Goal: Task Accomplishment & Management: Use online tool/utility

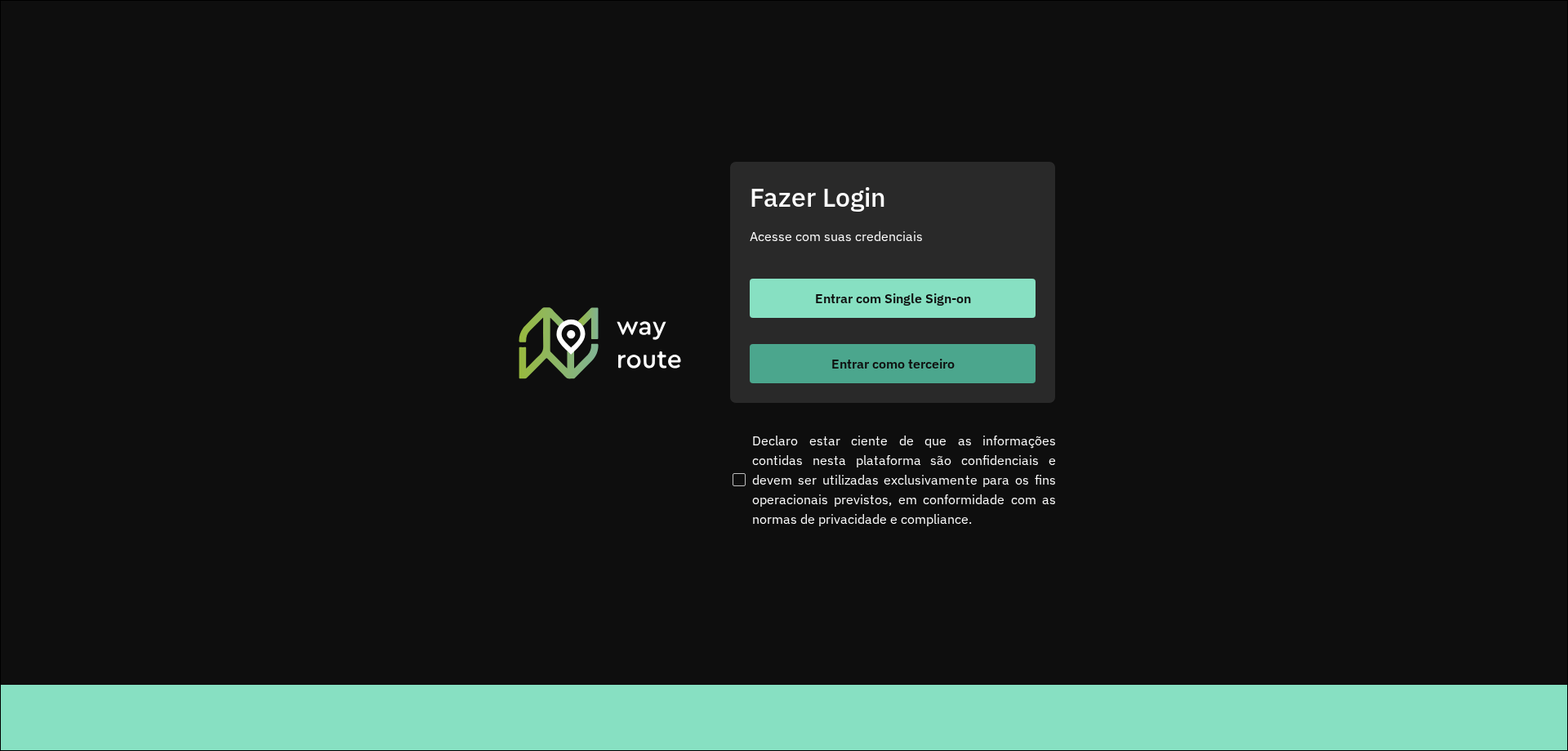
click at [914, 380] on button "Entrar como terceiro" at bounding box center [892, 364] width 286 height 39
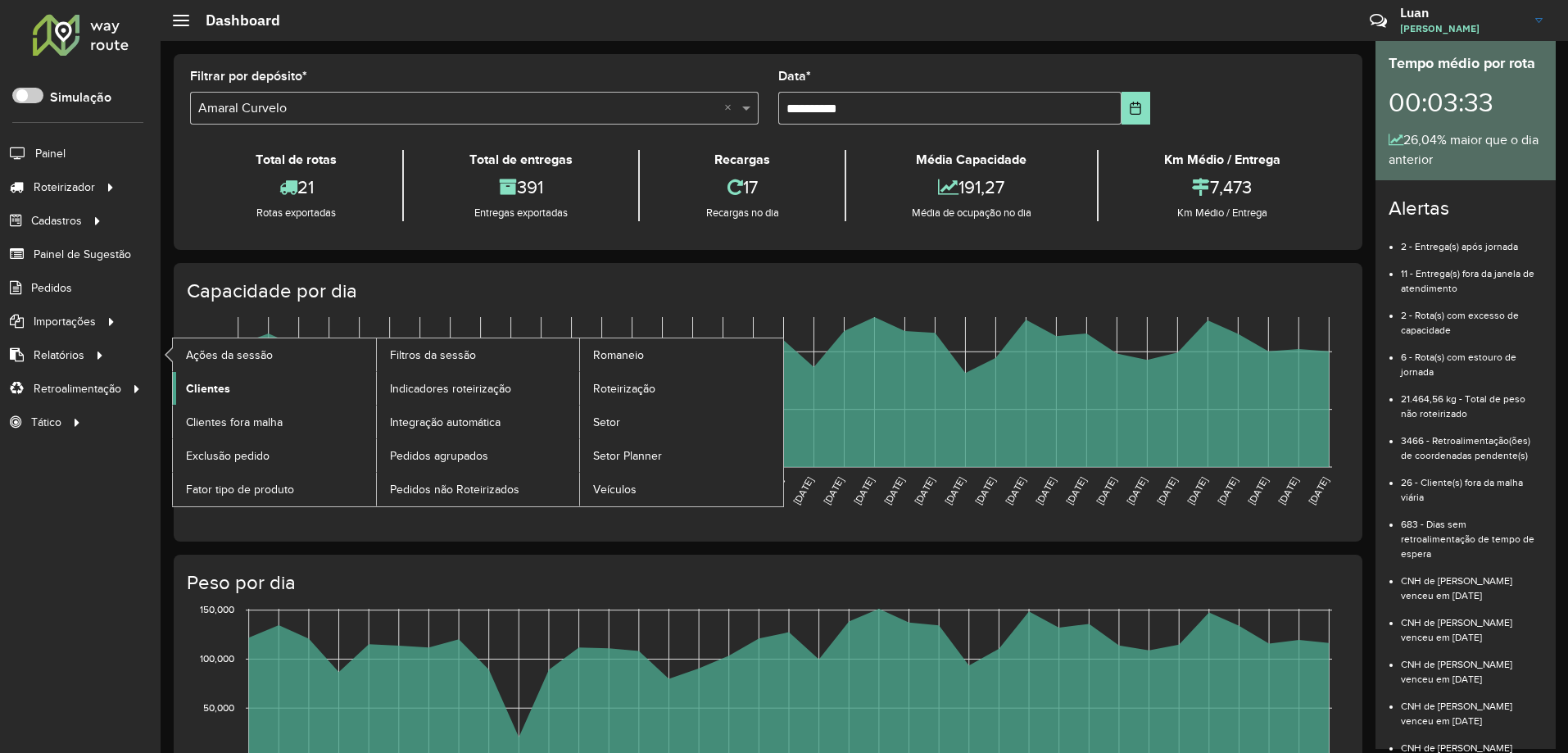
click at [197, 386] on span "Clientes" at bounding box center [207, 389] width 44 height 17
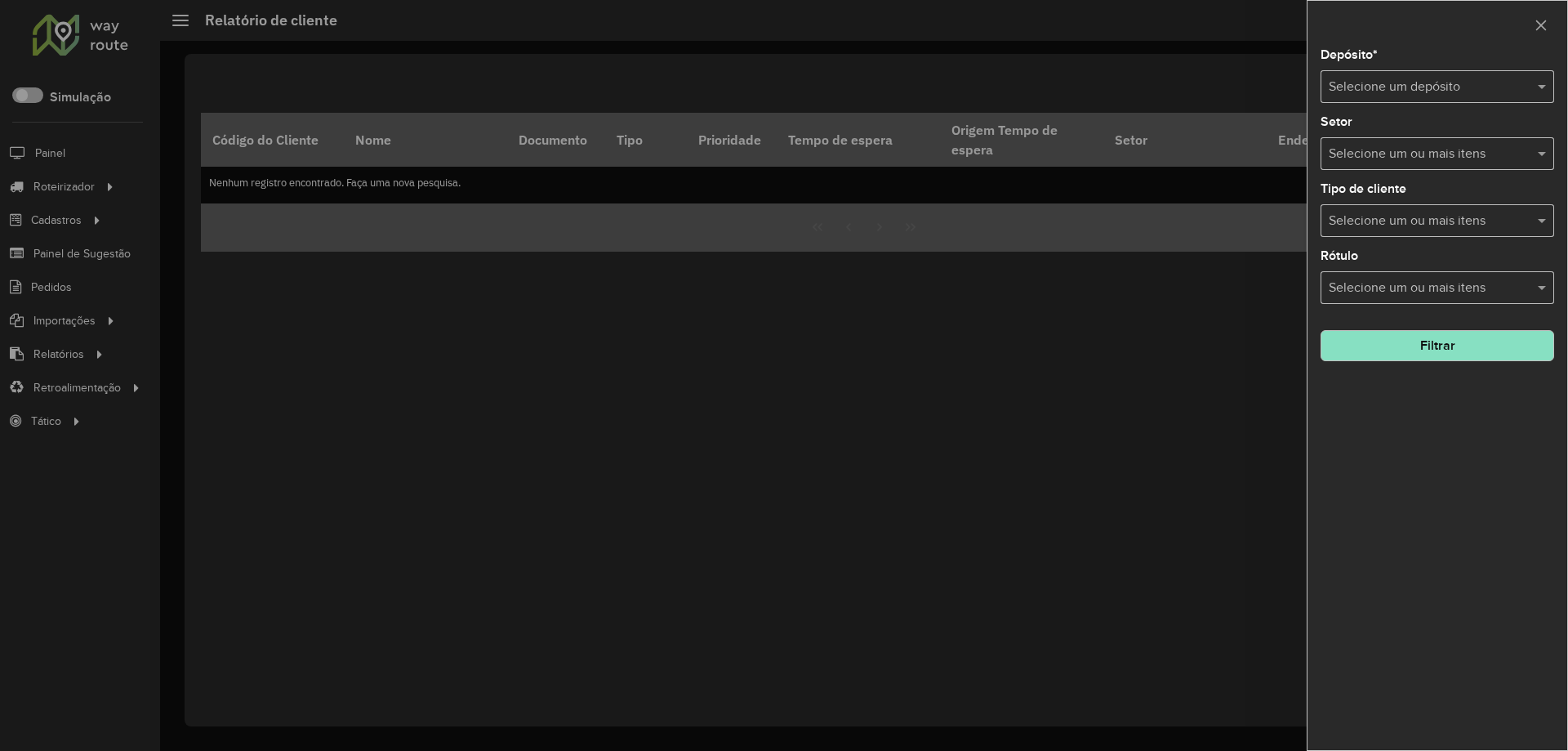
click at [1487, 90] on input "text" at bounding box center [1421, 87] width 185 height 20
click at [1388, 139] on span "Amaral Curvelo" at bounding box center [1372, 133] width 88 height 14
click at [1422, 348] on button "Filtrar" at bounding box center [1437, 345] width 233 height 31
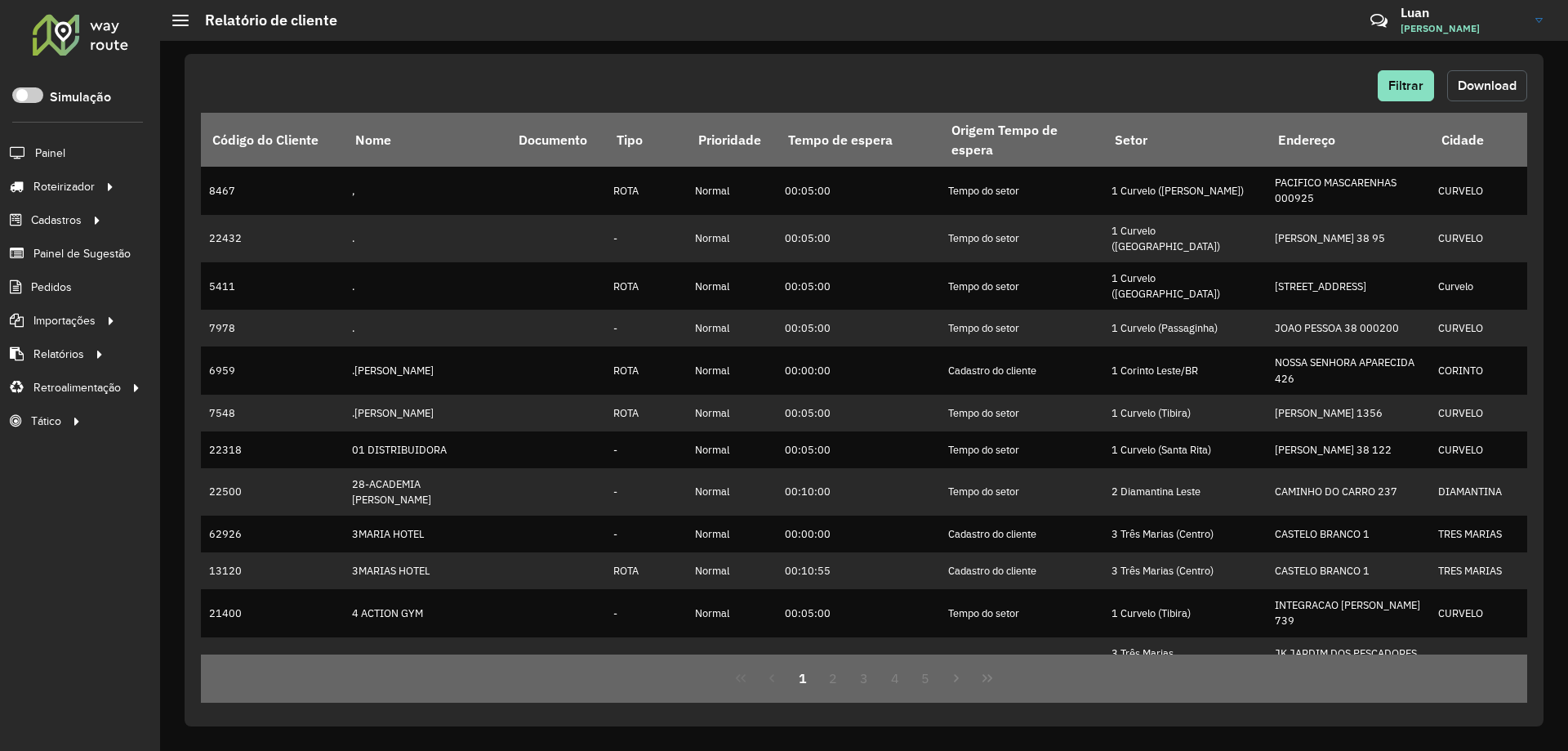
click at [1517, 82] on button "Download" at bounding box center [1487, 86] width 80 height 31
click at [1136, 83] on div "Filtrar Download" at bounding box center [864, 86] width 1326 height 31
click at [1402, 85] on span "Filtrar" at bounding box center [1406, 85] width 35 height 14
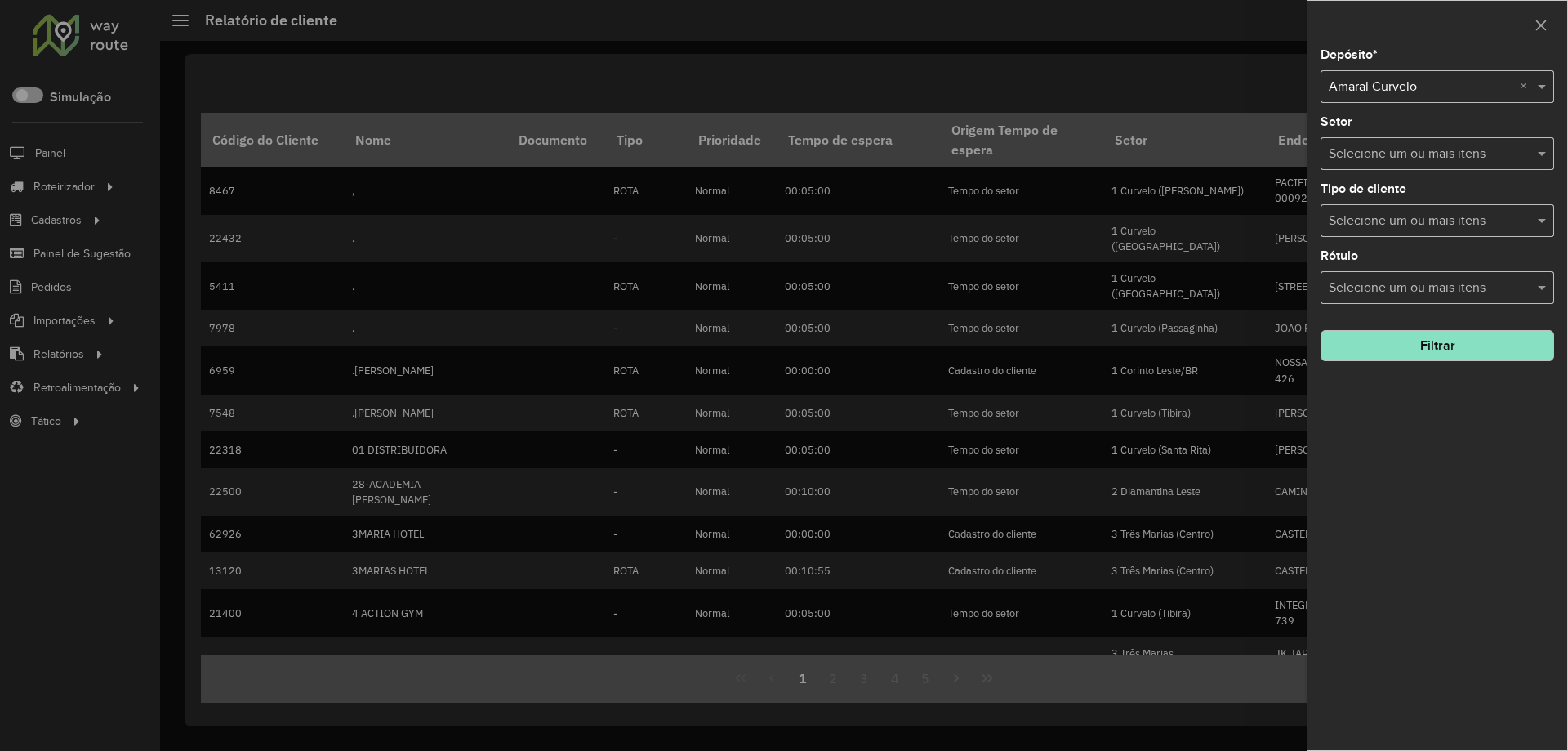
click at [1409, 86] on input "text" at bounding box center [1421, 87] width 185 height 20
click at [1377, 130] on span "Amaral Pirapora" at bounding box center [1373, 133] width 90 height 14
click at [1389, 345] on button "Filtrar" at bounding box center [1437, 345] width 233 height 31
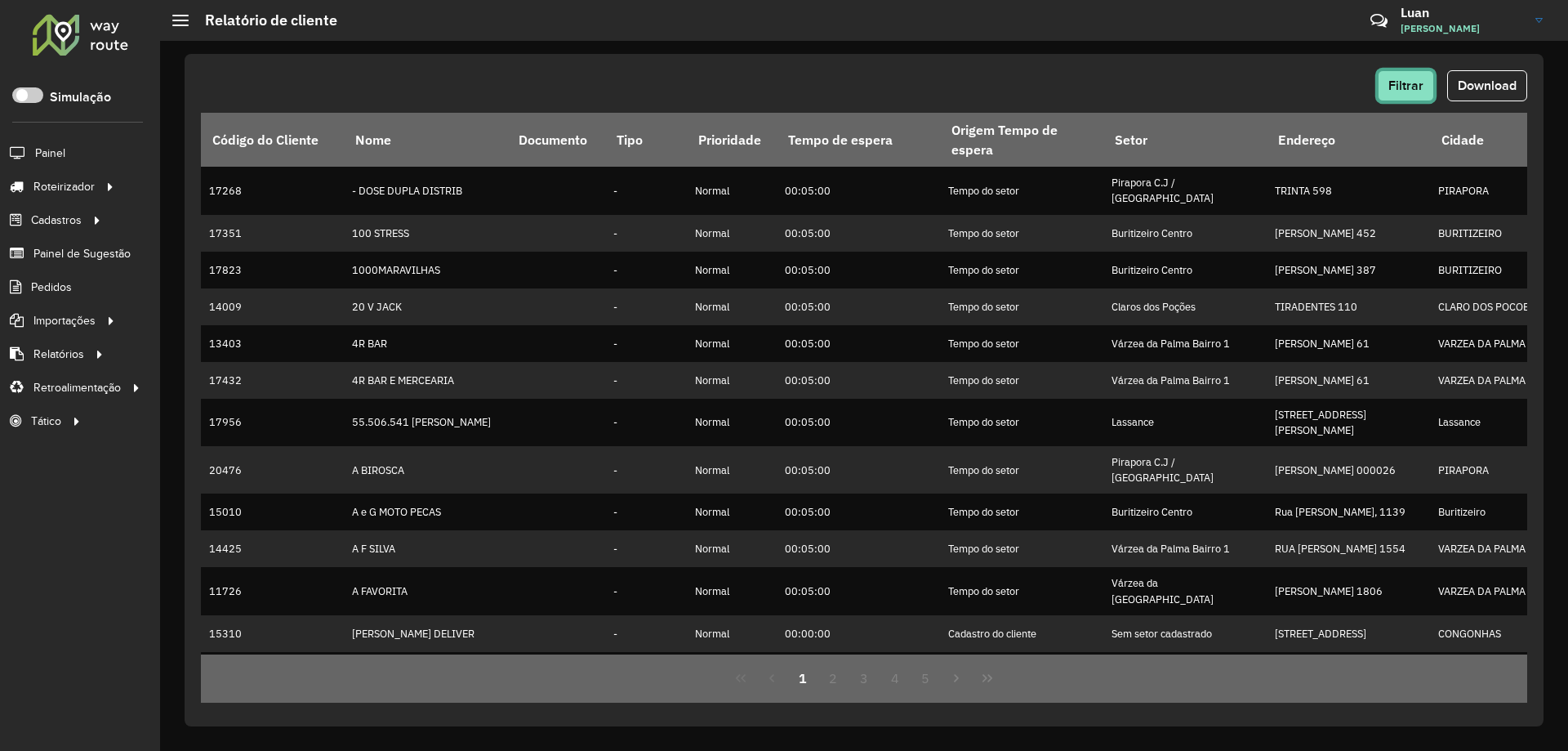
click at [1387, 79] on button "Filtrar" at bounding box center [1406, 86] width 57 height 31
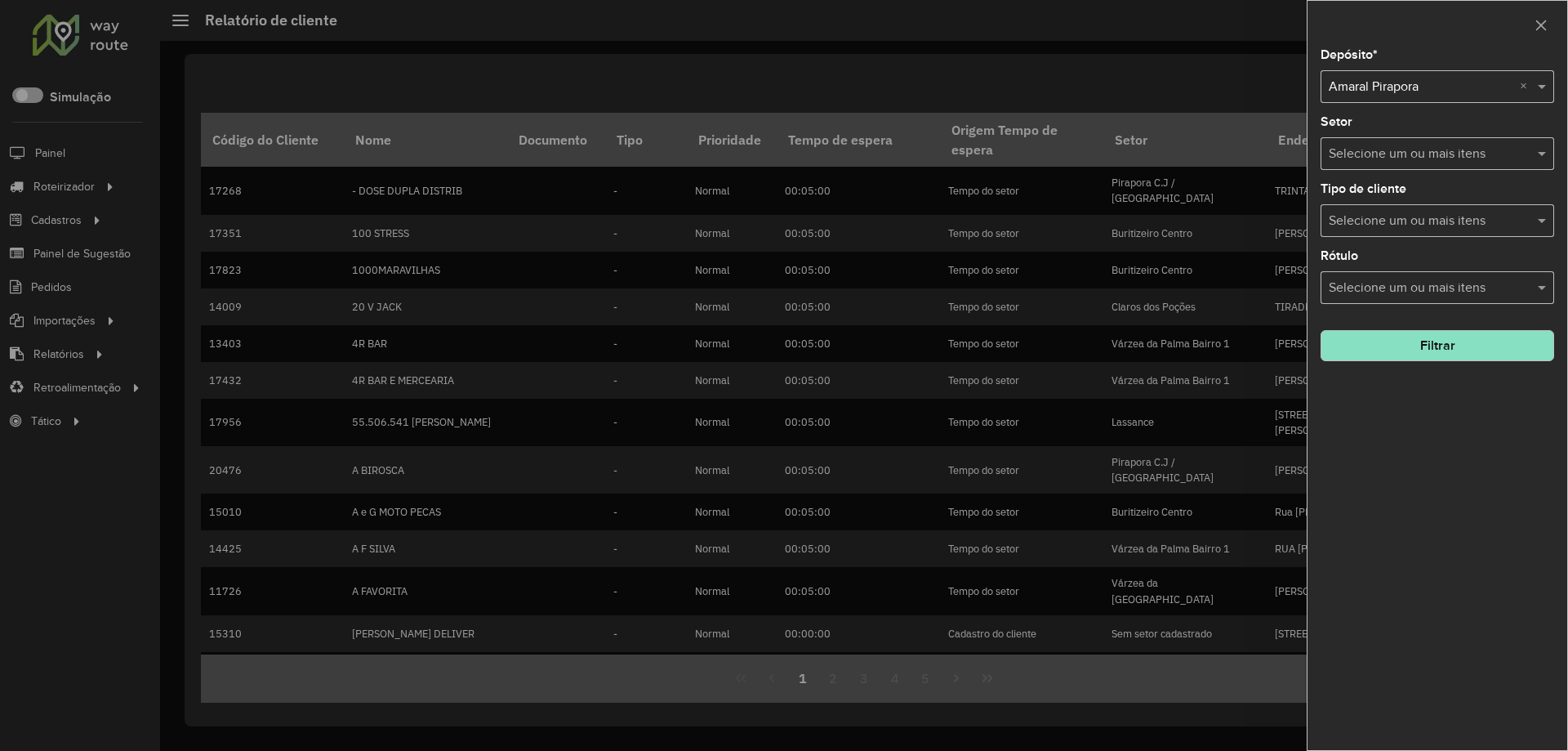
click at [1296, 82] on div at bounding box center [784, 375] width 1568 height 751
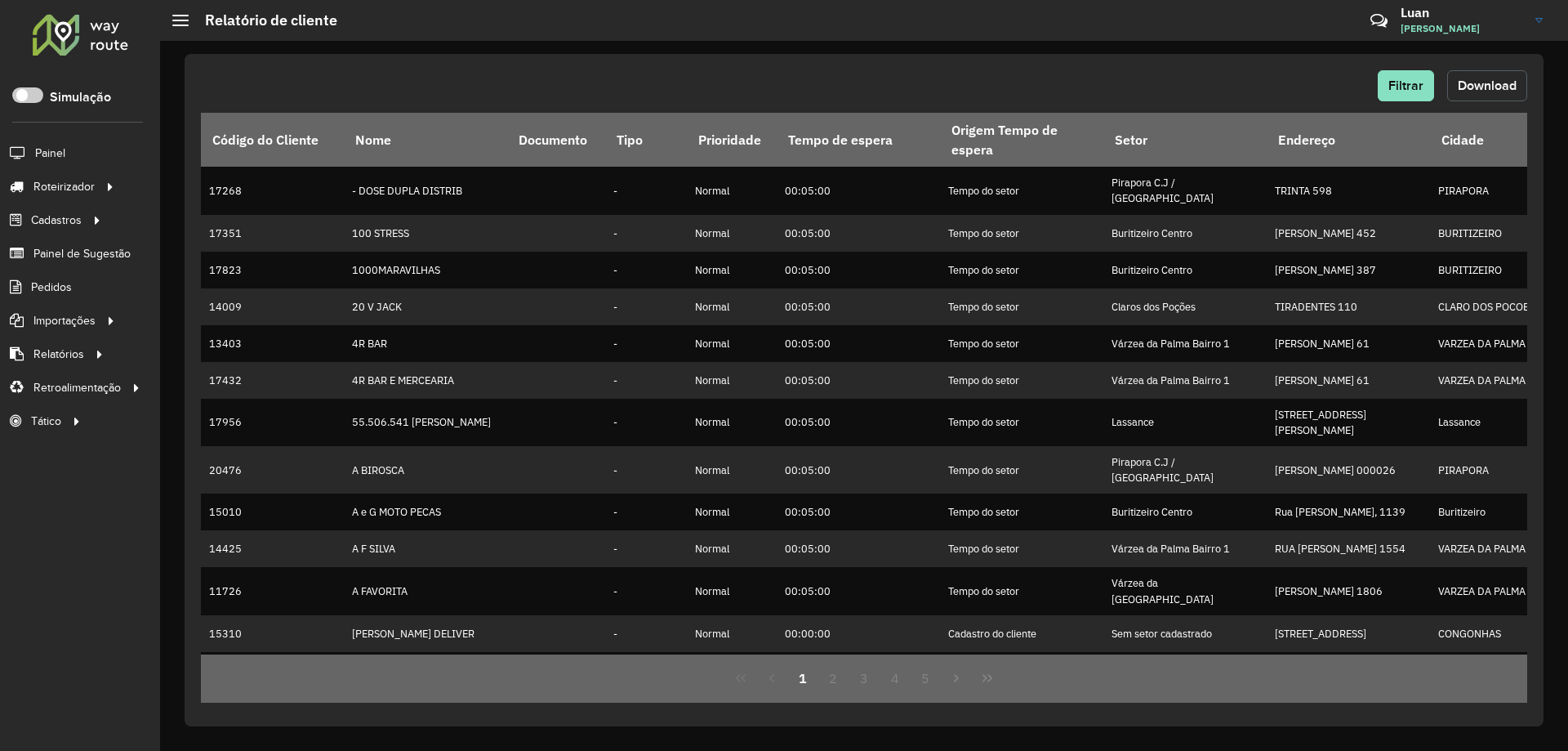
click at [1466, 84] on span "Download" at bounding box center [1487, 85] width 59 height 14
click at [1086, 37] on hb-header "Relatório de cliente Críticas? Dúvidas? Elogios? Sugestões? Entre em contato co…" at bounding box center [864, 20] width 1408 height 41
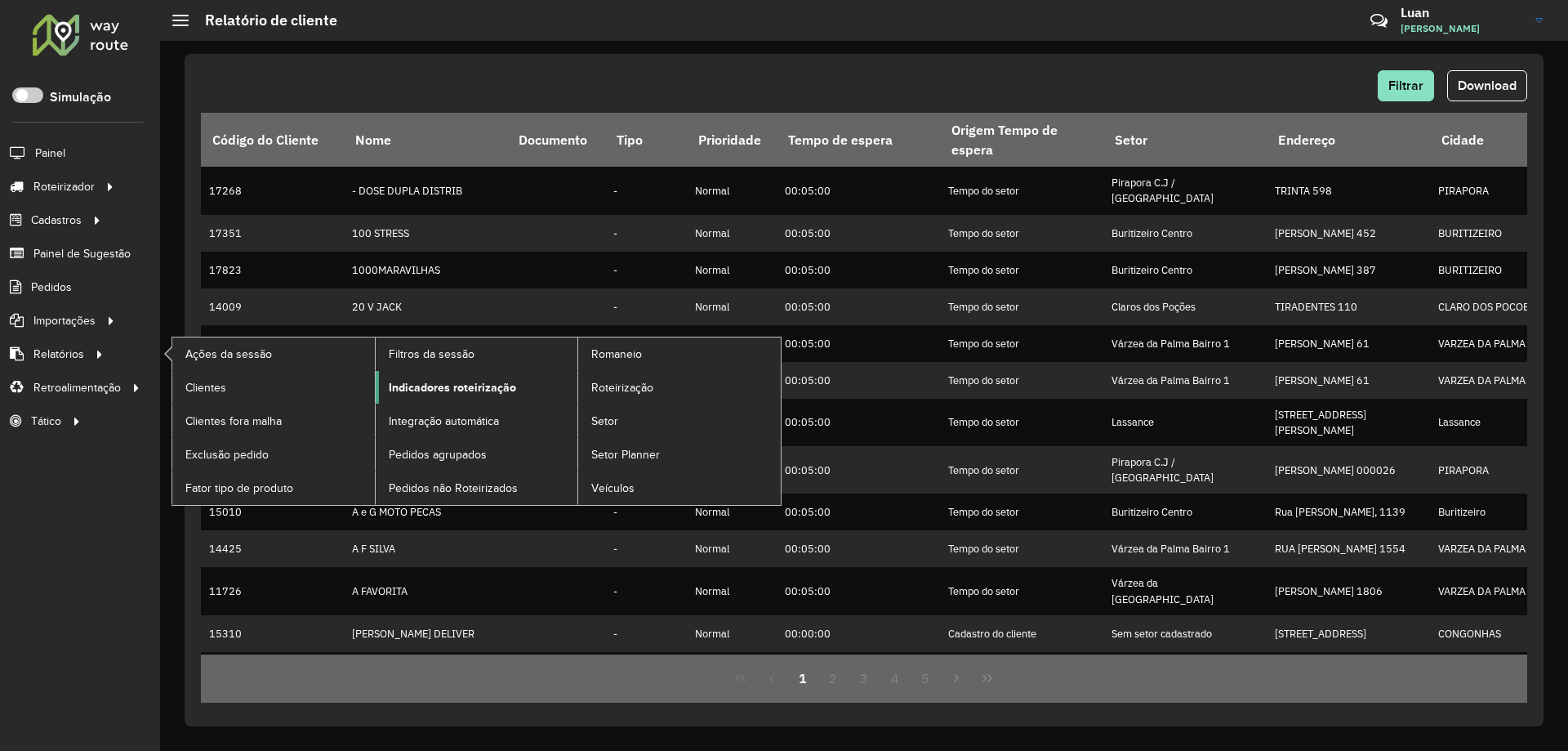
click at [464, 399] on link "Indicadores roteirização" at bounding box center [477, 387] width 203 height 33
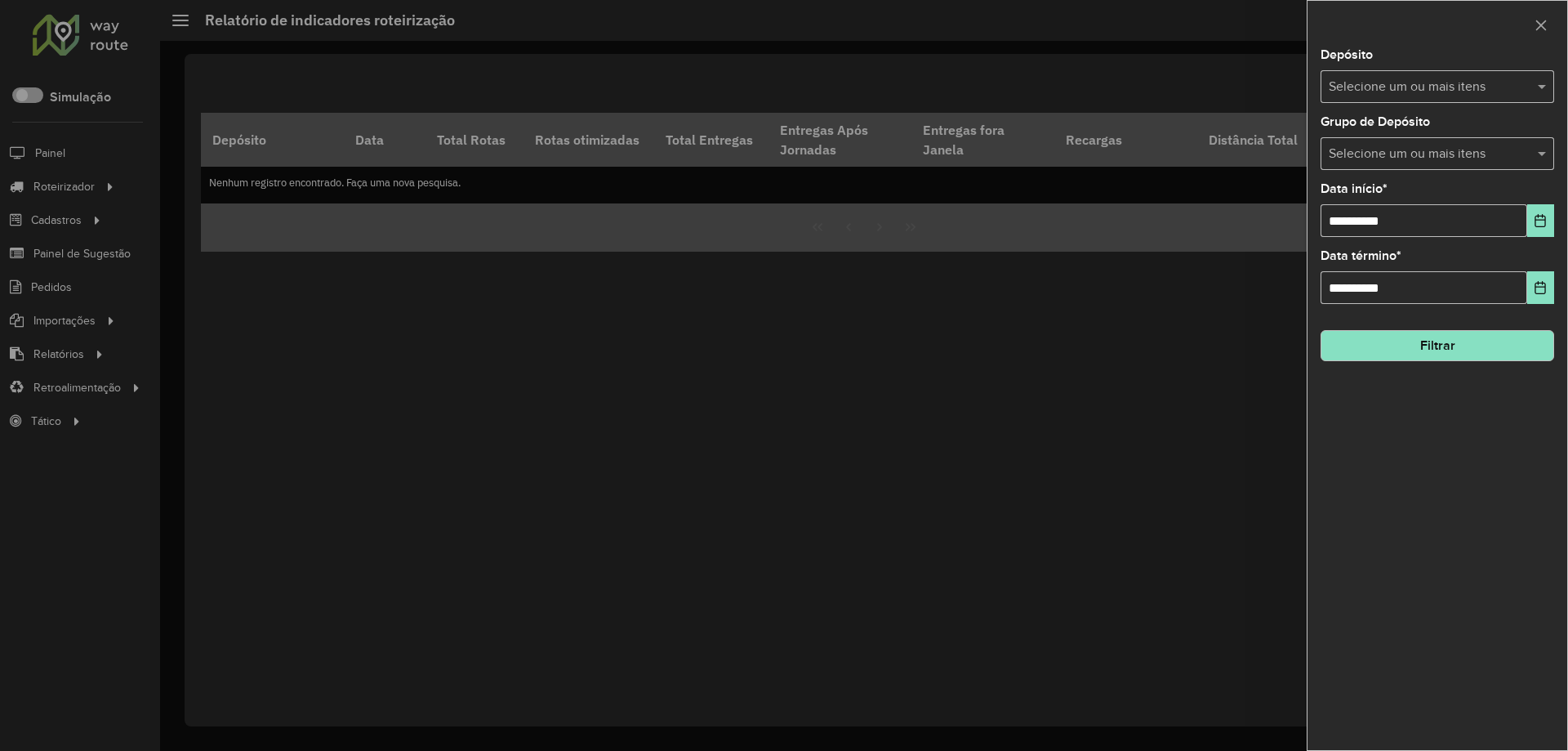
click at [1380, 75] on div "Selecione um ou mais itens" at bounding box center [1437, 87] width 233 height 33
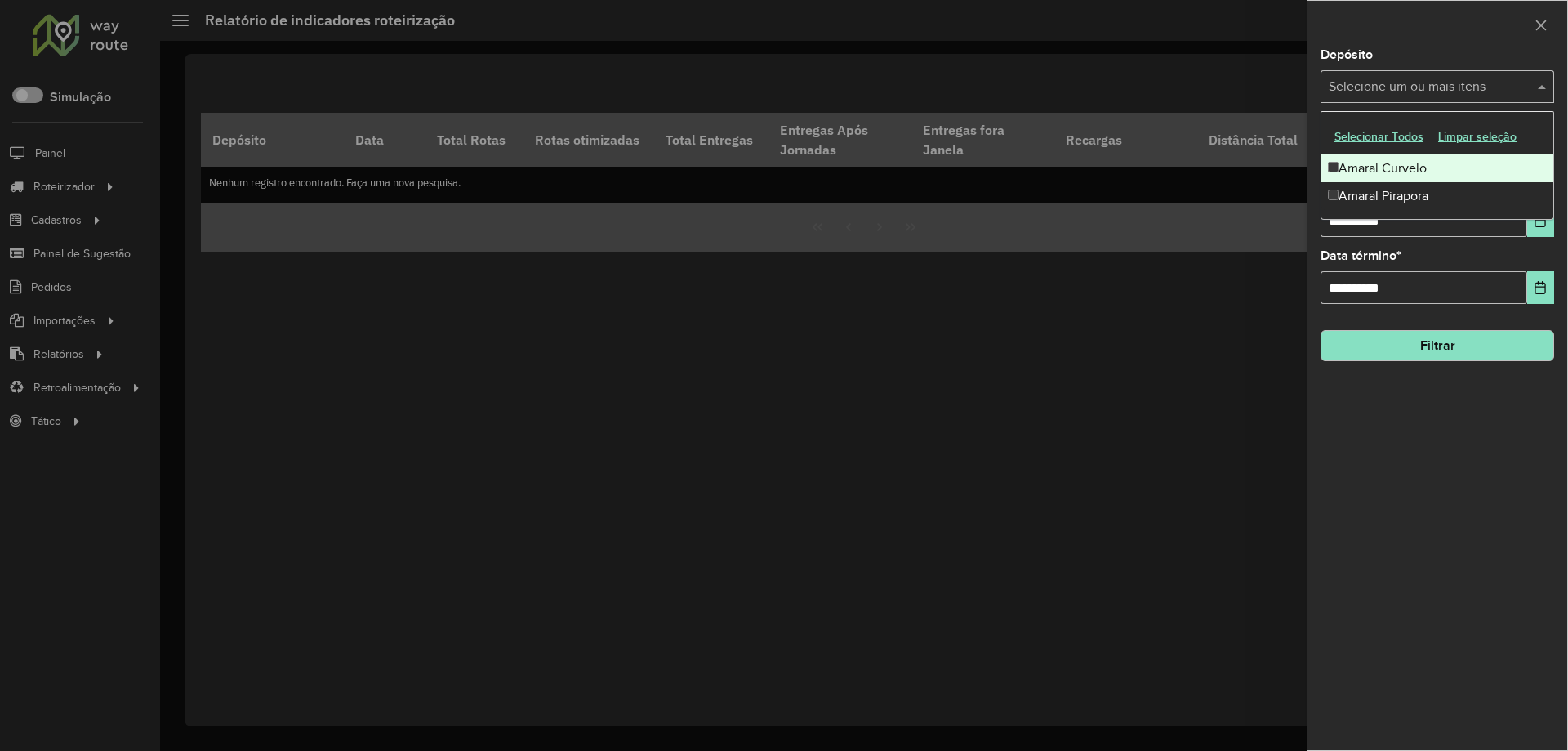
click at [1372, 171] on div "Amaral Curvelo" at bounding box center [1437, 168] width 232 height 28
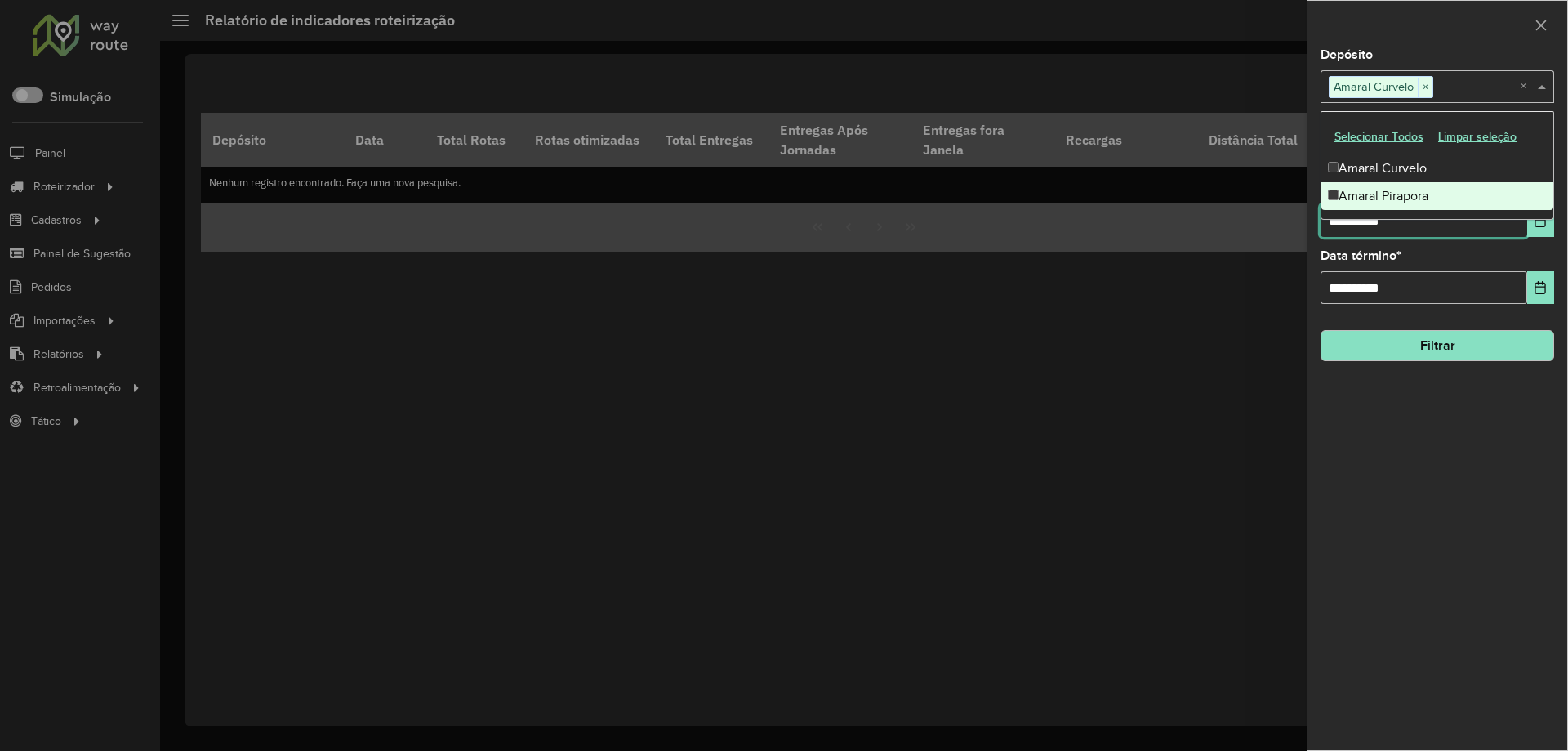
click at [1360, 231] on input "**********" at bounding box center [1424, 221] width 206 height 33
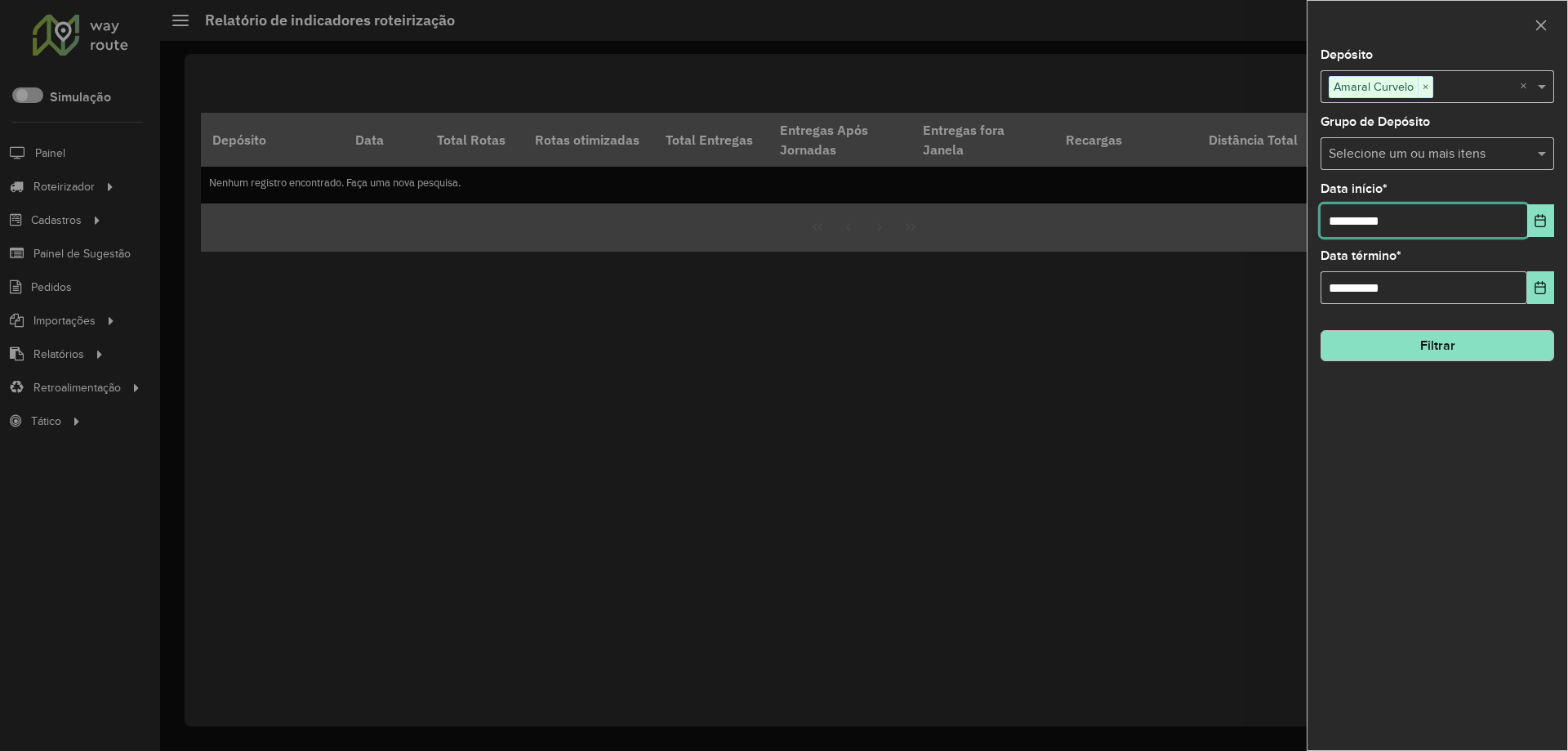
click at [1360, 231] on input "**********" at bounding box center [1424, 221] width 206 height 33
type input "**********"
click at [1366, 345] on button "Filtrar" at bounding box center [1437, 345] width 233 height 31
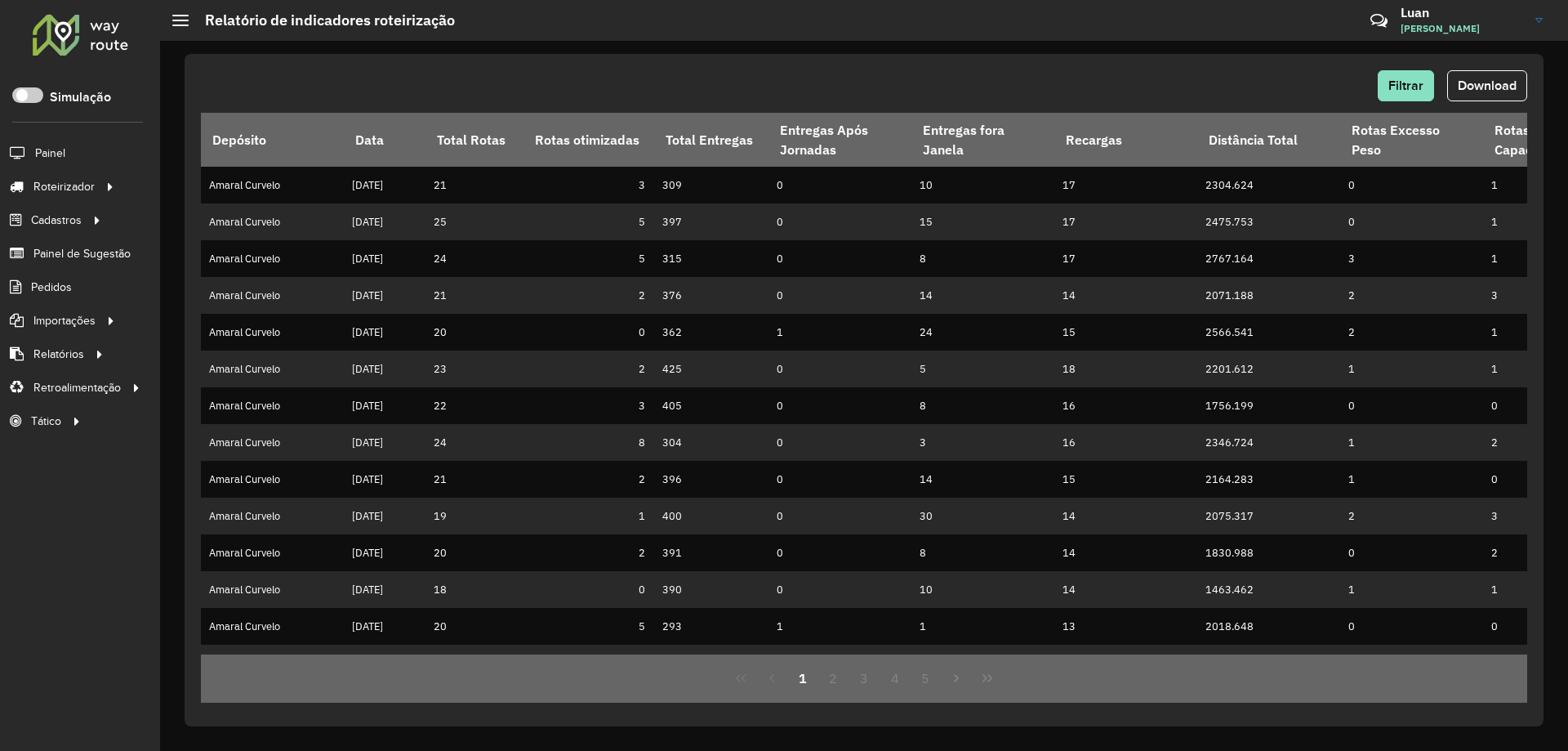
click at [1480, 79] on span "Download" at bounding box center [1487, 85] width 59 height 14
drag, startPoint x: 1105, startPoint y: 68, endPoint x: 1229, endPoint y: 99, distance: 127.8
click at [1105, 68] on div "Filtrar Download Depósito Data Total Rotas Rotas otimizadas Total Entregas Entr…" at bounding box center [865, 390] width 1360 height 673
click at [1399, 82] on span "Filtrar" at bounding box center [1406, 85] width 35 height 14
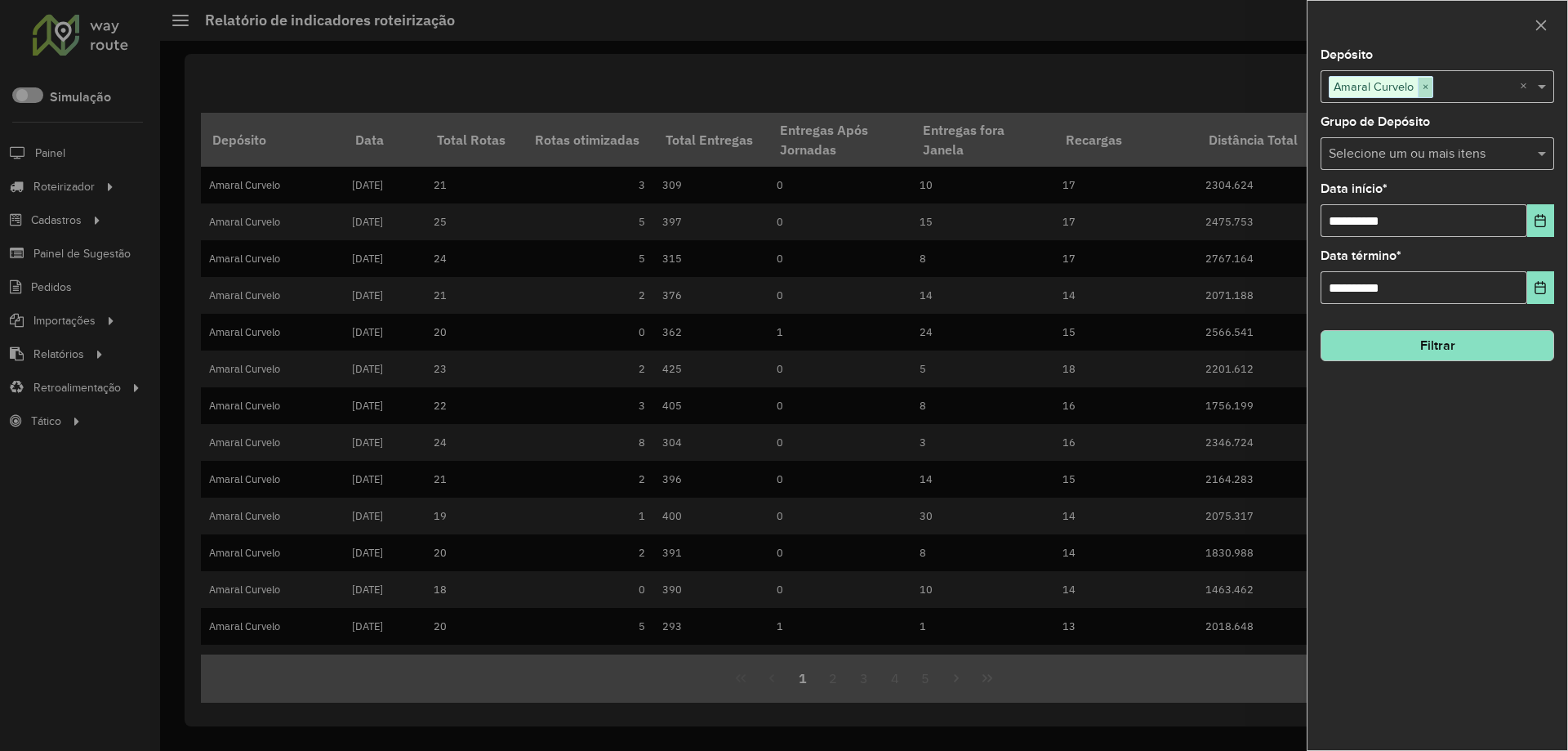
click at [1421, 92] on span "×" at bounding box center [1426, 87] width 15 height 20
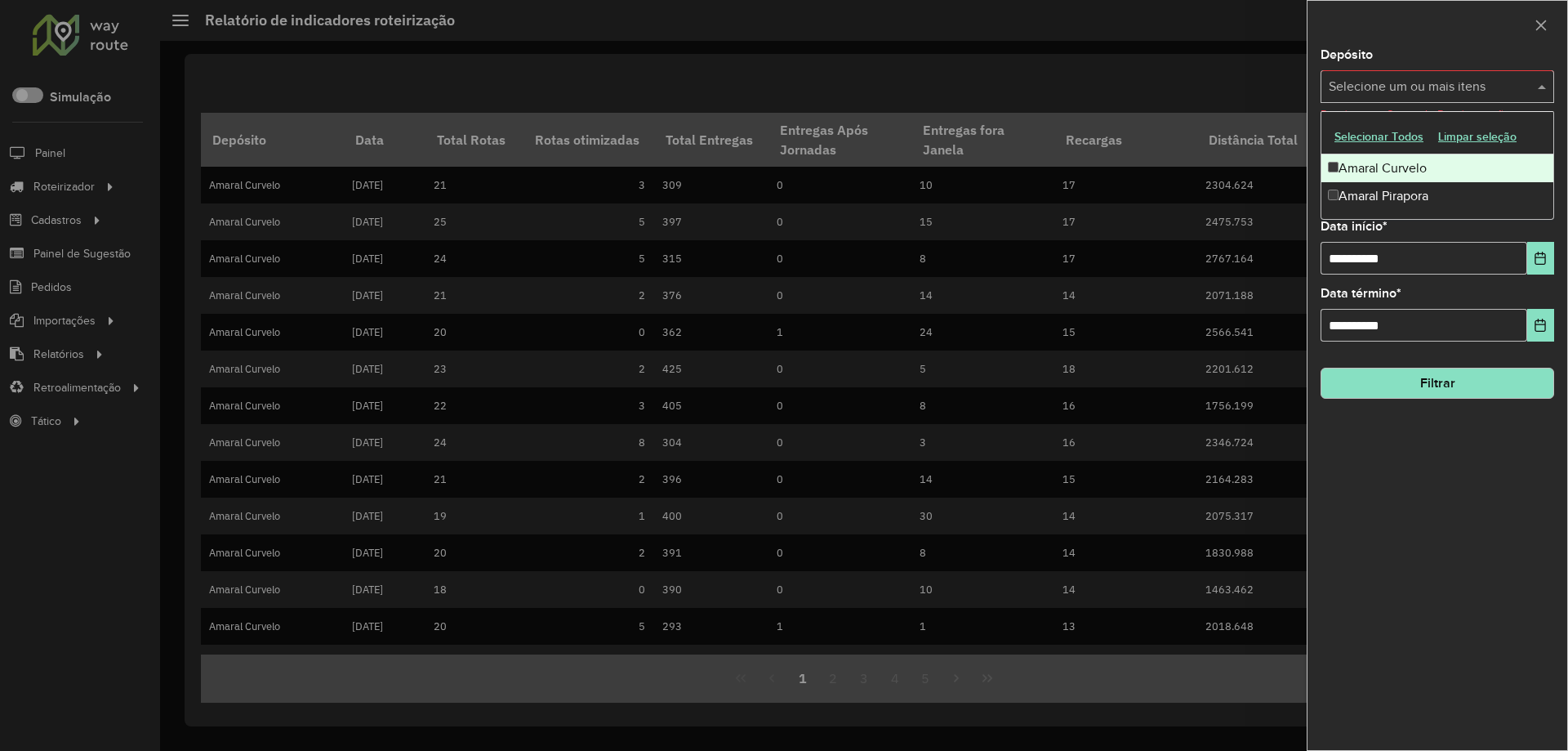
click at [1421, 92] on input "text" at bounding box center [1429, 87] width 209 height 20
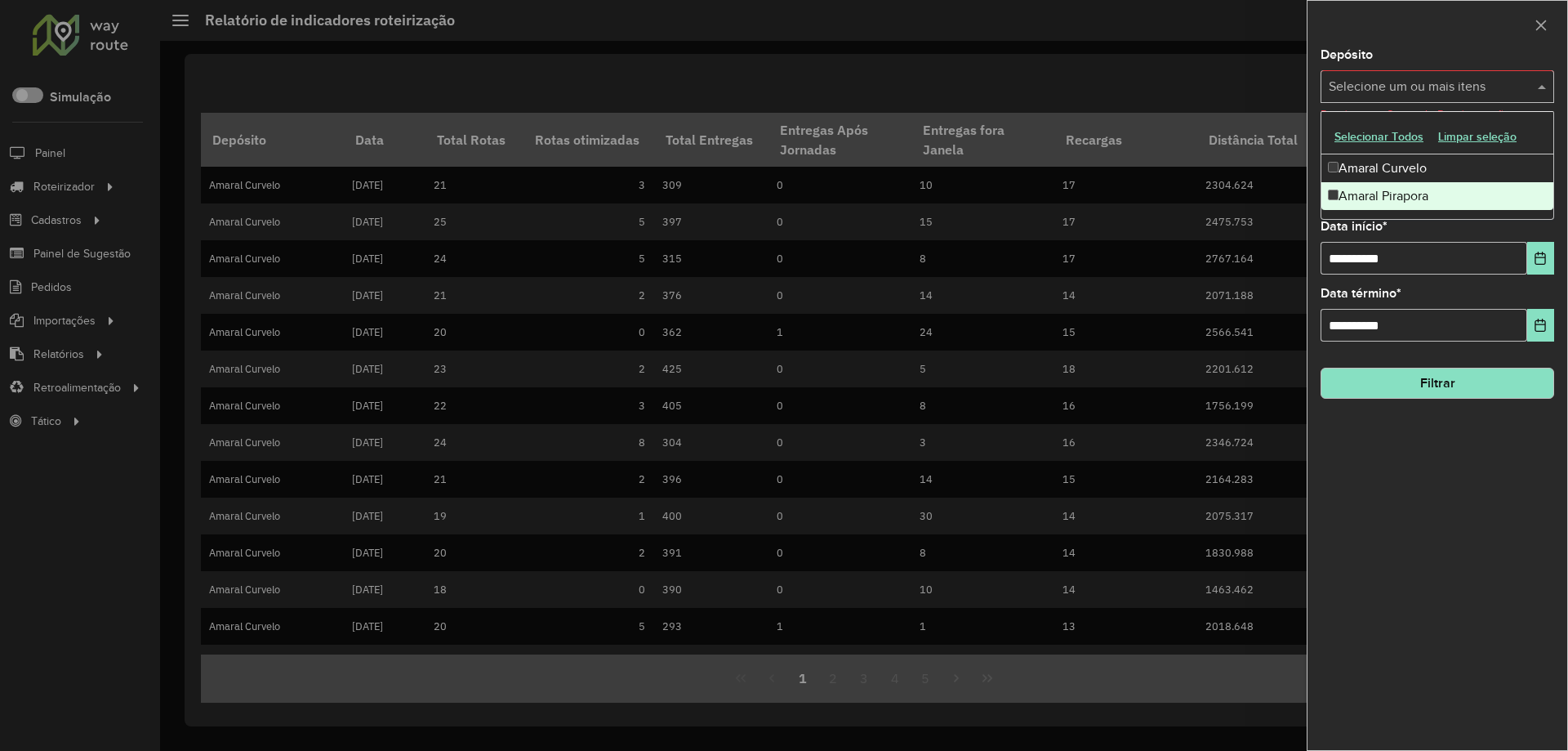
click at [1393, 194] on div "Amaral Pirapora" at bounding box center [1437, 196] width 232 height 28
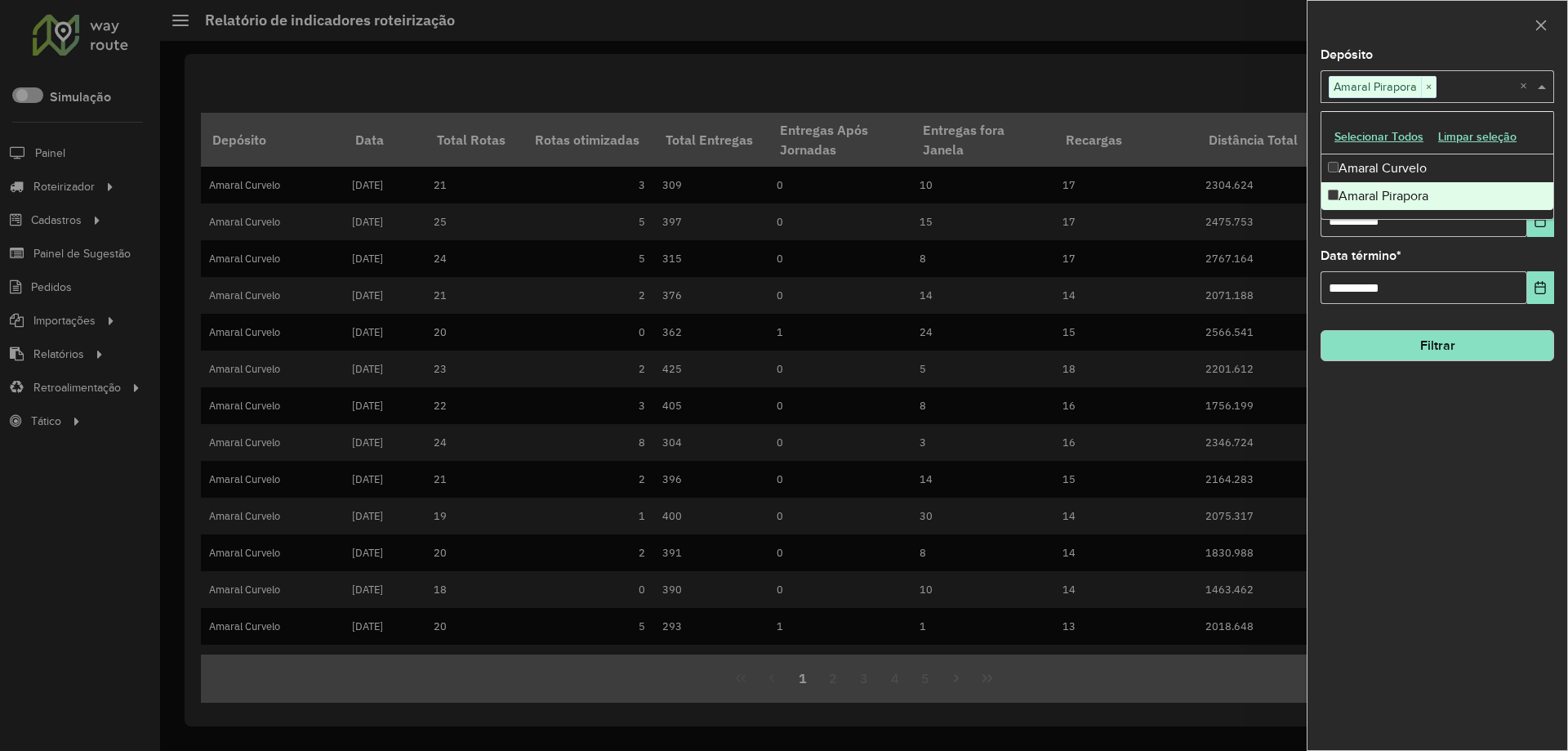
click at [1412, 345] on button "Filtrar" at bounding box center [1437, 345] width 233 height 31
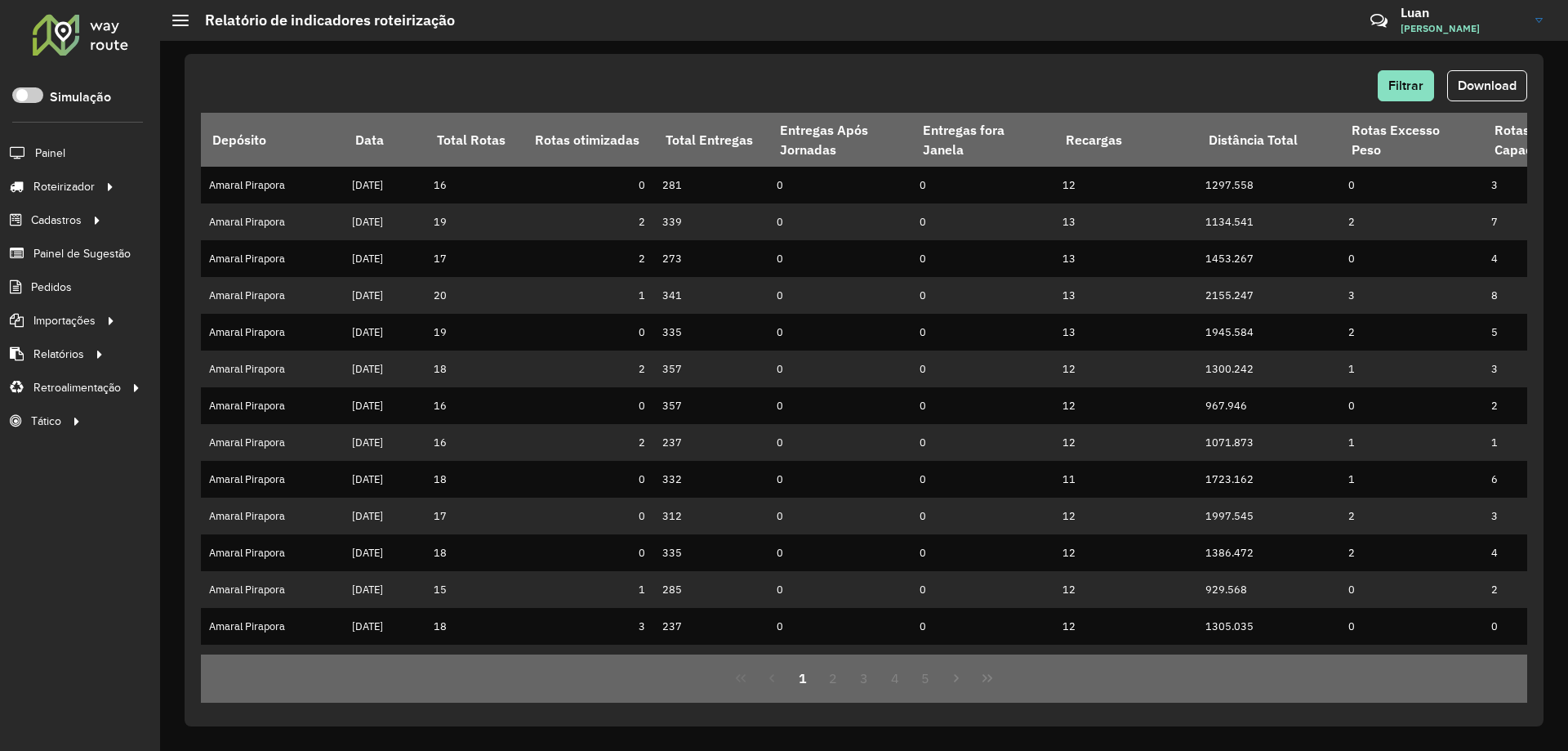
click at [1500, 100] on button "Download" at bounding box center [1487, 86] width 80 height 31
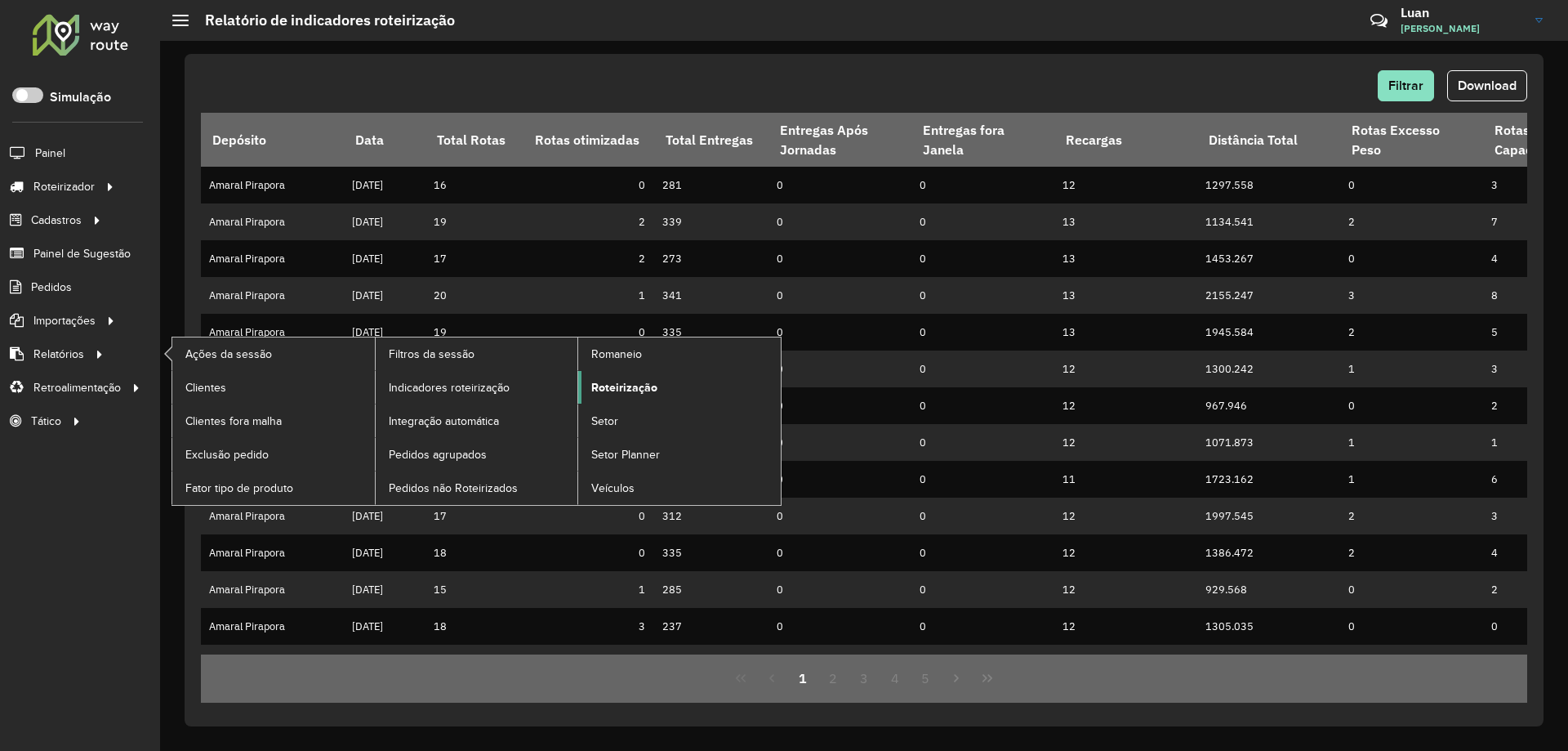
click at [614, 392] on span "Roteirização" at bounding box center [624, 388] width 66 height 17
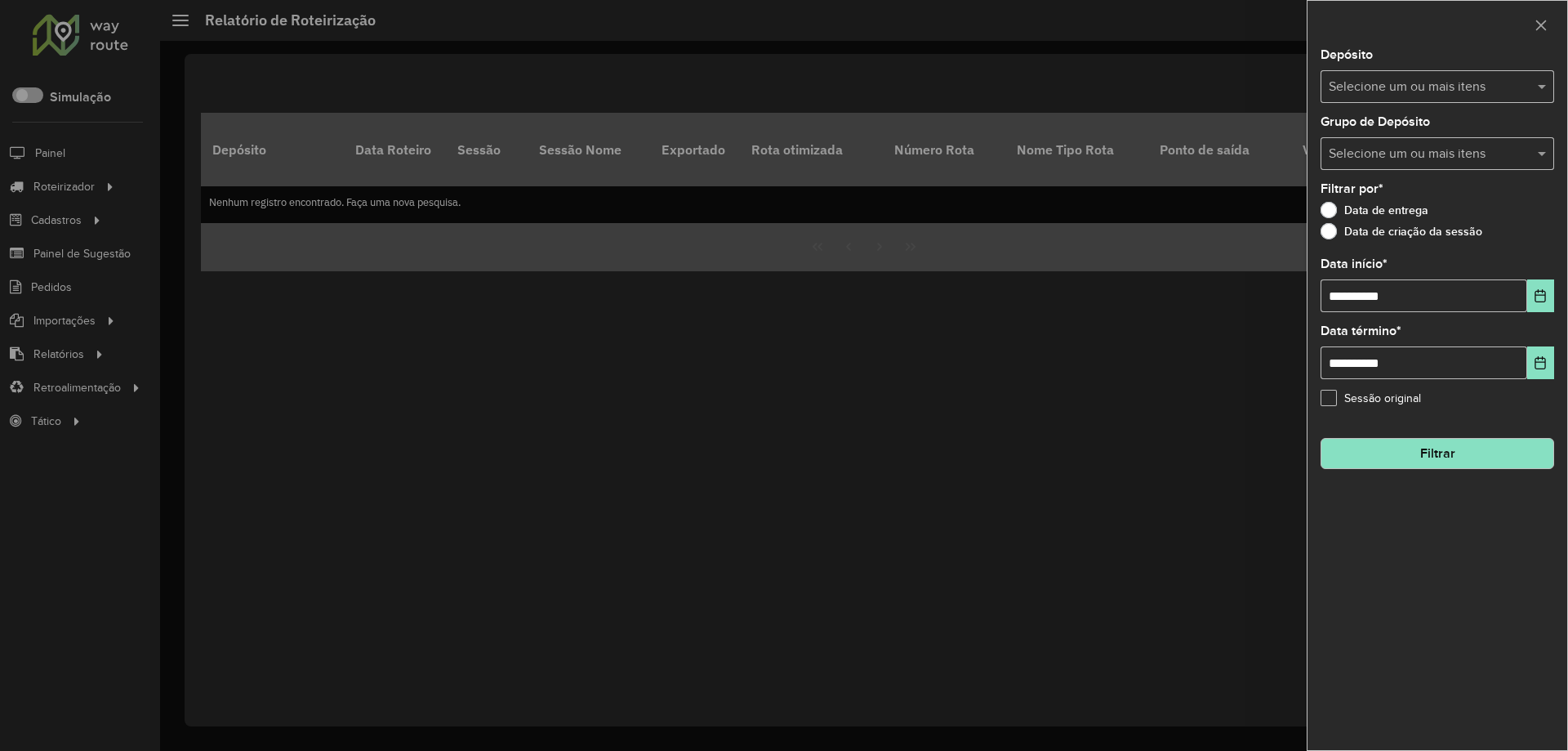
click at [1388, 87] on input "text" at bounding box center [1429, 87] width 209 height 20
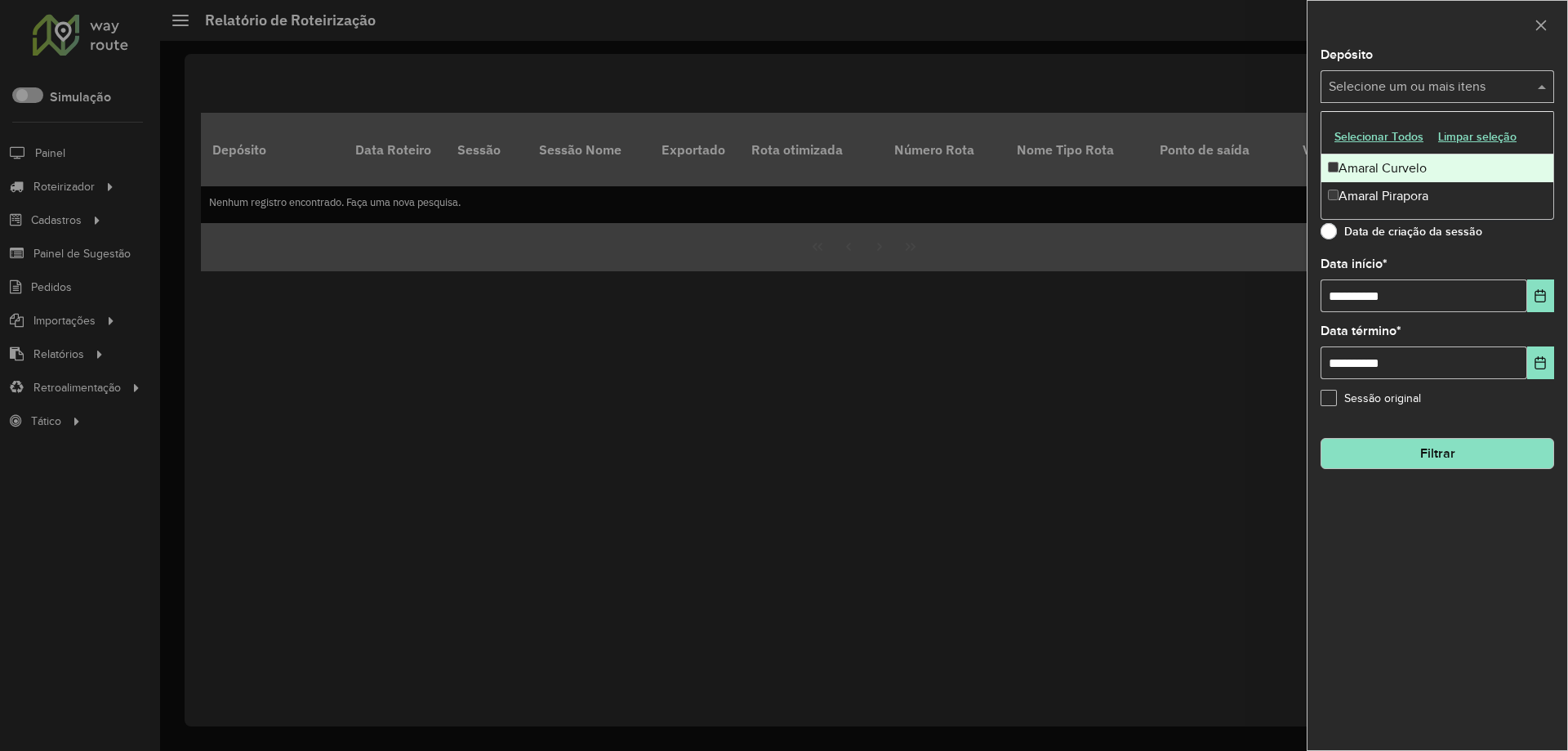
click at [1371, 157] on div "Amaral Curvelo" at bounding box center [1437, 168] width 232 height 28
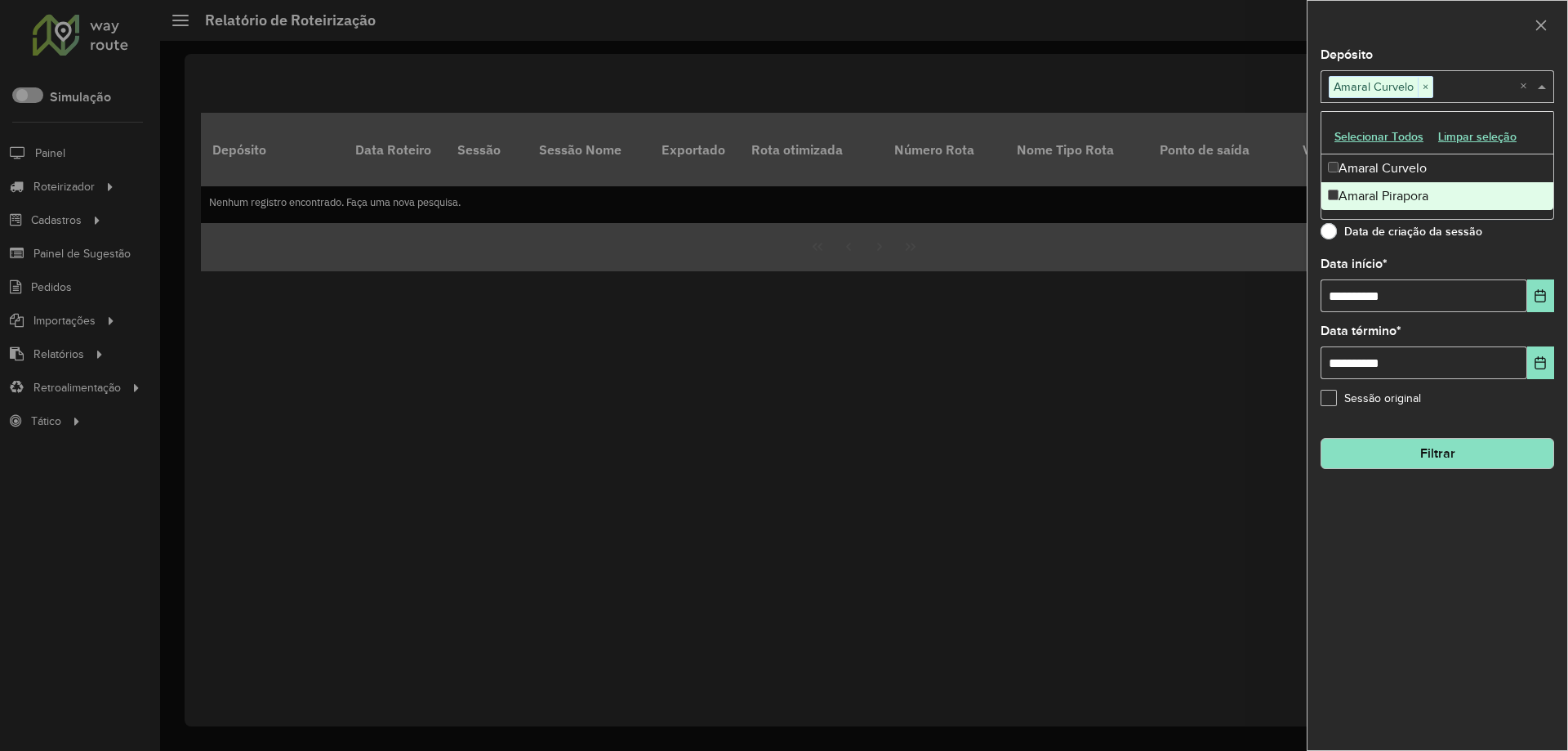
click at [1338, 315] on div "**********" at bounding box center [1437, 400] width 259 height 702
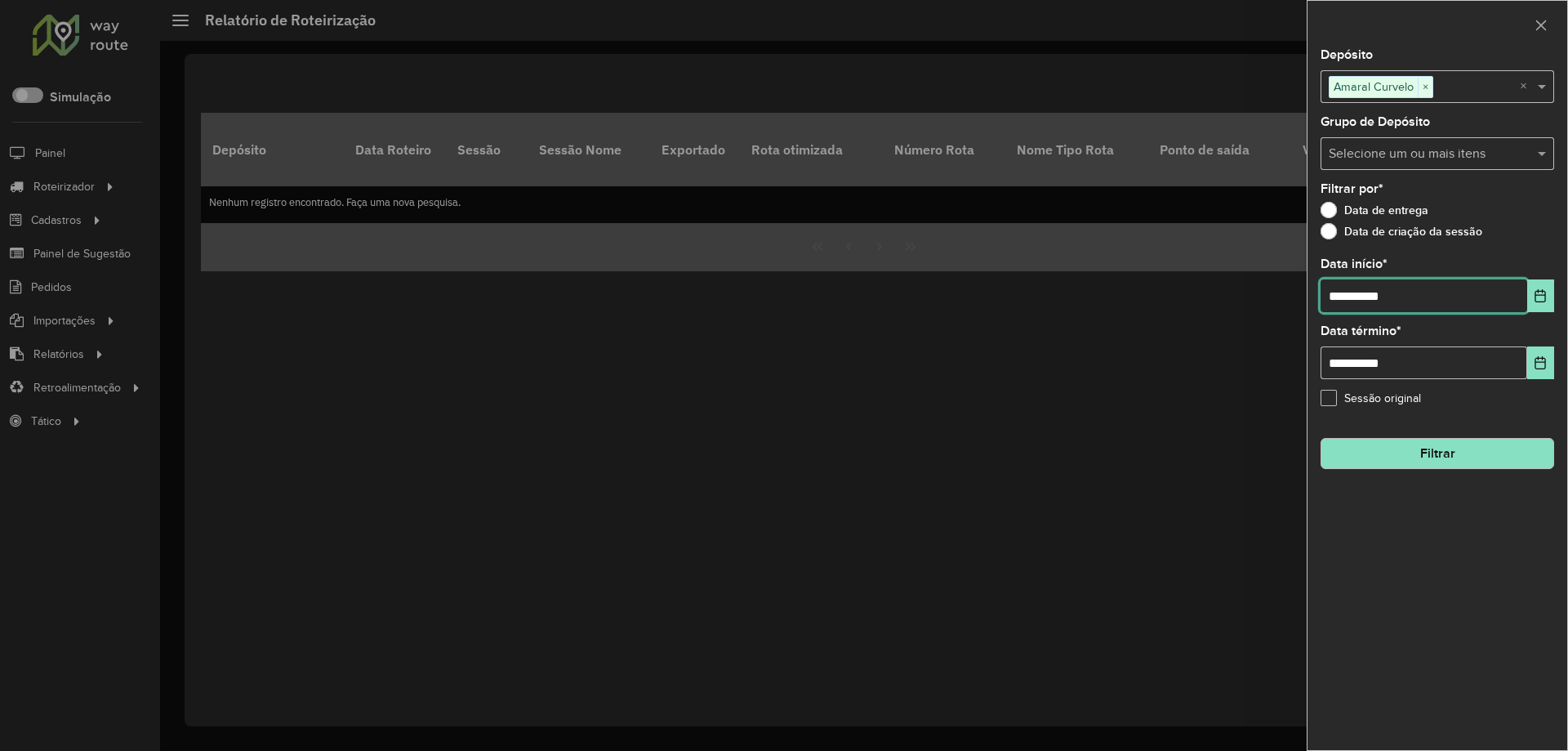
click at [1335, 308] on input "**********" at bounding box center [1424, 295] width 206 height 33
type input "**********"
click at [1487, 457] on button "Filtrar" at bounding box center [1437, 453] width 233 height 31
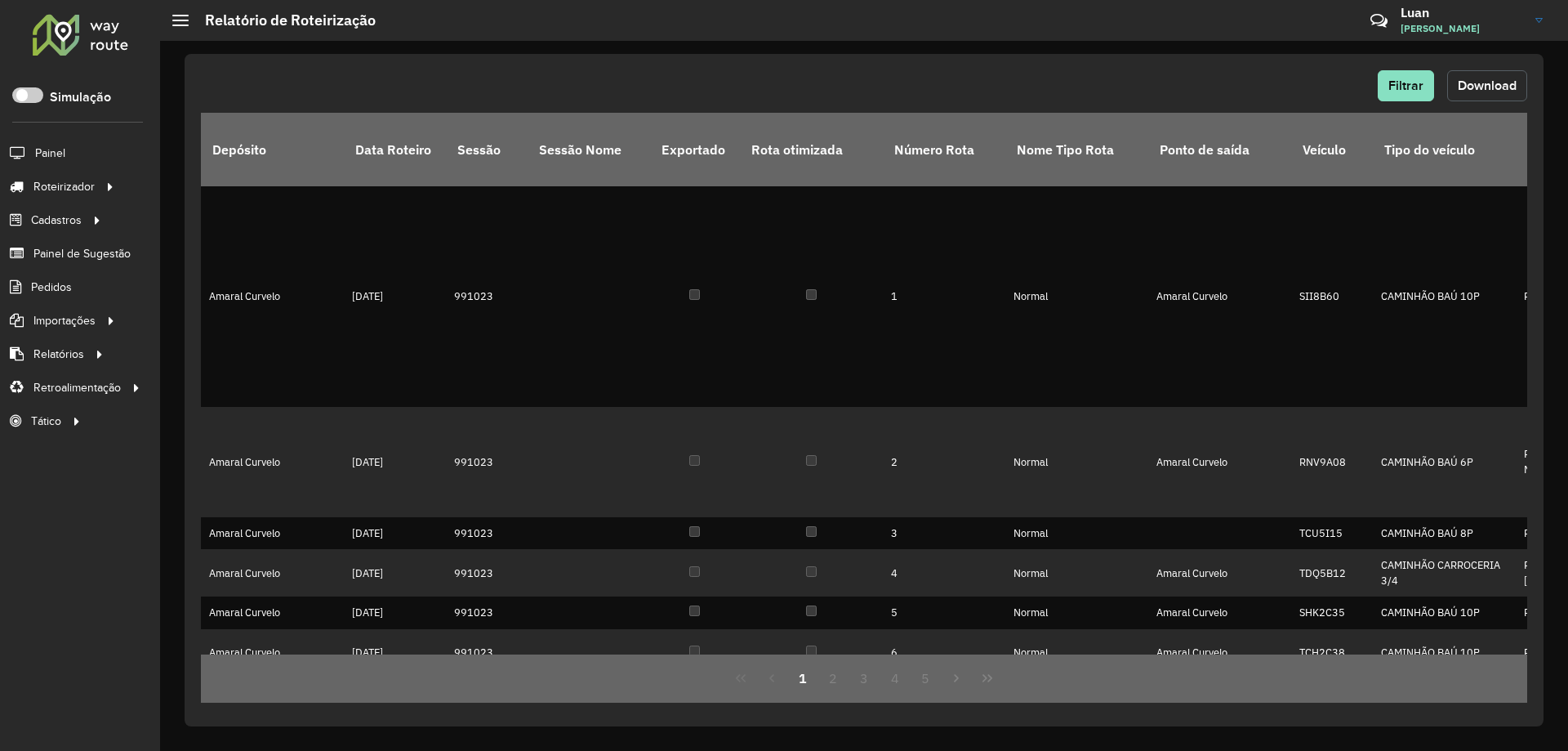
click at [1471, 74] on button "Download" at bounding box center [1487, 86] width 80 height 31
click at [1195, 86] on div "Filtrar Download" at bounding box center [864, 86] width 1326 height 31
click at [1383, 91] on button "Filtrar" at bounding box center [1406, 86] width 57 height 31
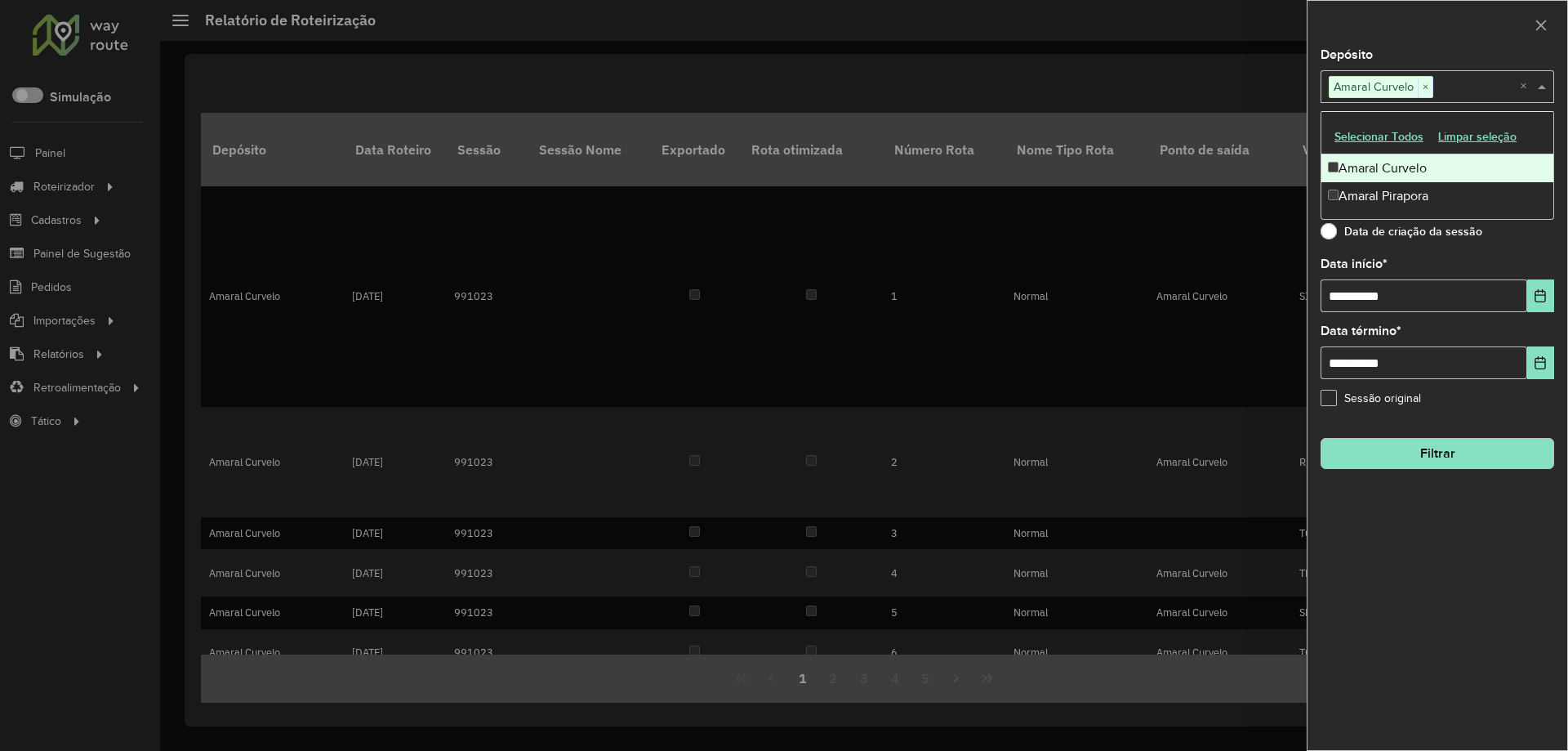
click at [1416, 84] on span "Amaral Curvelo" at bounding box center [1374, 87] width 88 height 20
click at [1421, 84] on span "×" at bounding box center [1426, 87] width 15 height 20
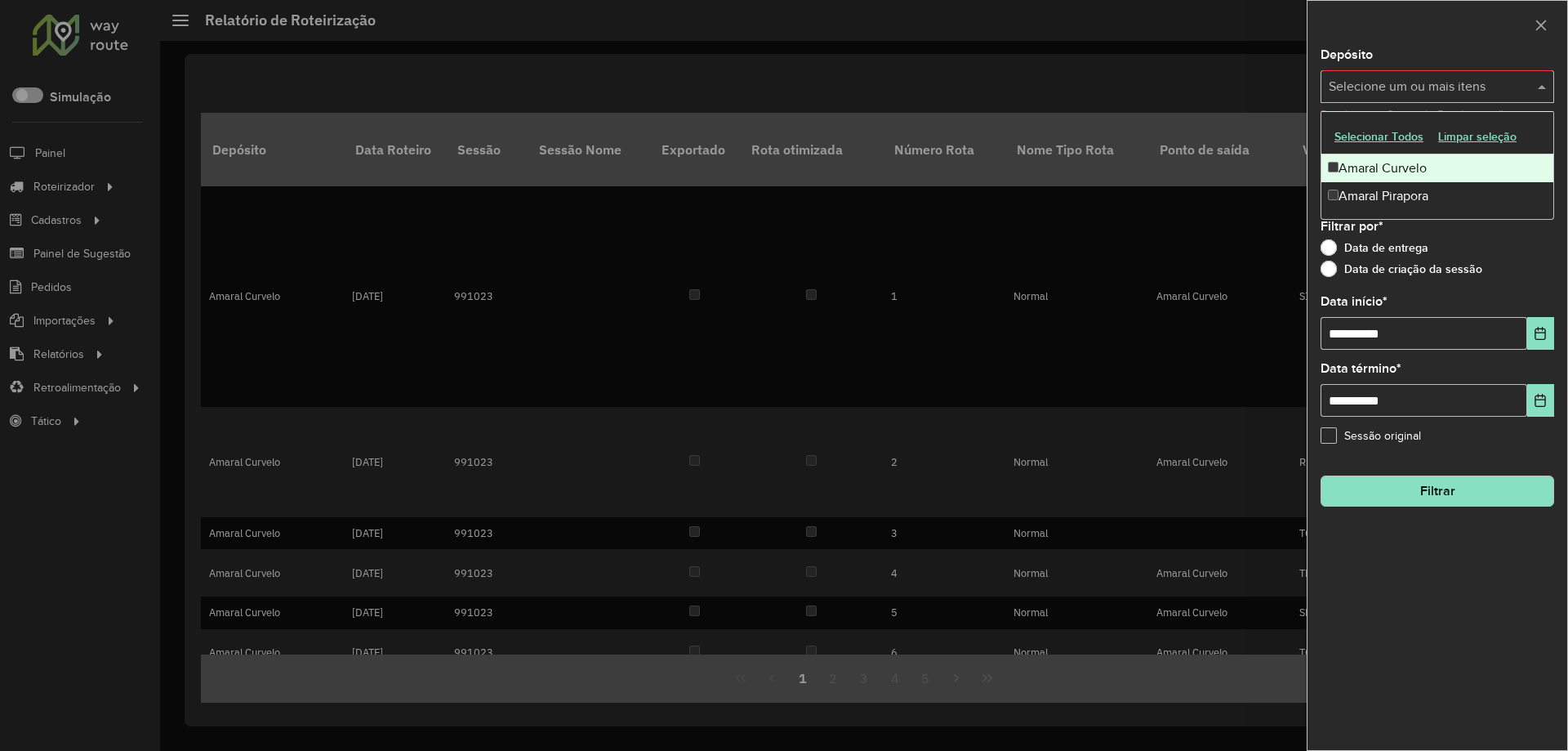
click at [1362, 186] on div "Amaral Pirapora" at bounding box center [1437, 196] width 232 height 28
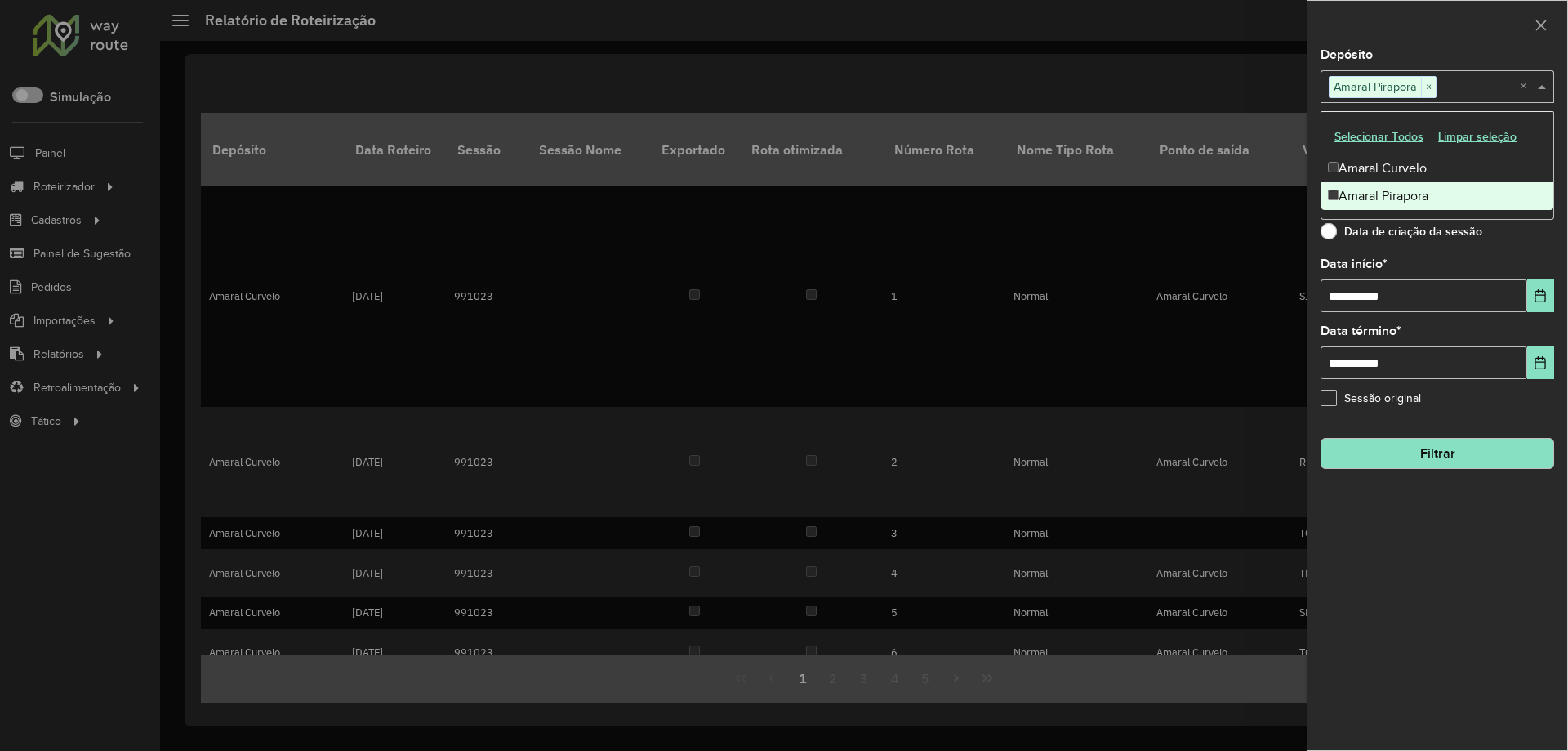
click at [1406, 461] on button "Filtrar" at bounding box center [1437, 453] width 233 height 31
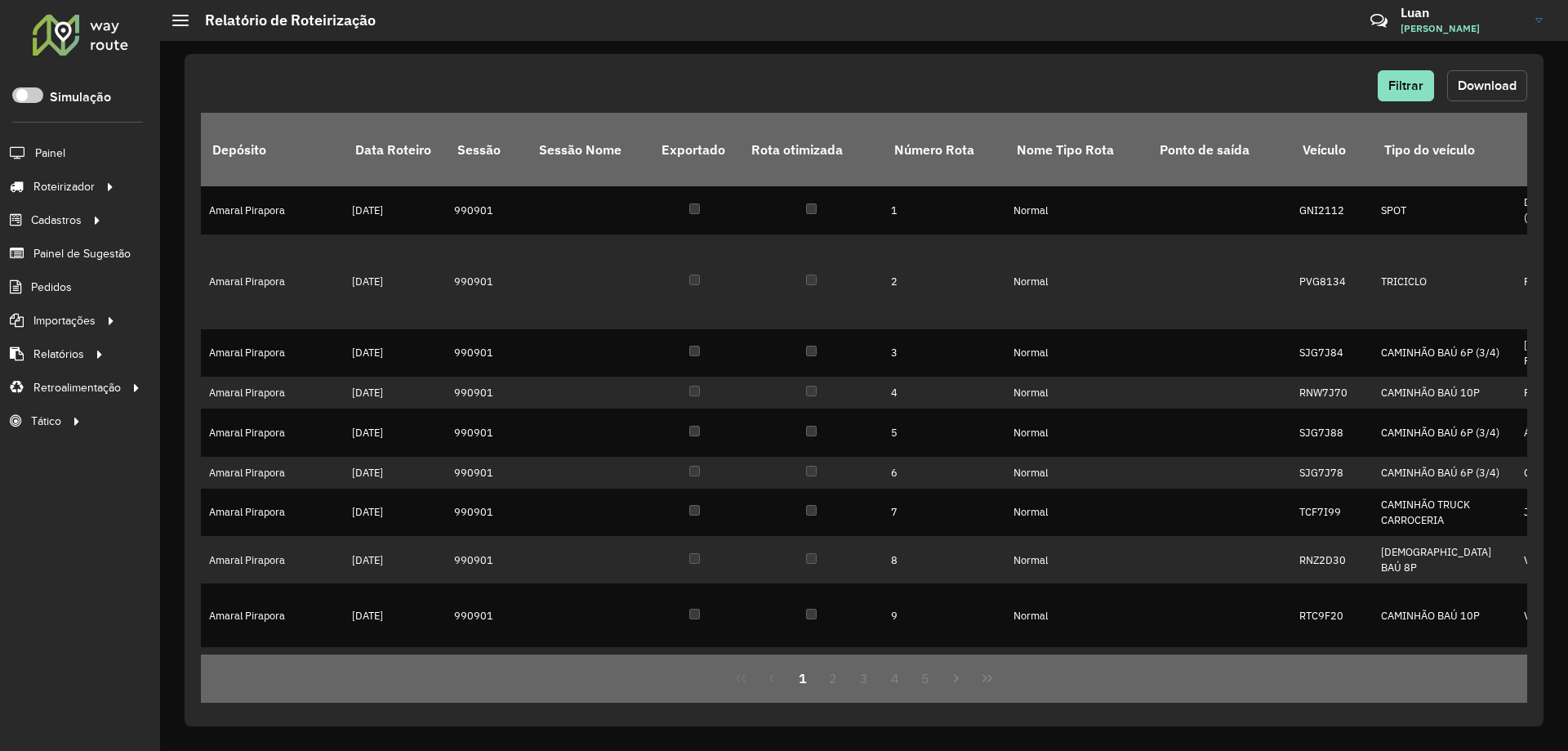
click at [1503, 86] on span "Download" at bounding box center [1487, 85] width 59 height 14
click at [213, 181] on span "Entregas" at bounding box center [208, 186] width 47 height 17
click at [52, 279] on span "Pedidos" at bounding box center [52, 288] width 43 height 17
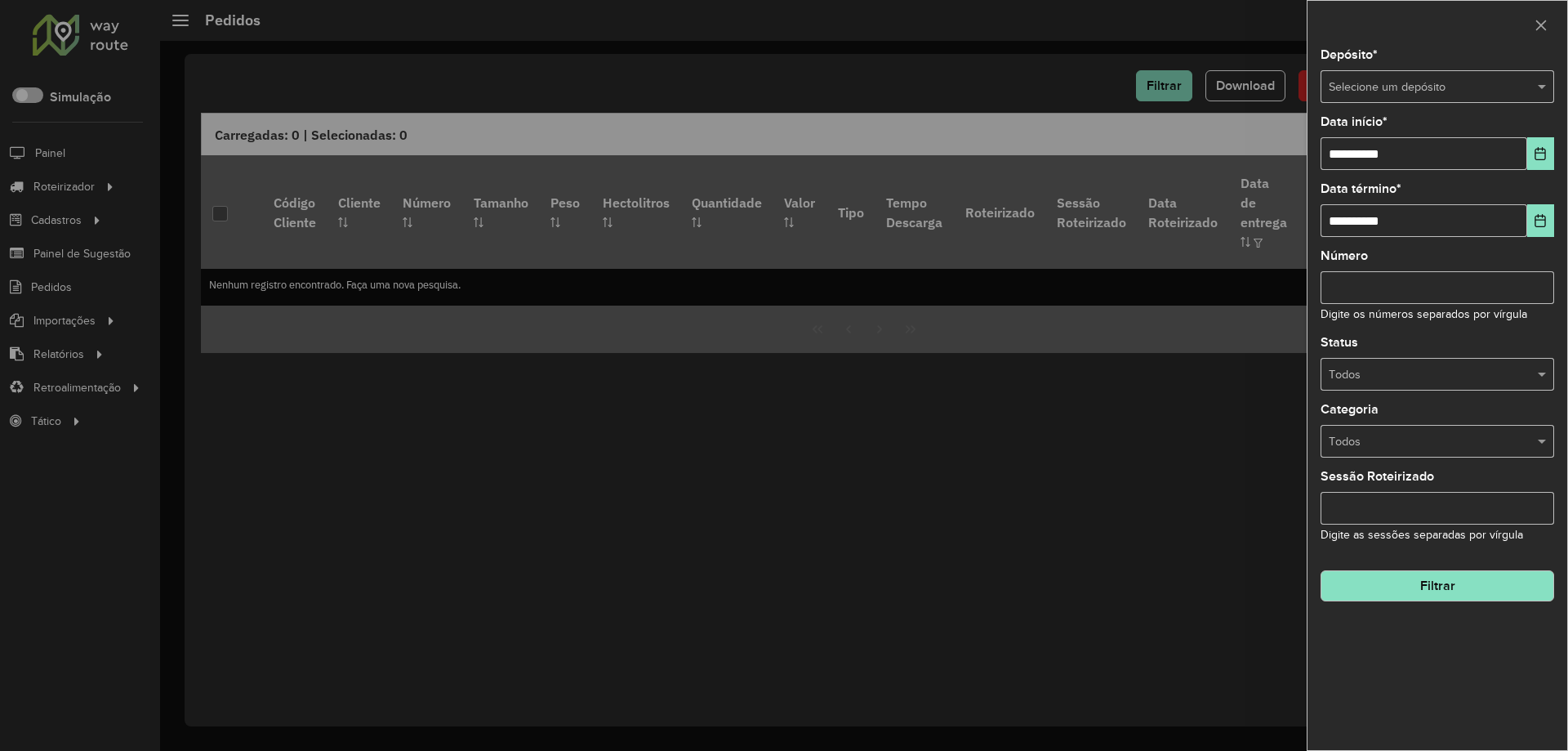
click at [1413, 97] on div "Selecione um depósito" at bounding box center [1437, 87] width 233 height 33
click at [1374, 138] on span "Amaral Curvelo" at bounding box center [1368, 132] width 80 height 13
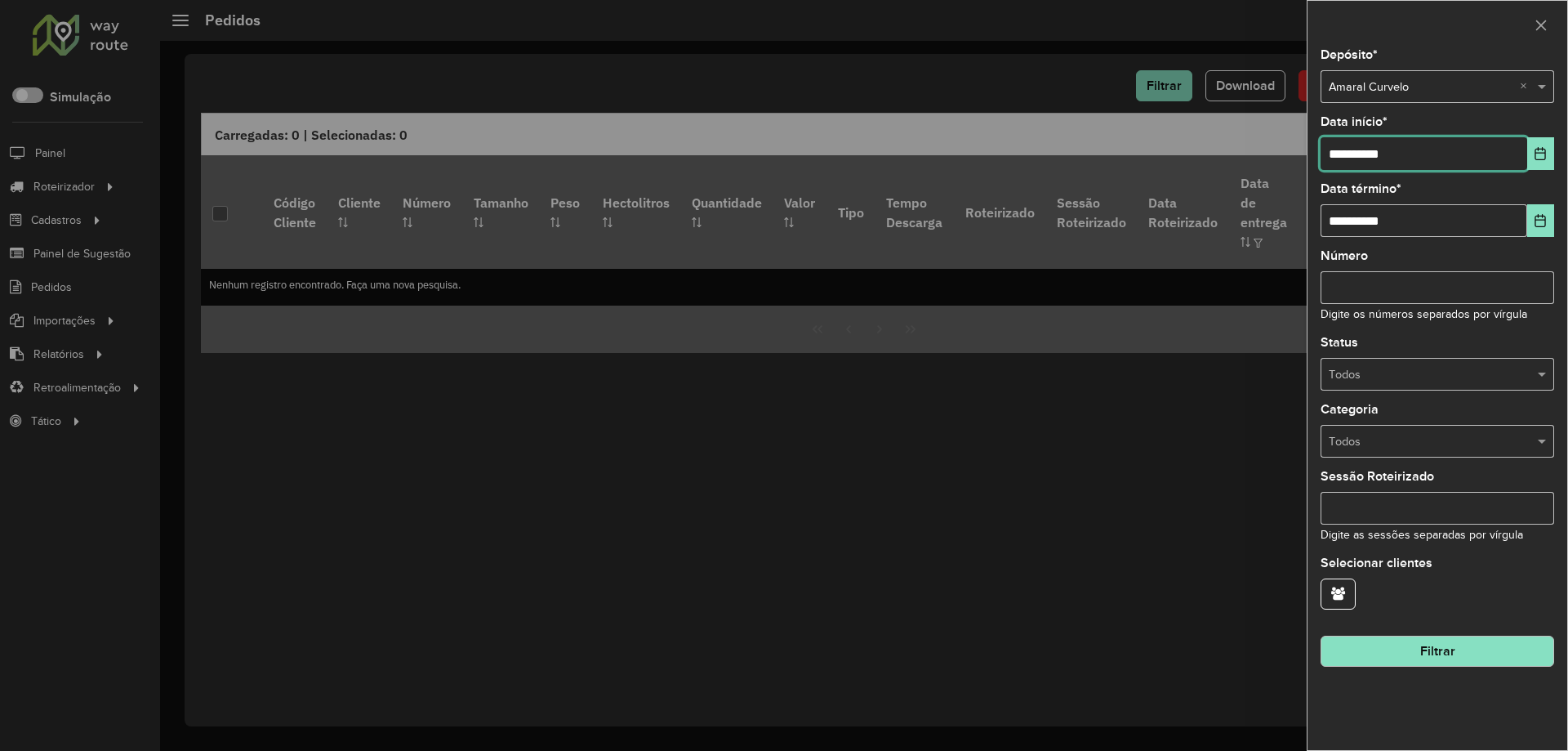
click at [1362, 163] on input "**********" at bounding box center [1424, 154] width 206 height 33
click at [1360, 164] on input "**********" at bounding box center [1424, 154] width 206 height 33
type input "**********"
click at [1437, 651] on button "Filtrar" at bounding box center [1437, 650] width 233 height 31
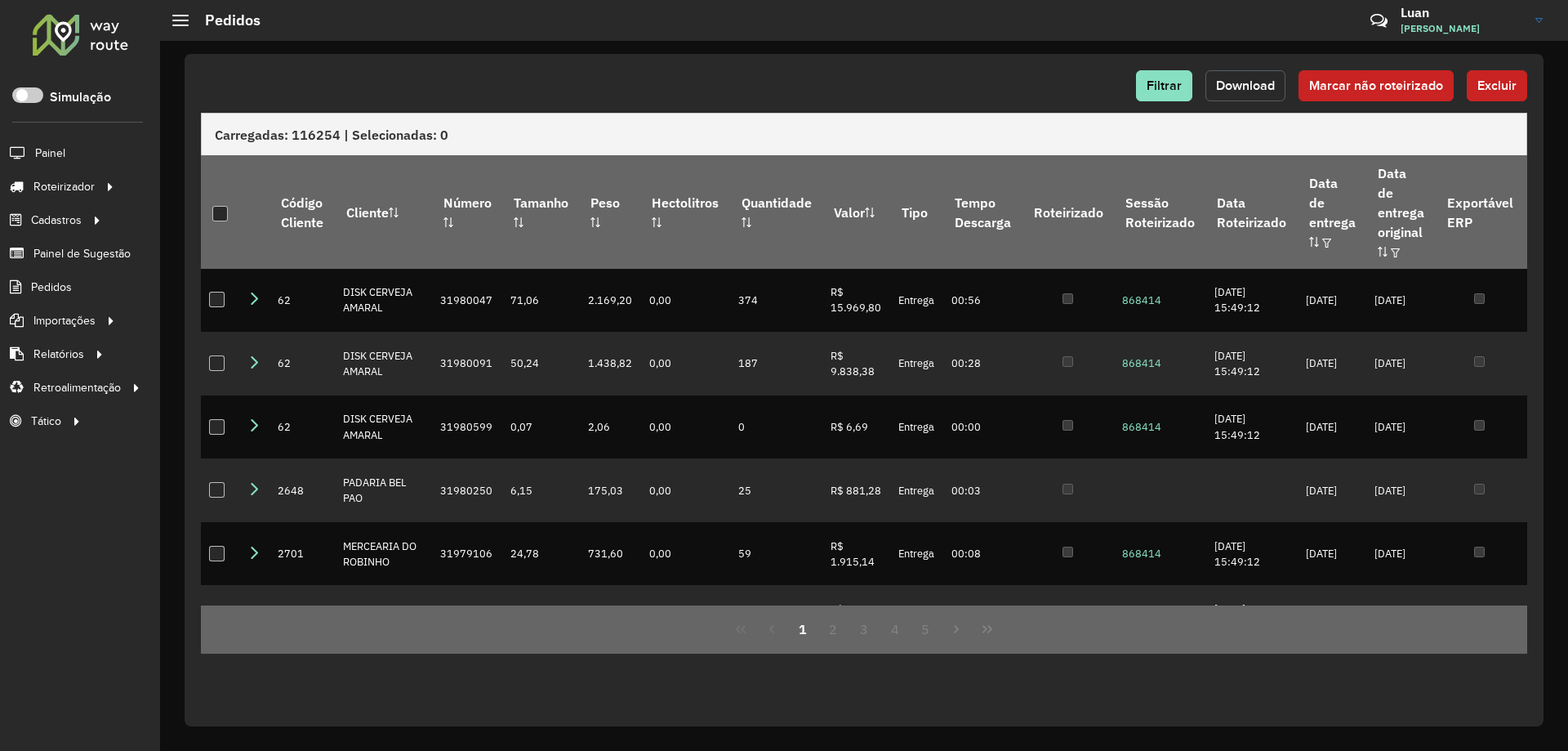
click at [1216, 97] on button "Download" at bounding box center [1245, 86] width 80 height 31
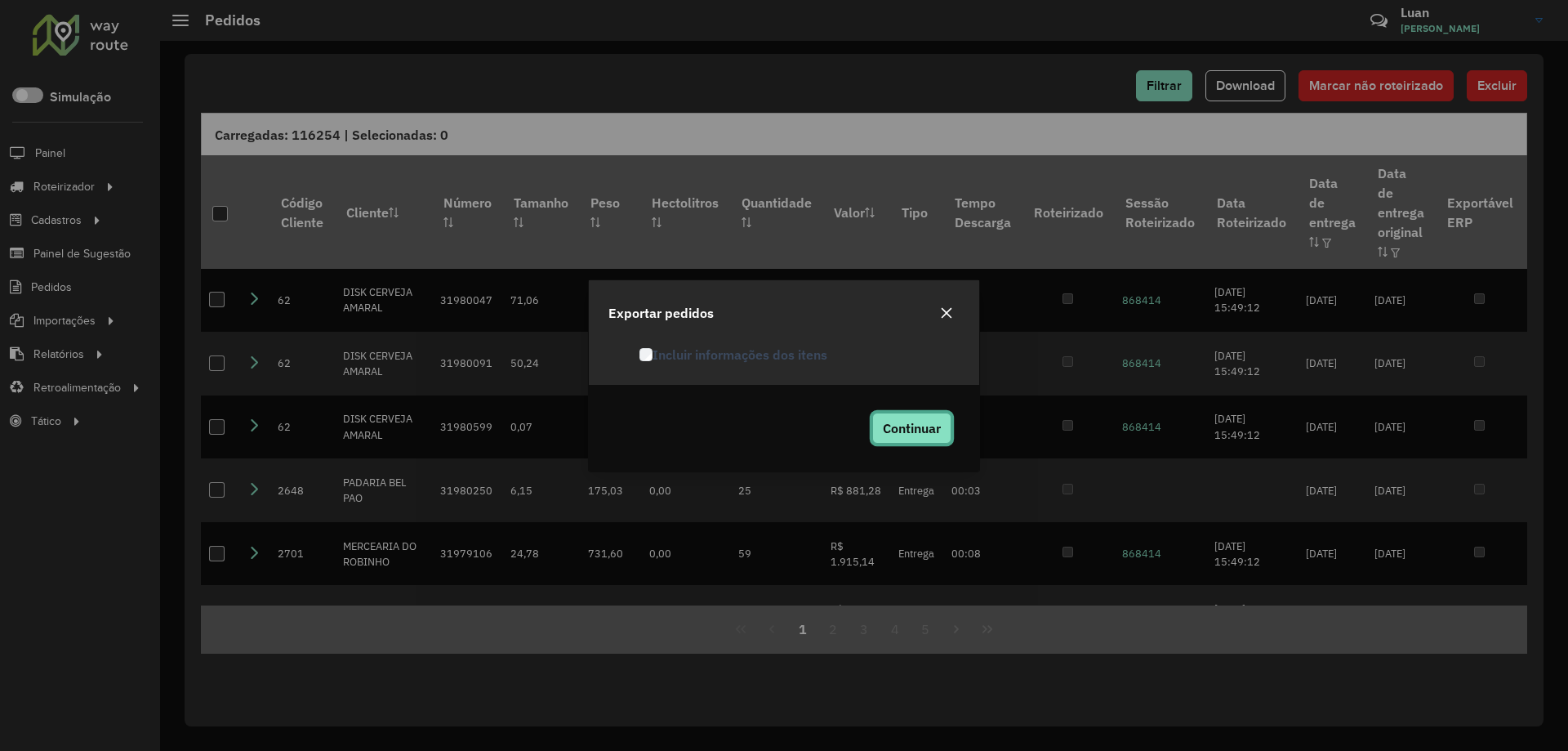
click at [910, 434] on span "Continuar" at bounding box center [912, 428] width 58 height 17
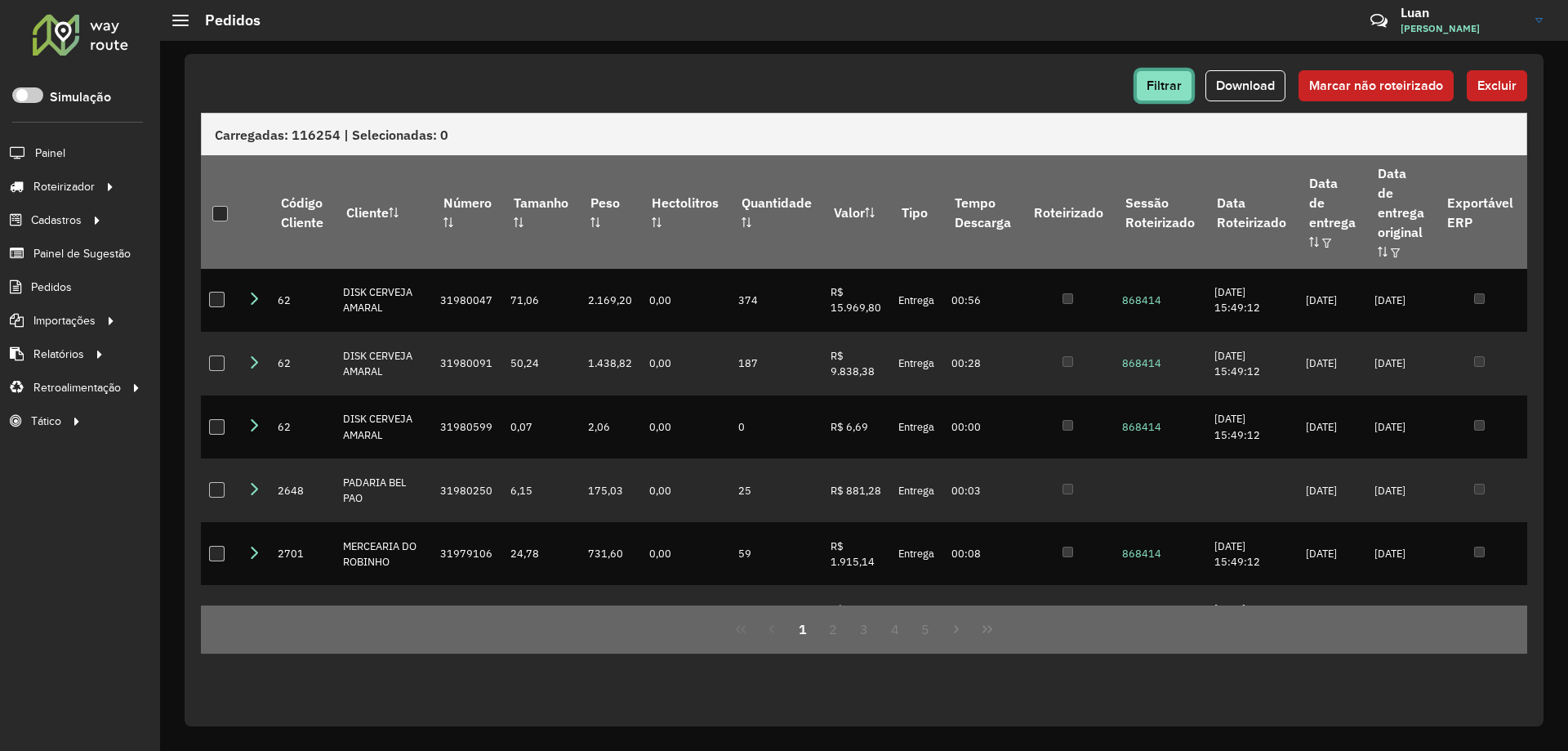
click at [1175, 100] on button "Filtrar" at bounding box center [1164, 86] width 57 height 31
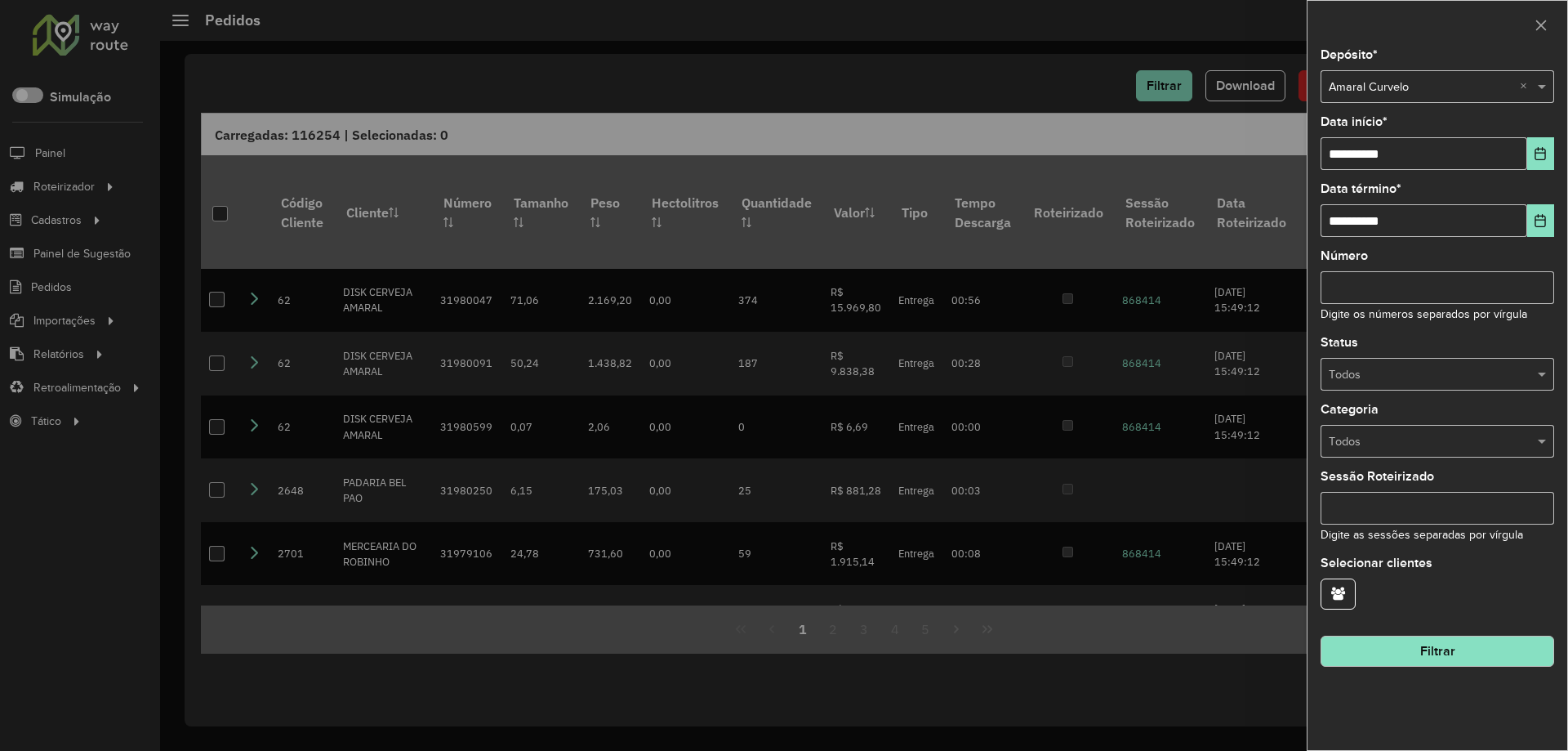
click at [1382, 99] on div "Selecione um depósito × Amaral Curvelo ×" at bounding box center [1437, 87] width 233 height 33
click at [1390, 130] on span "Amaral Pirapora" at bounding box center [1370, 132] width 84 height 13
click at [1465, 646] on button "Filtrar" at bounding box center [1437, 650] width 233 height 31
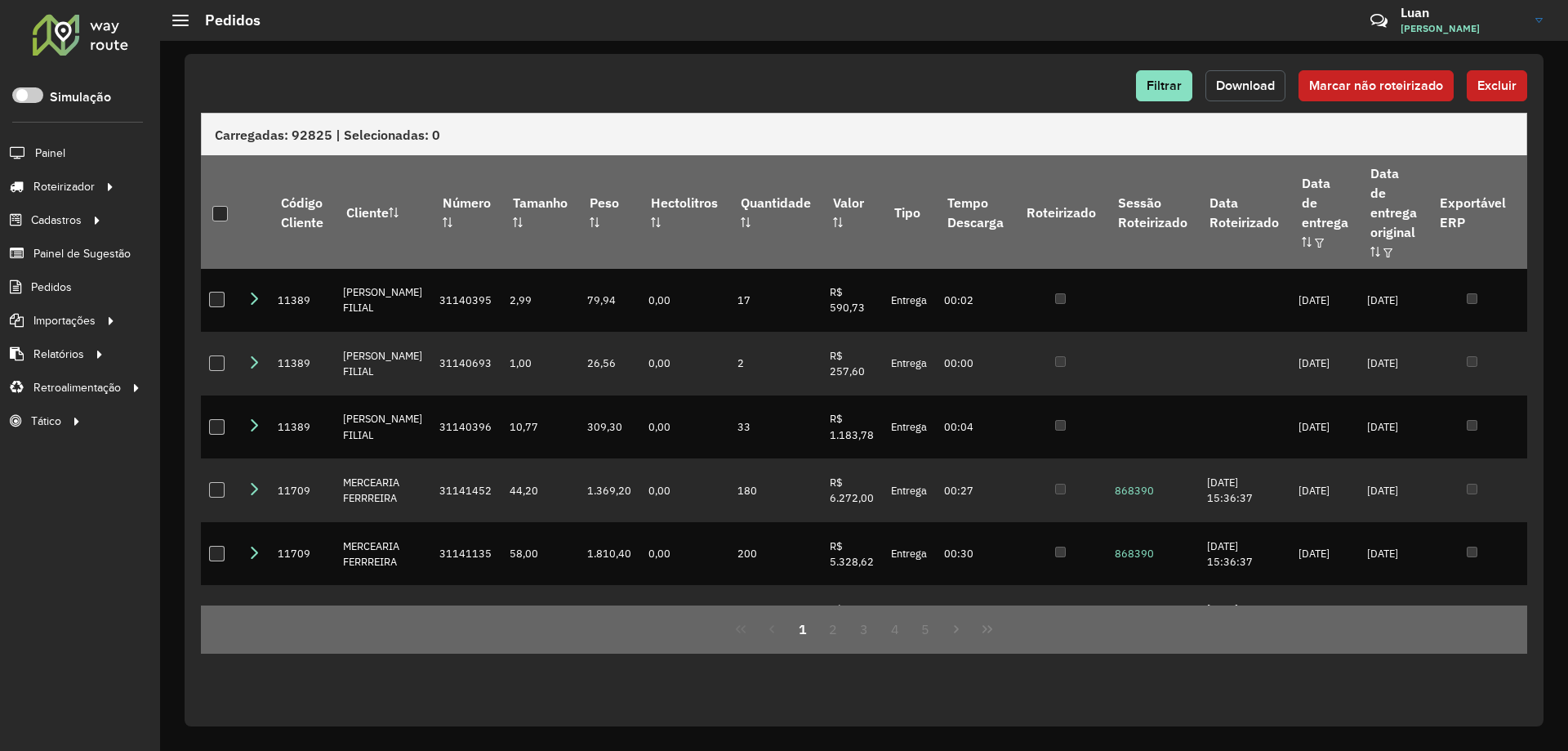
click at [1223, 87] on span "Download" at bounding box center [1245, 85] width 59 height 14
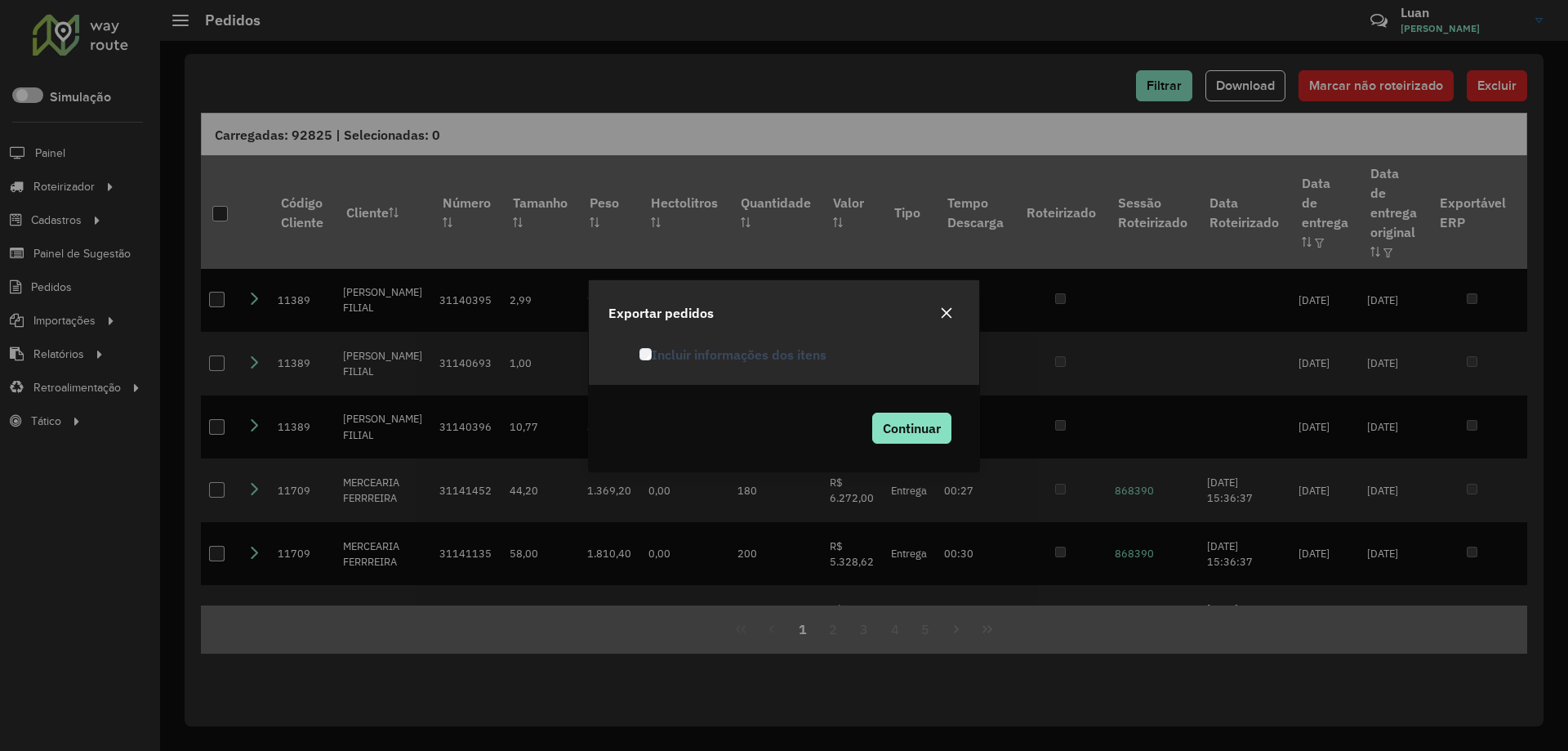
click at [693, 359] on label "Incluir informações dos itens" at bounding box center [733, 355] width 187 height 20
click at [903, 422] on span "Continuar" at bounding box center [912, 428] width 58 height 17
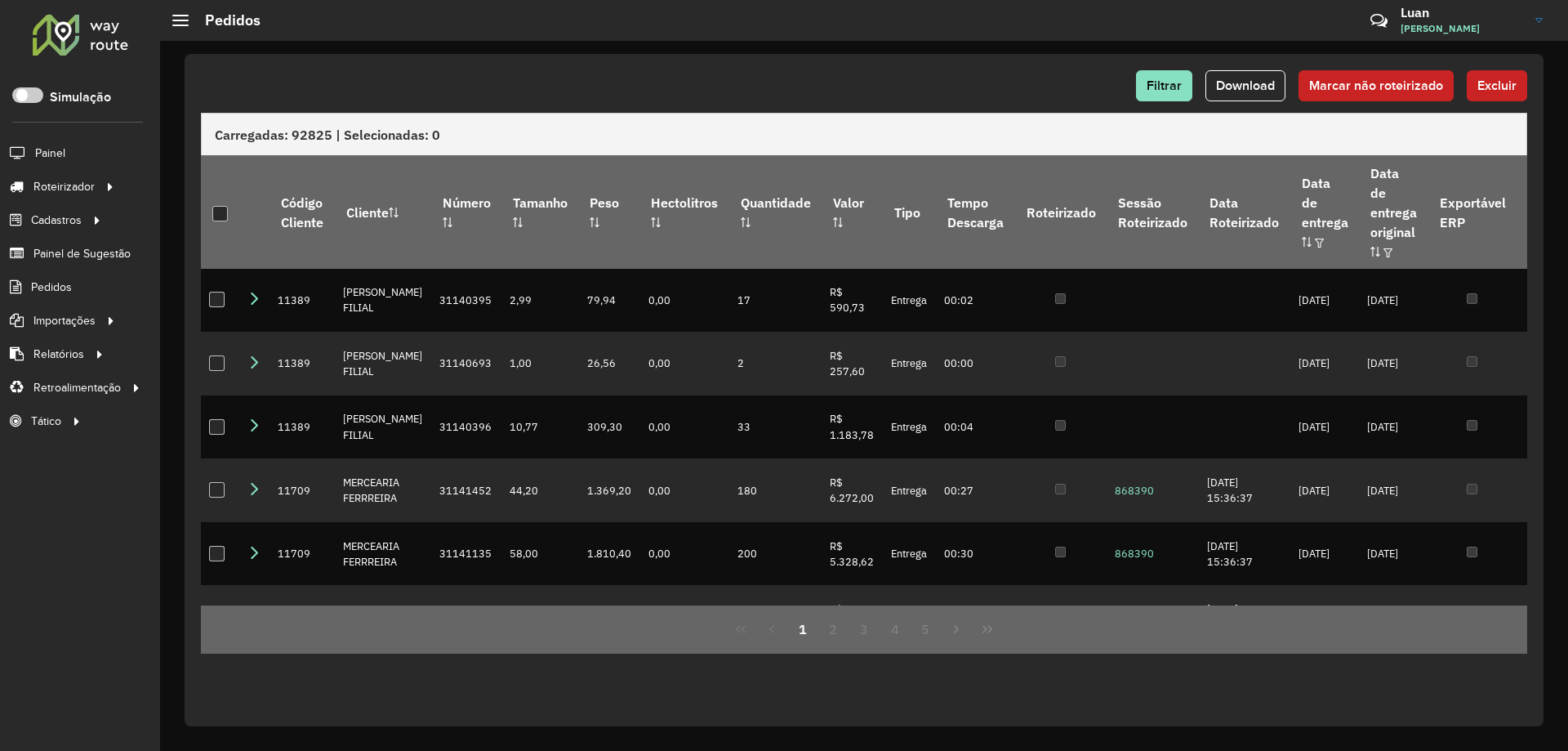
click at [105, 10] on div "Roteirizador AmbevTech Simulação Painel Roteirizador Entregas Vendas Cadastros …" at bounding box center [80, 375] width 160 height 751
click at [91, 33] on div at bounding box center [80, 34] width 99 height 43
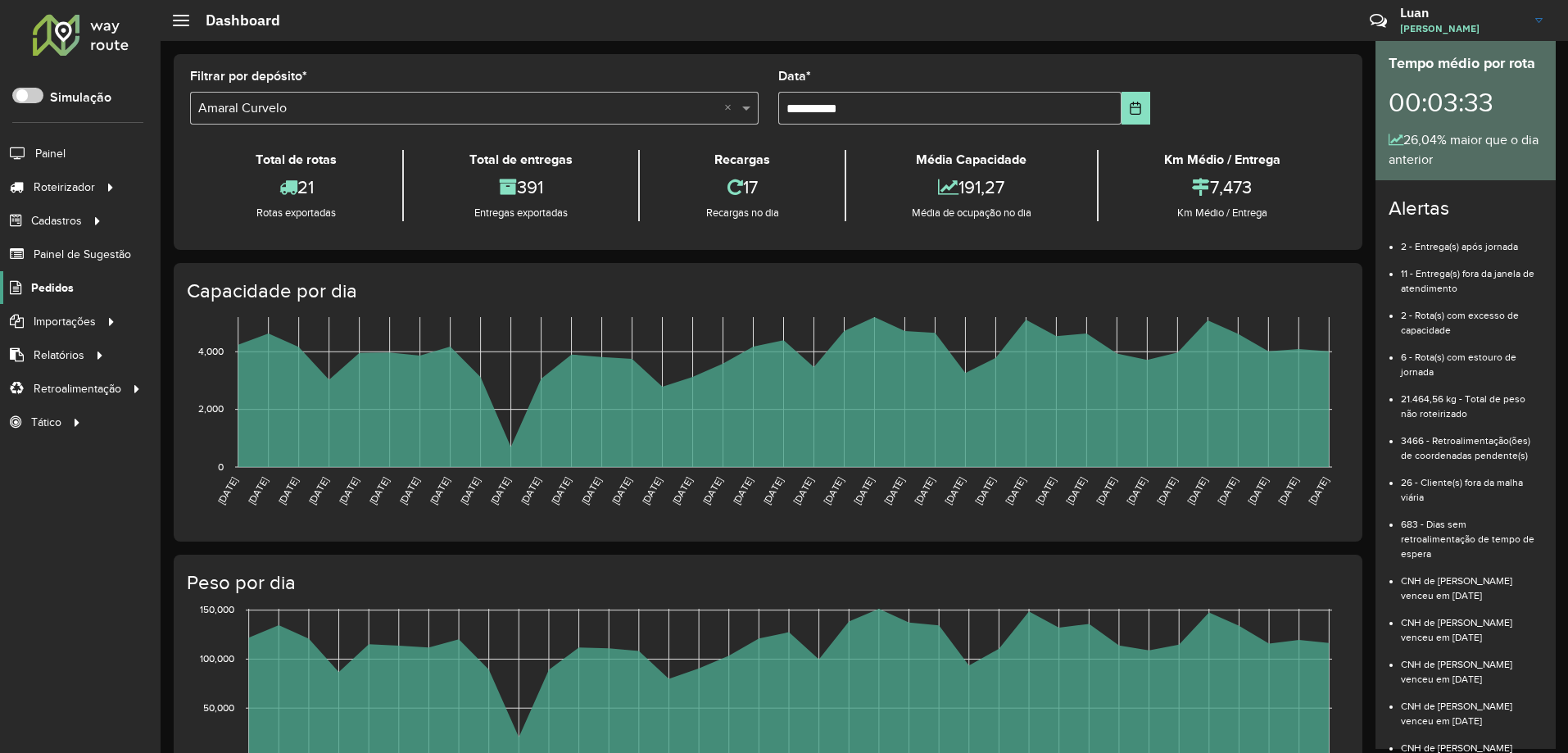
click at [50, 286] on span "Pedidos" at bounding box center [52, 288] width 43 height 17
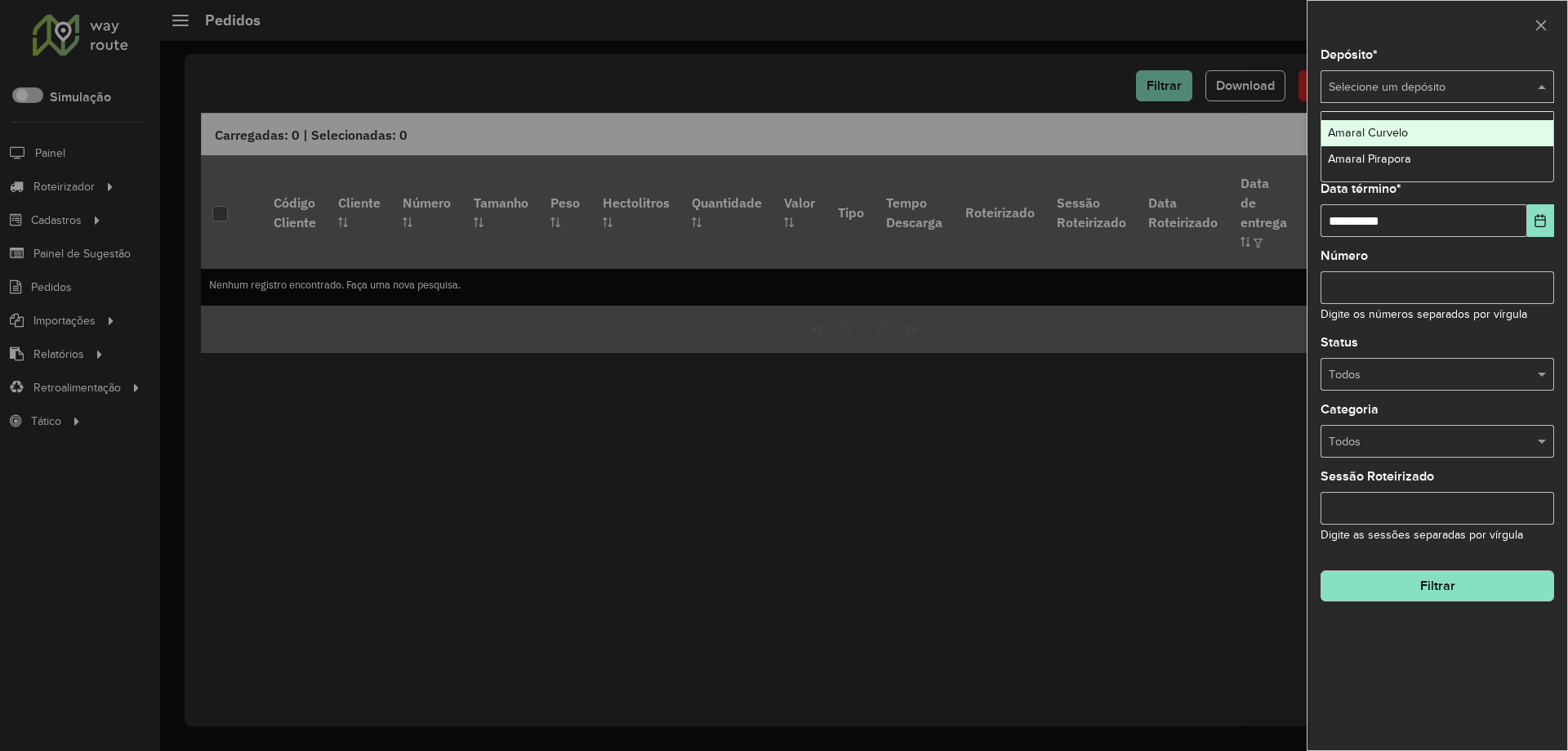
click at [1414, 90] on input "text" at bounding box center [1421, 87] width 185 height 18
click at [1367, 154] on span "Amaral Pirapora" at bounding box center [1370, 158] width 84 height 13
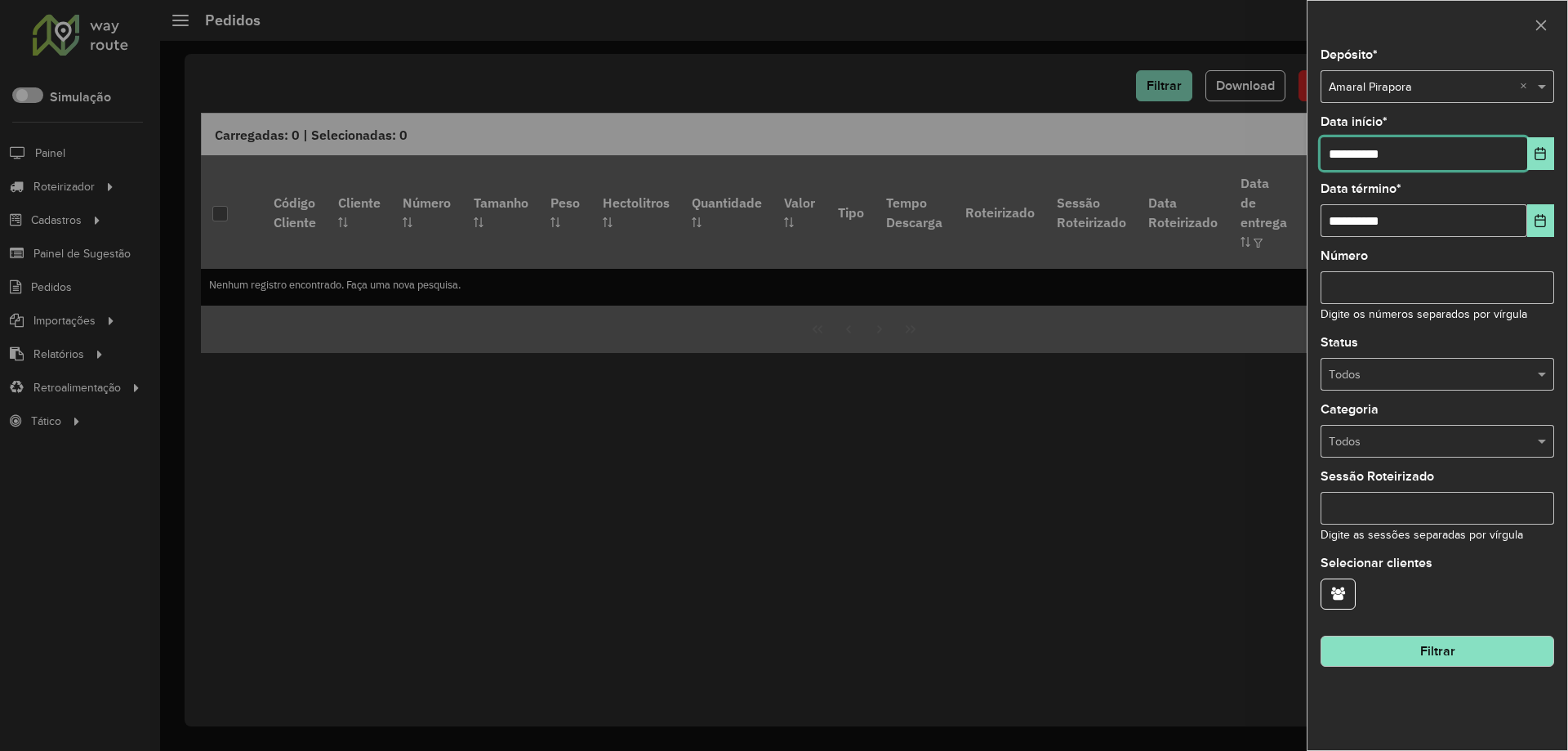
click at [1360, 169] on input "**********" at bounding box center [1424, 154] width 206 height 33
type input "**********"
click at [1472, 653] on button "Filtrar" at bounding box center [1437, 650] width 233 height 31
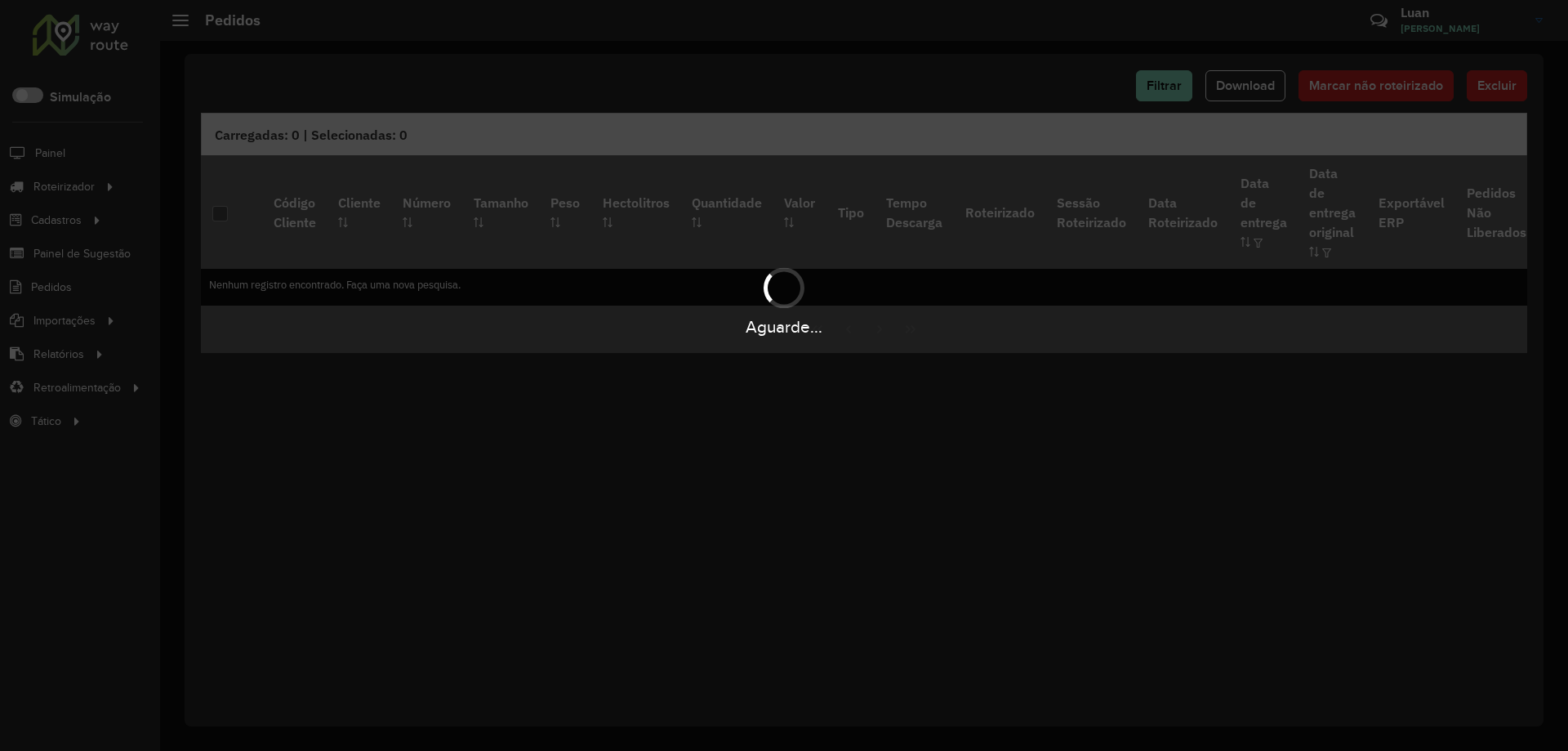
click at [89, 62] on div "Aguarde..." at bounding box center [784, 375] width 1568 height 751
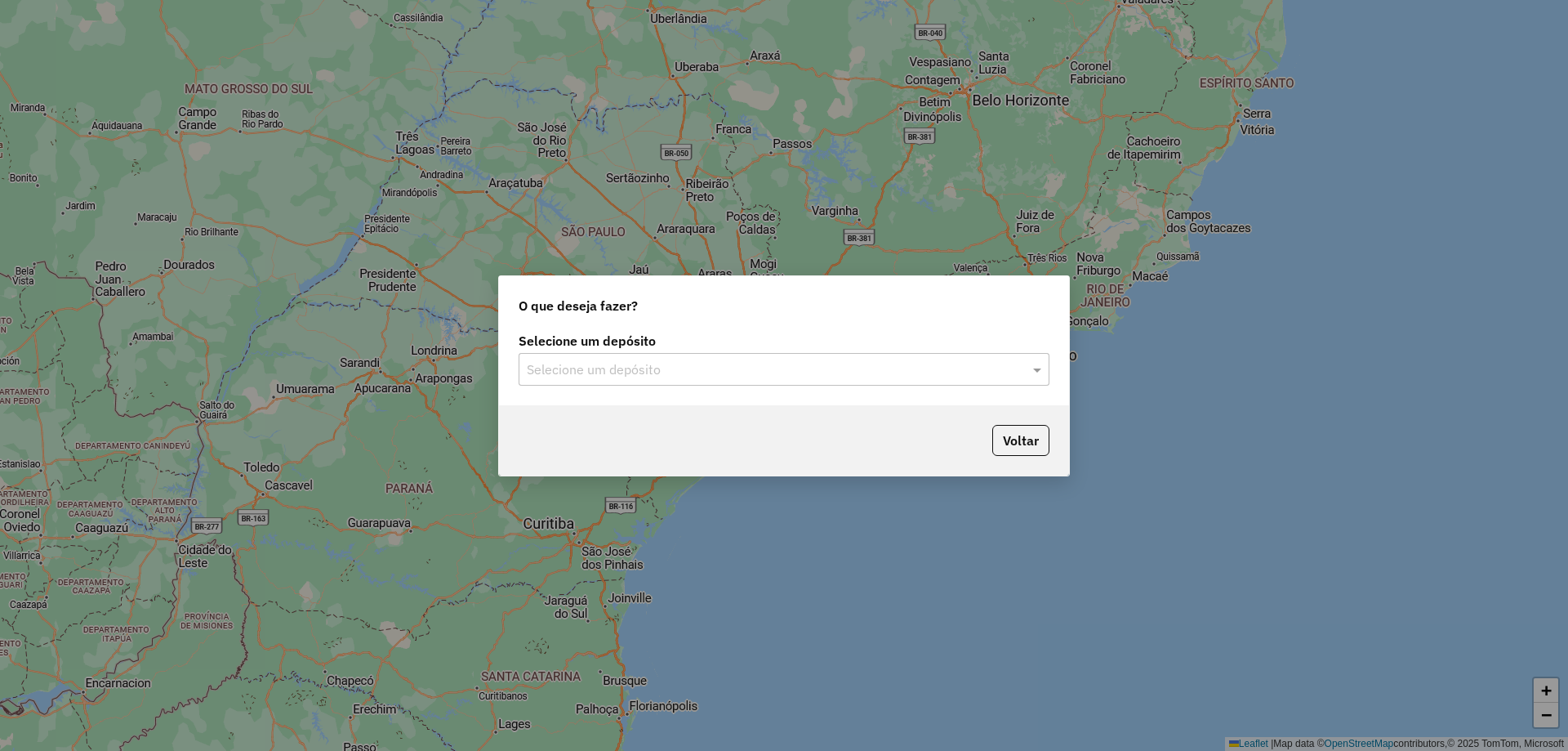
click at [671, 360] on input "text" at bounding box center [768, 369] width 482 height 20
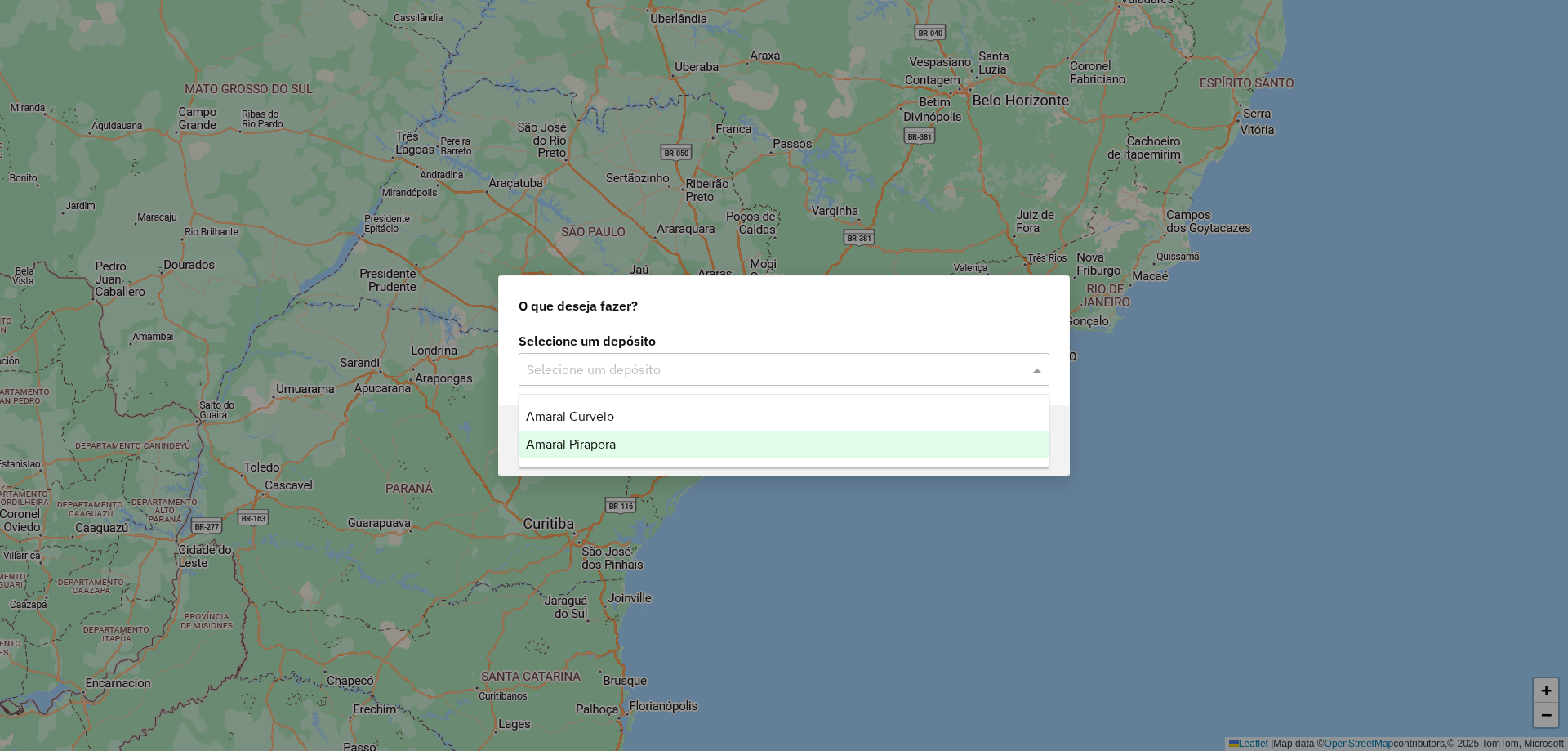
click at [594, 442] on span "Amaral Pirapora" at bounding box center [571, 444] width 90 height 14
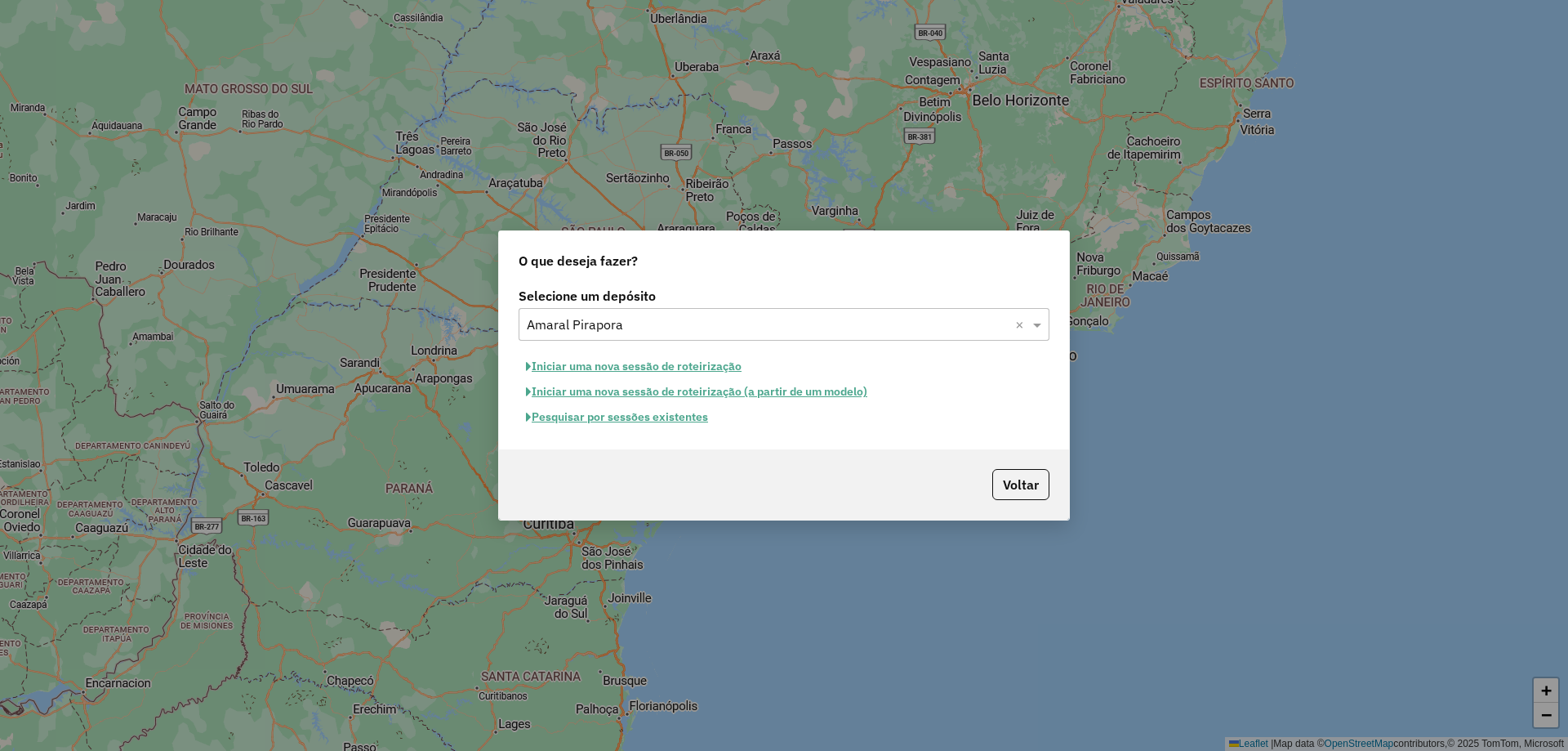
click at [612, 423] on button "Pesquisar por sessões existentes" at bounding box center [618, 417] width 197 height 25
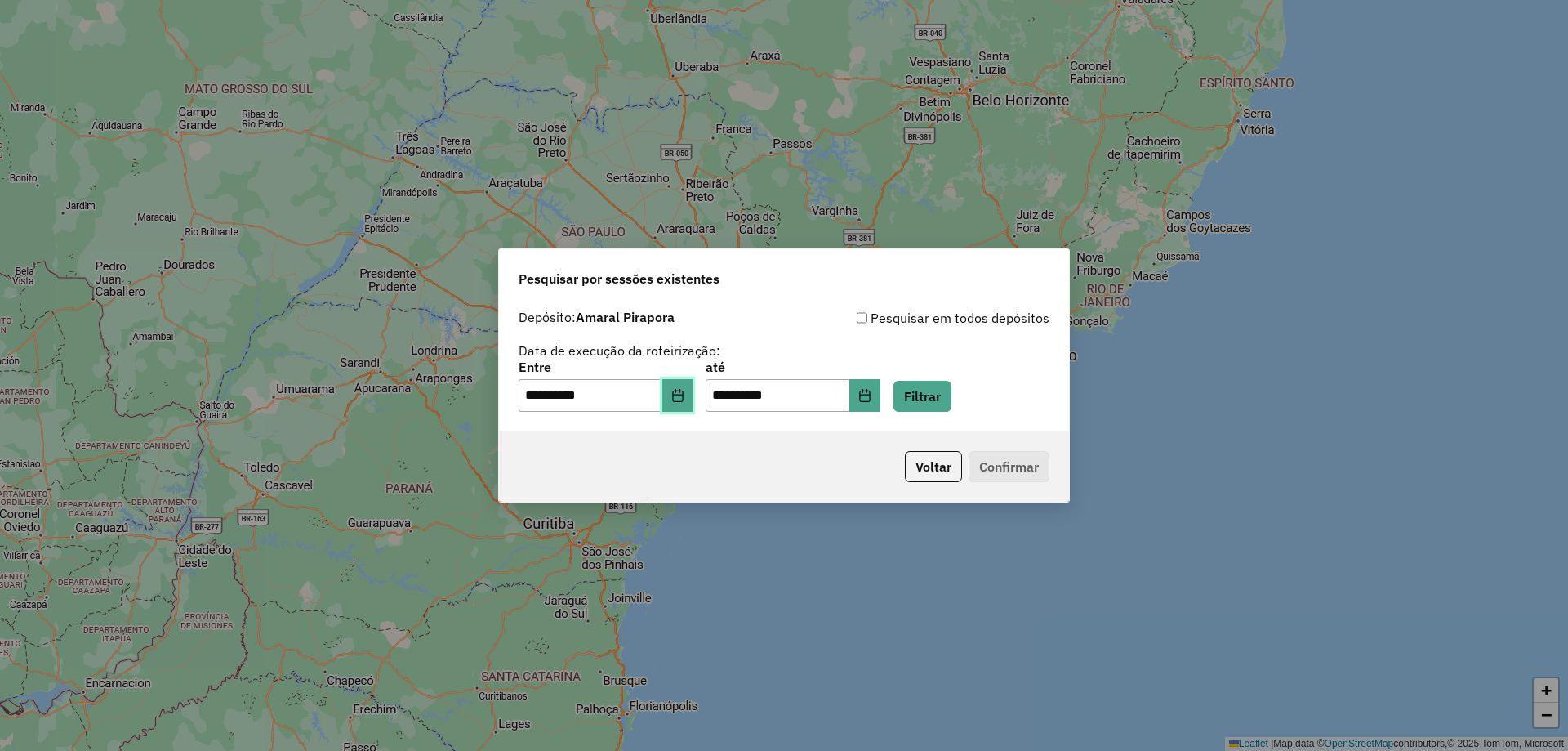
click at [682, 386] on button "Choose Date" at bounding box center [677, 396] width 31 height 33
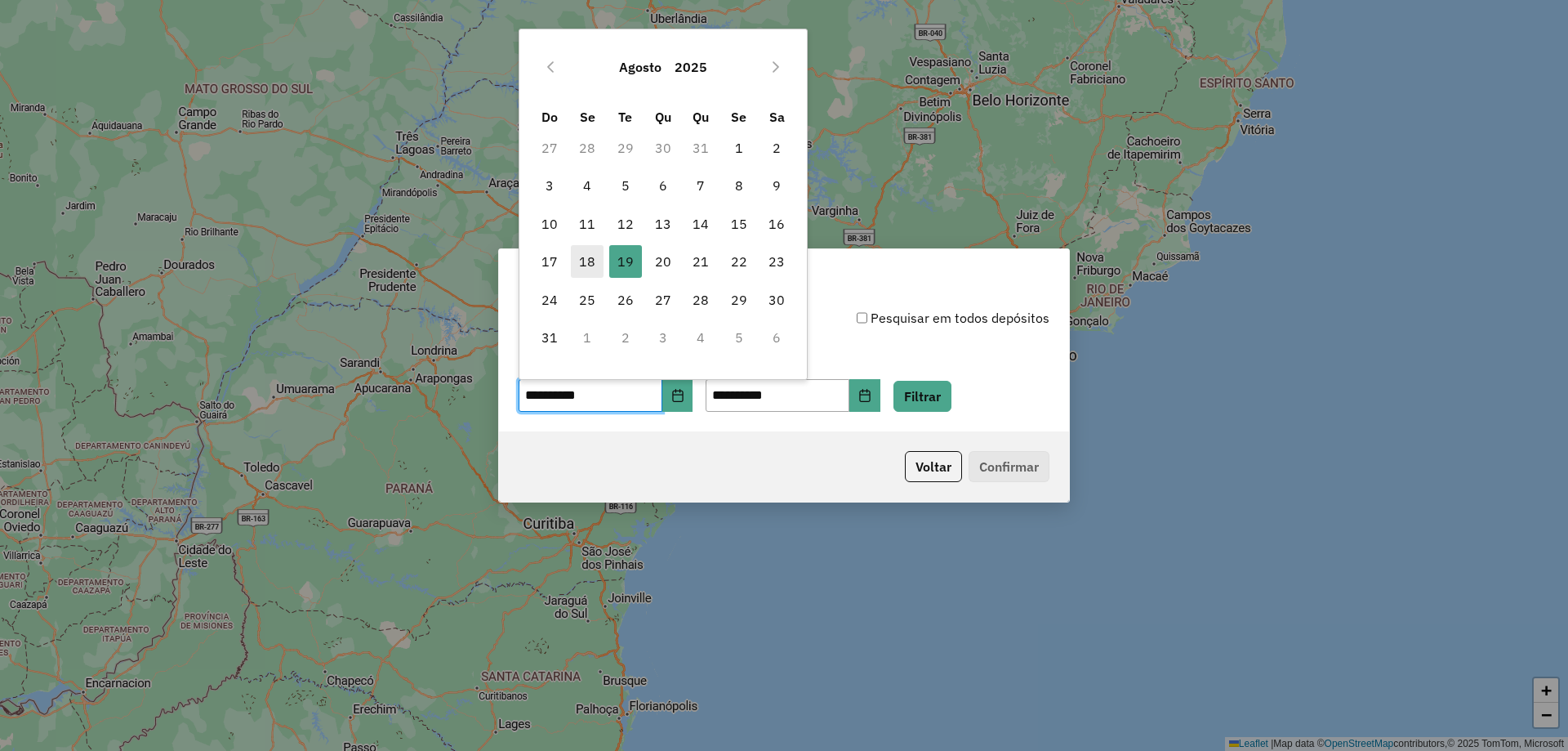
click at [594, 258] on span "18" at bounding box center [587, 262] width 33 height 33
type input "**********"
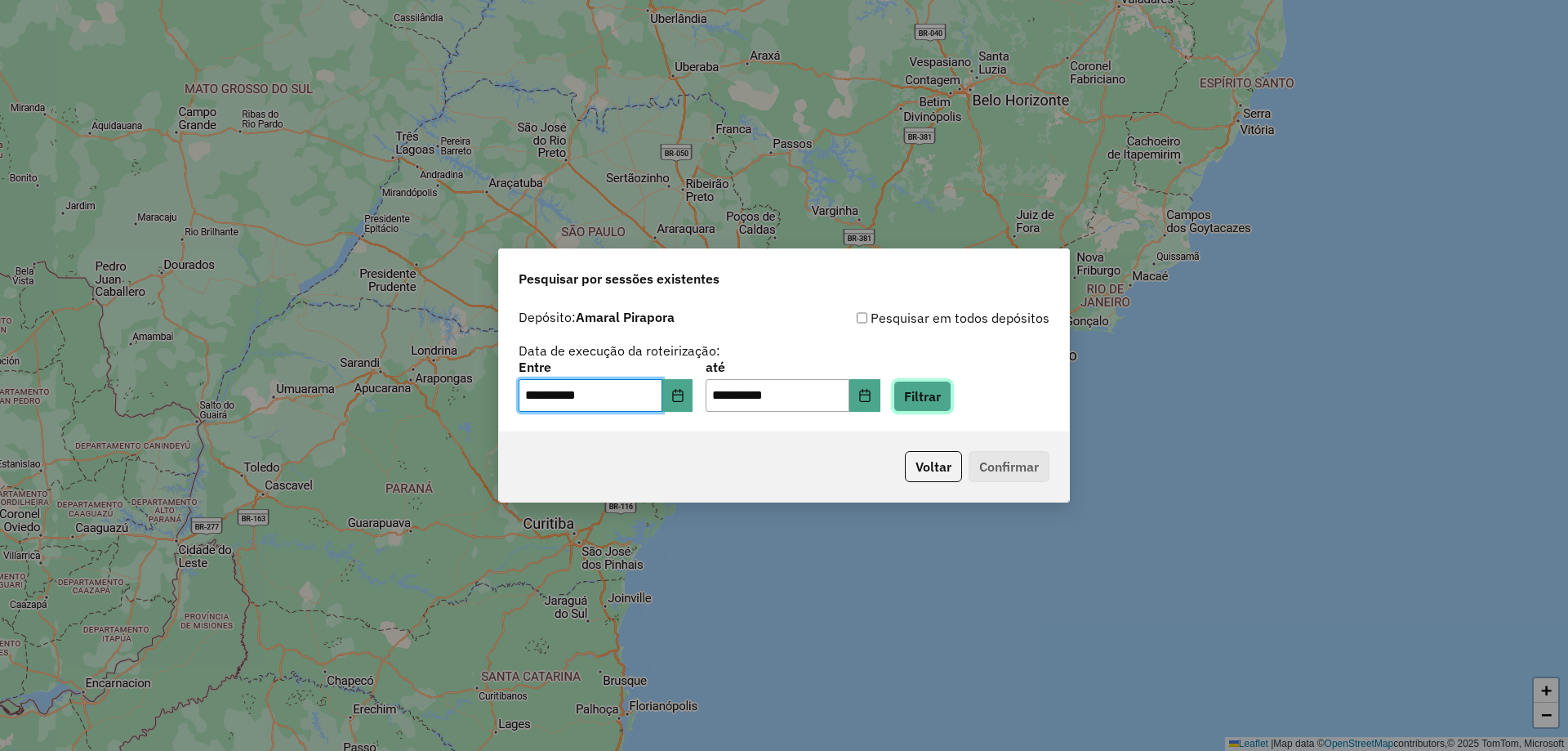
click at [951, 400] on button "Filtrar" at bounding box center [923, 396] width 58 height 31
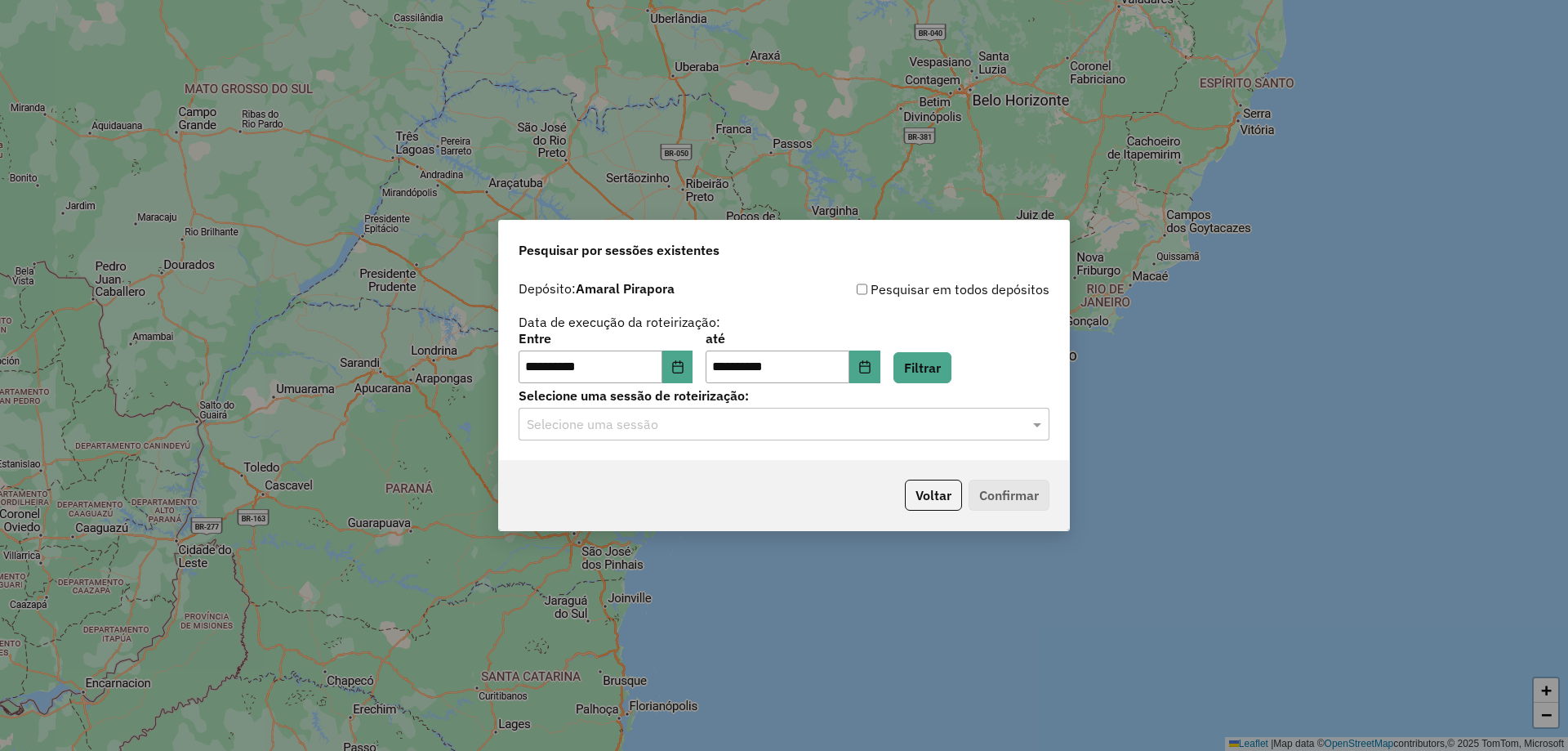
click at [702, 420] on input "text" at bounding box center [768, 424] width 482 height 20
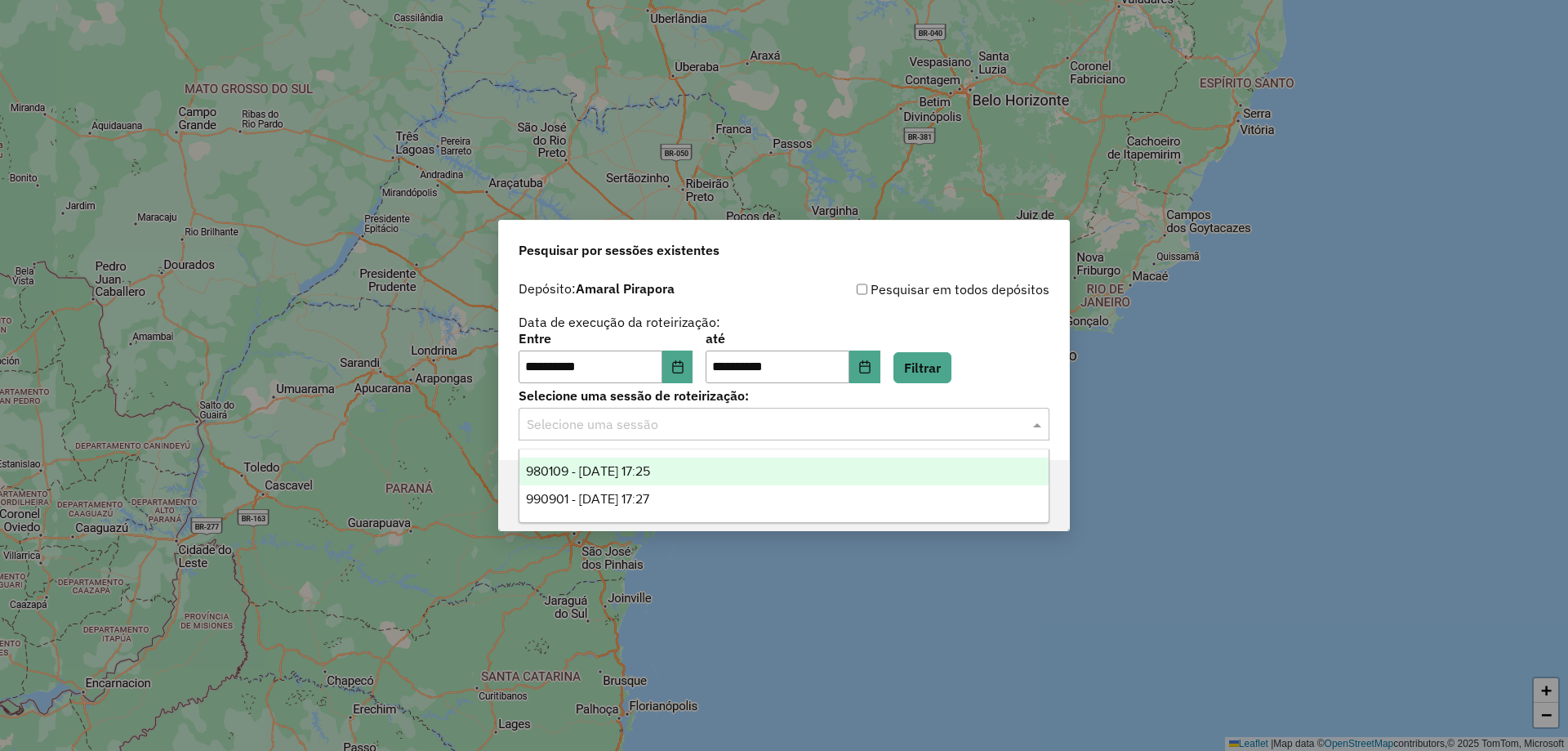
click at [621, 470] on span "980109 - 18/08/2025 17:25" at bounding box center [589, 471] width 125 height 14
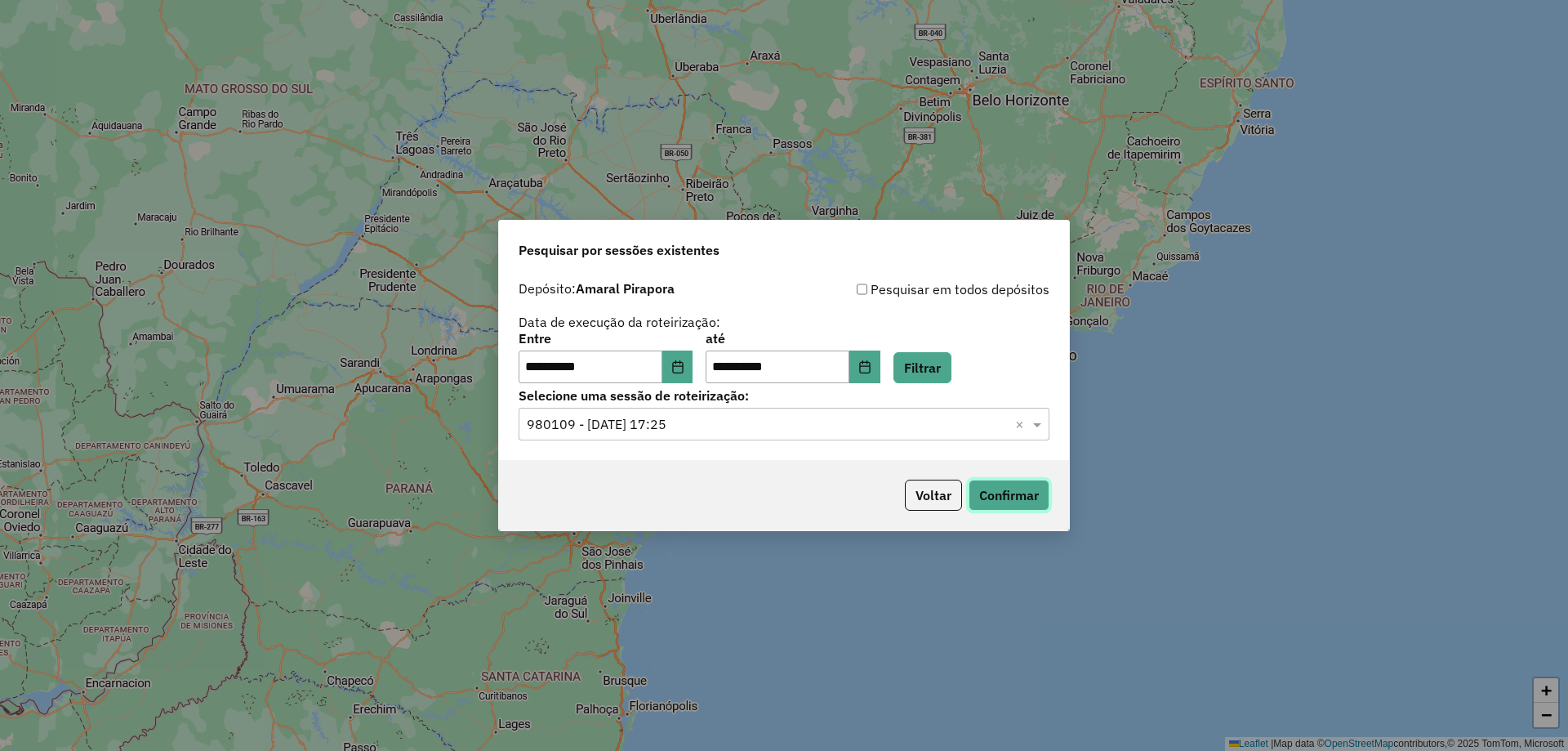
click at [1031, 483] on button "Confirmar" at bounding box center [1009, 495] width 81 height 31
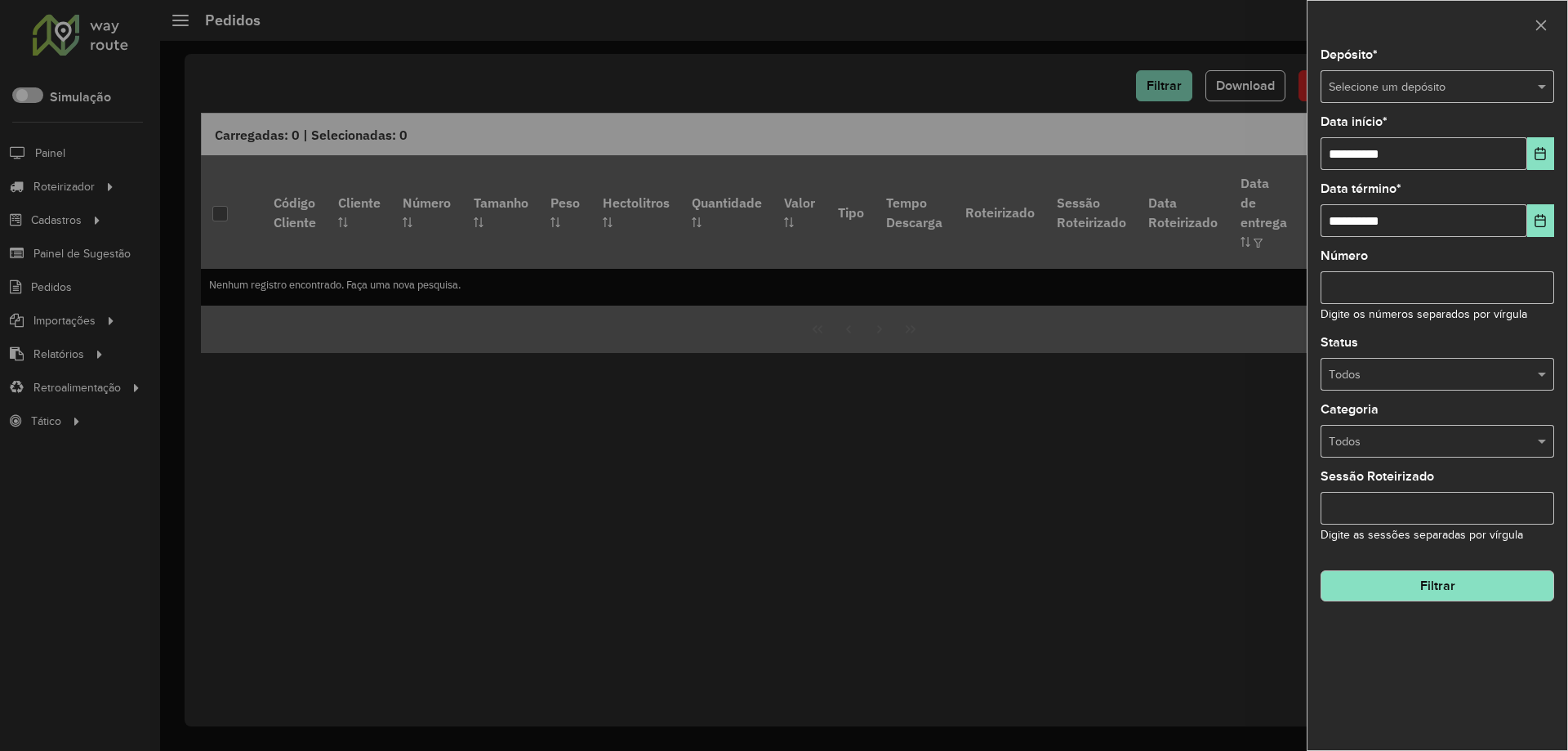
click at [1042, 45] on div at bounding box center [784, 375] width 1568 height 751
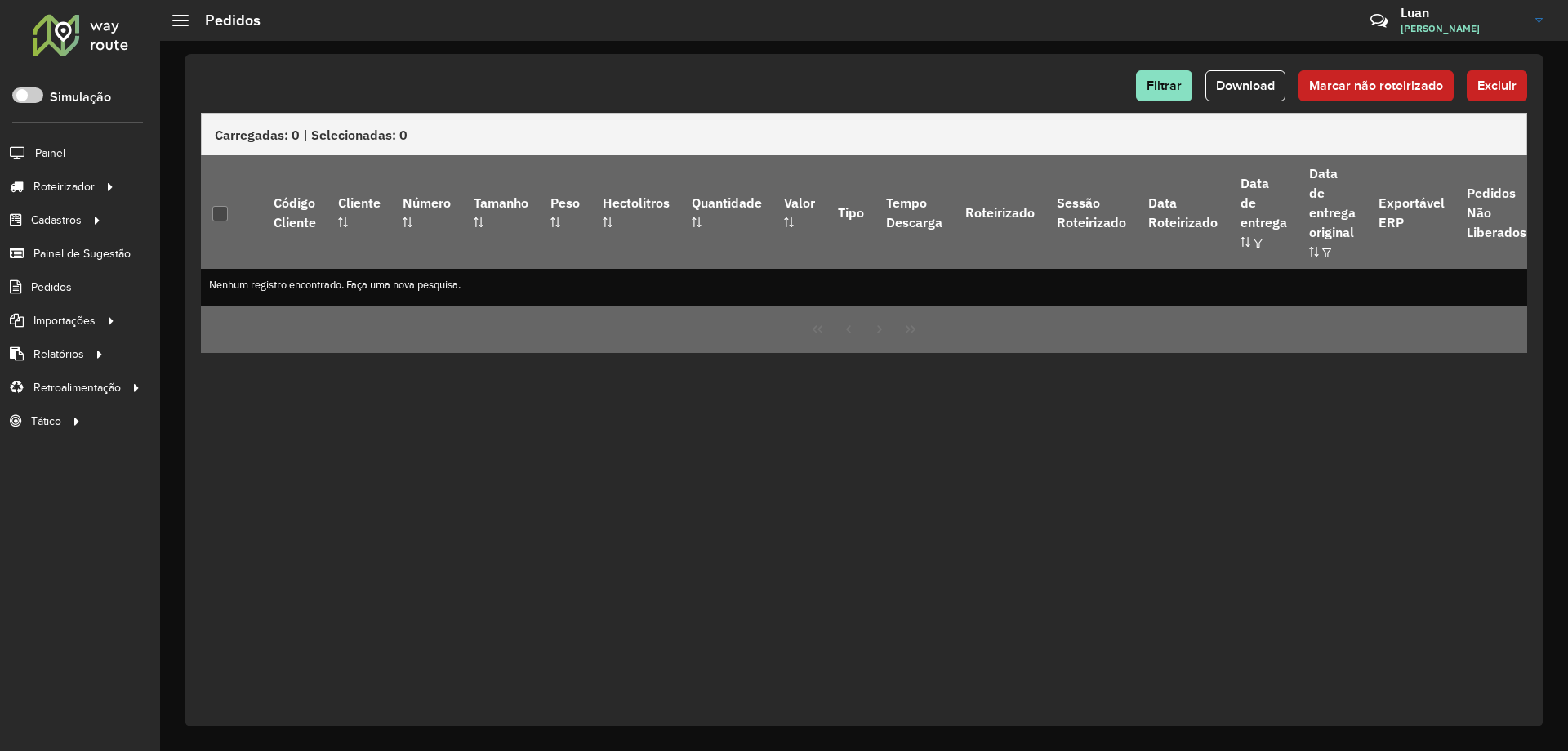
click at [75, 37] on div at bounding box center [80, 34] width 99 height 43
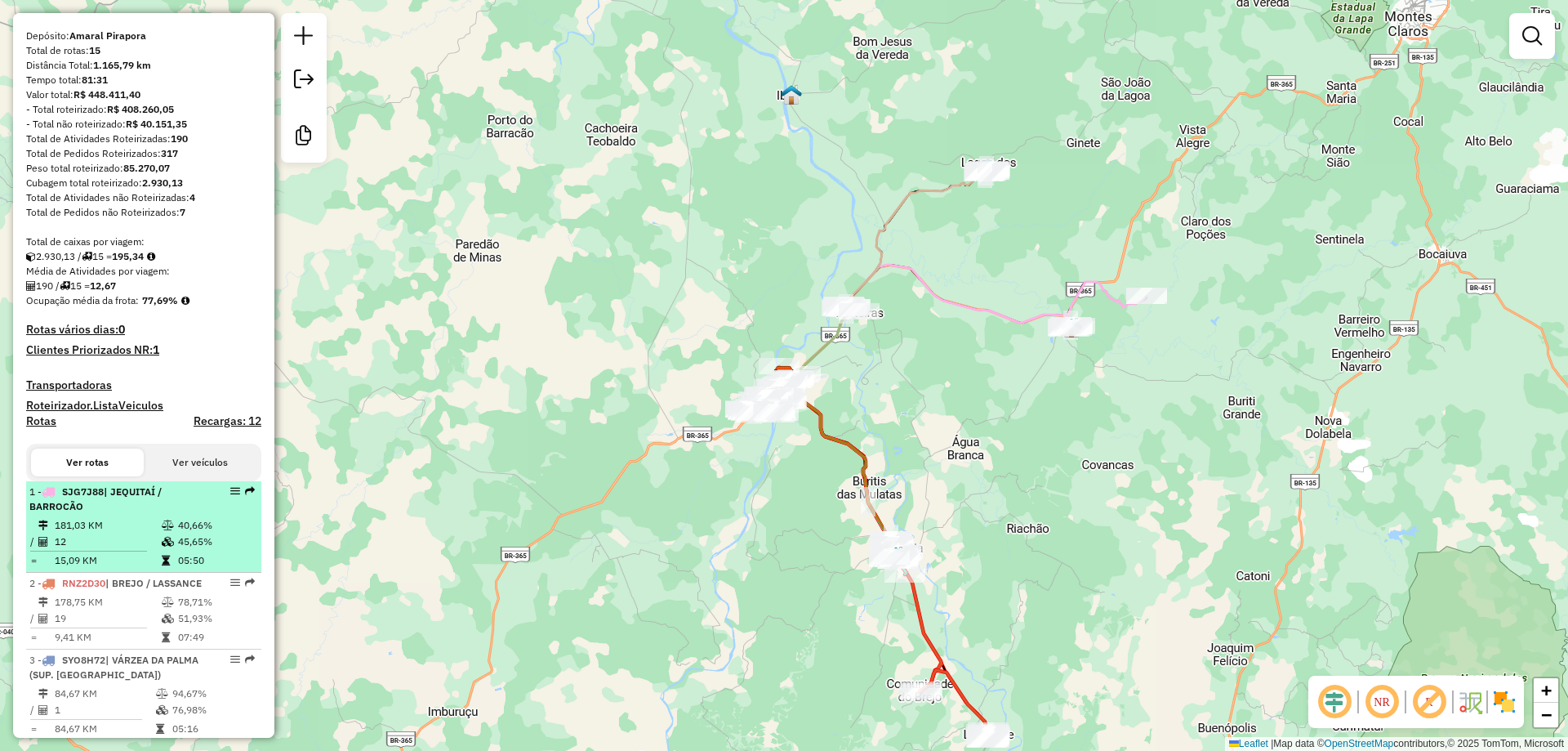
scroll to position [327, 0]
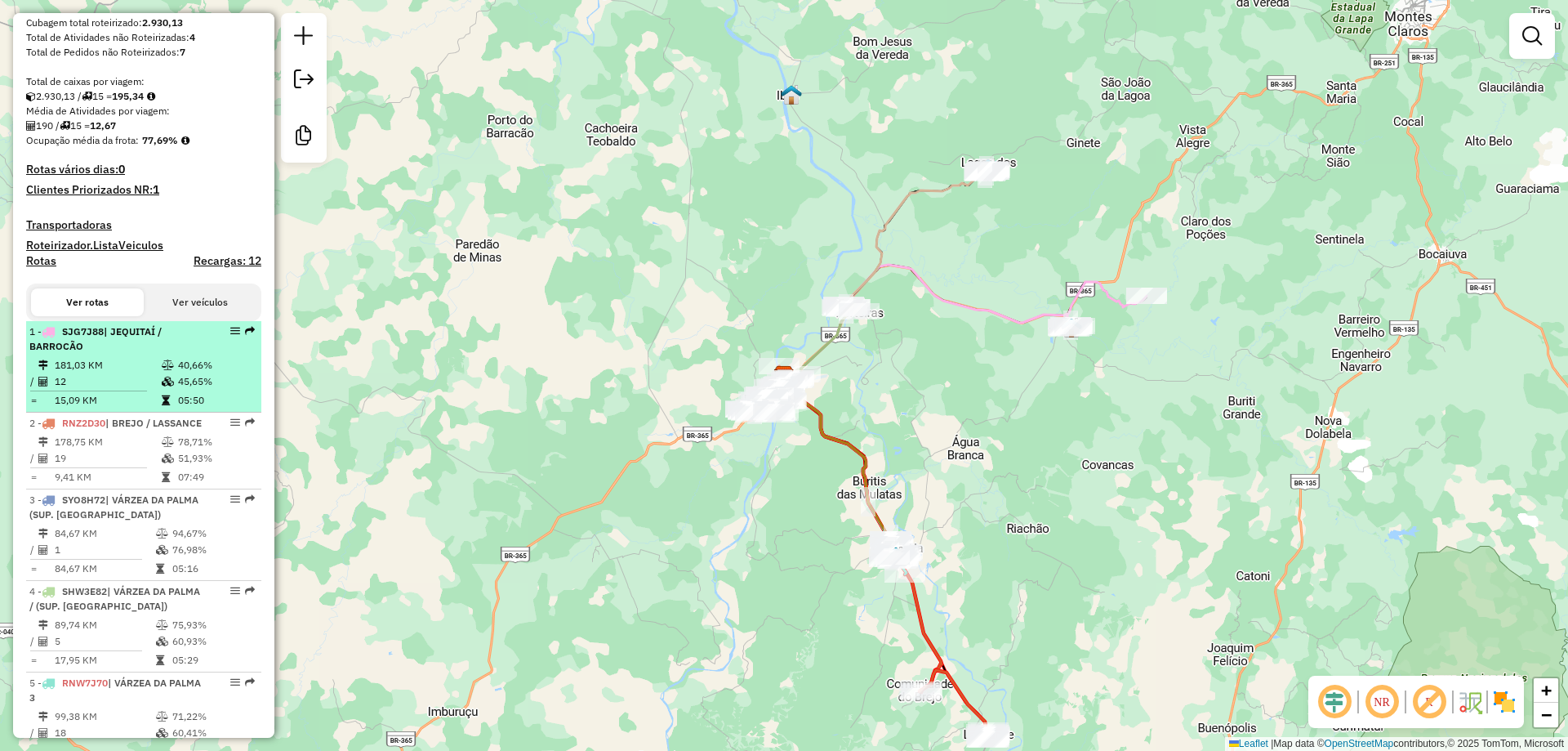
click at [132, 373] on td "181,03 KM" at bounding box center [107, 366] width 107 height 17
select select "**********"
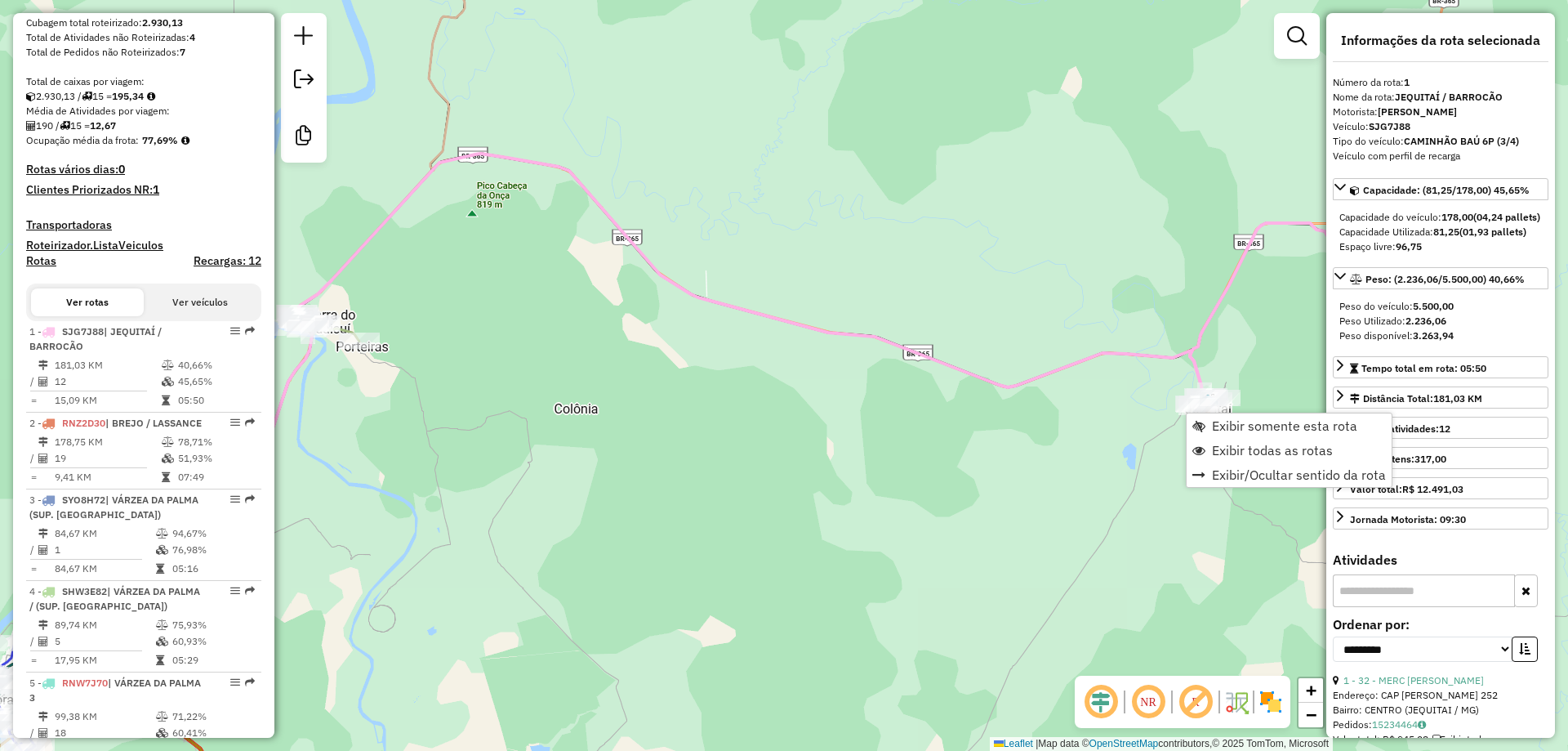
scroll to position [650, 0]
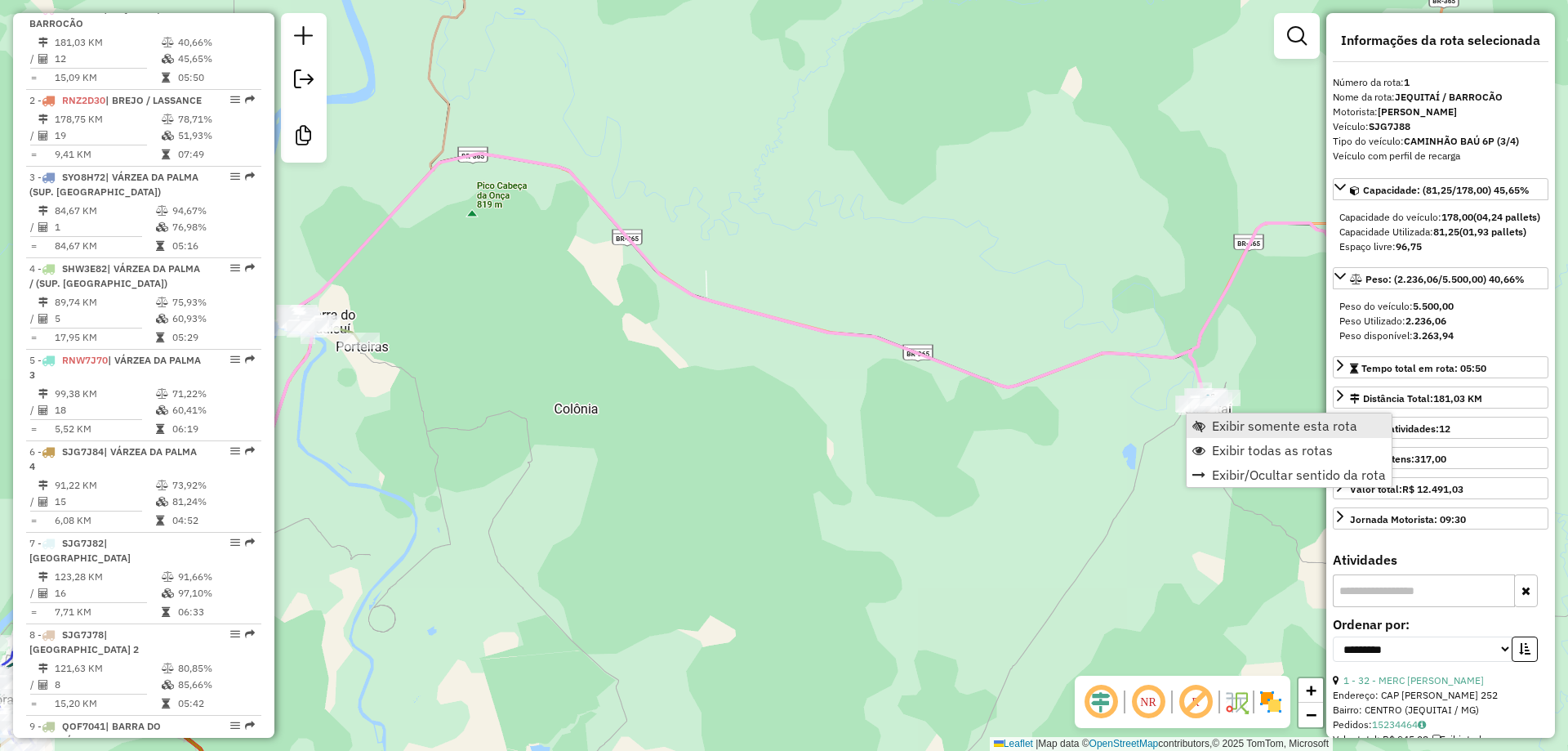
click at [1211, 430] on link "Exibir somente esta rota" at bounding box center [1289, 425] width 205 height 24
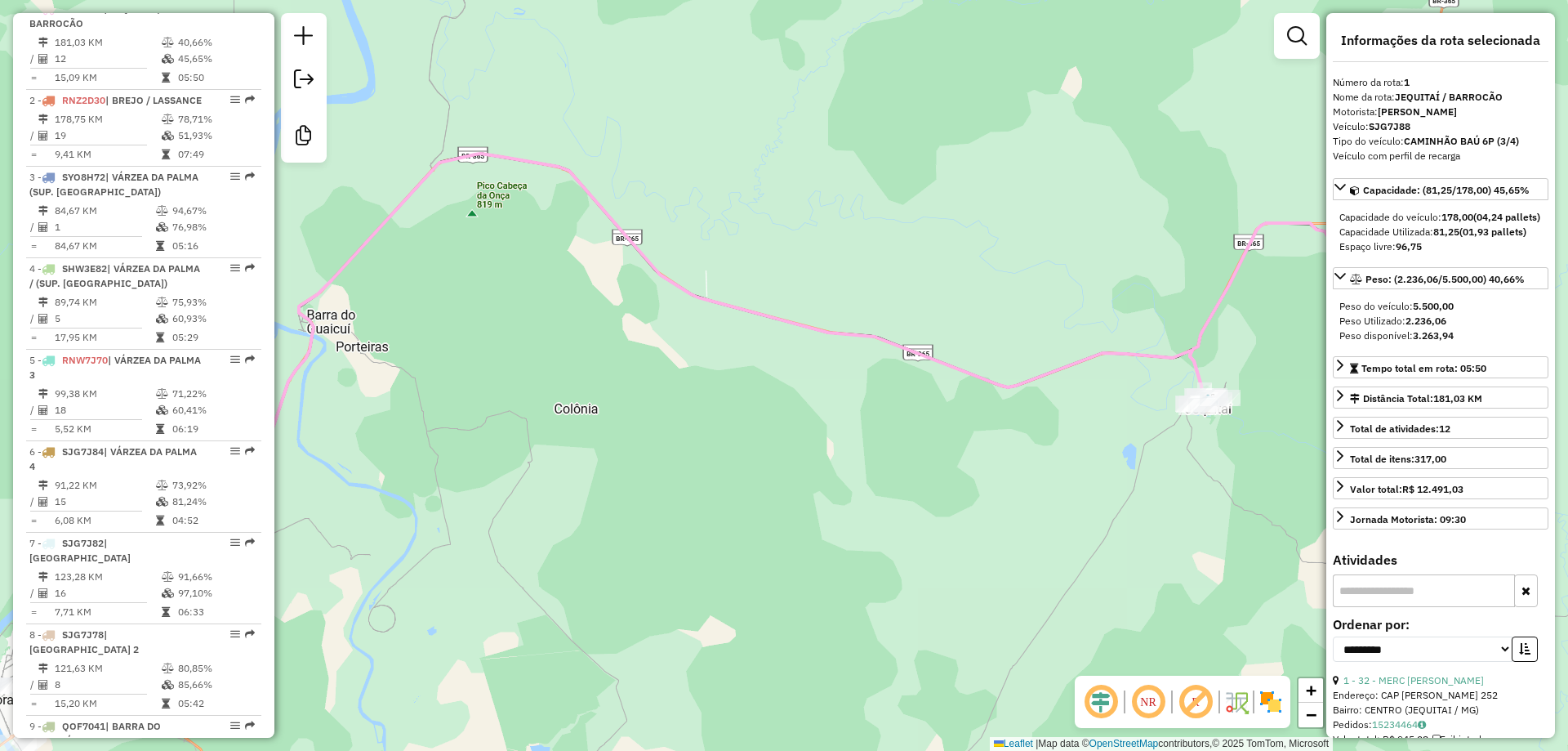
click at [1158, 718] on em at bounding box center [1149, 702] width 39 height 39
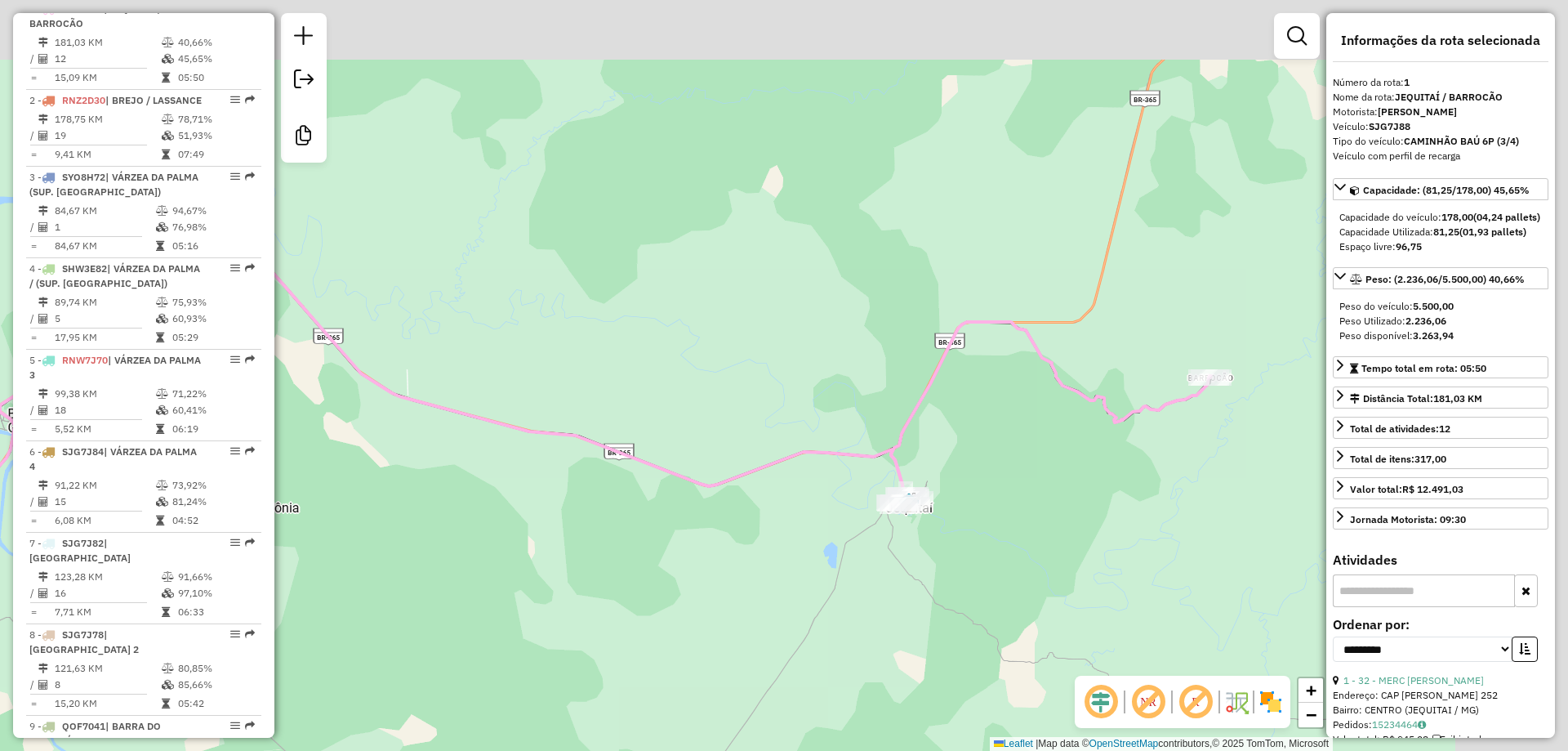
drag, startPoint x: 1199, startPoint y: 496, endPoint x: 797, endPoint y: 602, distance: 415.7
click at [788, 623] on div "Janela de atendimento Grade de atendimento Capacidade Transportadoras Veículos …" at bounding box center [784, 375] width 1568 height 751
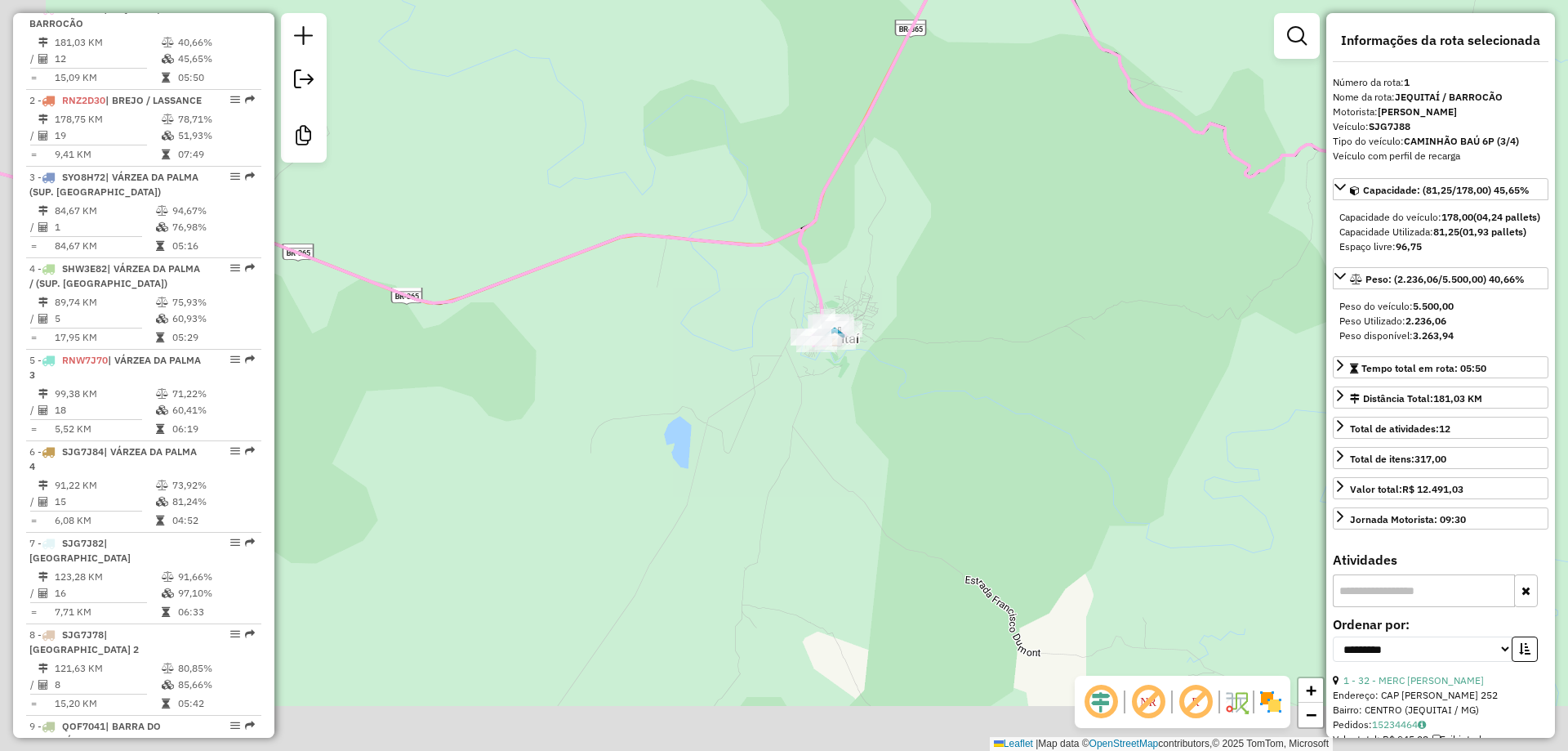
drag, startPoint x: 779, startPoint y: 578, endPoint x: 897, endPoint y: 362, distance: 246.1
click at [897, 362] on div "Janela de atendimento Grade de atendimento Capacidade Transportadoras Veículos …" at bounding box center [784, 375] width 1568 height 751
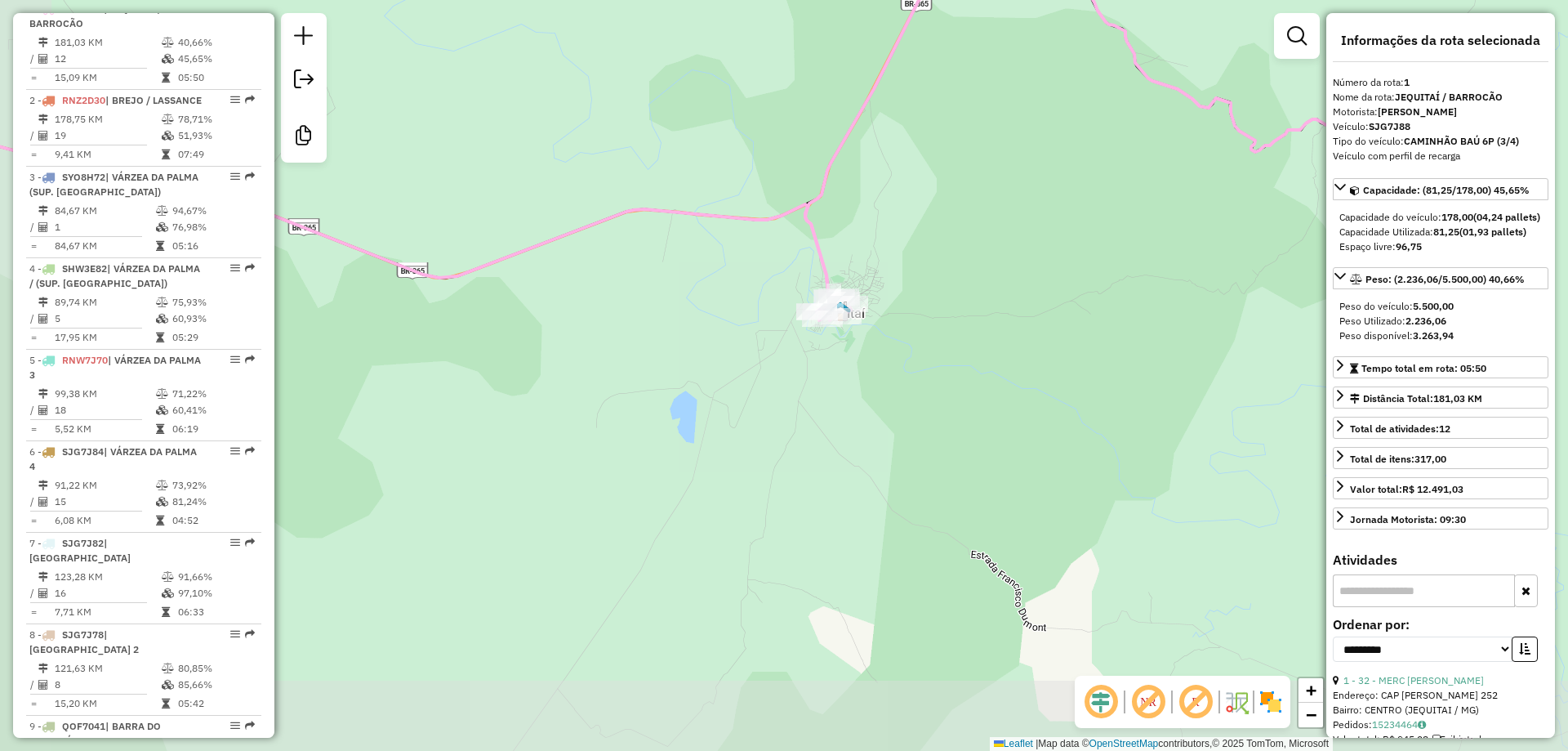
click at [857, 367] on div "Janela de atendimento Grade de atendimento Capacidade Transportadoras Veículos …" at bounding box center [784, 375] width 1568 height 751
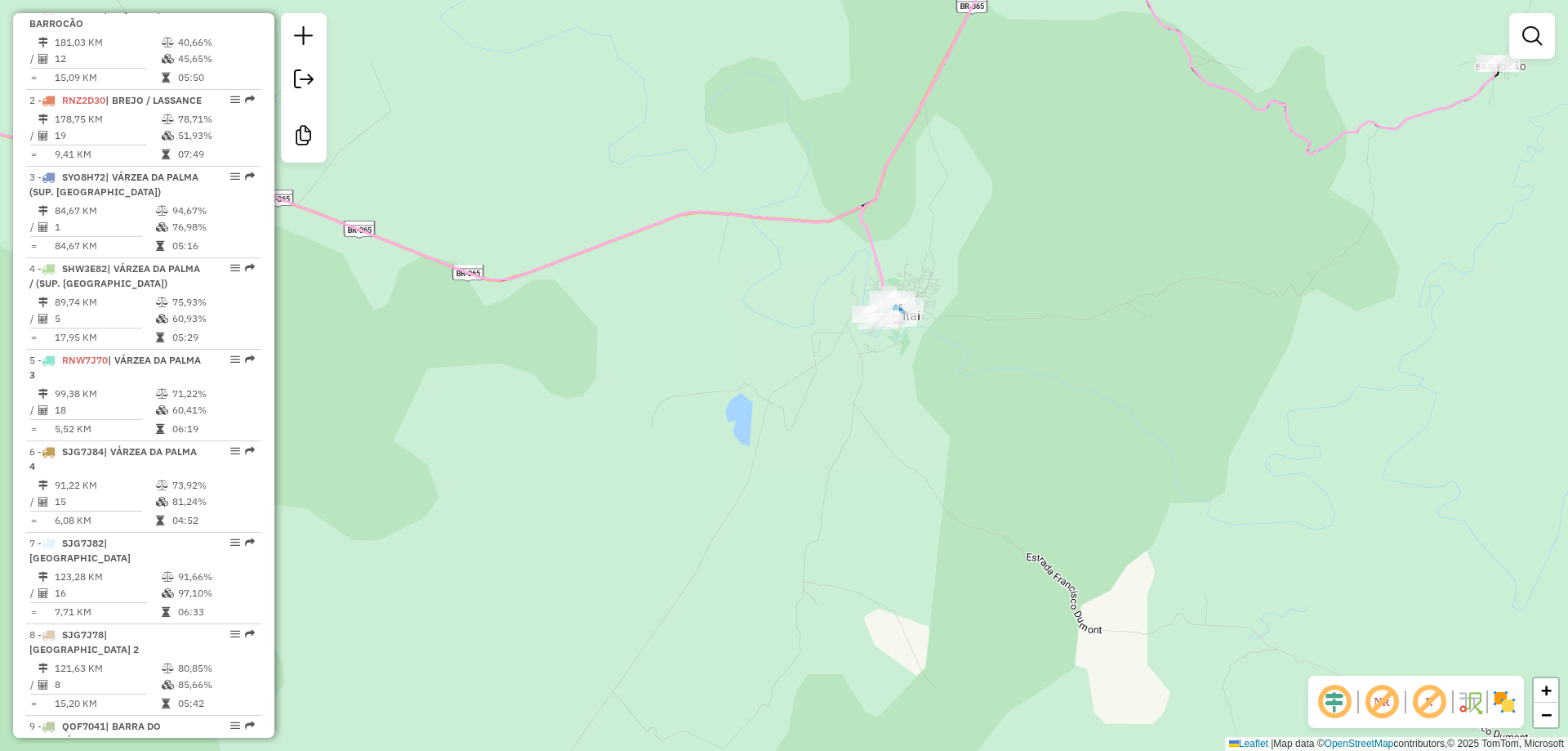
drag, startPoint x: 764, startPoint y: 436, endPoint x: 1117, endPoint y: 356, distance: 362.0
click at [1096, 360] on div "Janela de atendimento Grade de atendimento Capacidade Transportadoras Veículos …" at bounding box center [784, 375] width 1568 height 751
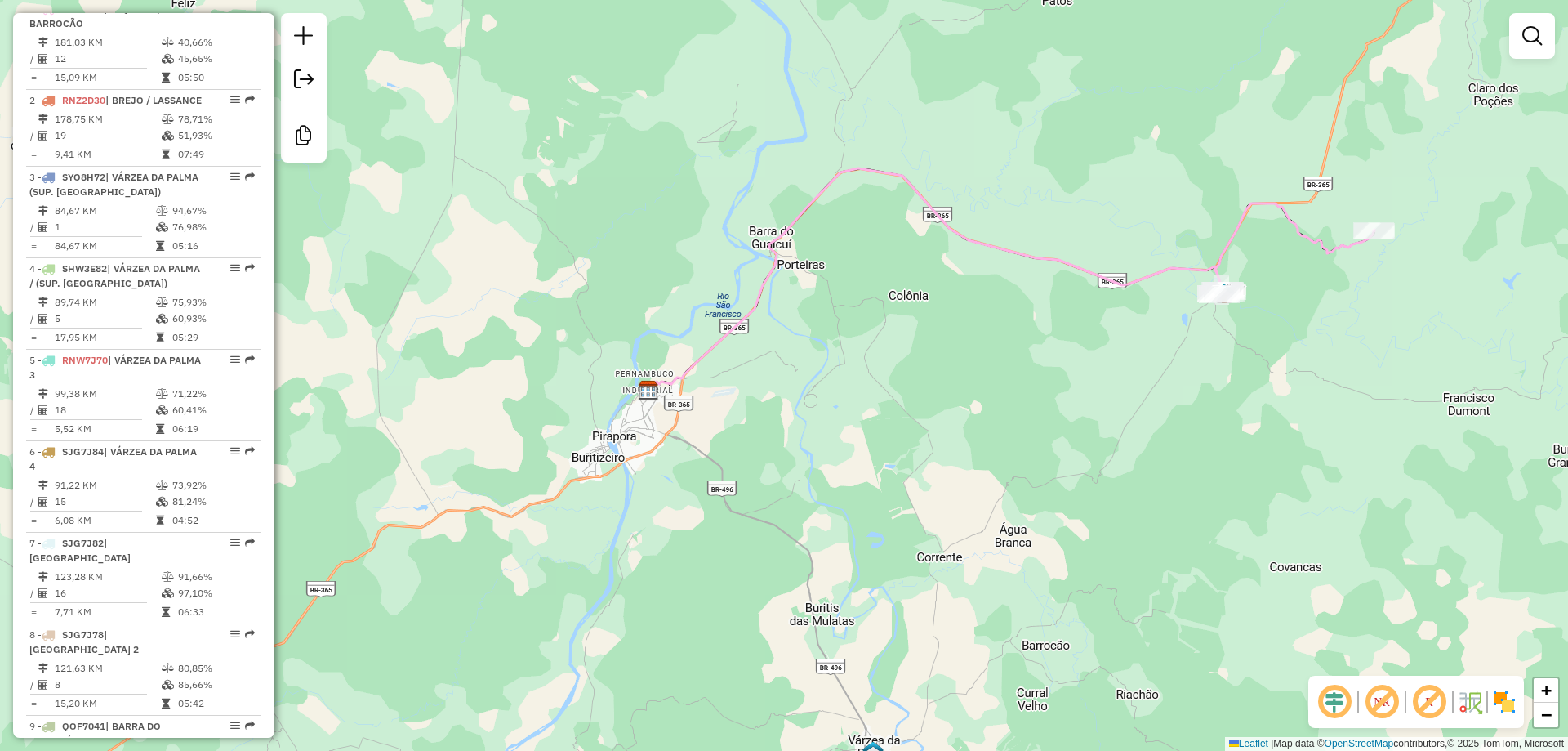
drag, startPoint x: 991, startPoint y: 406, endPoint x: 665, endPoint y: 482, distance: 334.7
click at [665, 482] on div "Janela de atendimento Grade de atendimento Capacidade Transportadoras Veículos …" at bounding box center [784, 375] width 1568 height 751
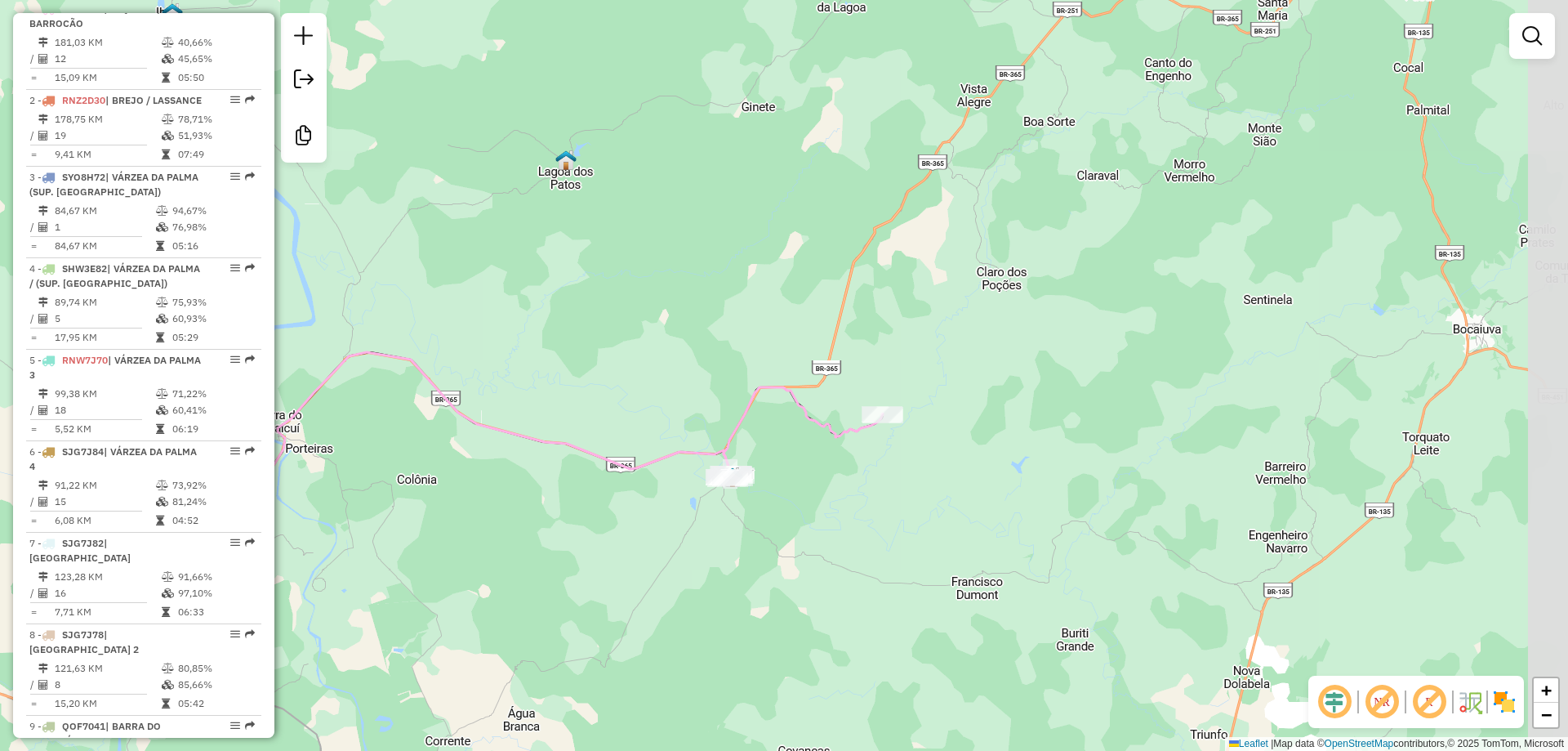
drag, startPoint x: 965, startPoint y: 449, endPoint x: 840, endPoint y: 528, distance: 147.9
click at [840, 528] on div "Janela de atendimento Grade de atendimento Capacidade Transportadoras Veículos …" at bounding box center [784, 375] width 1568 height 751
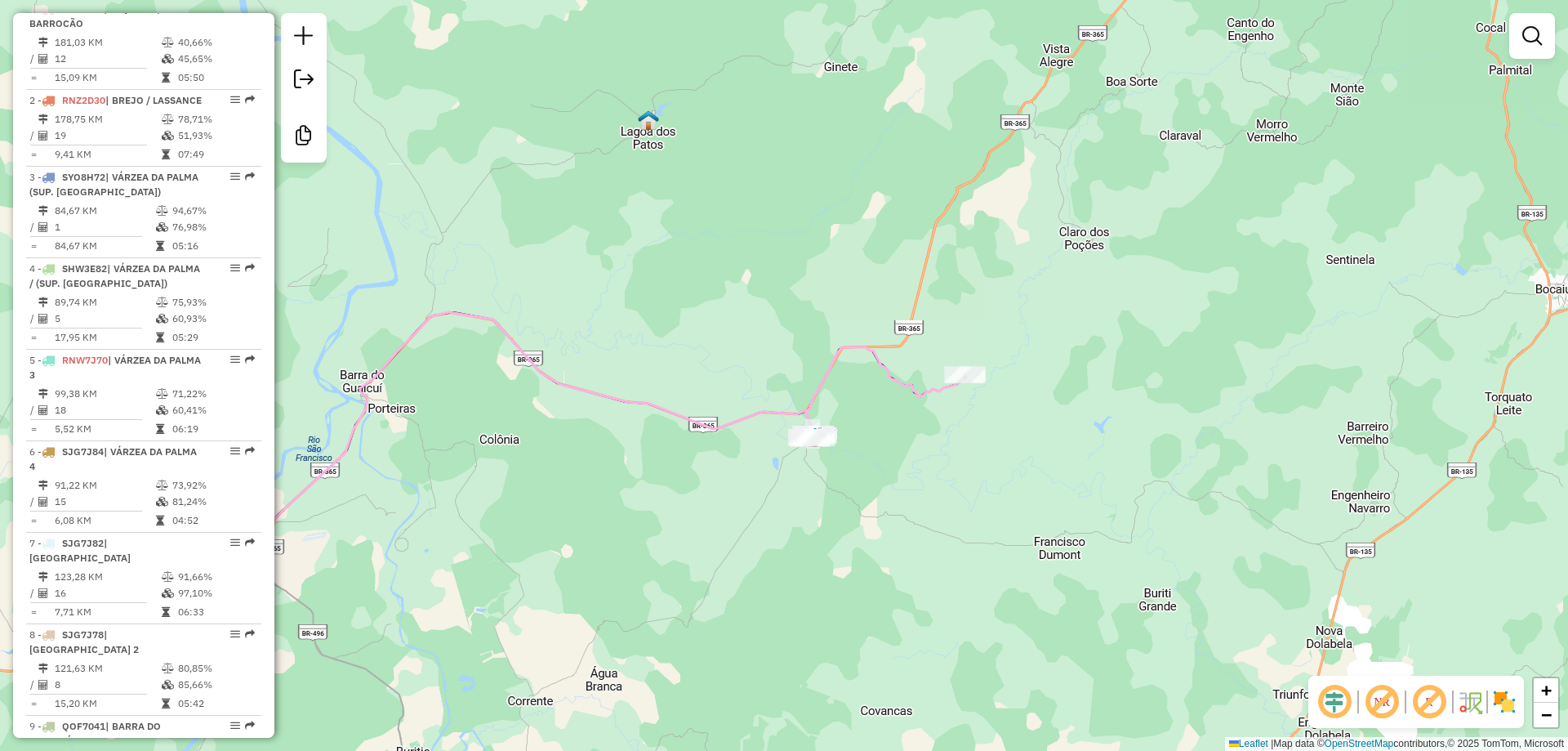
drag, startPoint x: 840, startPoint y: 528, endPoint x: 957, endPoint y: 469, distance: 131.0
click at [957, 469] on div "Janela de atendimento Grade de atendimento Capacidade Transportadoras Veículos …" at bounding box center [784, 375] width 1568 height 751
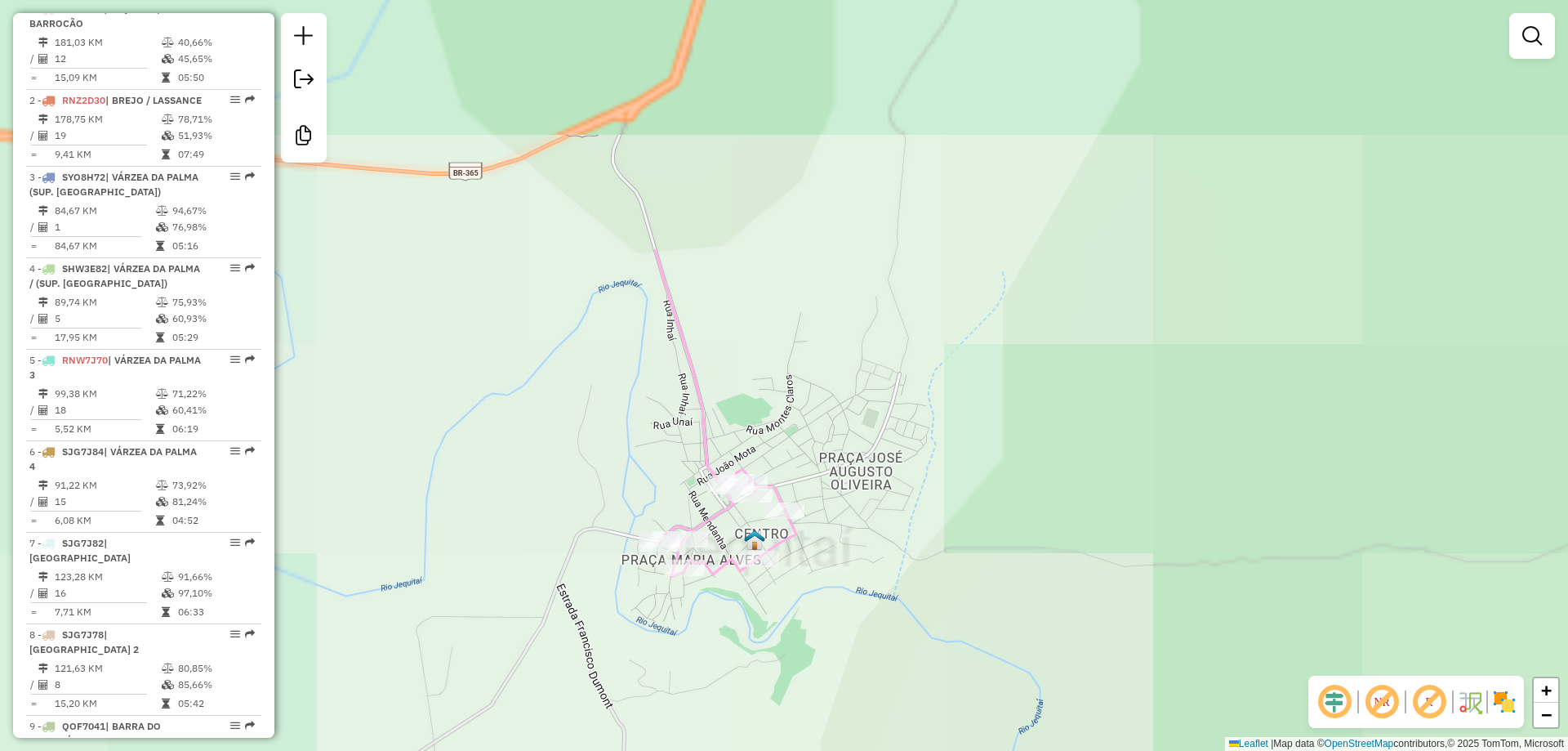
drag, startPoint x: 885, startPoint y: 286, endPoint x: 857, endPoint y: 652, distance: 367.1
click at [857, 652] on div "Janela de atendimento Grade de atendimento Capacidade Transportadoras Veículos …" at bounding box center [784, 375] width 1568 height 751
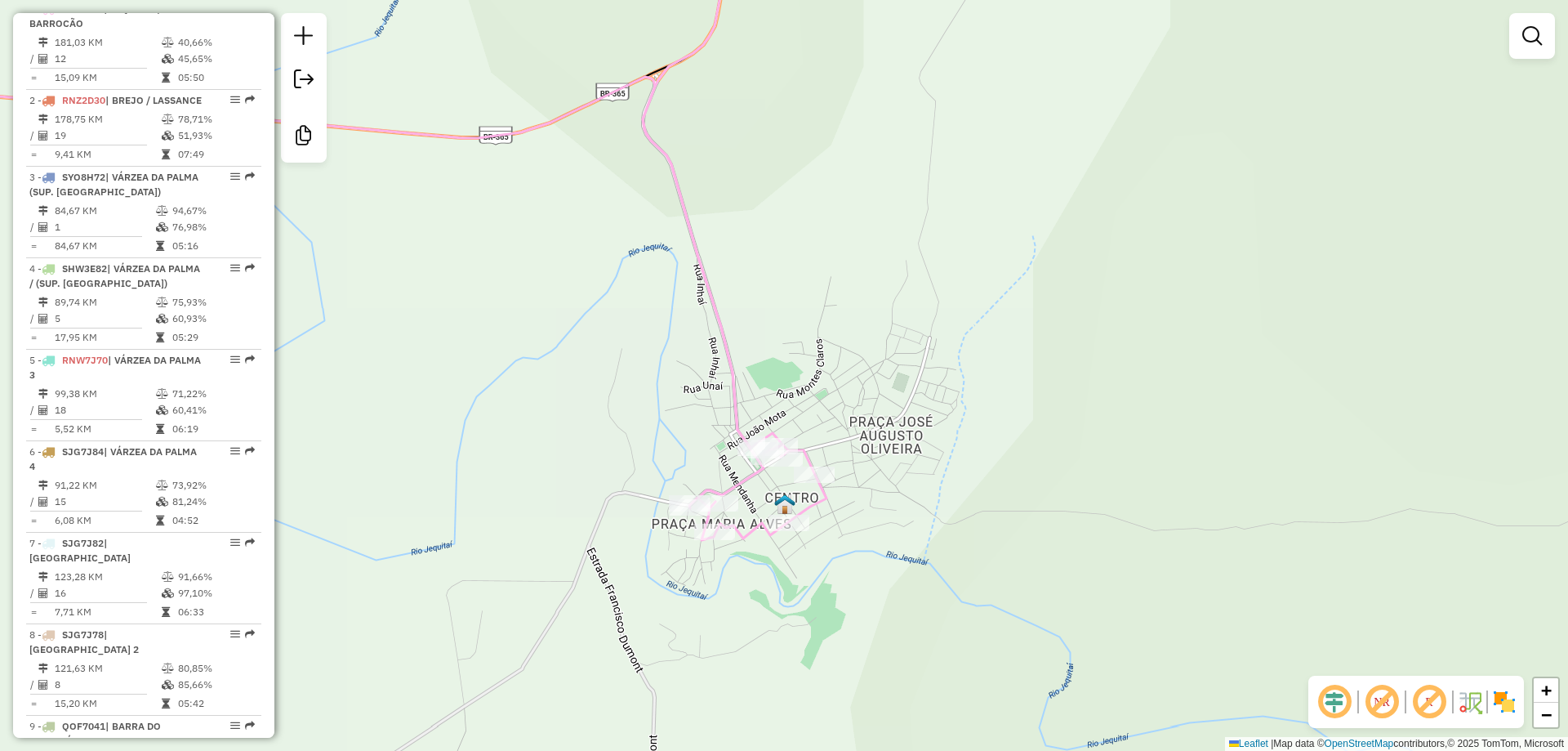
drag, startPoint x: 904, startPoint y: 544, endPoint x: 922, endPoint y: 506, distance: 42.0
click at [922, 506] on div "Janela de atendimento Grade de atendimento Capacidade Transportadoras Veículos …" at bounding box center [784, 375] width 1568 height 751
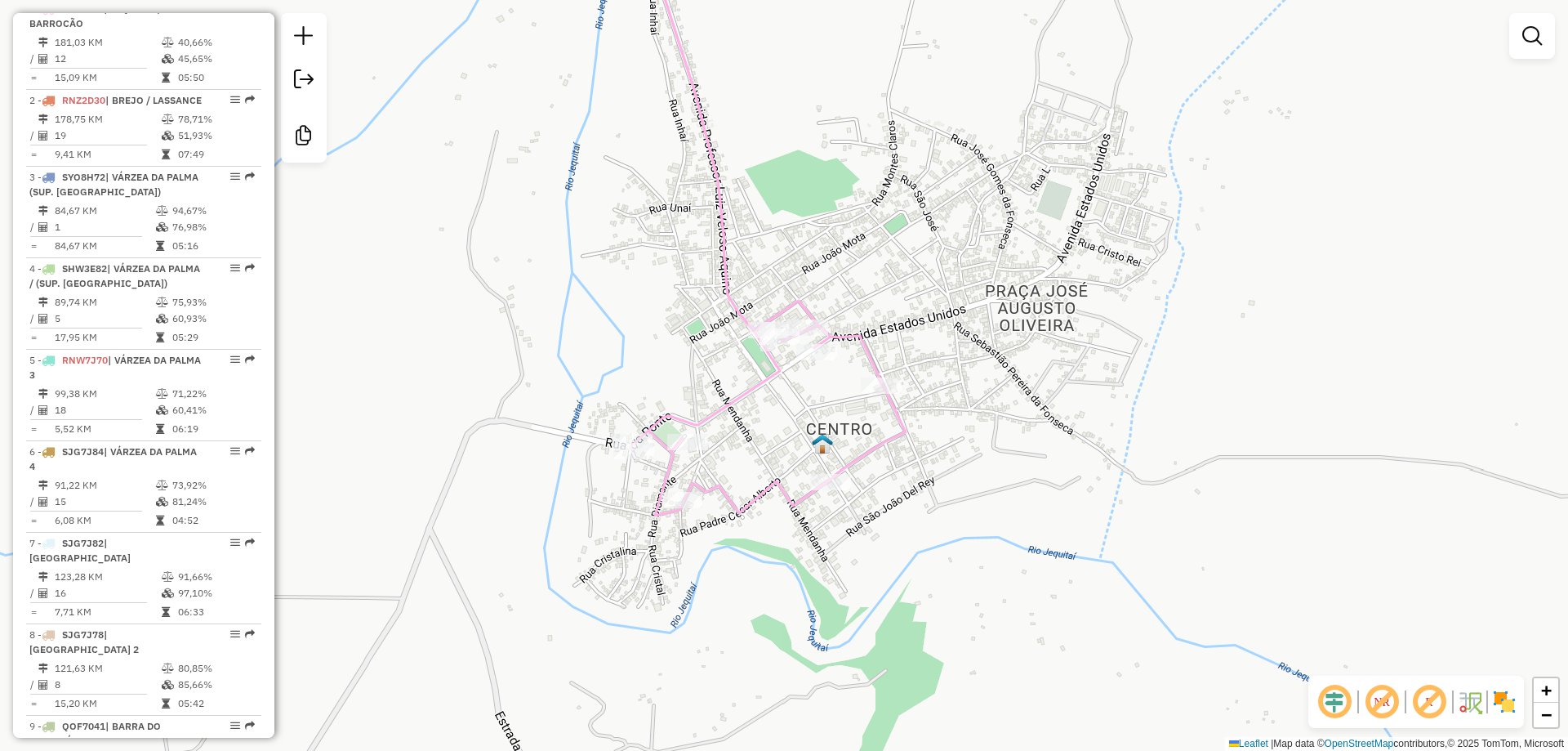
drag, startPoint x: 790, startPoint y: 484, endPoint x: 809, endPoint y: 483, distance: 19.0
click at [809, 483] on div "Janela de atendimento Grade de atendimento Capacidade Transportadoras Veículos …" at bounding box center [784, 375] width 1568 height 751
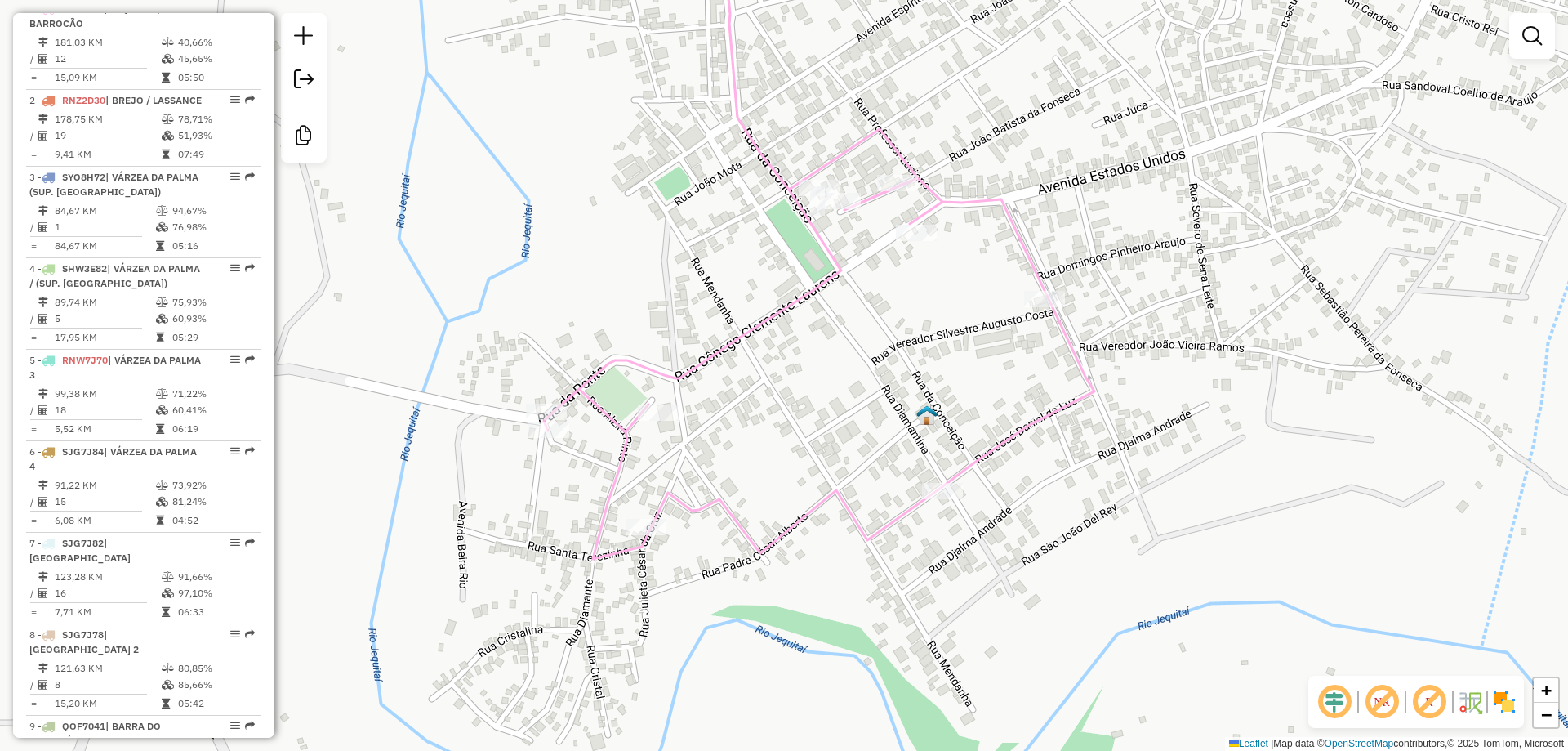
drag, startPoint x: 736, startPoint y: 447, endPoint x: 799, endPoint y: 445, distance: 63.0
click at [799, 445] on div "Janela de atendimento Grade de atendimento Capacidade Transportadoras Veículos …" at bounding box center [784, 375] width 1568 height 751
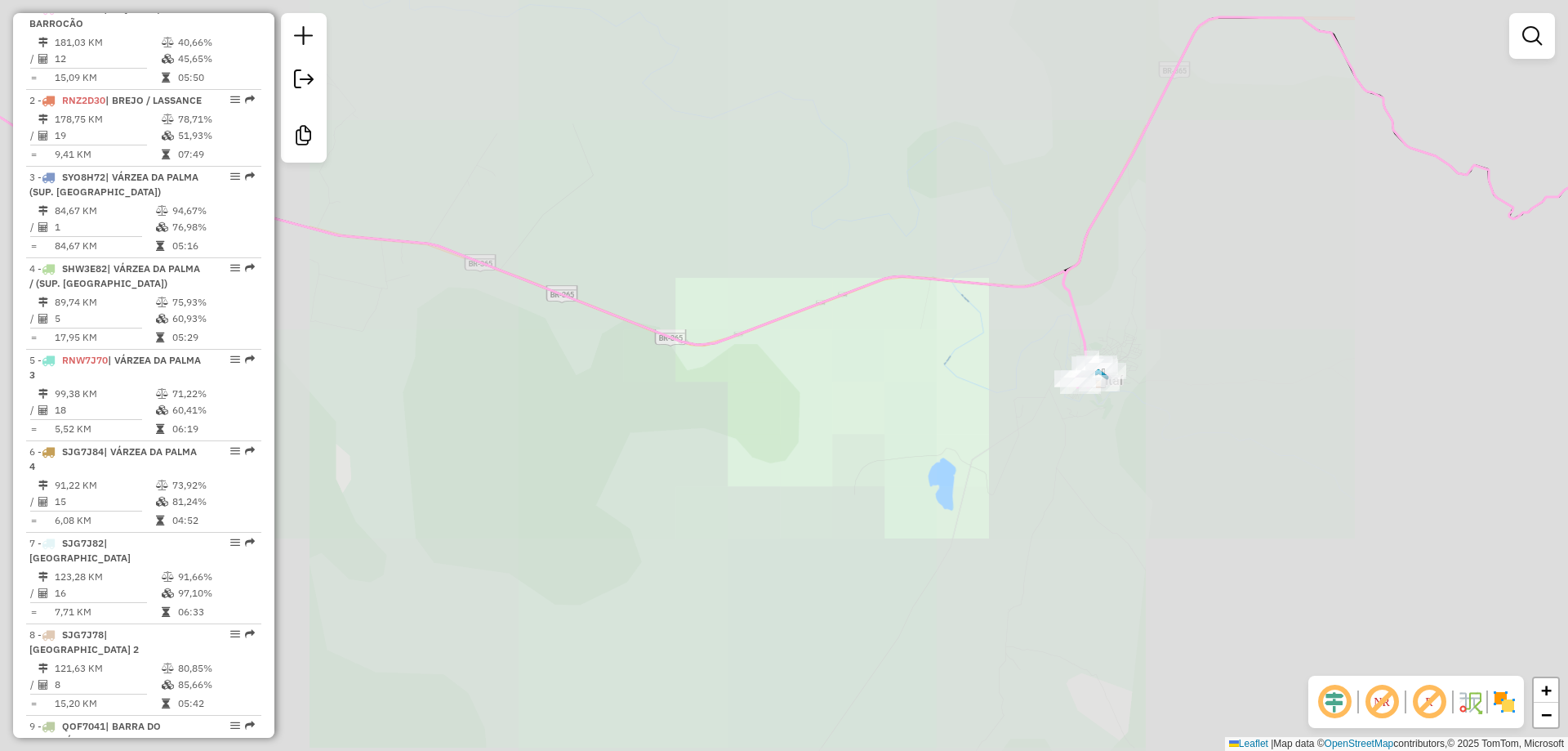
drag, startPoint x: 1335, startPoint y: 202, endPoint x: 1030, endPoint y: 409, distance: 368.6
click at [1030, 409] on div "Janela de atendimento Grade de atendimento Capacidade Transportadoras Veículos …" at bounding box center [784, 375] width 1568 height 751
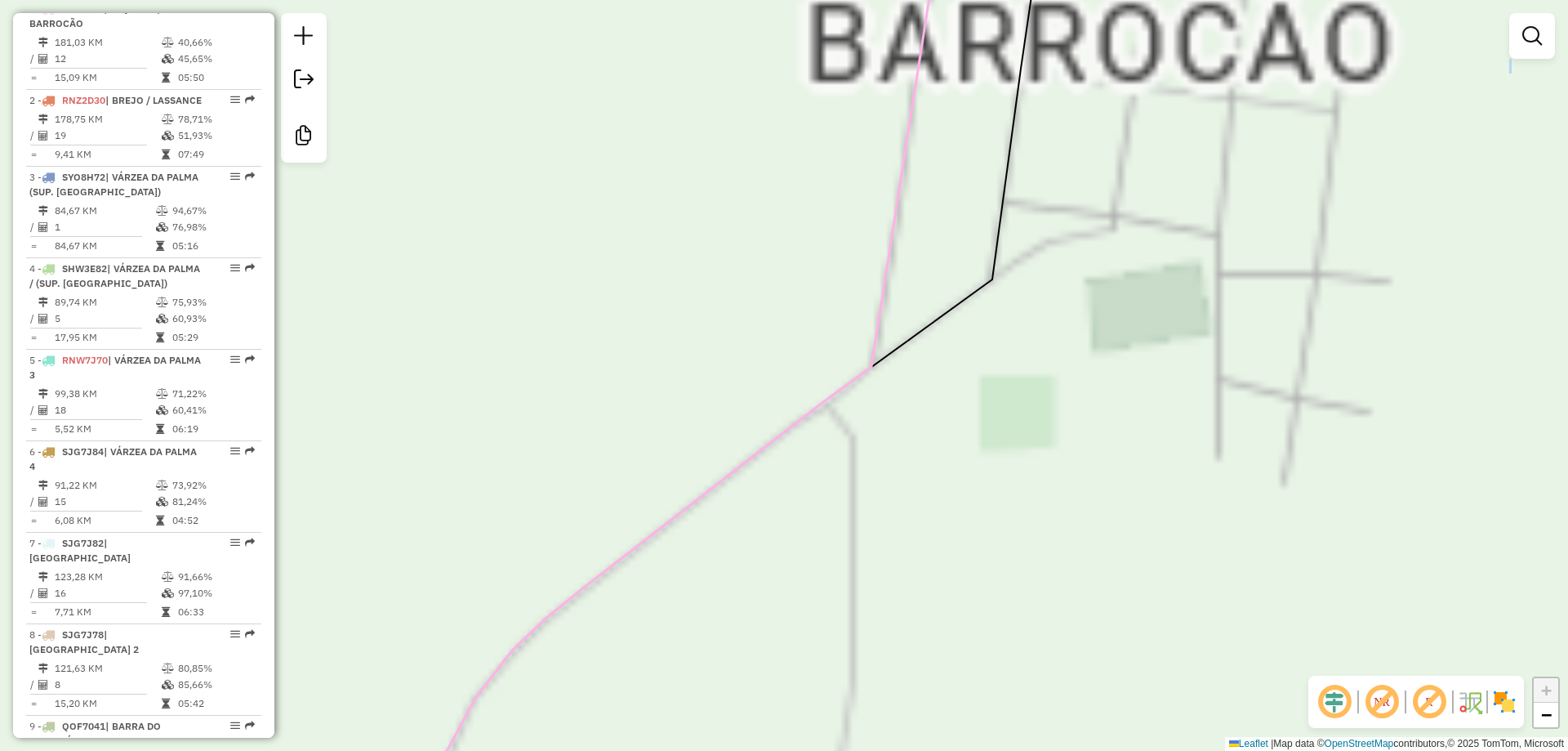
drag, startPoint x: 1177, startPoint y: 305, endPoint x: 1051, endPoint y: 606, distance: 326.3
click at [1051, 611] on div "Janela de atendimento Grade de atendimento Capacidade Transportadoras Veículos …" at bounding box center [784, 375] width 1568 height 751
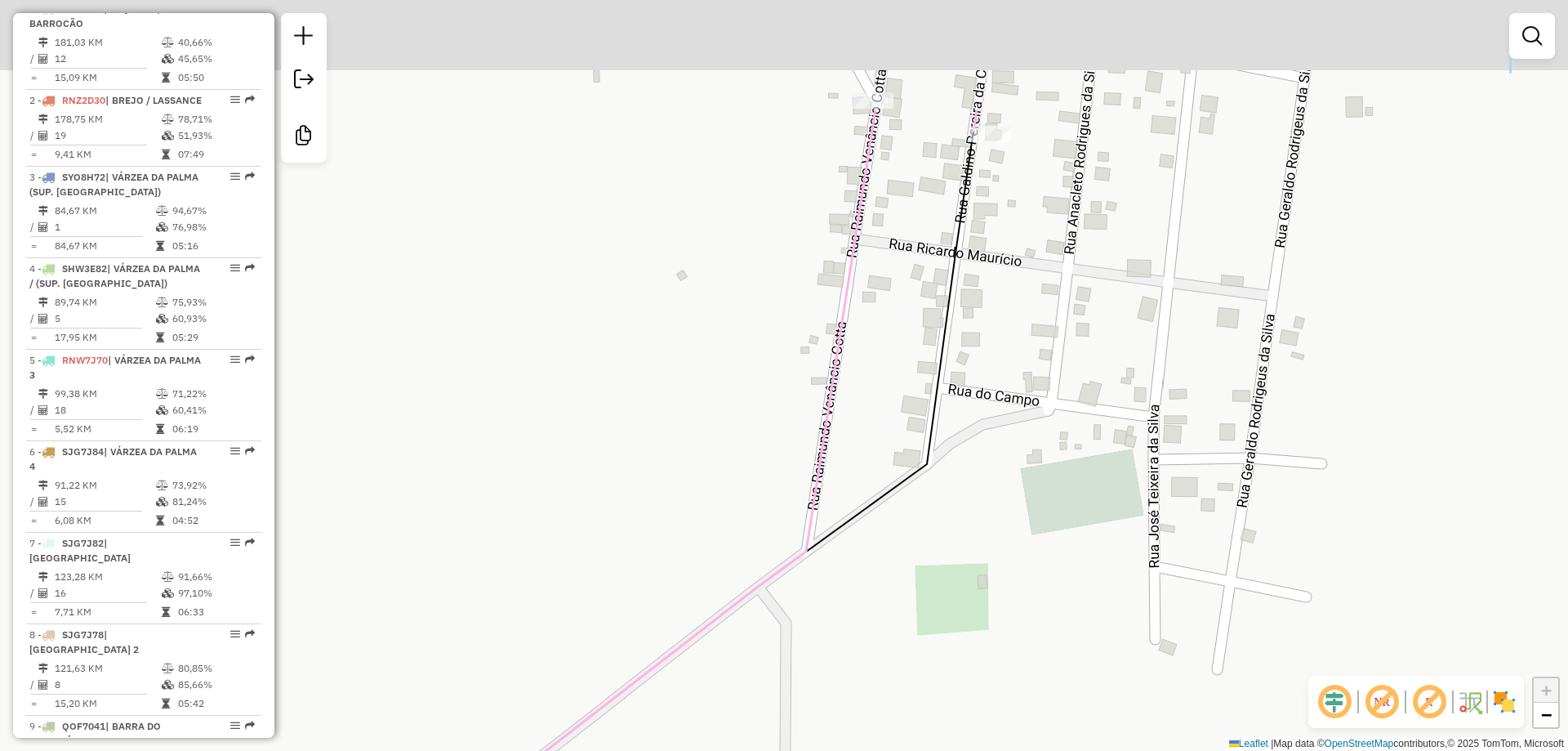
drag, startPoint x: 1092, startPoint y: 377, endPoint x: 1027, endPoint y: 540, distance: 175.5
click at [1004, 603] on div "Janela de atendimento Grade de atendimento Capacidade Transportadoras Veículos …" at bounding box center [784, 375] width 1568 height 751
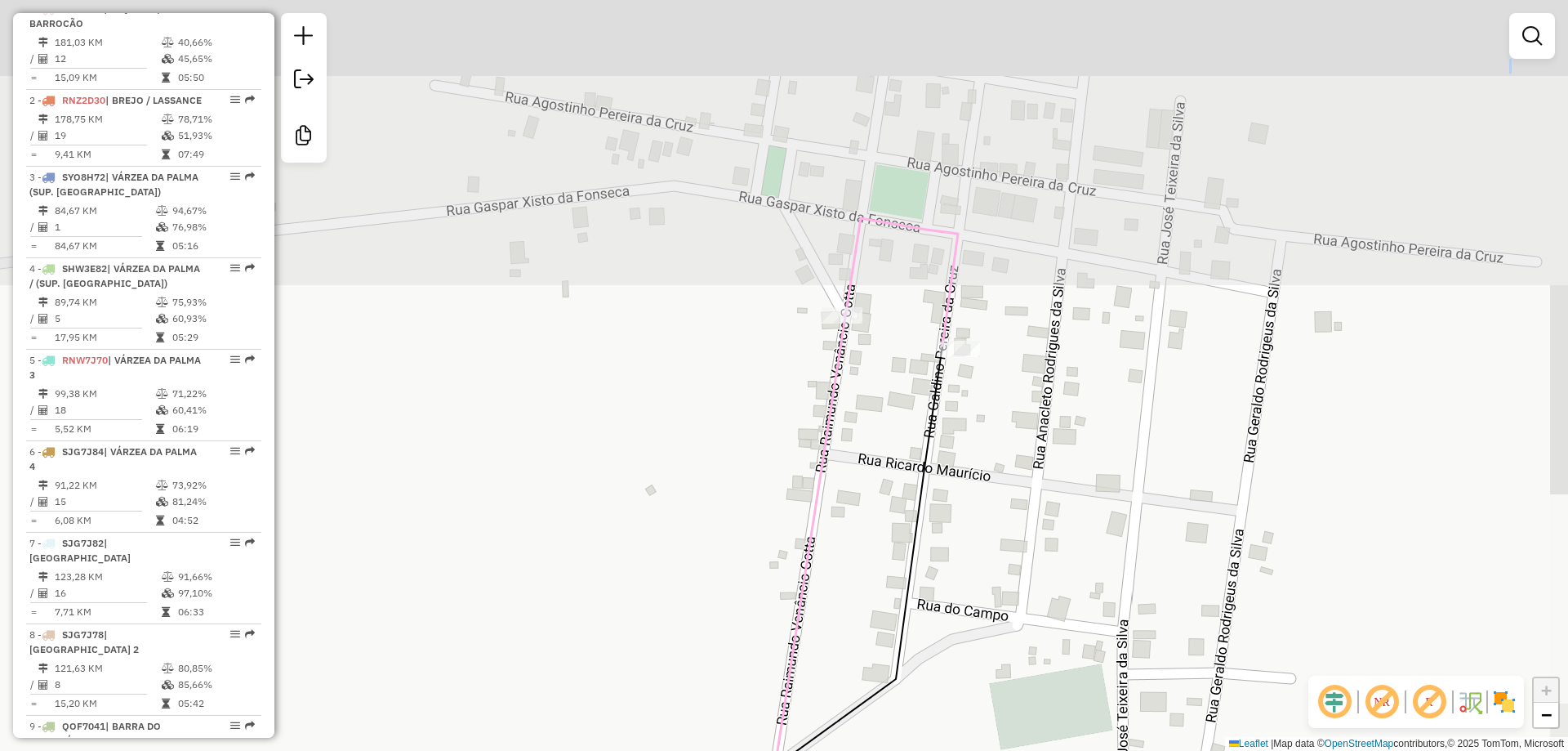
drag, startPoint x: 1024, startPoint y: 620, endPoint x: 1019, endPoint y: 677, distance: 57.2
click at [1020, 681] on div "Janela de atendimento Grade de atendimento Capacidade Transportadoras Veículos …" at bounding box center [784, 375] width 1568 height 751
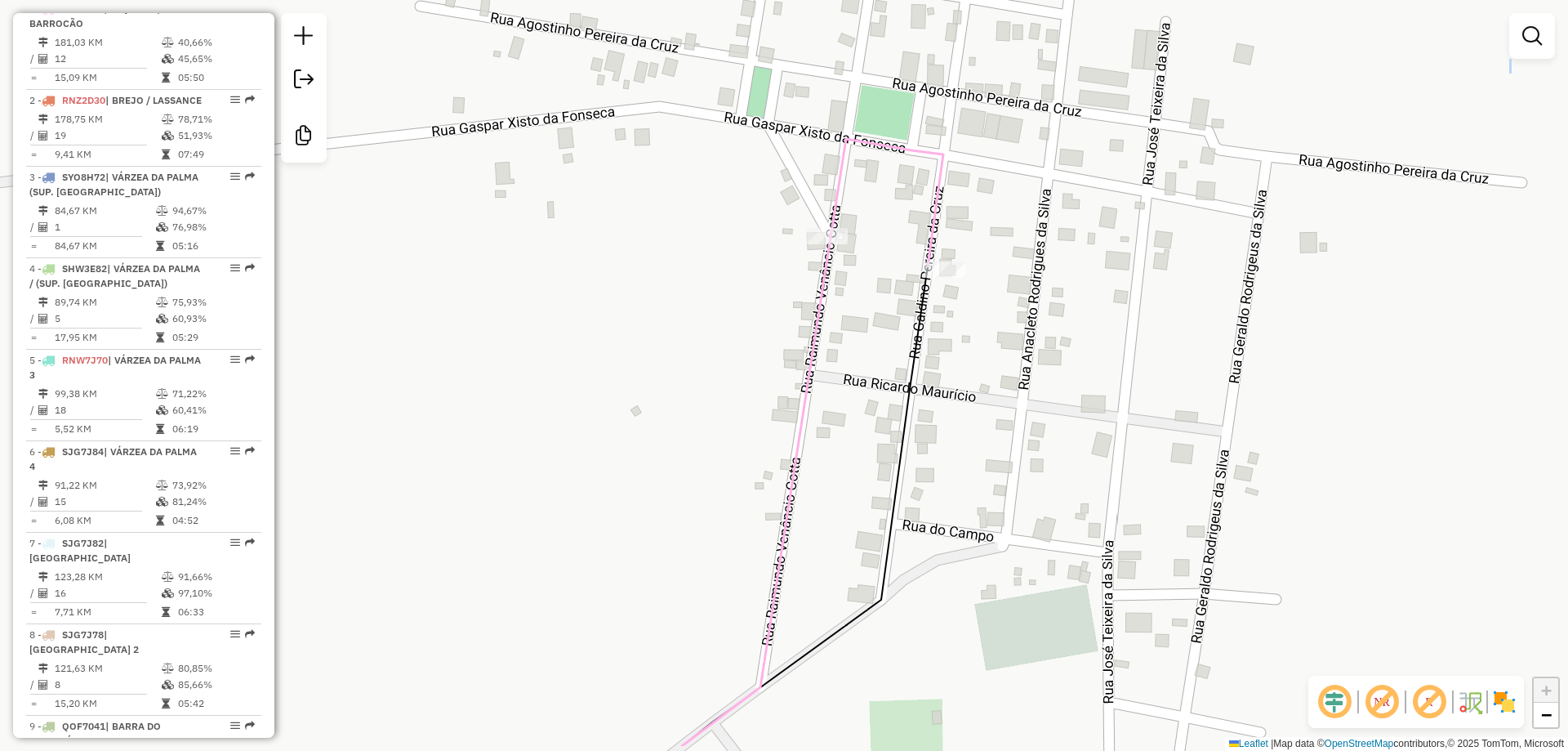
drag, startPoint x: 1011, startPoint y: 629, endPoint x: 985, endPoint y: 576, distance: 59.0
click at [996, 550] on div "Janela de atendimento Grade de atendimento Capacidade Transportadoras Veículos …" at bounding box center [784, 375] width 1568 height 751
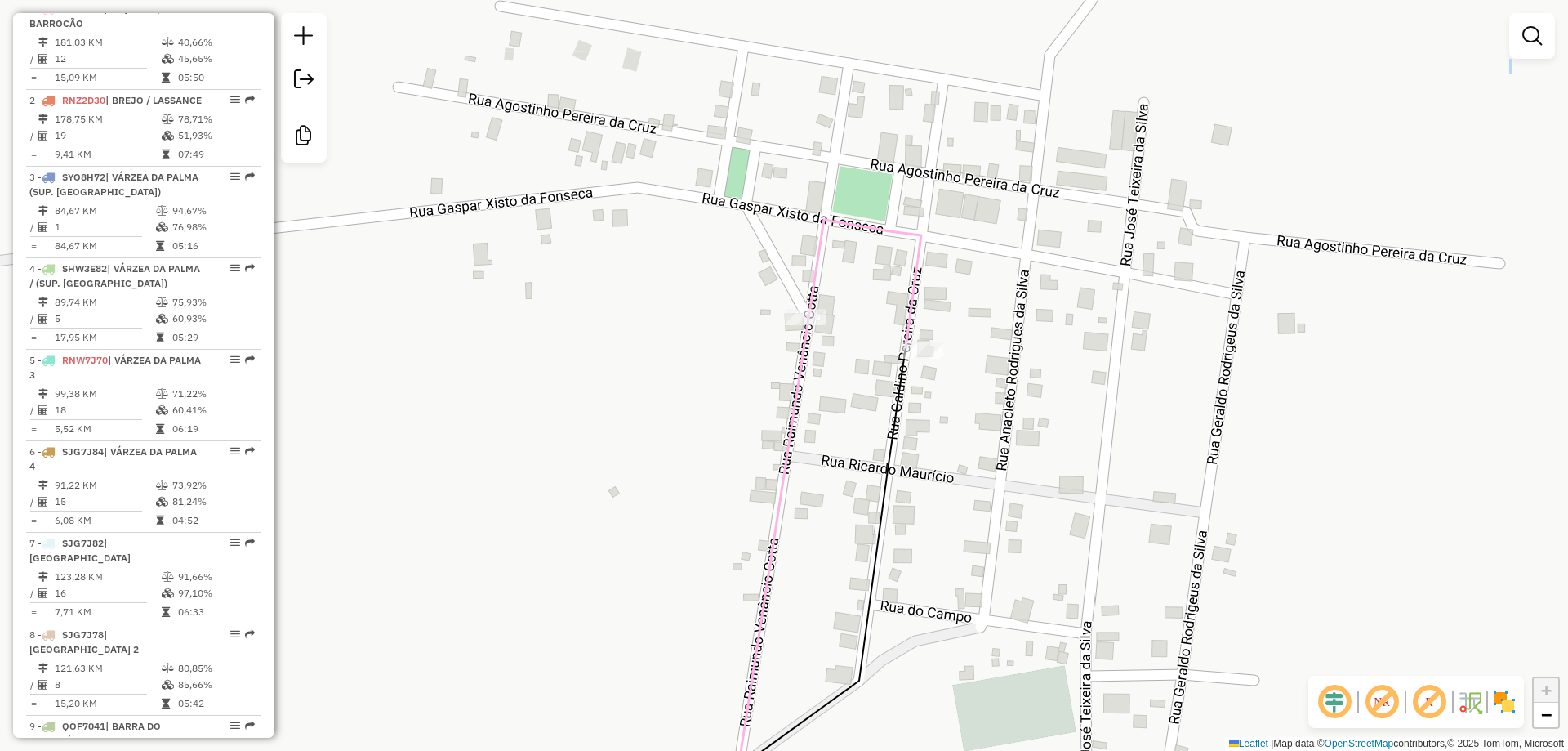
drag, startPoint x: 985, startPoint y: 576, endPoint x: 974, endPoint y: 639, distance: 64.0
click at [975, 638] on div "Janela de atendimento Grade de atendimento Capacidade Transportadoras Veículos …" at bounding box center [784, 375] width 1568 height 751
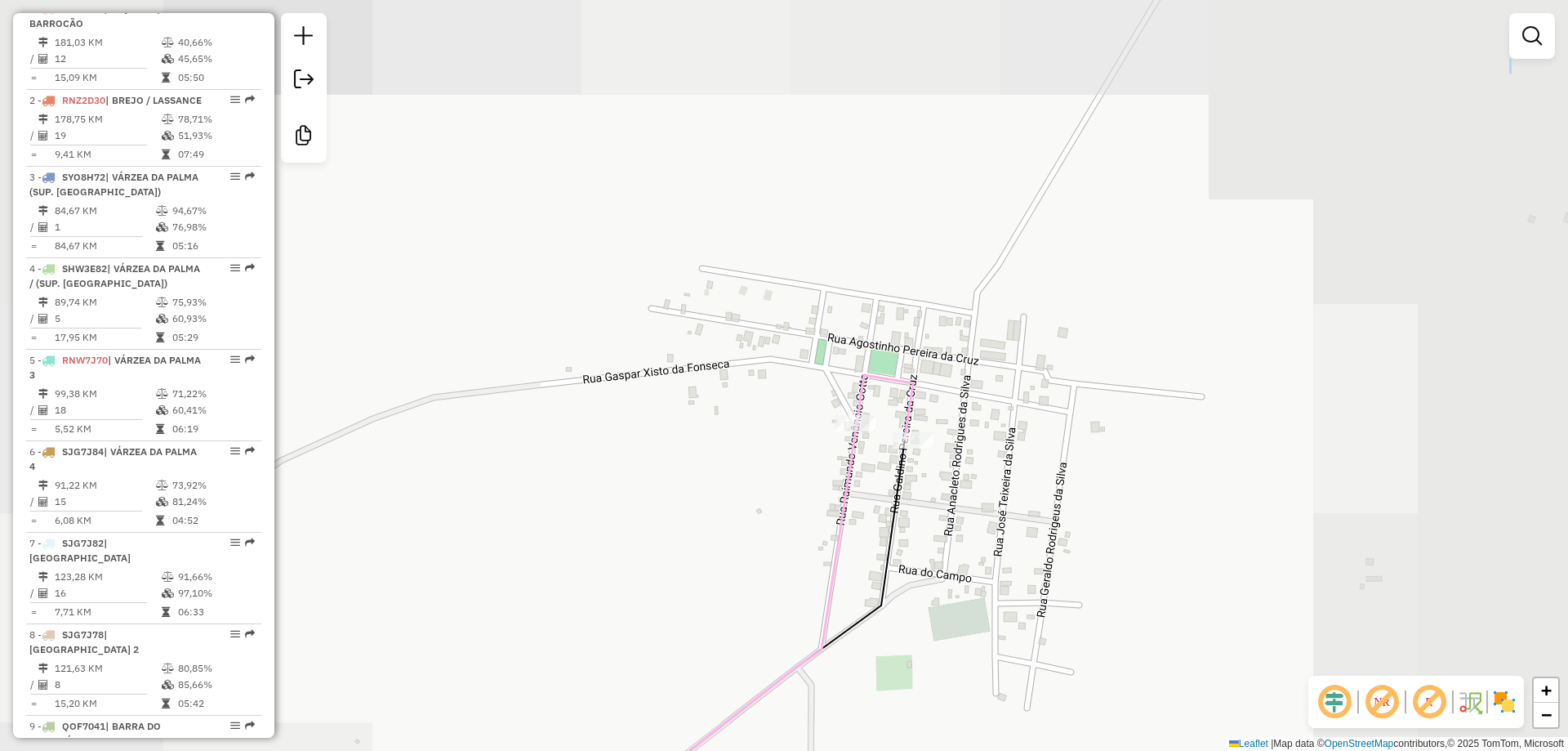
drag, startPoint x: 976, startPoint y: 493, endPoint x: 949, endPoint y: 503, distance: 28.8
click at [950, 503] on div "Janela de atendimento Grade de atendimento Capacidade Transportadoras Veículos …" at bounding box center [784, 375] width 1568 height 751
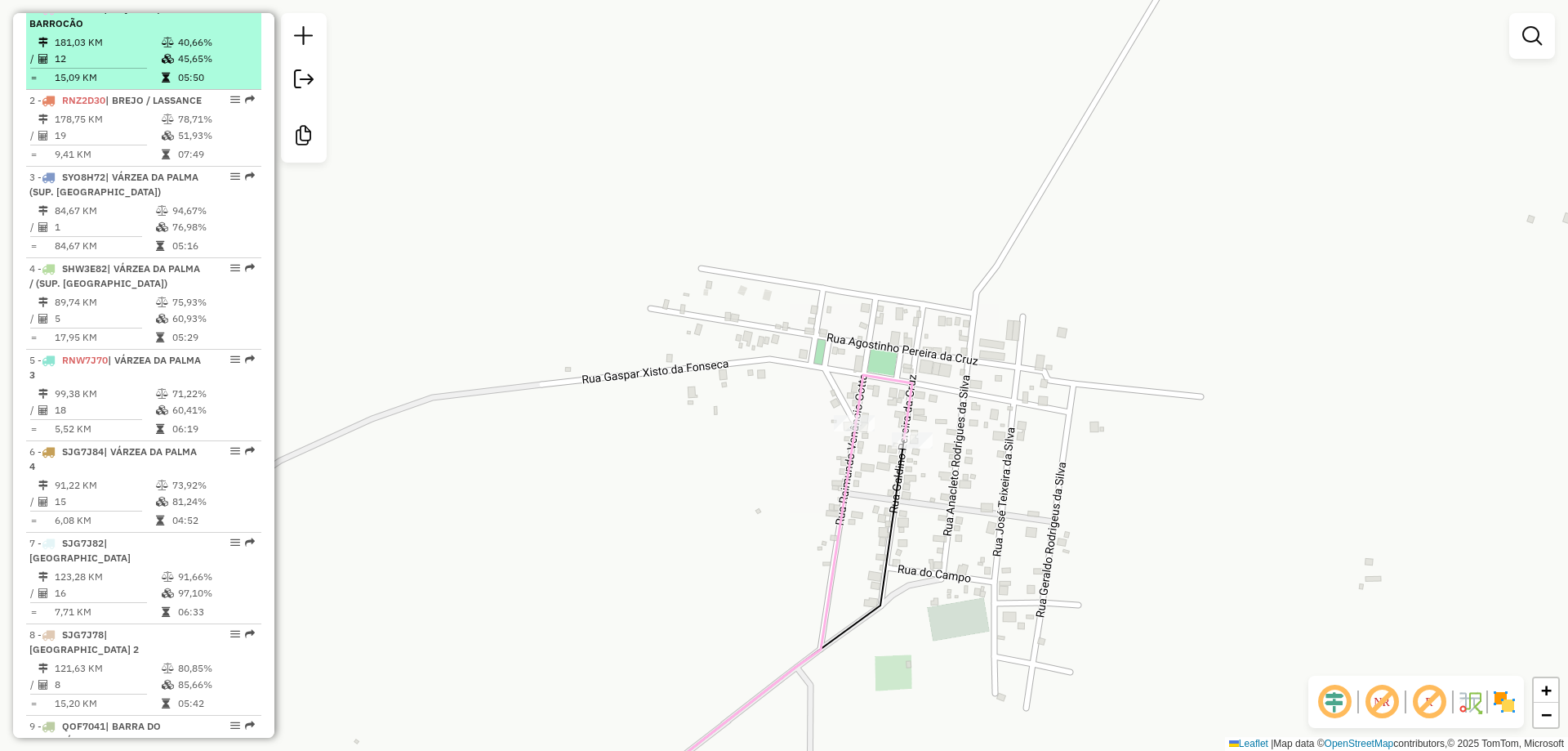
click at [111, 86] on td "15,09 KM" at bounding box center [107, 78] width 107 height 17
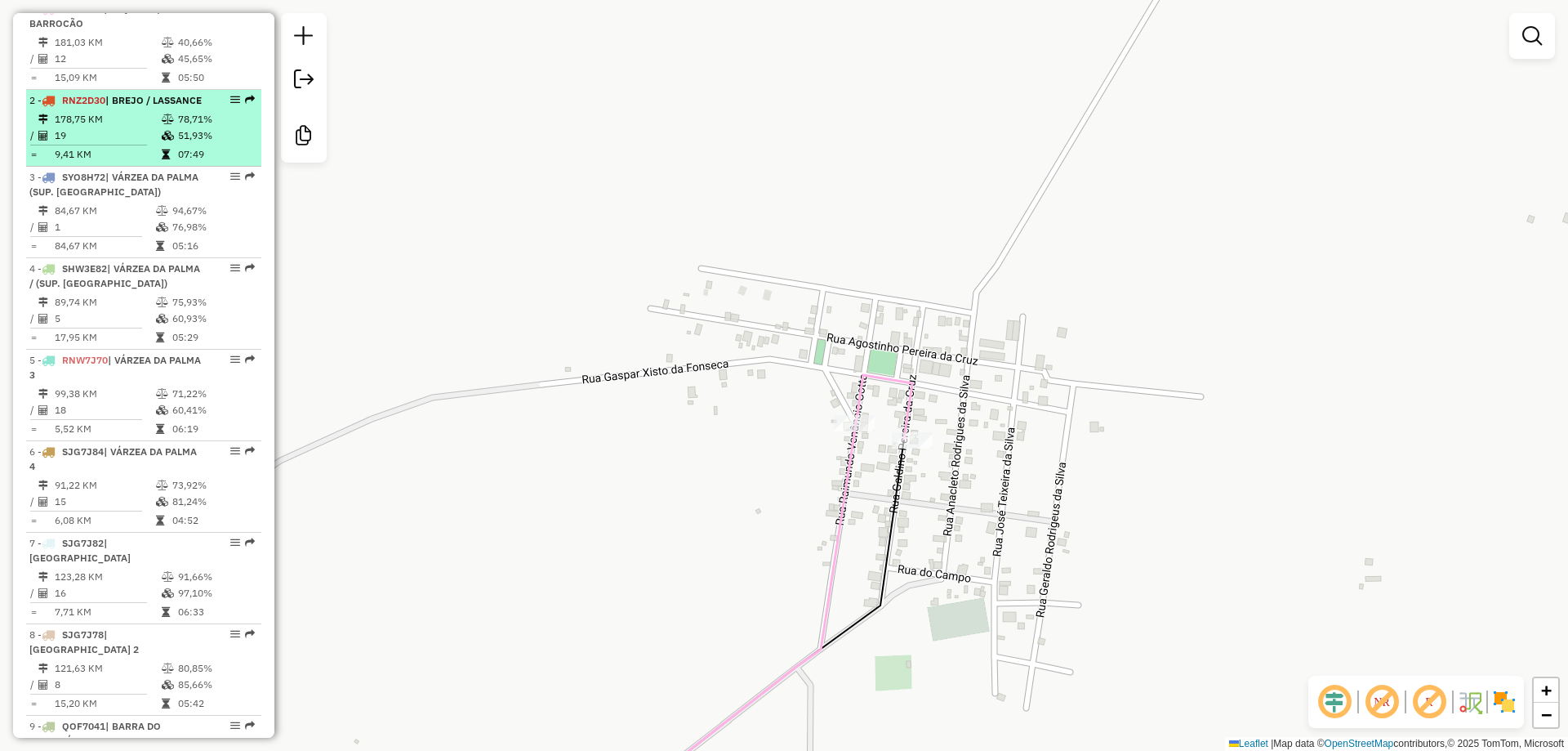
select select "**********"
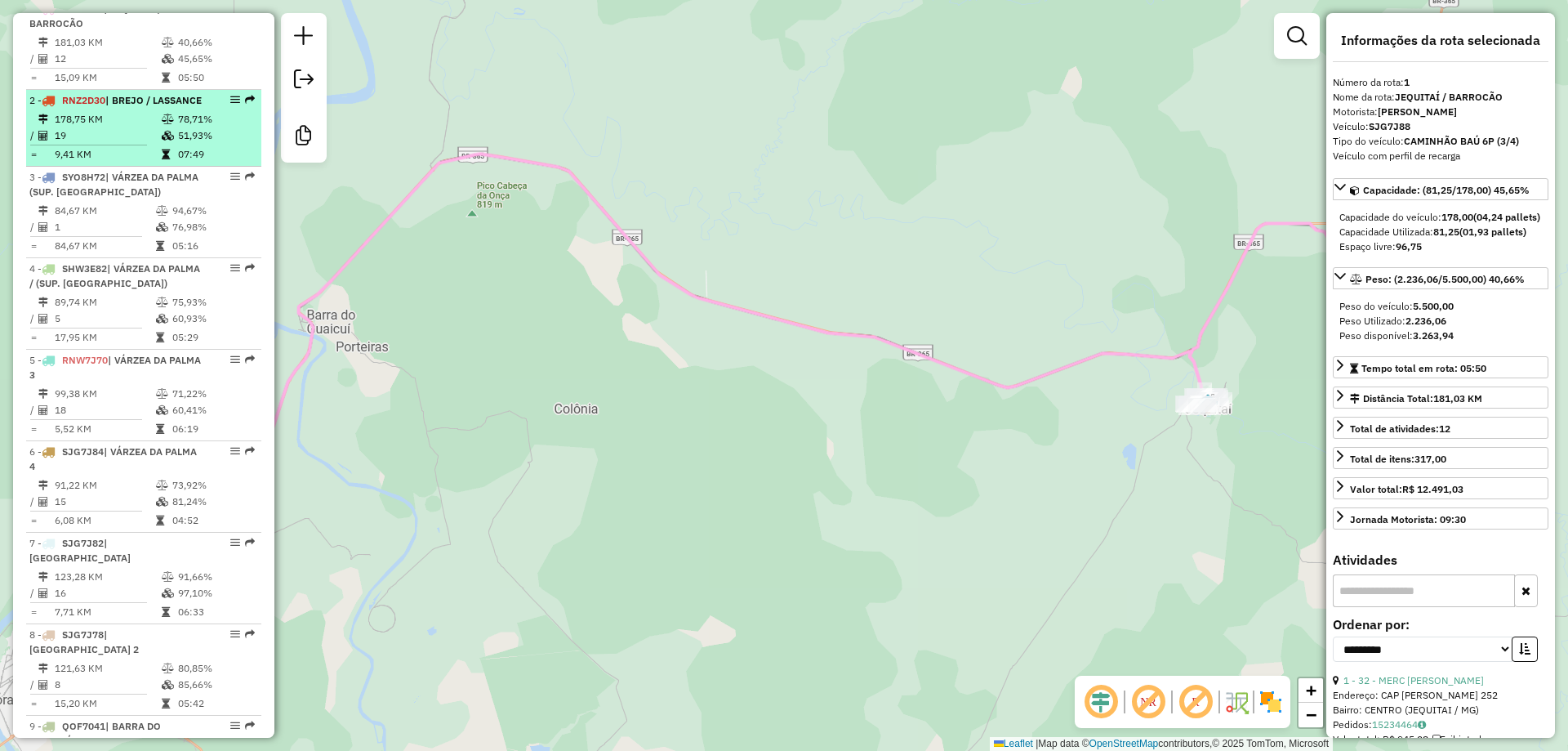
click at [93, 106] on span "RNZ2D30" at bounding box center [84, 100] width 44 height 12
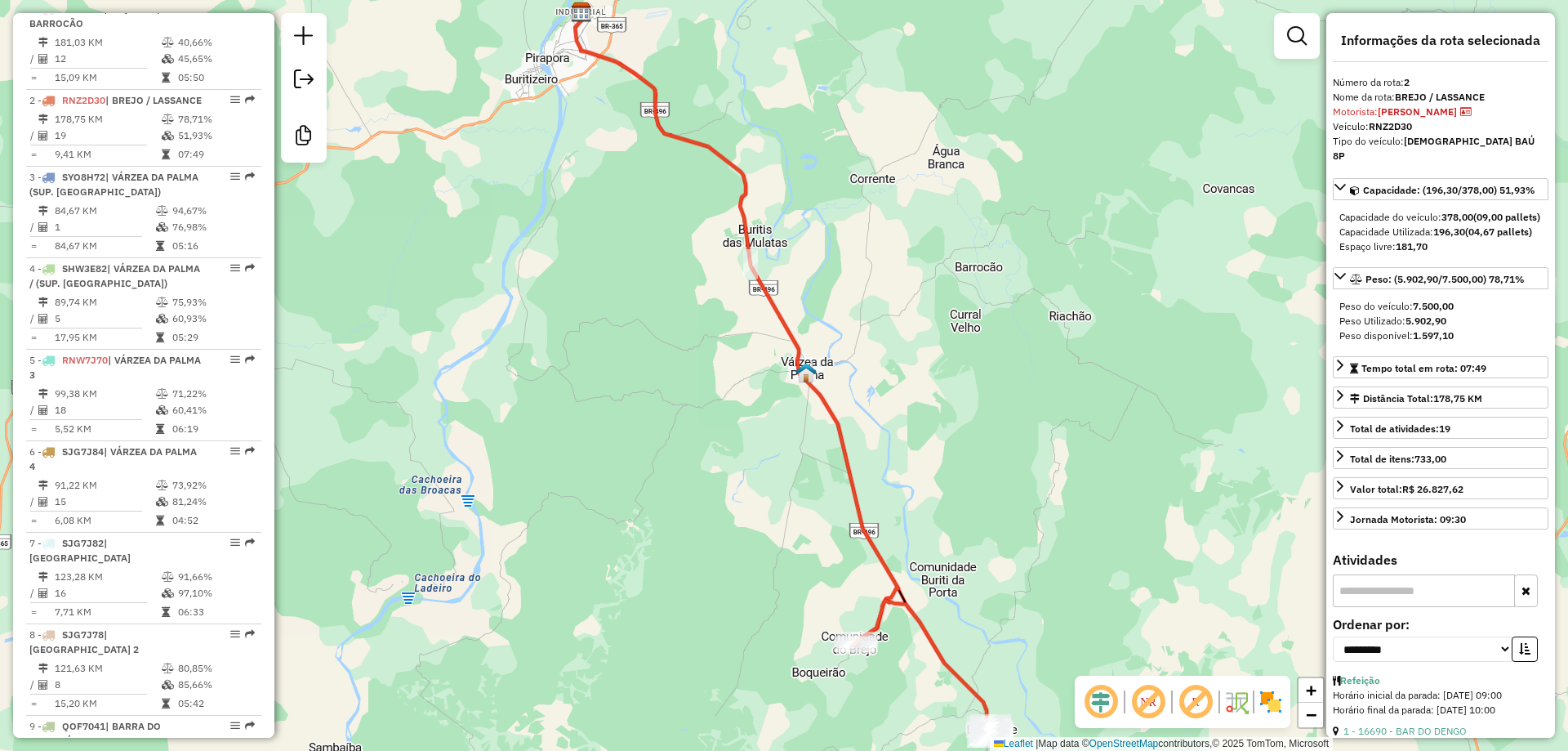
drag, startPoint x: 817, startPoint y: 403, endPoint x: 782, endPoint y: 155, distance: 250.5
click at [782, 155] on icon at bounding box center [737, 326] width 324 height 628
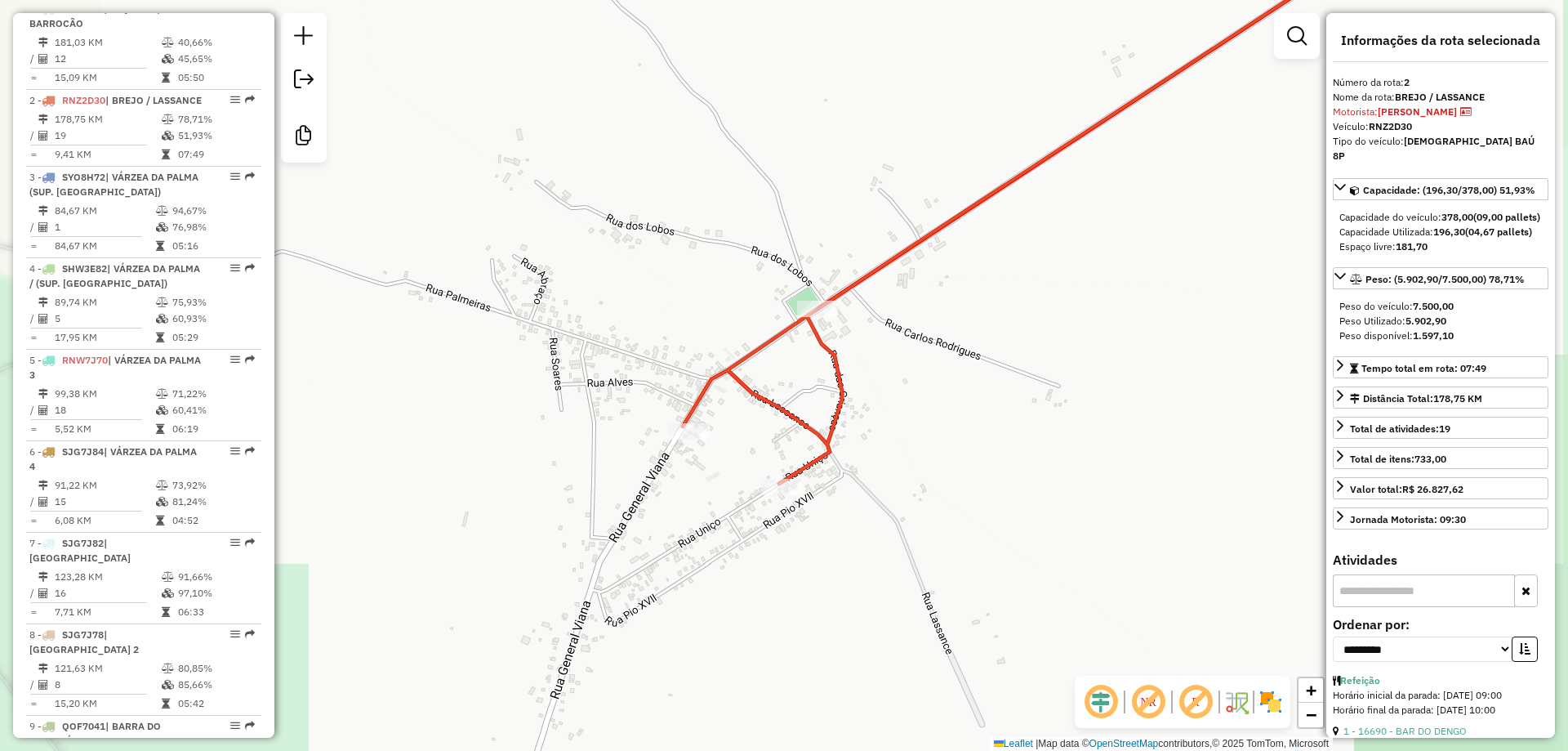
drag, startPoint x: 870, startPoint y: 401, endPoint x: 863, endPoint y: 314, distance: 87.3
click at [863, 314] on div "Janela de atendimento Grade de atendimento Capacidade Transportadoras Veículos …" at bounding box center [784, 375] width 1568 height 751
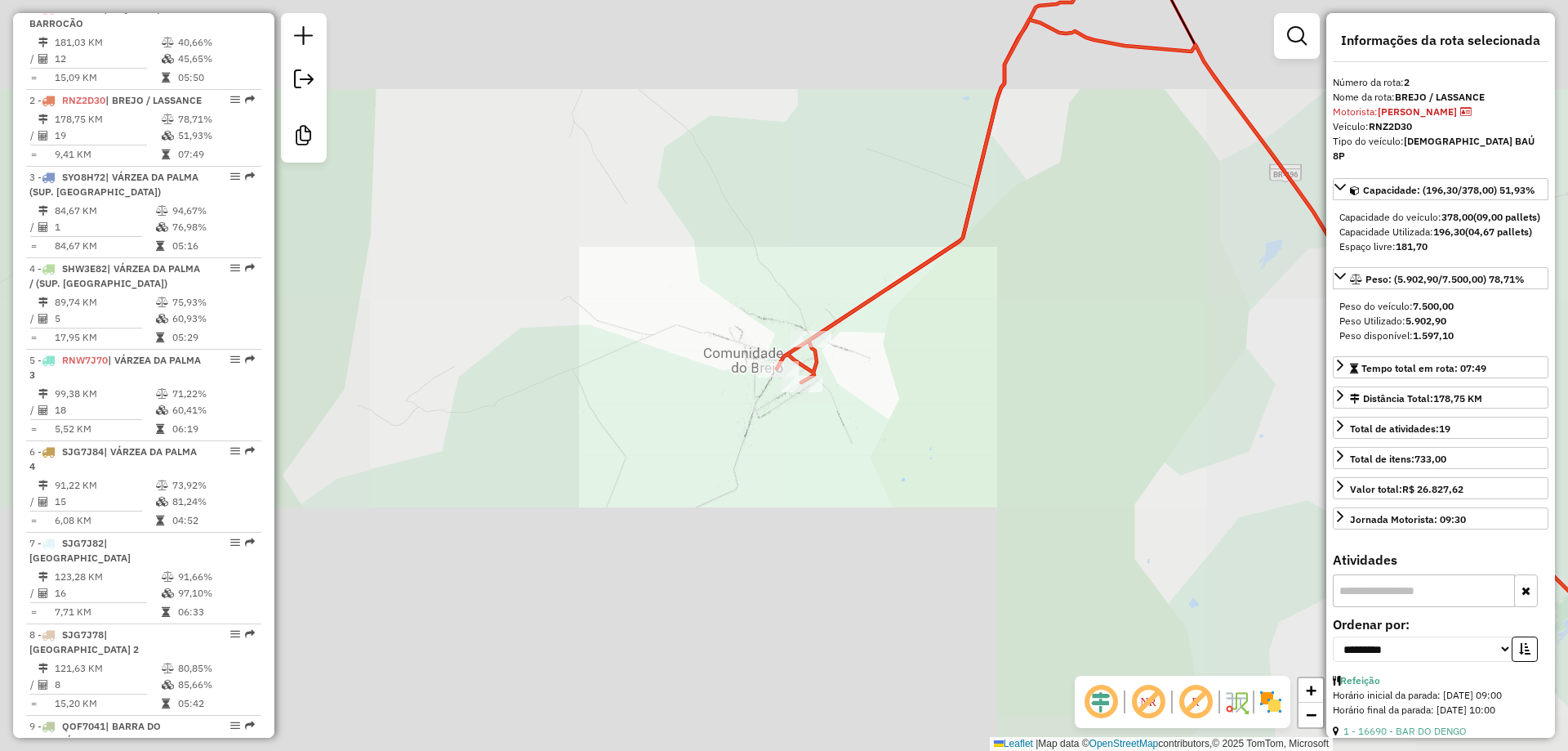
drag, startPoint x: 1019, startPoint y: 407, endPoint x: 496, endPoint y: 205, distance: 560.7
click at [496, 205] on div "Janela de atendimento Grade de atendimento Capacidade Transportadoras Veículos …" at bounding box center [784, 375] width 1568 height 751
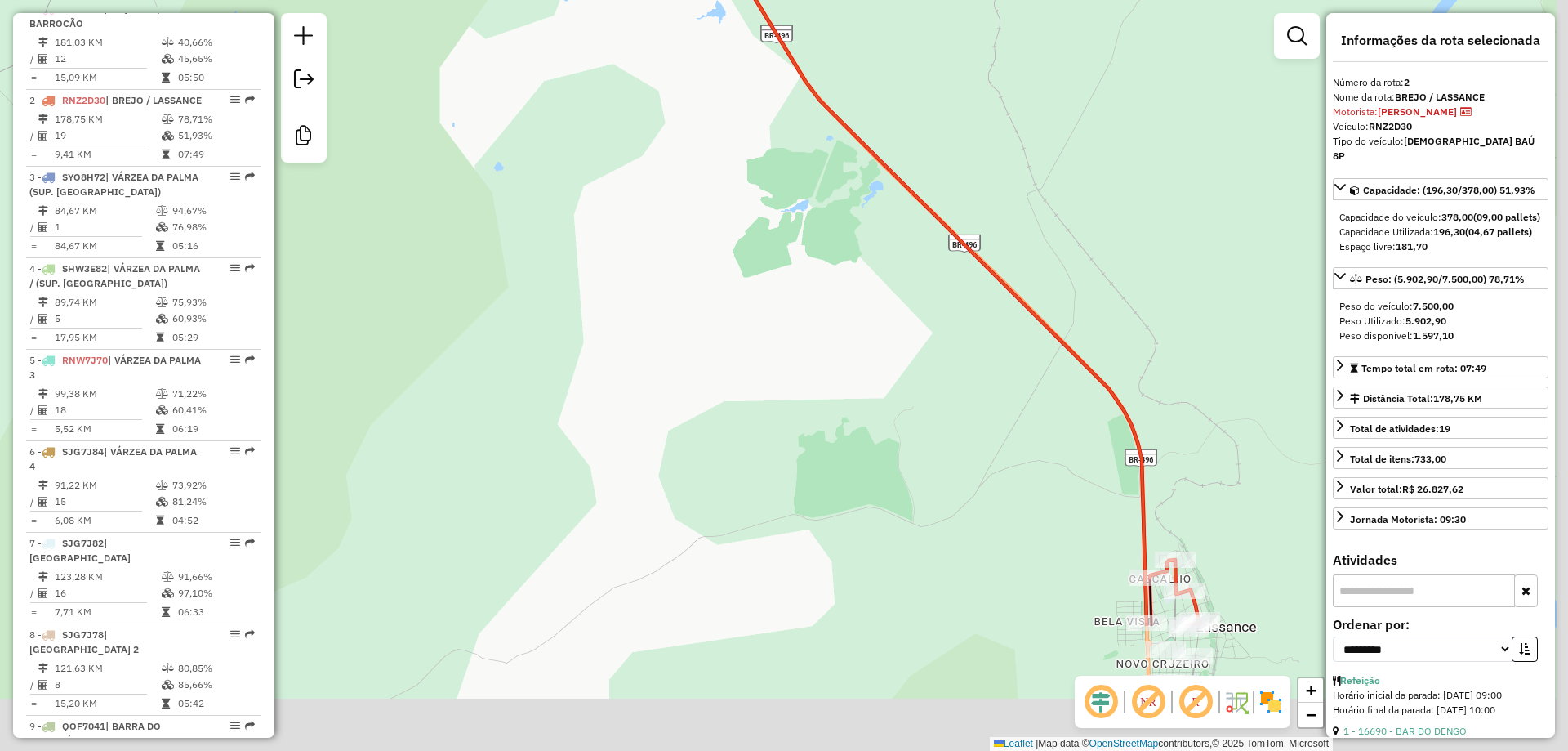
drag, startPoint x: 647, startPoint y: 313, endPoint x: 551, endPoint y: 183, distance: 161.6
click at [548, 159] on div "Janela de atendimento Grade de atendimento Capacidade Transportadoras Veículos …" at bounding box center [784, 375] width 1568 height 751
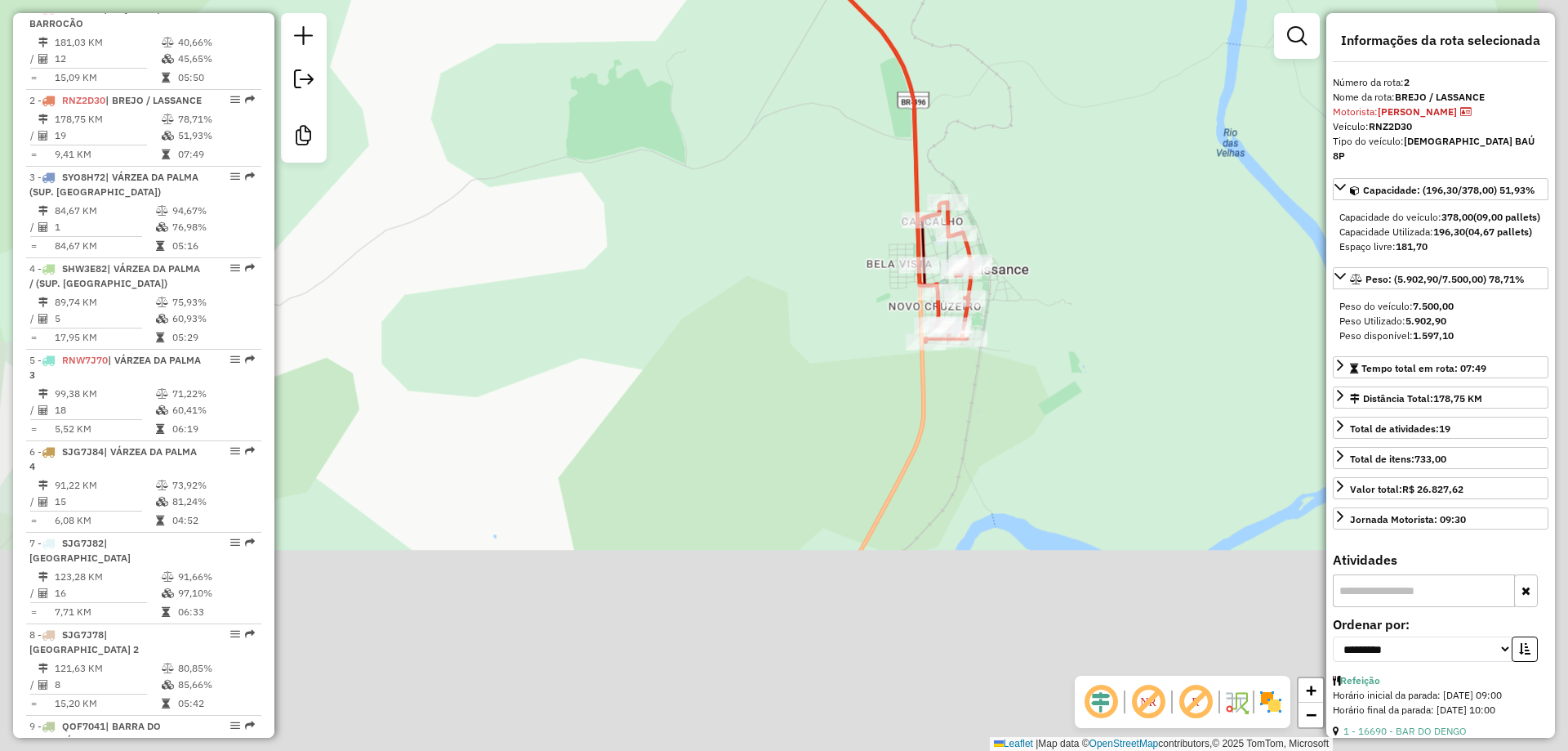
drag, startPoint x: 578, startPoint y: 245, endPoint x: 500, endPoint y: 320, distance: 108.2
click at [495, 271] on div "Janela de atendimento Grade de atendimento Capacidade Transportadoras Veículos …" at bounding box center [784, 375] width 1568 height 751
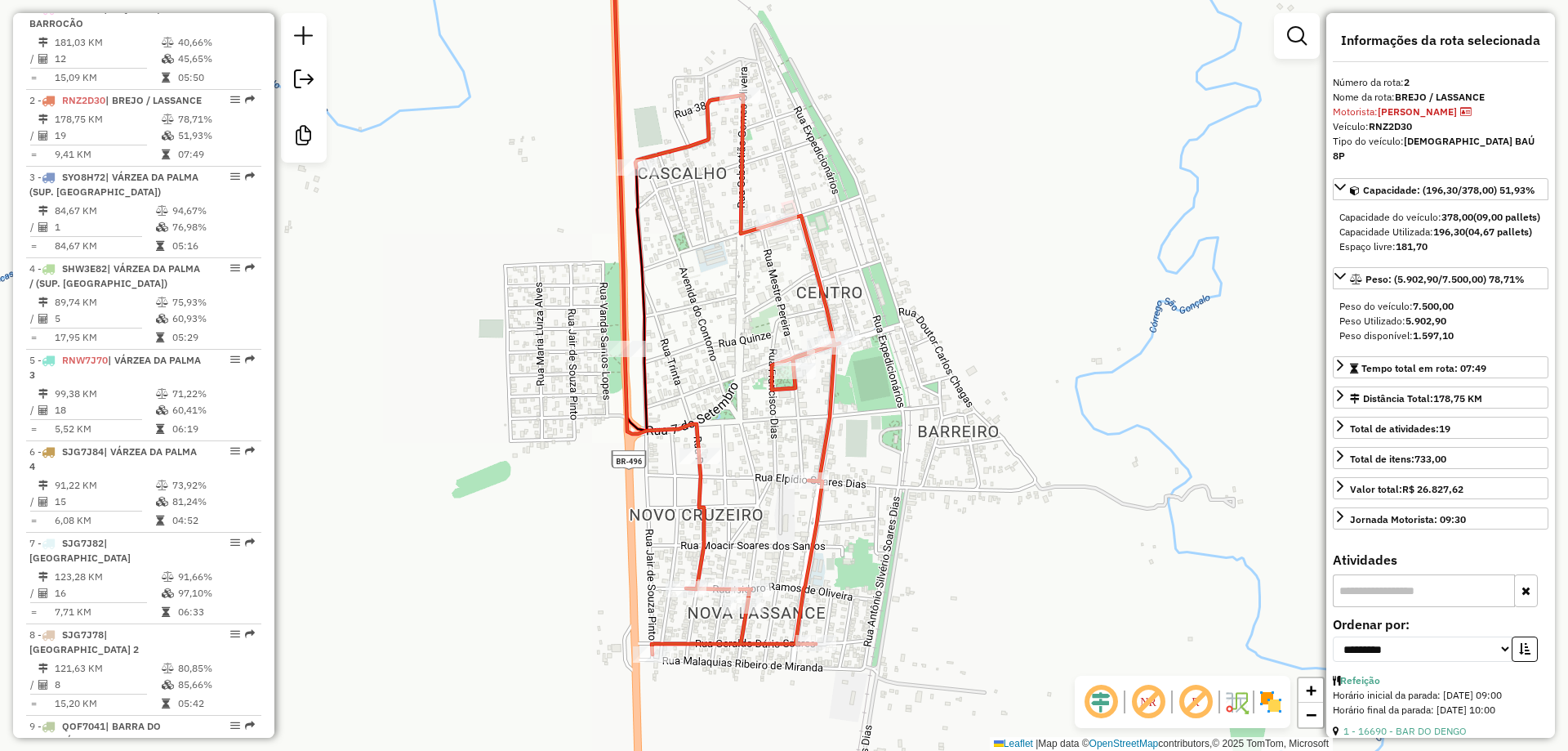
drag, startPoint x: 693, startPoint y: 372, endPoint x: 958, endPoint y: 391, distance: 265.7
click at [958, 391] on div "Janela de atendimento Grade de atendimento Capacidade Transportadoras Veículos …" at bounding box center [784, 375] width 1568 height 751
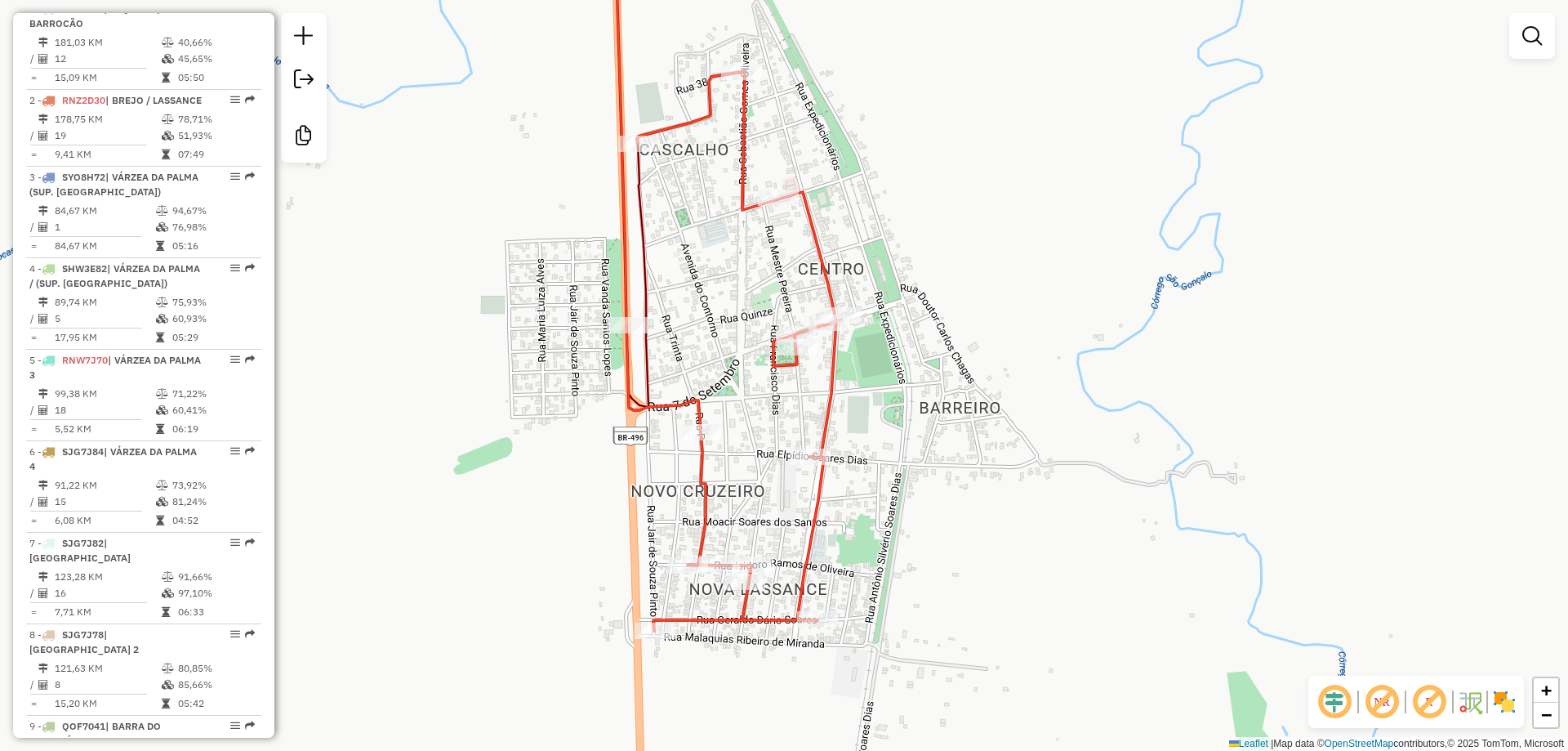
drag, startPoint x: 961, startPoint y: 406, endPoint x: 963, endPoint y: 382, distance: 24.1
click at [963, 382] on div "Janela de atendimento Grade de atendimento Capacidade Transportadoras Veículos …" at bounding box center [784, 375] width 1568 height 751
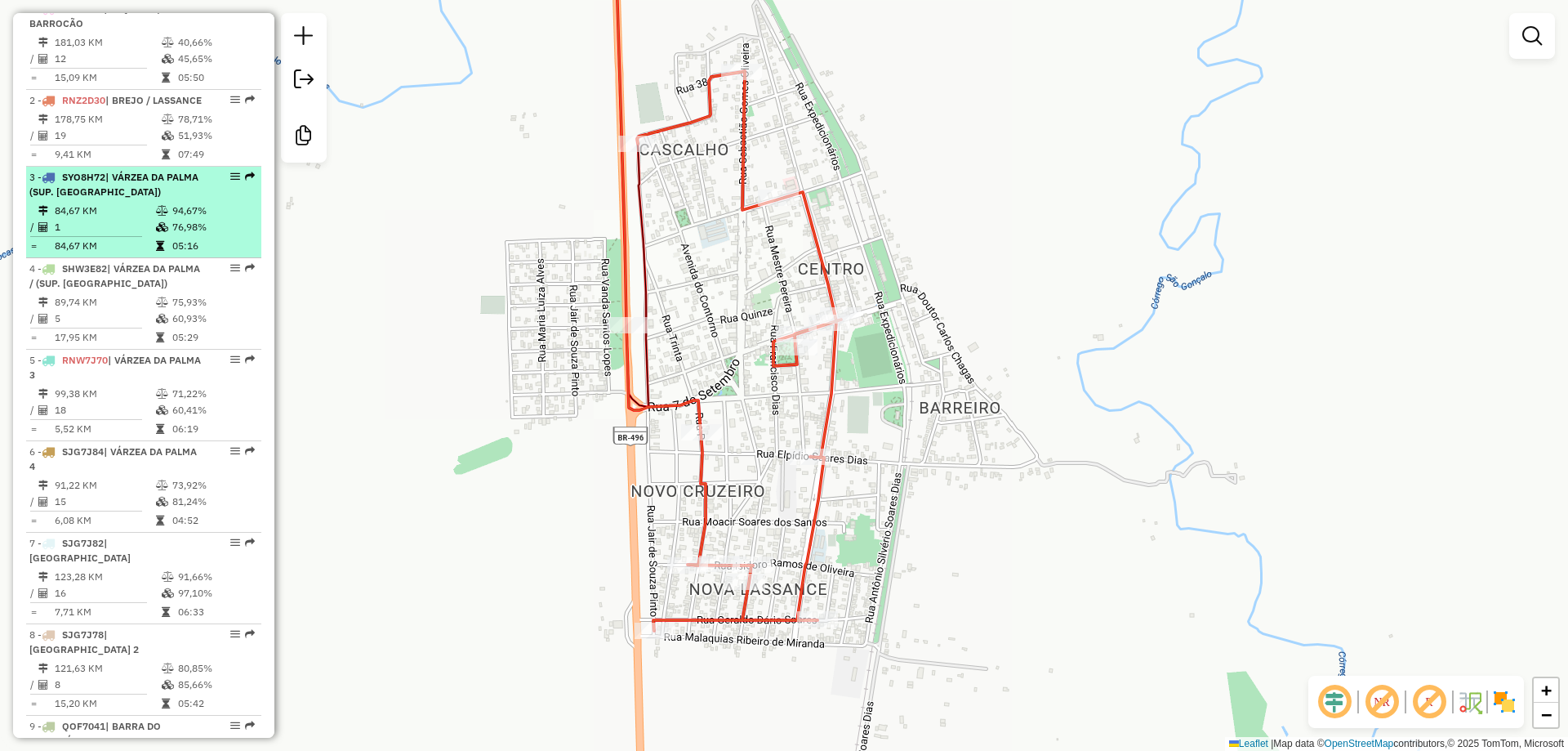
click at [116, 198] on span "| VÁRZEA DA PALMA (SUP. [GEOGRAPHIC_DATA])" at bounding box center [114, 184] width 169 height 27
select select "**********"
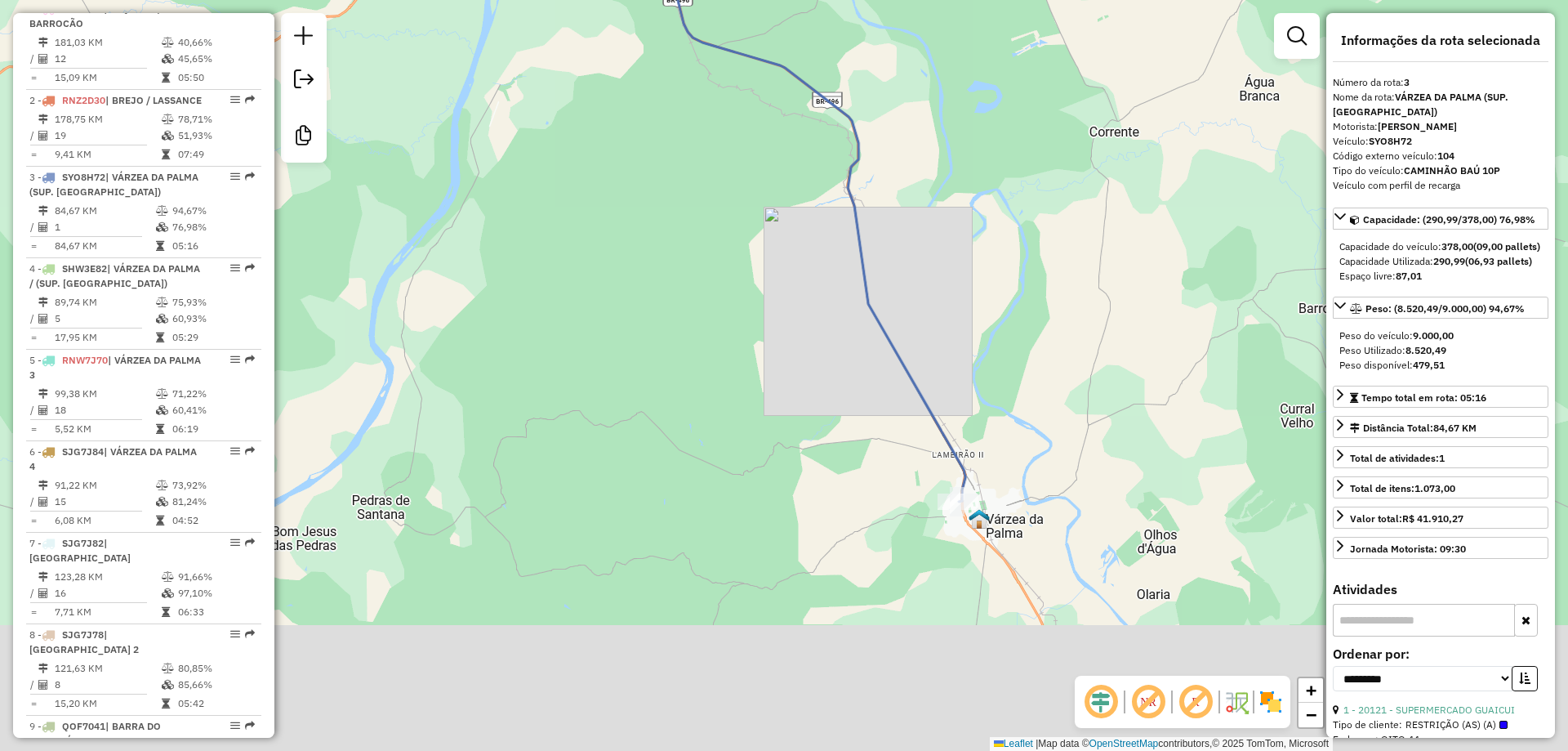
drag, startPoint x: 776, startPoint y: 377, endPoint x: 765, endPoint y: 305, distance: 72.8
click at [757, 289] on div "Janela de atendimento Grade de atendimento Capacidade Transportadoras Veículos …" at bounding box center [784, 375] width 1568 height 751
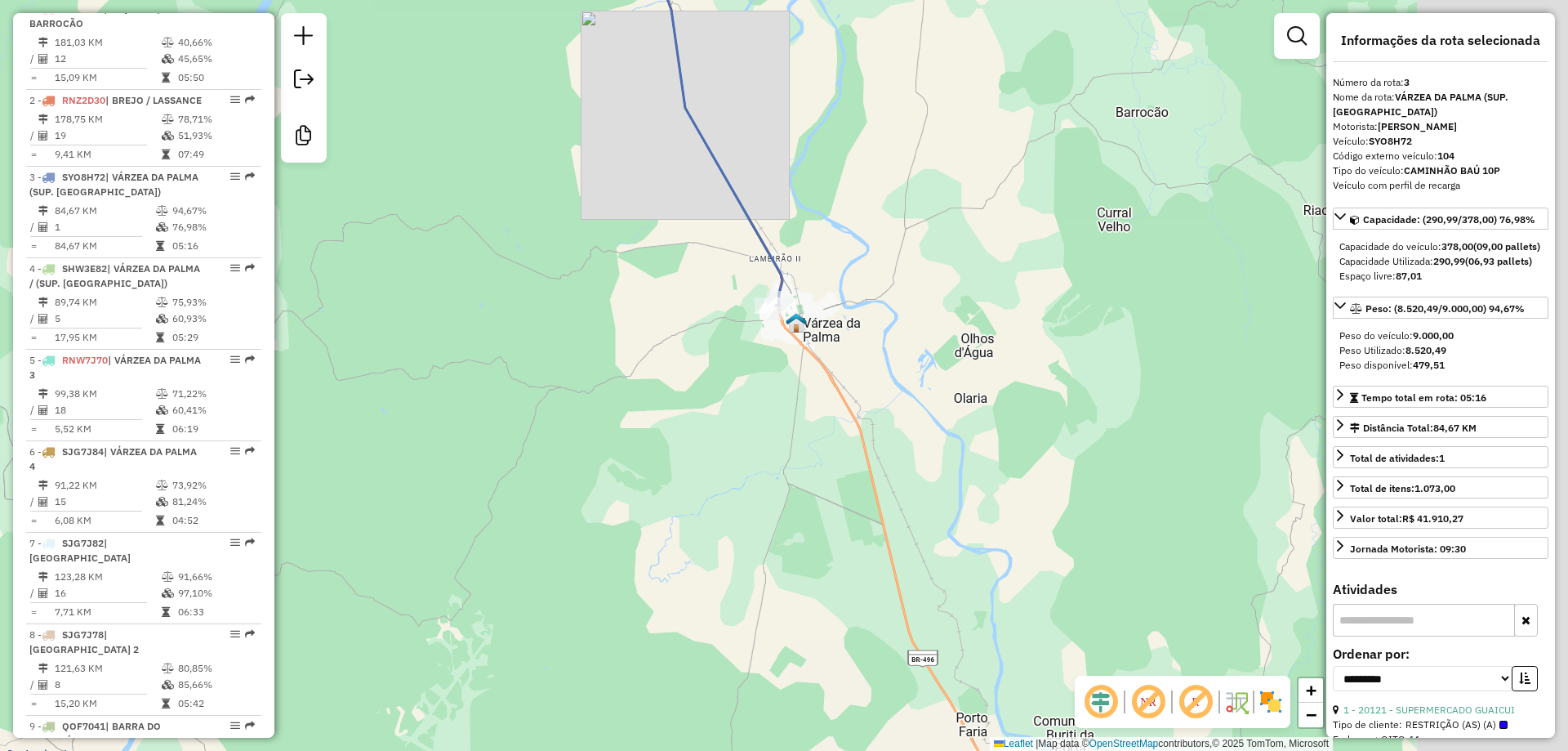
drag, startPoint x: 803, startPoint y: 477, endPoint x: 686, endPoint y: 385, distance: 148.8
click at [640, 379] on div "Janela de atendimento Grade de atendimento Capacidade Transportadoras Veículos …" at bounding box center [784, 375] width 1568 height 751
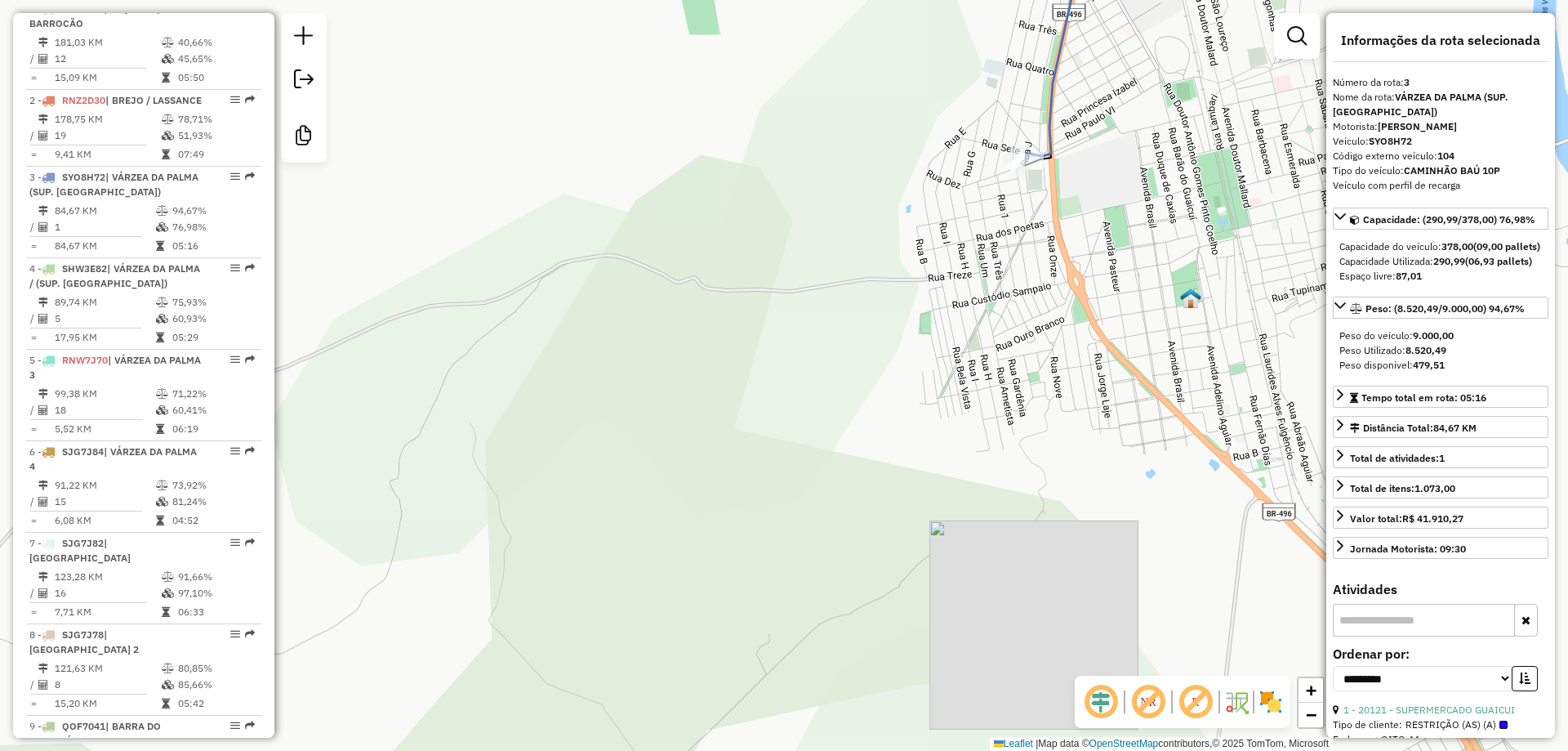
drag, startPoint x: 1077, startPoint y: 185, endPoint x: 937, endPoint y: 321, distance: 195.2
click at [938, 319] on div "Janela de atendimento Grade de atendimento Capacidade Transportadoras Veículos …" at bounding box center [784, 375] width 1568 height 751
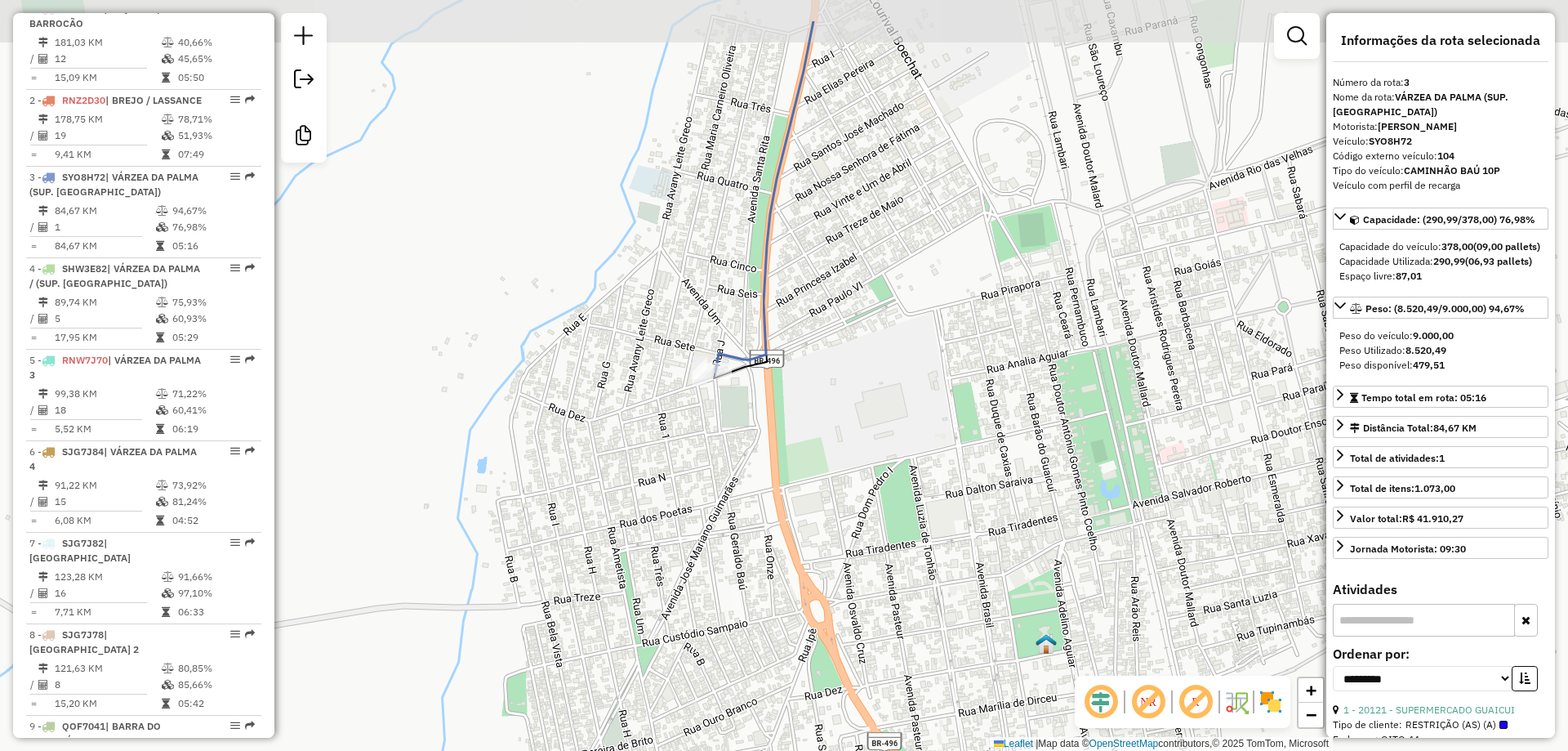
drag, startPoint x: 1025, startPoint y: 313, endPoint x: 912, endPoint y: 377, distance: 129.9
click at [912, 377] on div "Janela de atendimento Grade de atendimento Capacidade Transportadoras Veículos …" at bounding box center [784, 375] width 1568 height 751
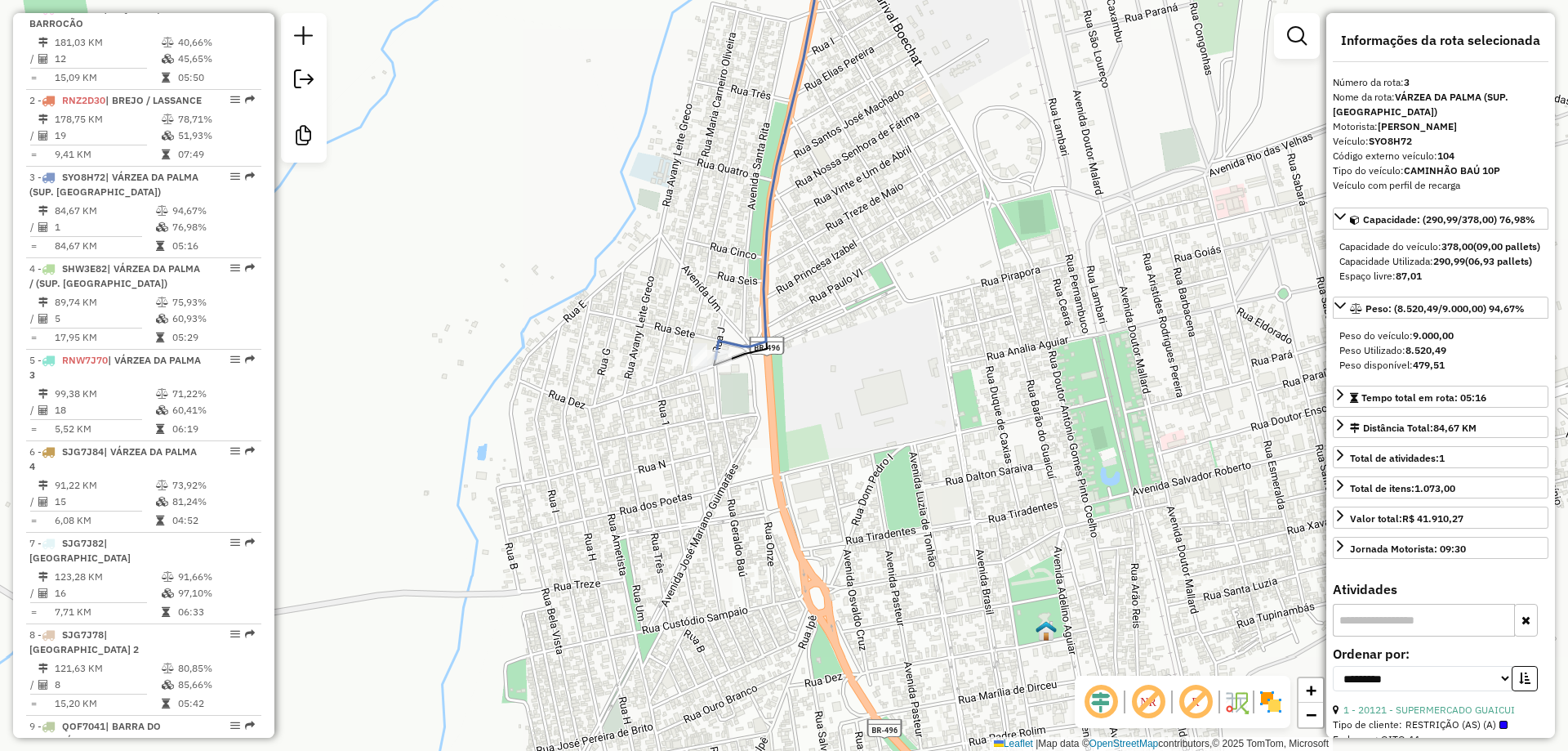
click at [912, 377] on div "Janela de atendimento Grade de atendimento Capacidade Transportadoras Veículos …" at bounding box center [784, 375] width 1568 height 751
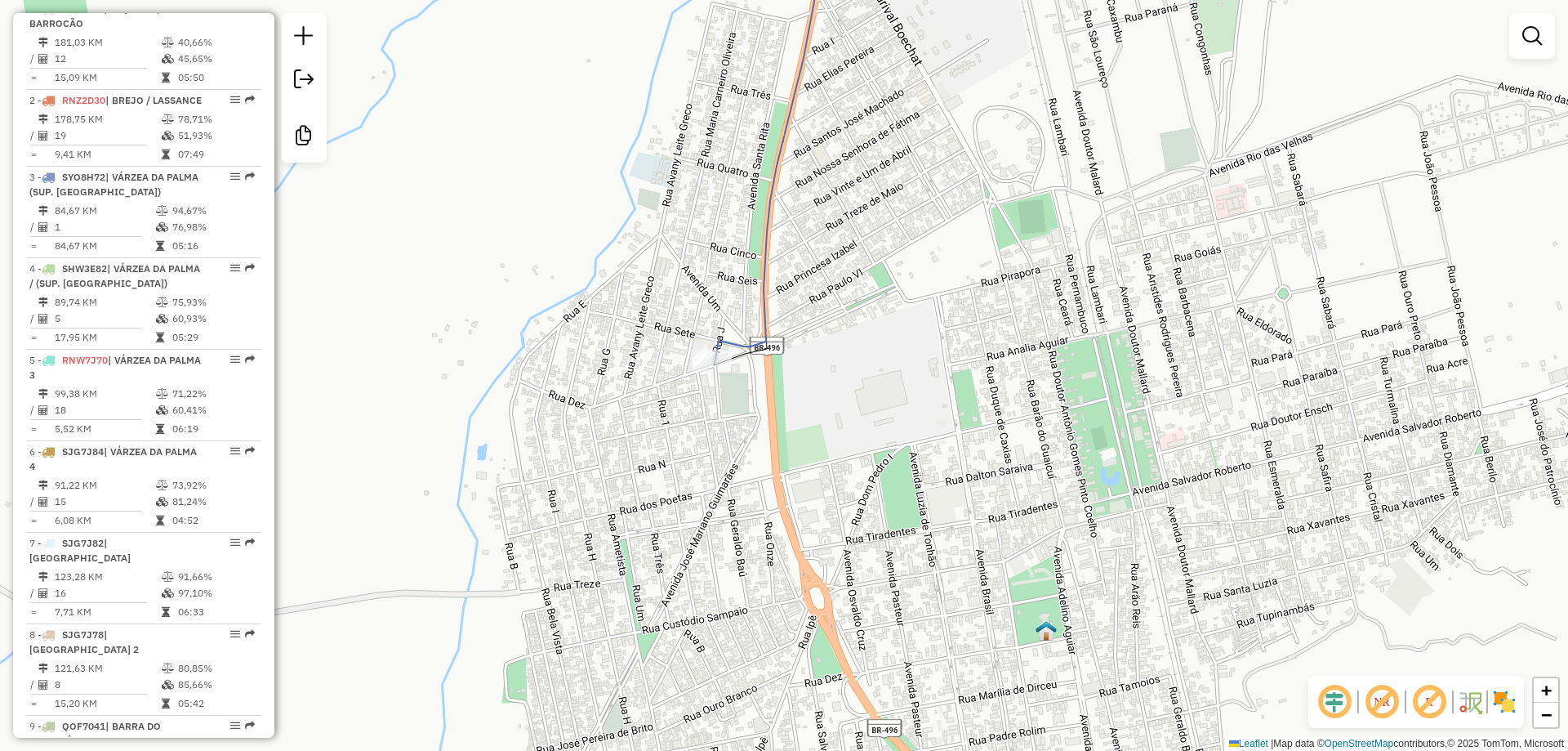
click at [1435, 703] on em at bounding box center [1429, 702] width 39 height 39
click at [1439, 701] on em at bounding box center [1429, 702] width 39 height 39
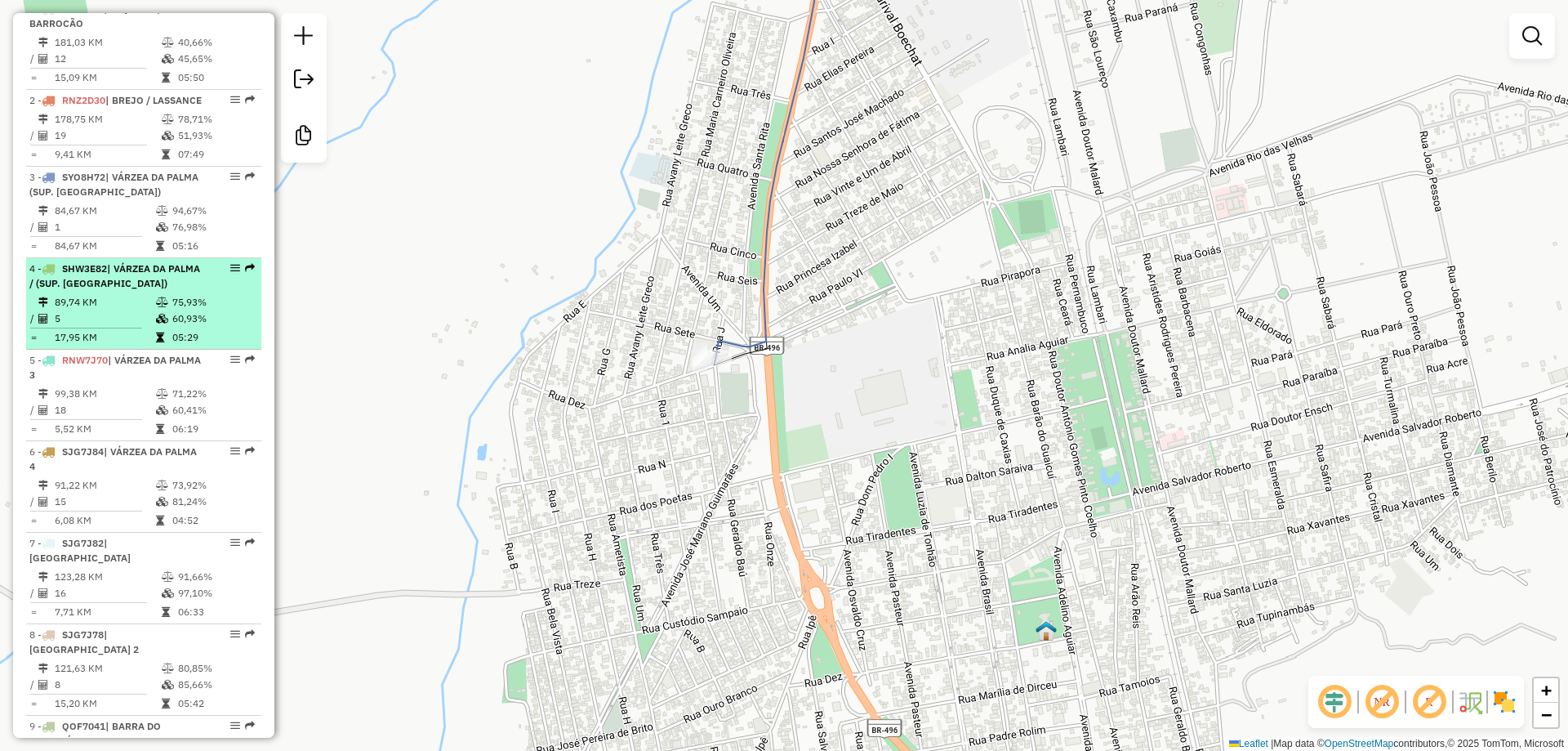
click at [82, 289] on span "| VÁRZEA DA PALMA / (SUP. [GEOGRAPHIC_DATA])" at bounding box center [115, 275] width 171 height 27
select select "**********"
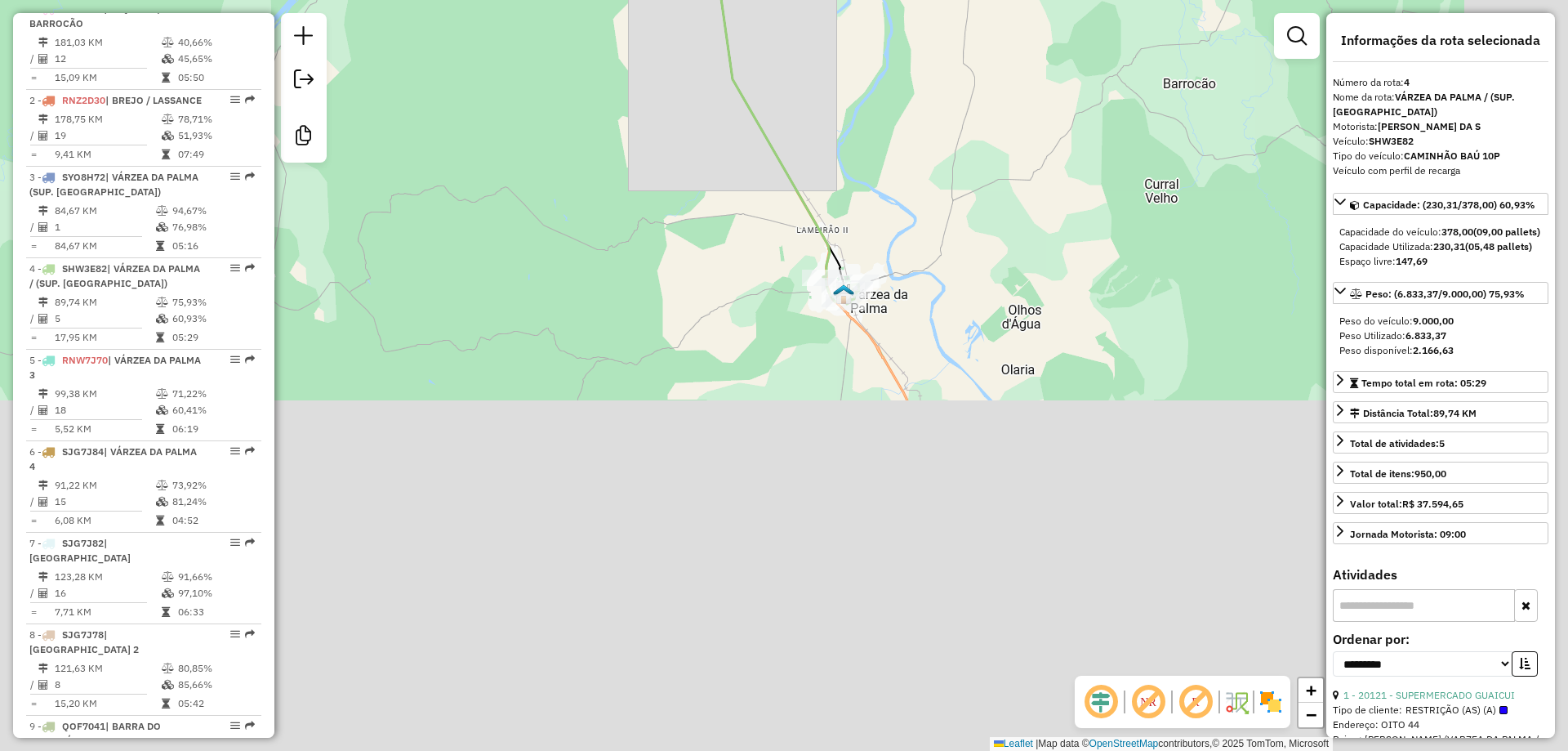
drag, startPoint x: 809, startPoint y: 543, endPoint x: 669, endPoint y: 194, distance: 376.0
click at [646, 105] on div "Janela de atendimento Grade de atendimento Capacidade Transportadoras Veículos …" at bounding box center [784, 375] width 1568 height 751
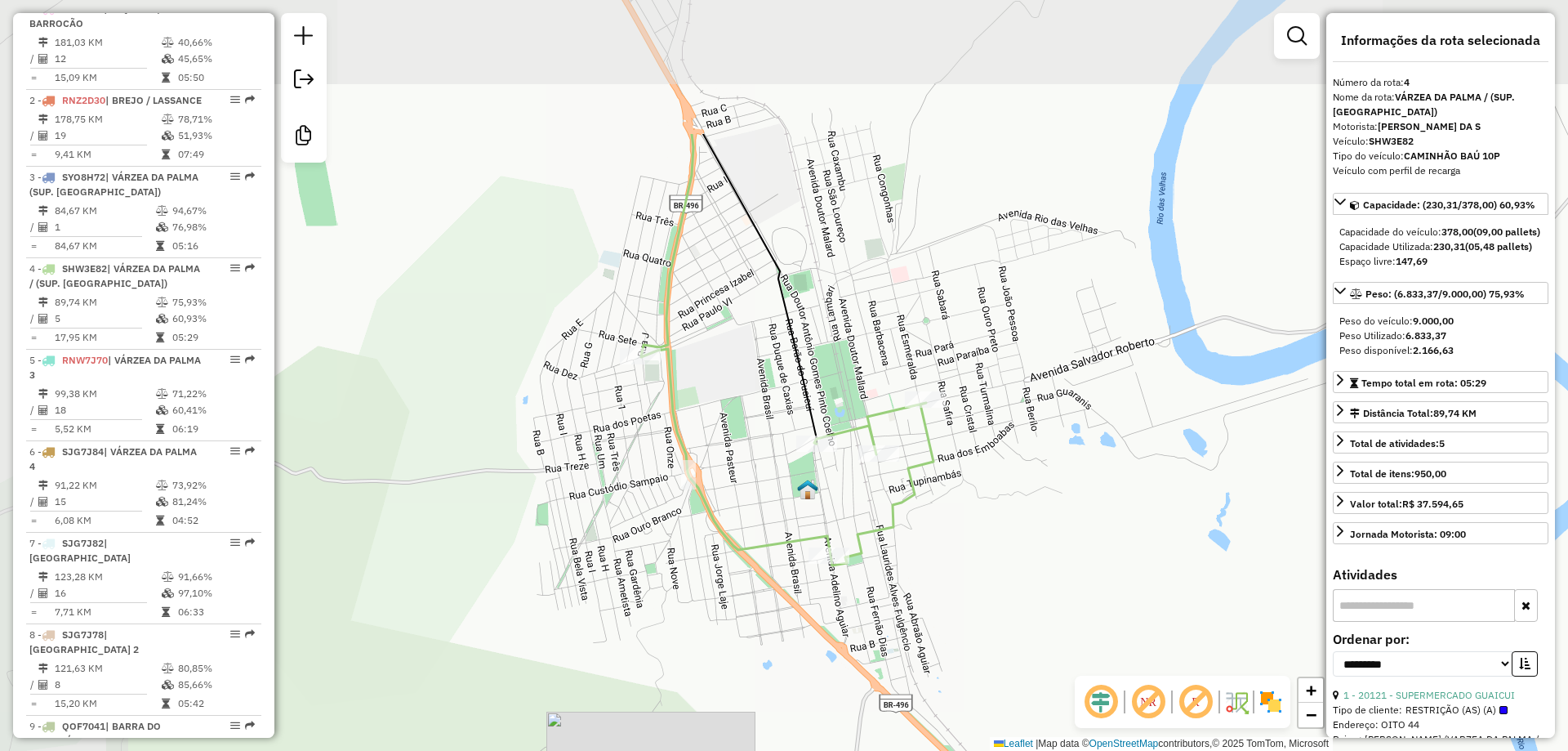
drag, startPoint x: 852, startPoint y: 411, endPoint x: 984, endPoint y: 546, distance: 188.8
click at [984, 546] on div "Janela de atendimento Grade de atendimento Capacidade Transportadoras Veículos …" at bounding box center [784, 375] width 1568 height 751
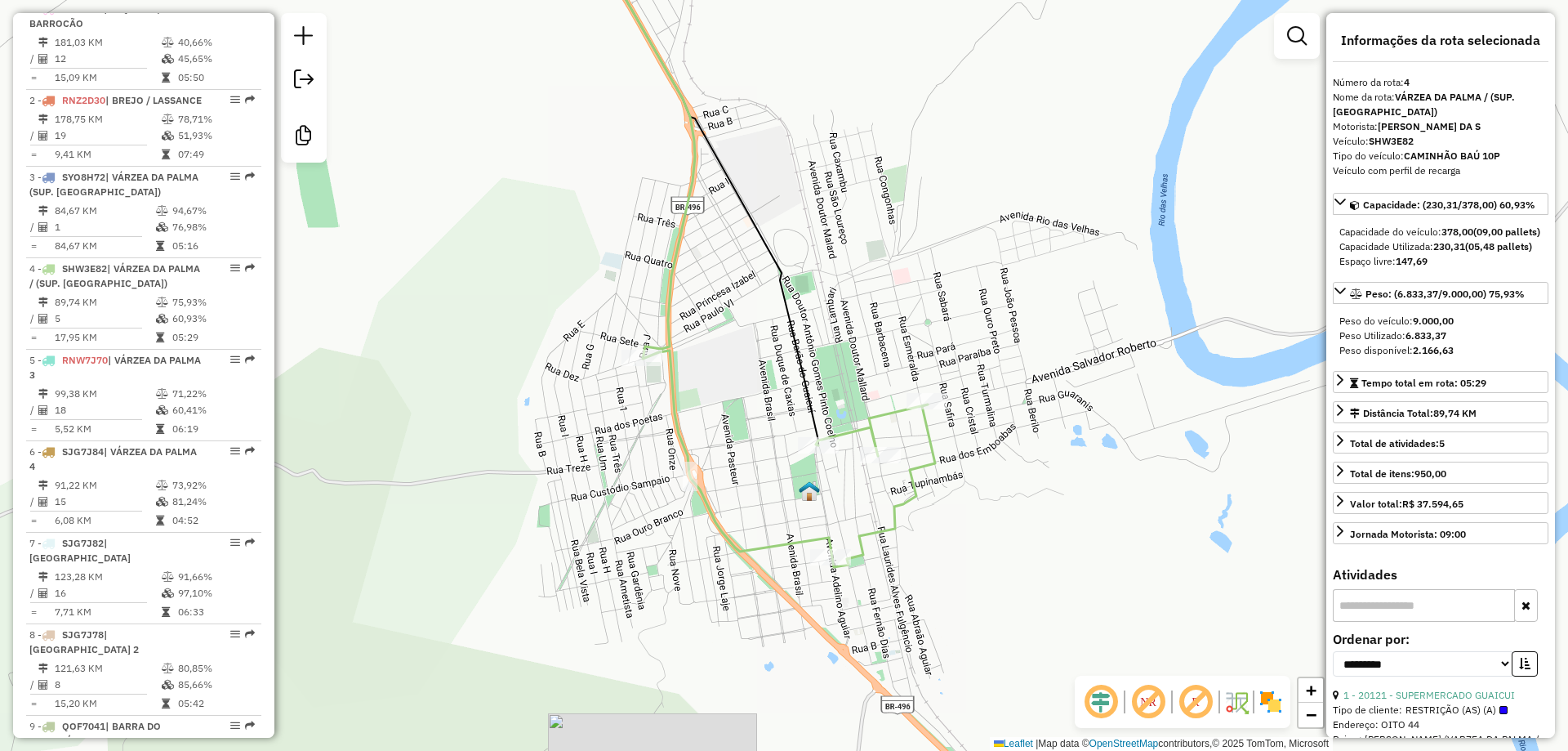
click at [986, 546] on div "Janela de atendimento Grade de atendimento Capacidade Transportadoras Veículos …" at bounding box center [784, 375] width 1568 height 751
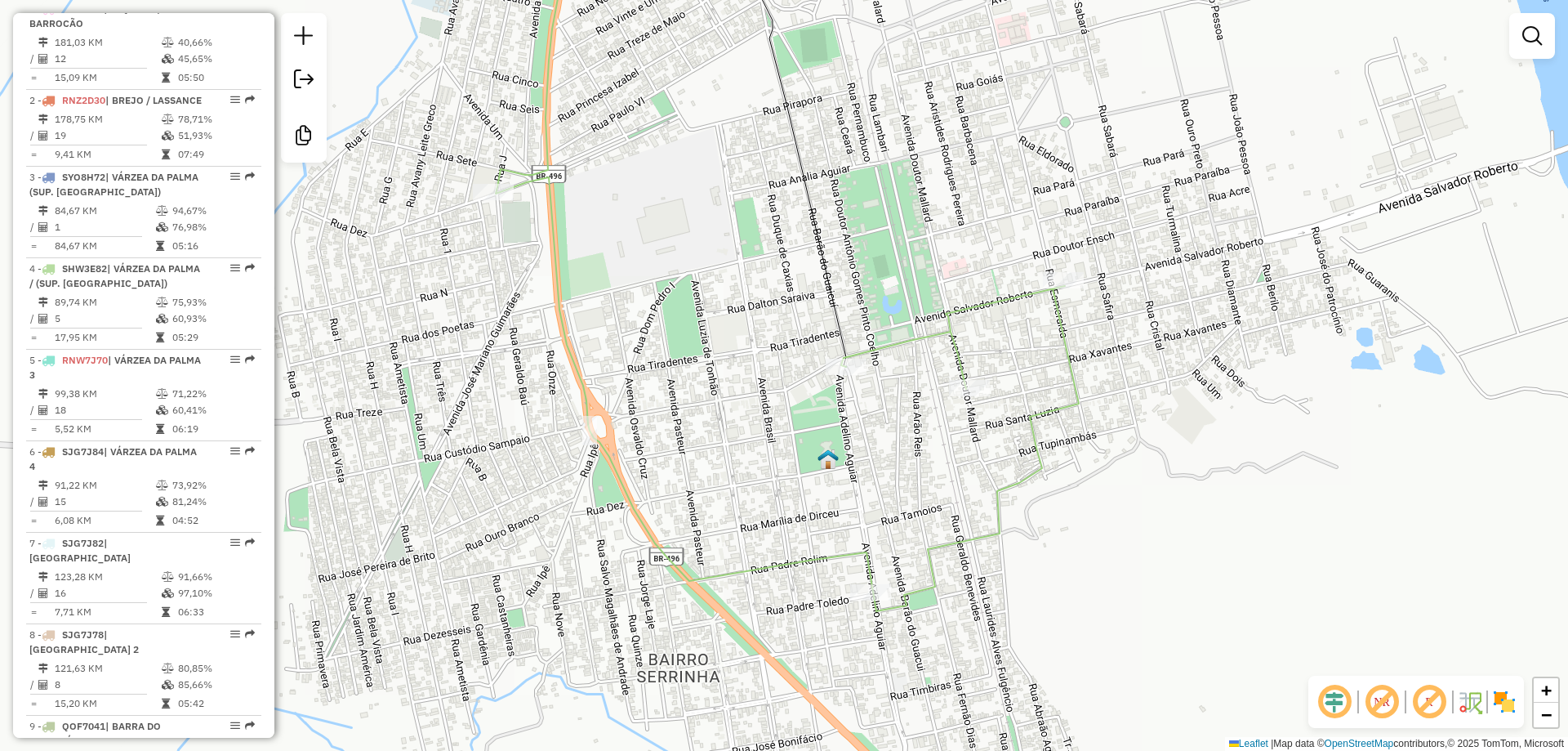
drag, startPoint x: 932, startPoint y: 516, endPoint x: 1073, endPoint y: 508, distance: 141.2
click at [1074, 508] on div "Janela de atendimento Grade de atendimento Capacidade Transportadoras Veículos …" at bounding box center [784, 375] width 1568 height 751
click at [1075, 508] on div "Janela de atendimento Grade de atendimento Capacidade Transportadoras Veículos …" at bounding box center [784, 375] width 1568 height 751
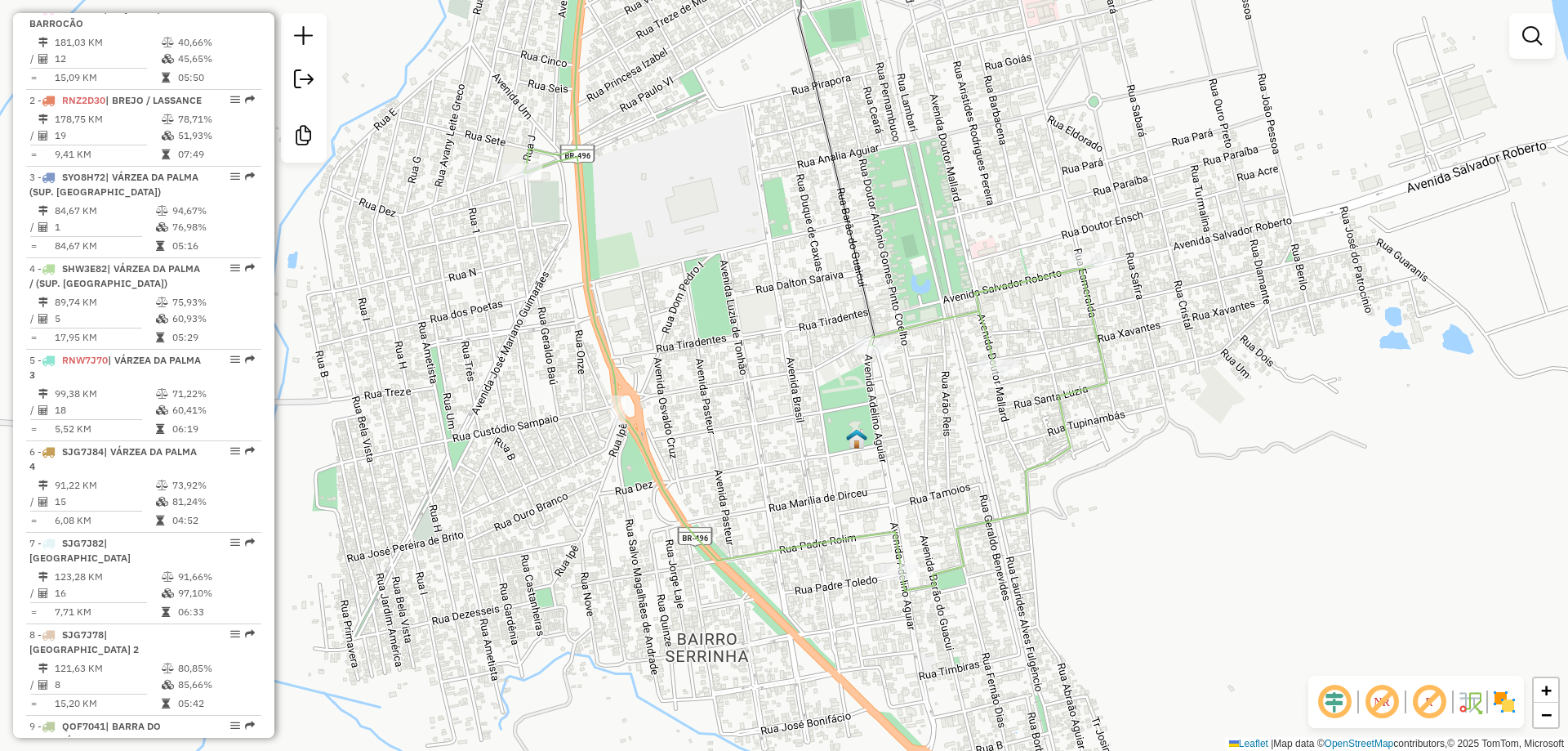
drag, startPoint x: 1063, startPoint y: 526, endPoint x: 1092, endPoint y: 504, distance: 36.4
click at [1092, 504] on div "Janela de atendimento Grade de atendimento Capacidade Transportadoras Veículos …" at bounding box center [784, 375] width 1568 height 751
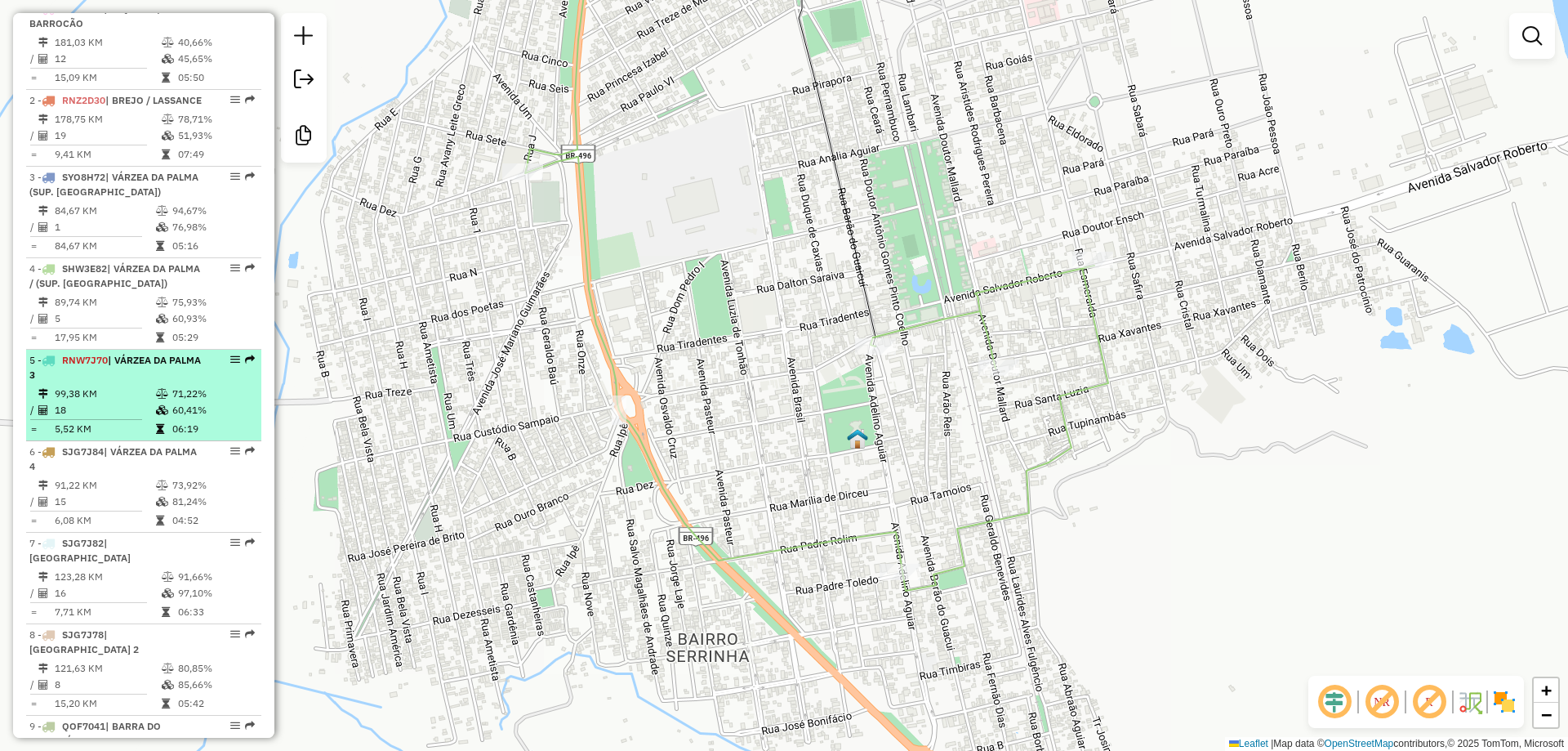
click at [127, 382] on div "5 - RNW7J70 | VÁRZEA DA PALMA 3" at bounding box center [116, 368] width 173 height 30
select select "**********"
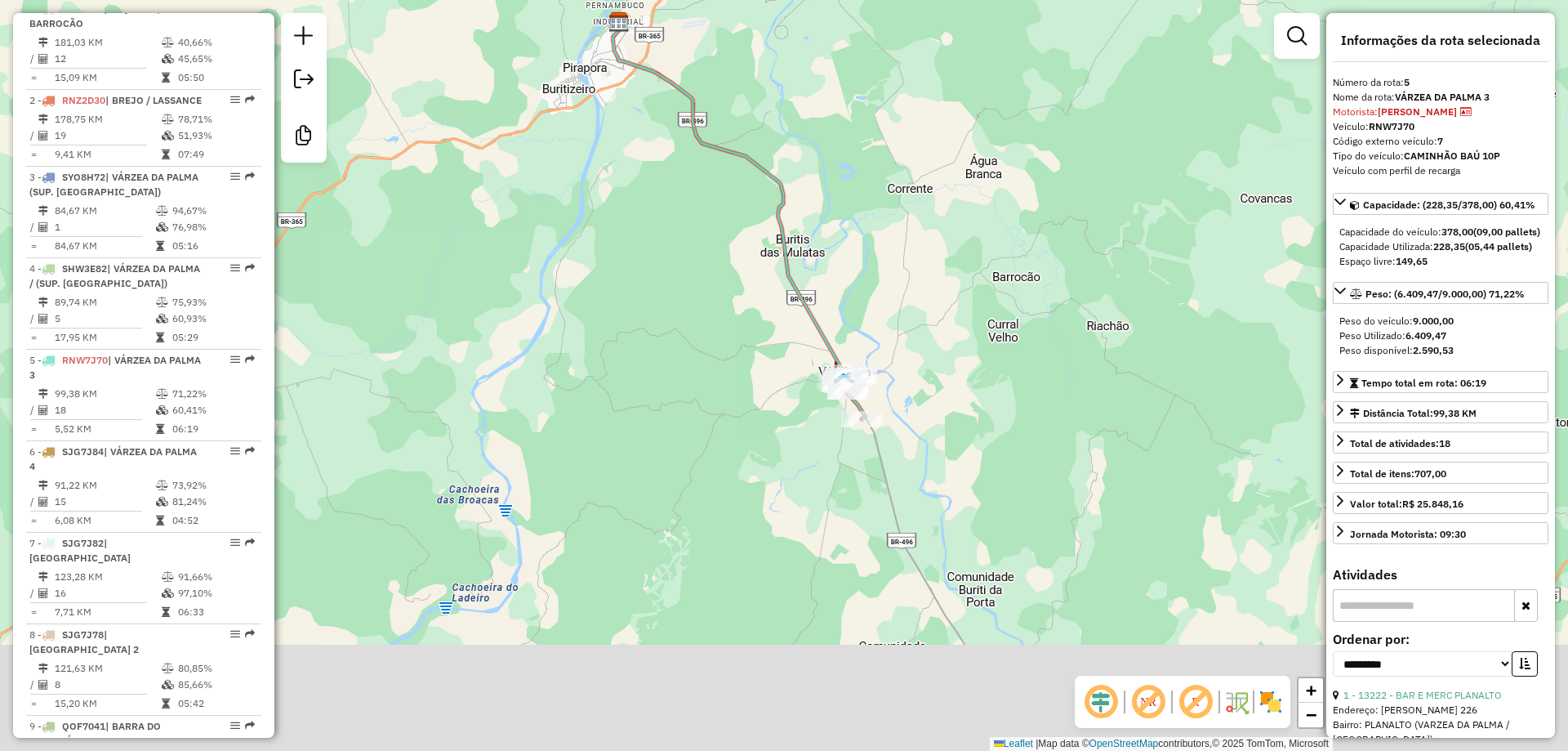
drag, startPoint x: 837, startPoint y: 315, endPoint x: 781, endPoint y: 350, distance: 66.0
click at [813, 276] on div "Janela de atendimento Grade de atendimento Capacidade Transportadoras Veículos …" at bounding box center [784, 375] width 1568 height 751
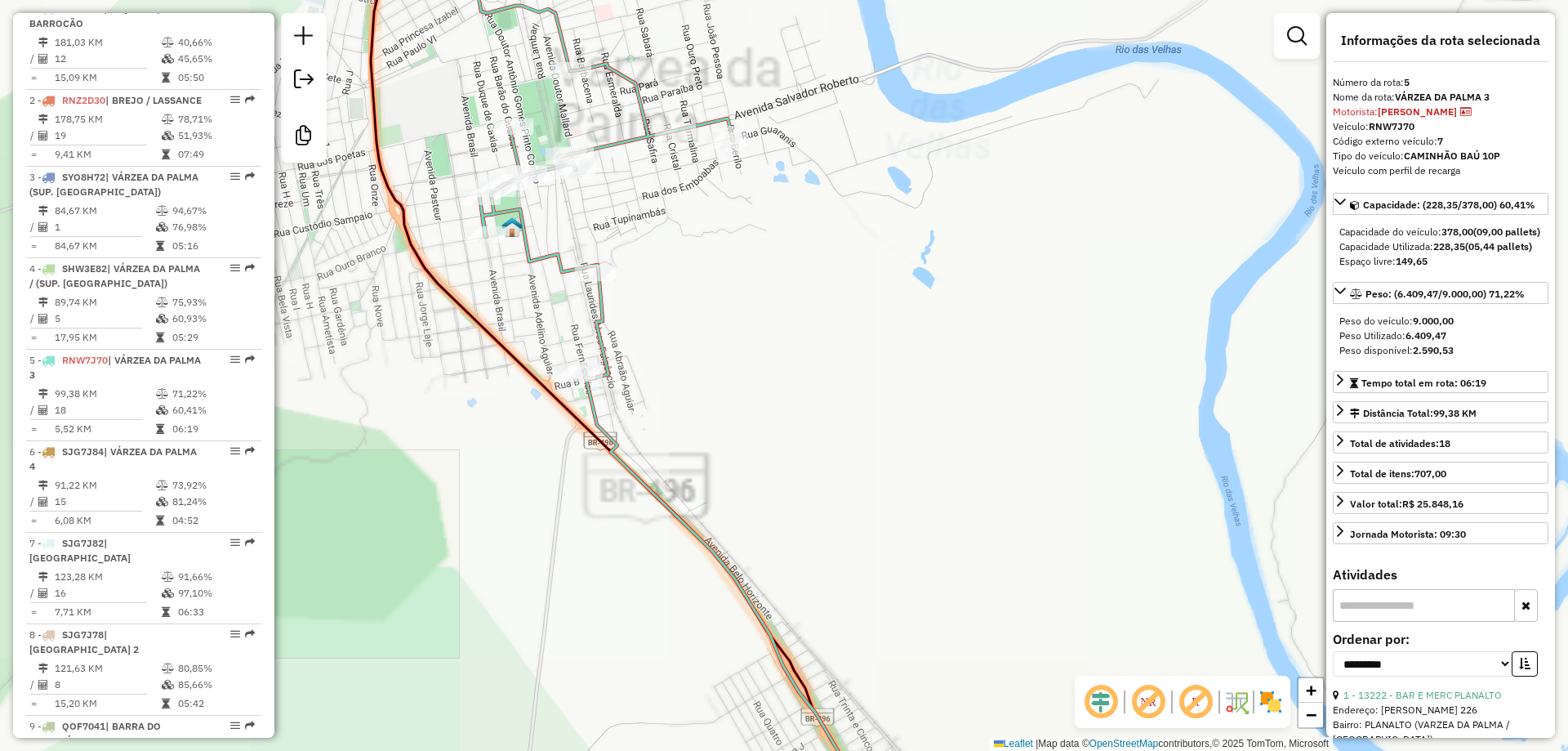
drag, startPoint x: 870, startPoint y: 306, endPoint x: 925, endPoint y: 247, distance: 80.7
click at [925, 247] on div "Janela de atendimento Grade de atendimento Capacidade Transportadoras Veículos …" at bounding box center [784, 375] width 1568 height 751
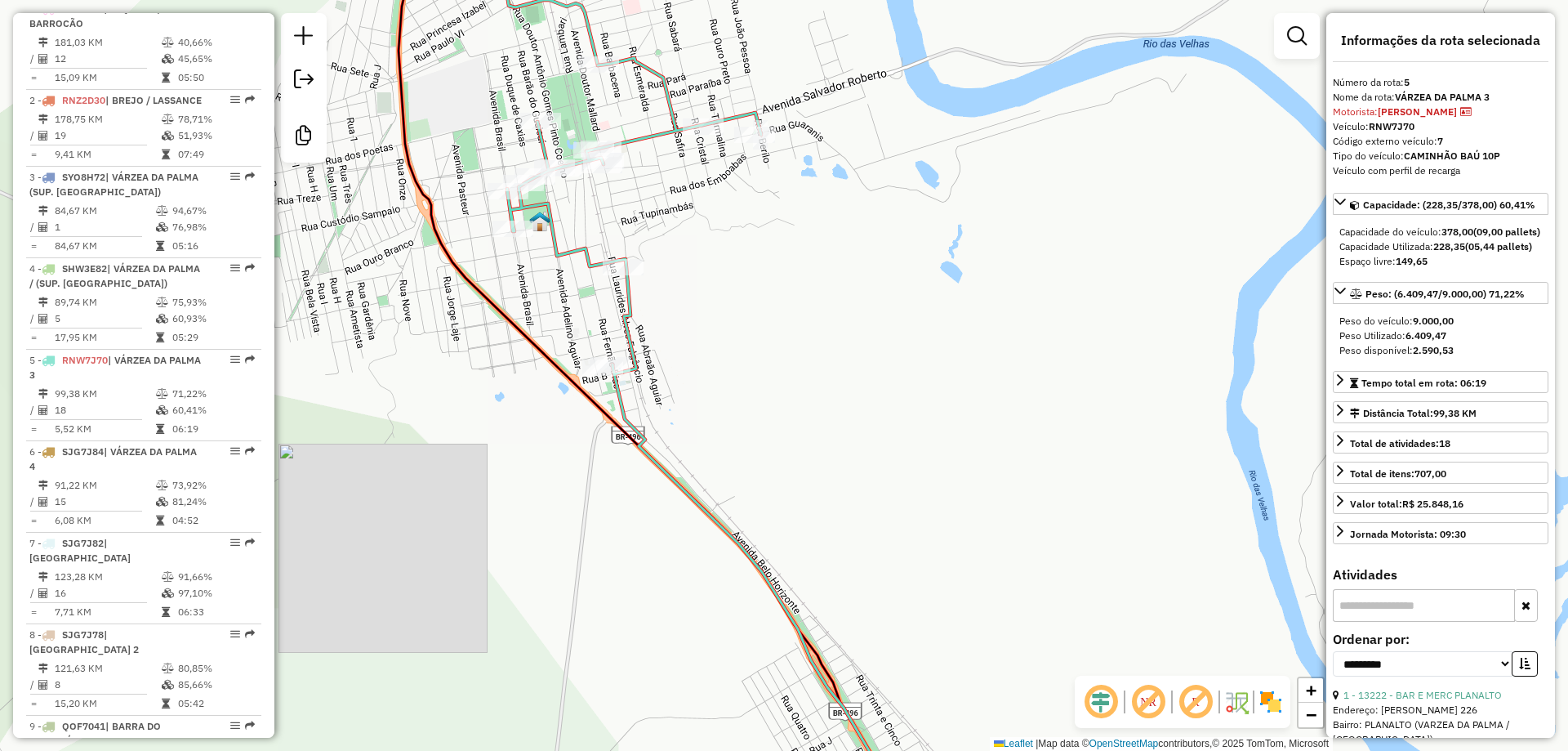
drag, startPoint x: 918, startPoint y: 296, endPoint x: 890, endPoint y: 352, distance: 62.6
click at [889, 350] on div "Janela de atendimento Grade de atendimento Capacidade Transportadoras Veículos …" at bounding box center [784, 375] width 1568 height 751
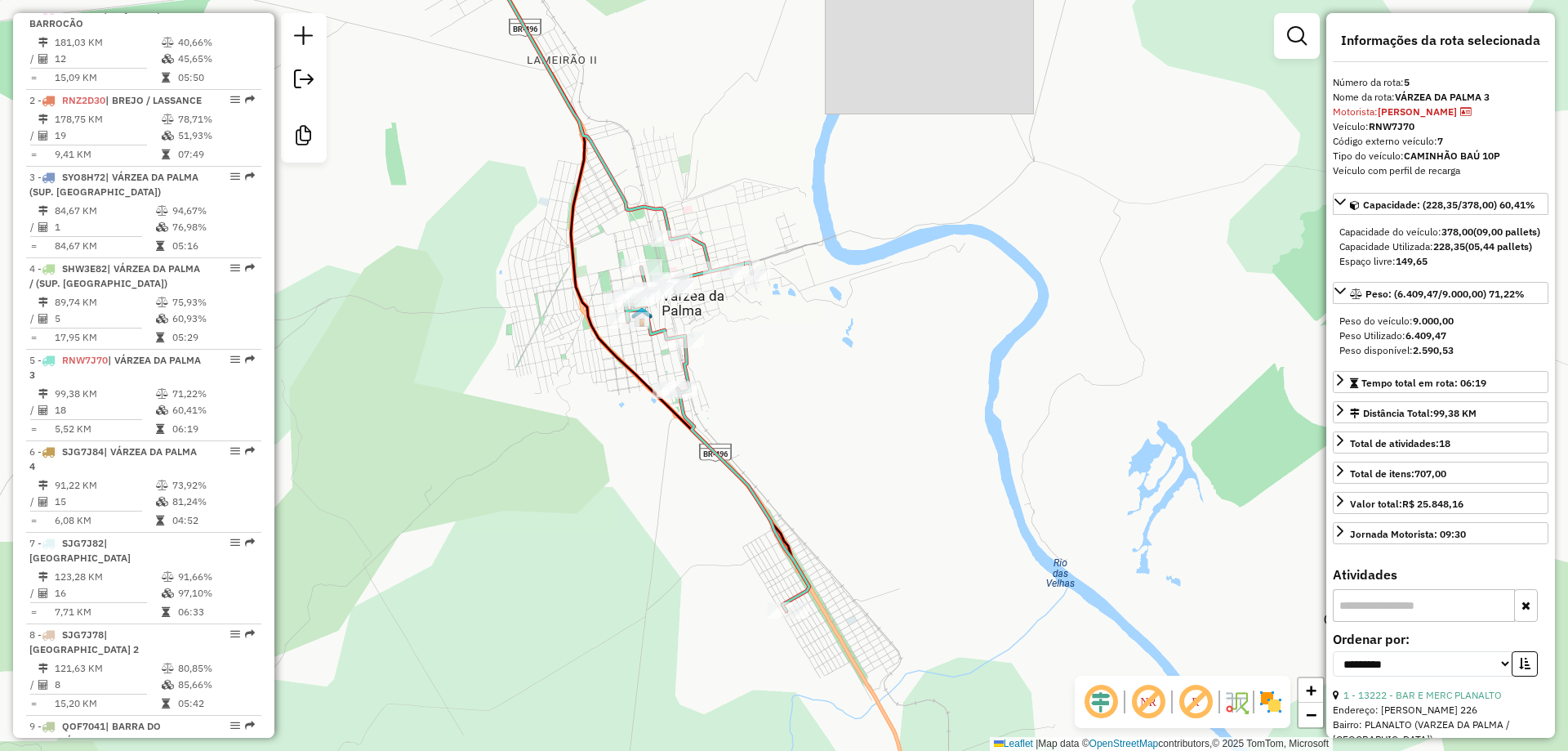
drag, startPoint x: 890, startPoint y: 352, endPoint x: 823, endPoint y: 382, distance: 73.4
click at [816, 382] on div "Janela de atendimento Grade de atendimento Capacidade Transportadoras Veículos …" at bounding box center [784, 375] width 1568 height 751
click at [825, 382] on div "Janela de atendimento Grade de atendimento Capacidade Transportadoras Veículos …" at bounding box center [784, 375] width 1568 height 751
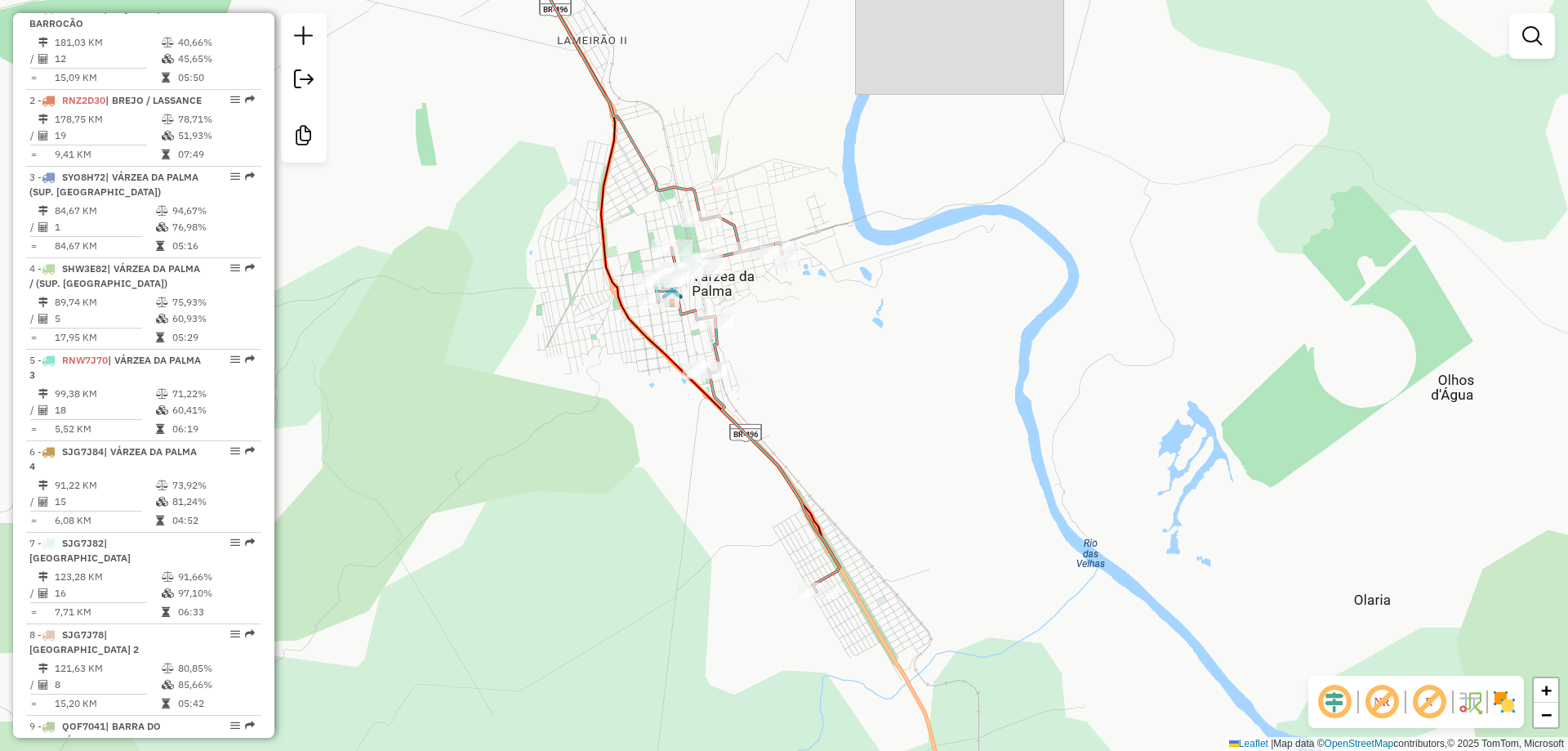
drag, startPoint x: 862, startPoint y: 393, endPoint x: 870, endPoint y: 387, distance: 10.0
click at [870, 387] on div "Janela de atendimento Grade de atendimento Capacidade Transportadoras Veículos …" at bounding box center [784, 375] width 1568 height 751
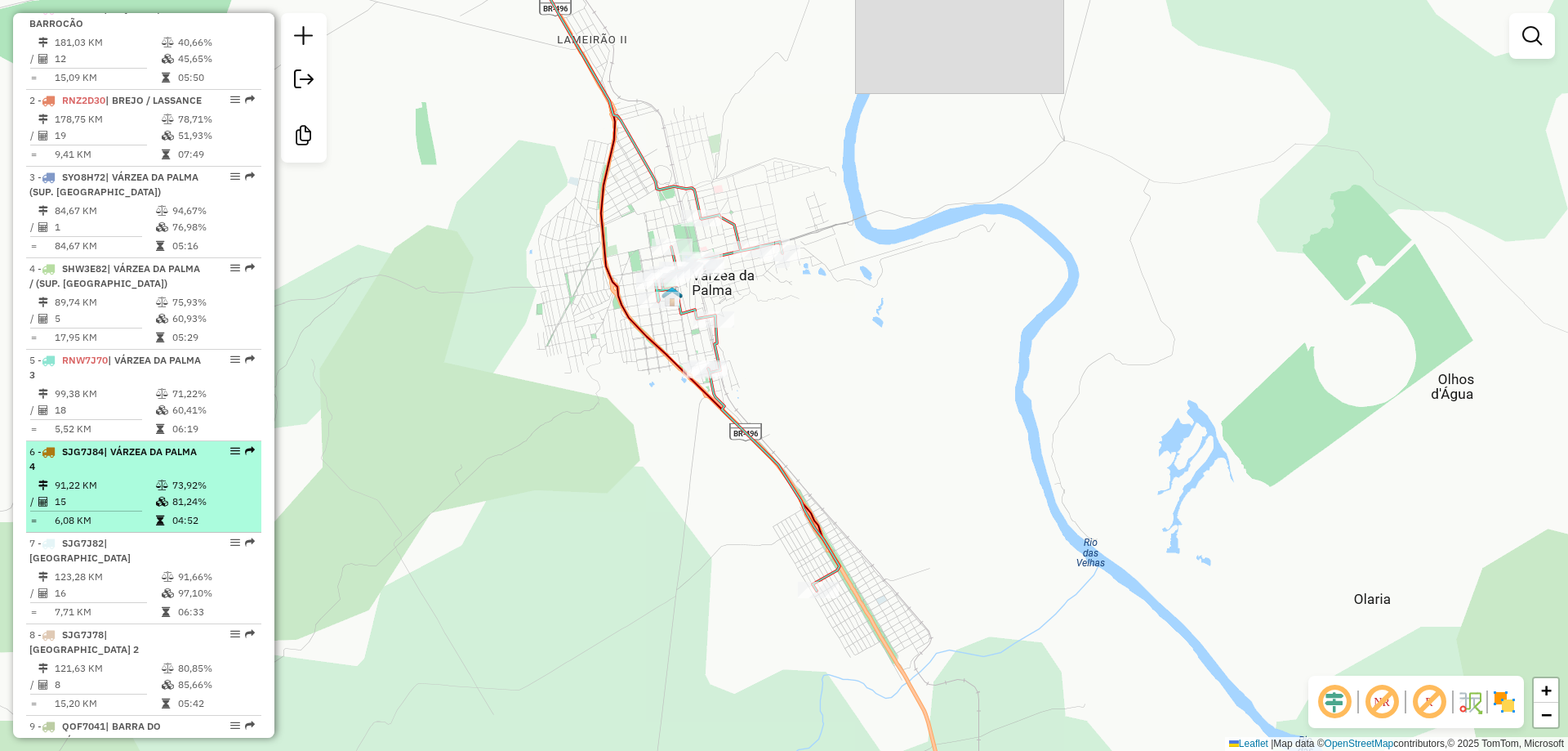
click at [98, 474] on div "6 - SJG7J84 | VÁRZEA DA PALMA 4" at bounding box center [116, 460] width 173 height 30
select select "**********"
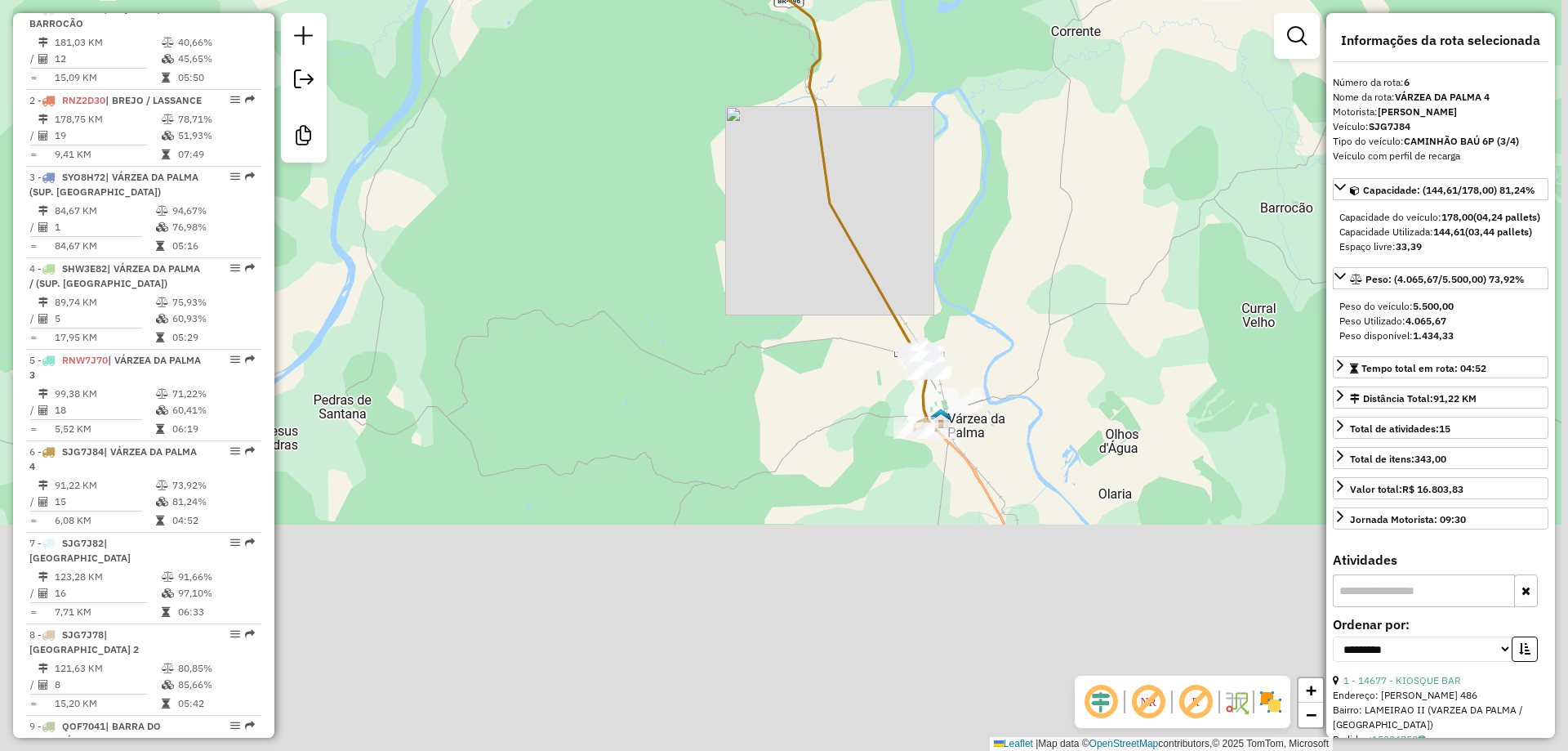
drag, startPoint x: 857, startPoint y: 326, endPoint x: 816, endPoint y: 211, distance: 122.1
click at [816, 205] on div "Janela de atendimento Grade de atendimento Capacidade Transportadoras Veículos …" at bounding box center [784, 375] width 1568 height 751
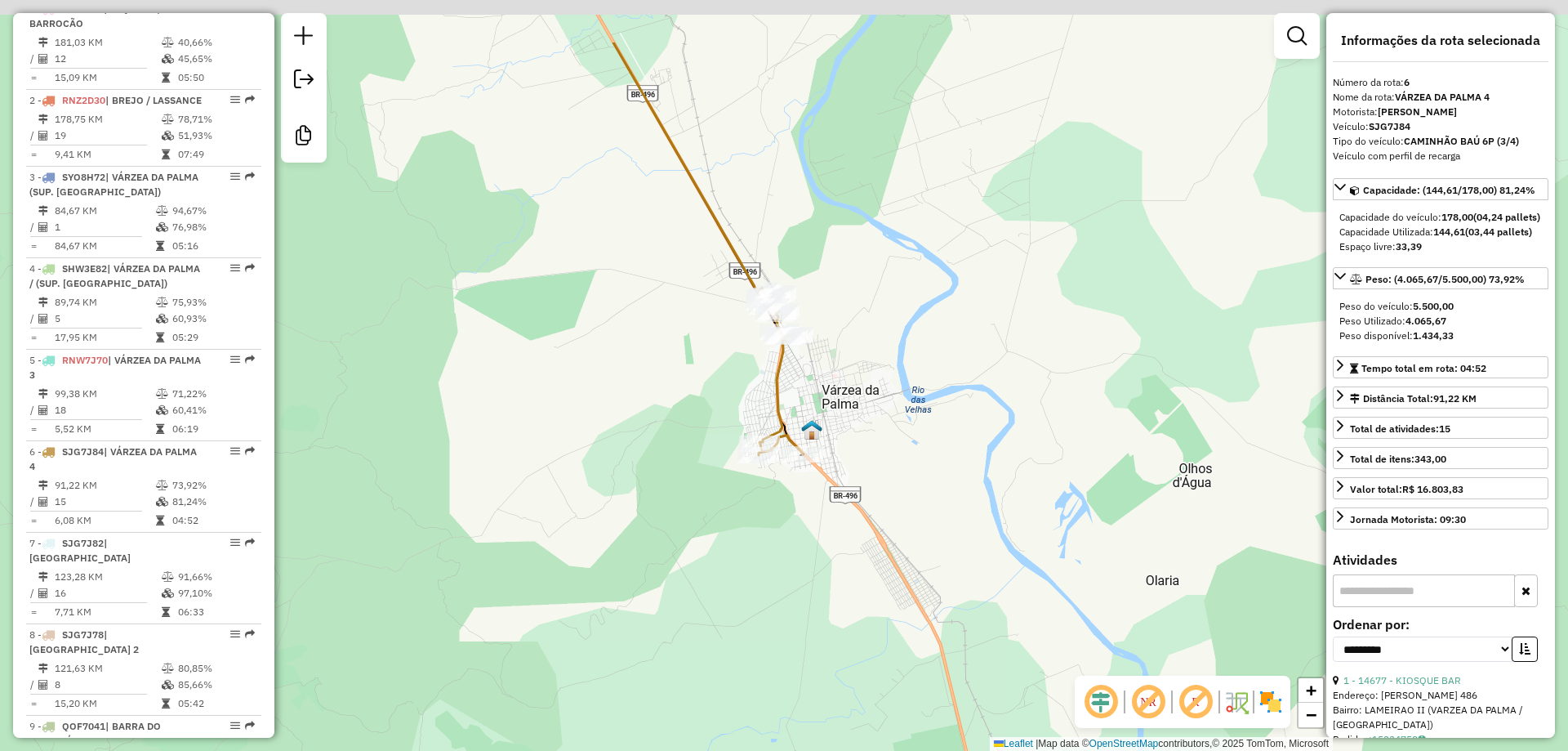
drag, startPoint x: 891, startPoint y: 243, endPoint x: 807, endPoint y: 370, distance: 152.3
click at [812, 365] on div "Janela de atendimento Grade de atendimento Capacidade Transportadoras Veículos …" at bounding box center [784, 375] width 1568 height 751
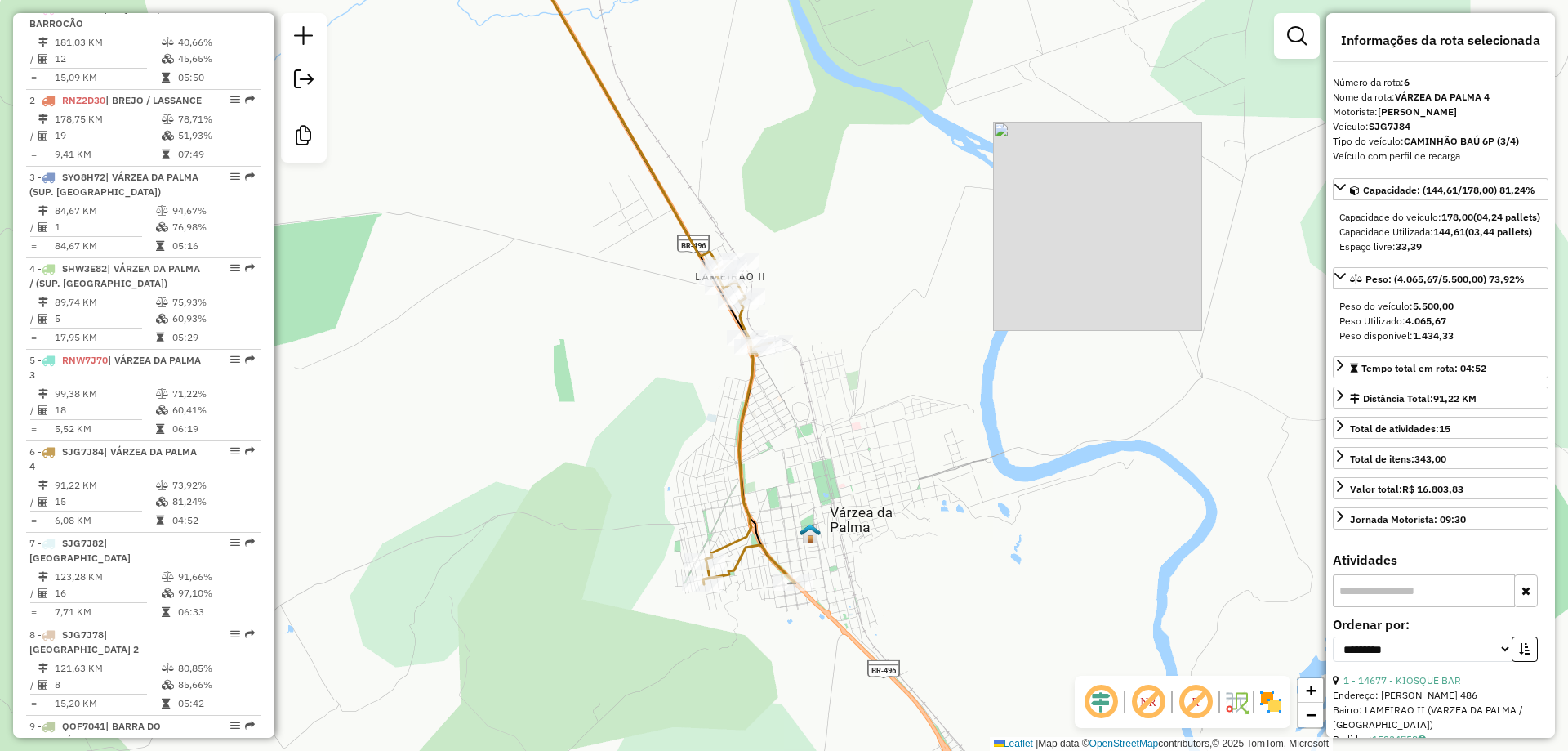
drag, startPoint x: 790, startPoint y: 394, endPoint x: 777, endPoint y: 421, distance: 30.0
click at [777, 421] on div "Janela de atendimento Grade de atendimento Capacidade Transportadoras Veículos …" at bounding box center [784, 375] width 1568 height 751
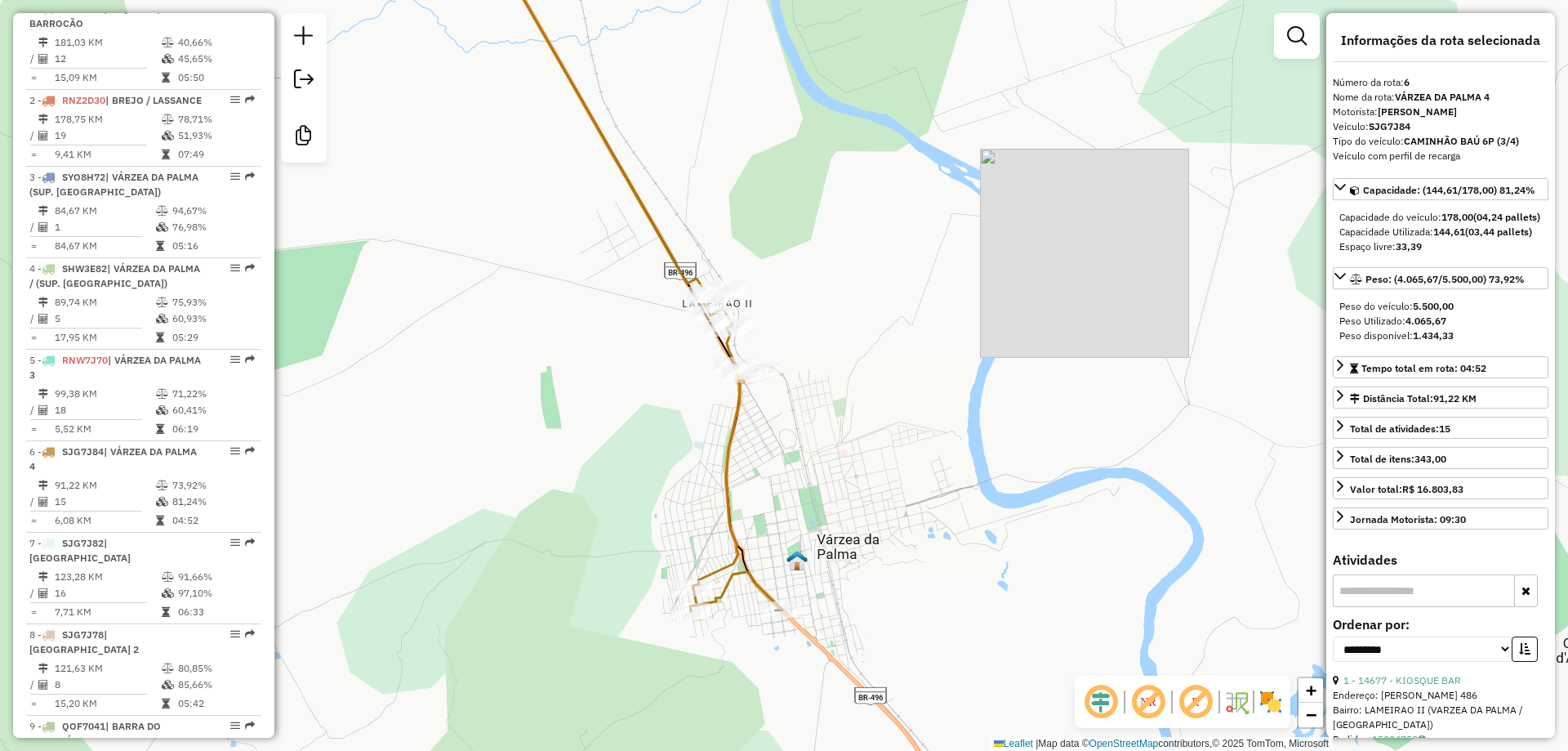
click at [785, 422] on div "Janela de atendimento Grade de atendimento Capacidade Transportadoras Veículos …" at bounding box center [784, 375] width 1568 height 751
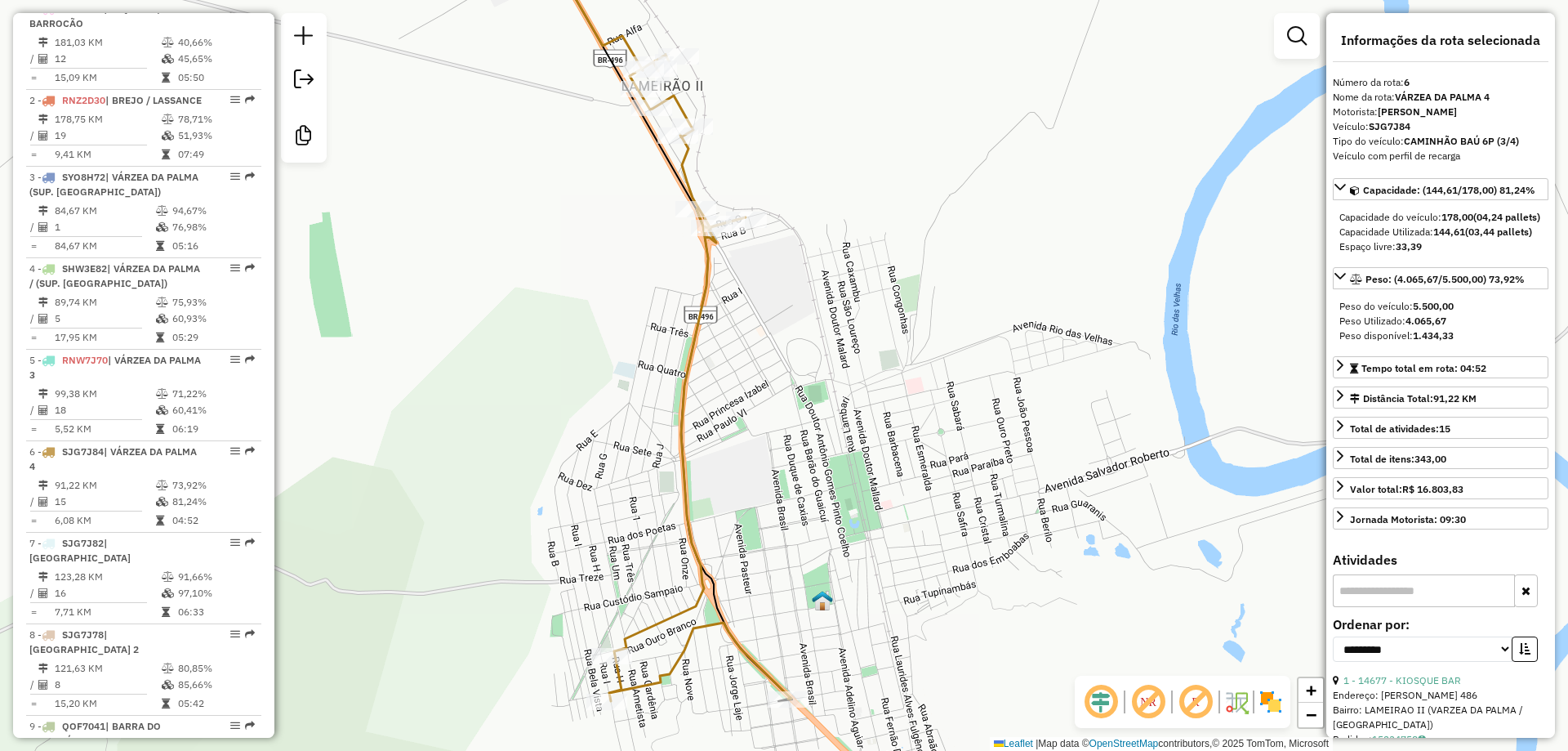
drag, startPoint x: 788, startPoint y: 383, endPoint x: 782, endPoint y: 374, distance: 10.8
click at [782, 374] on div "Janela de atendimento Grade de atendimento Capacidade Transportadoras Veículos …" at bounding box center [784, 375] width 1568 height 751
click at [903, 391] on div "Janela de atendimento Grade de atendimento Capacidade Transportadoras Veículos …" at bounding box center [784, 375] width 1568 height 751
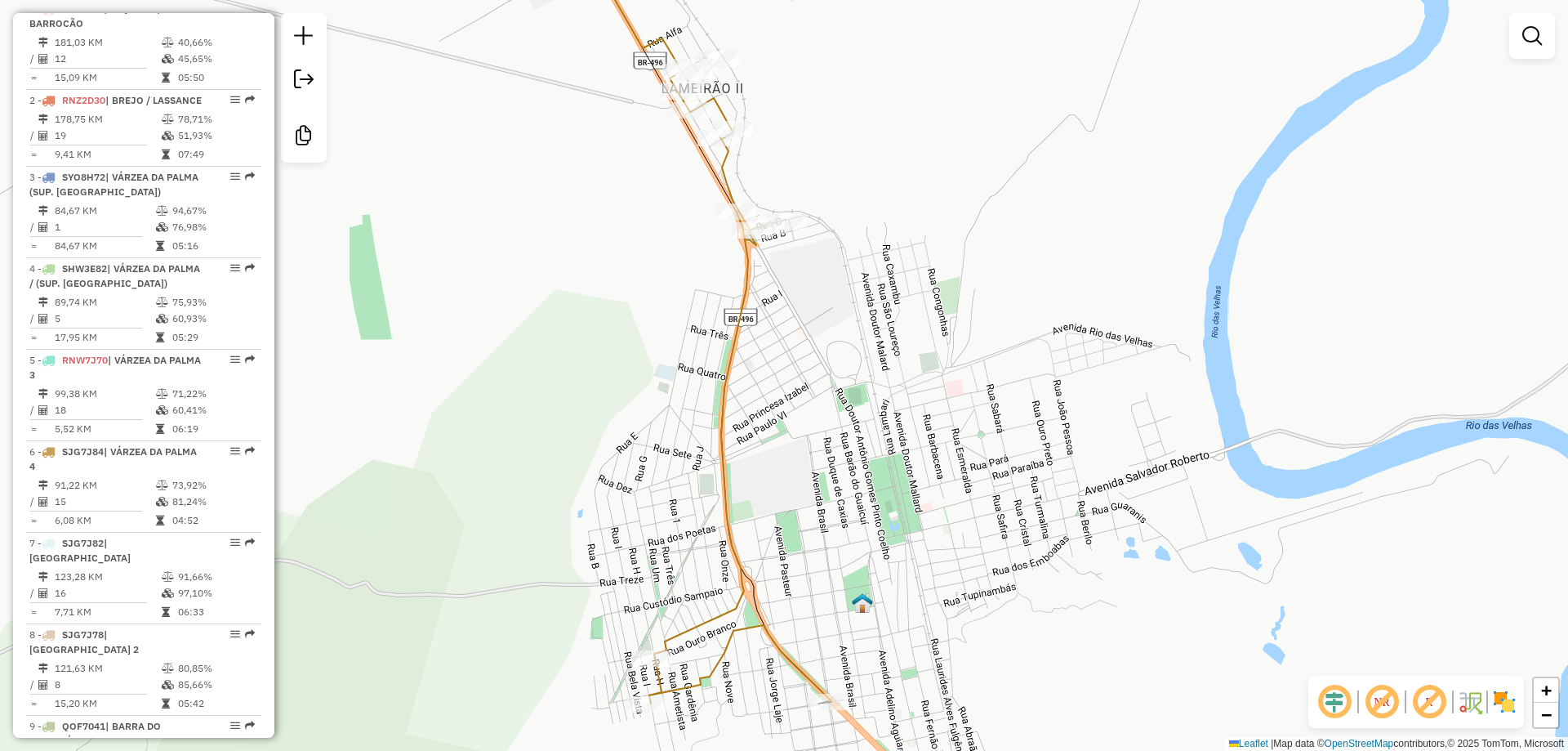
drag, startPoint x: 904, startPoint y: 393, endPoint x: 946, endPoint y: 395, distance: 42.0
click at [946, 395] on div "Janela de atendimento Grade de atendimento Capacidade Transportadoras Veículos …" at bounding box center [784, 375] width 1568 height 751
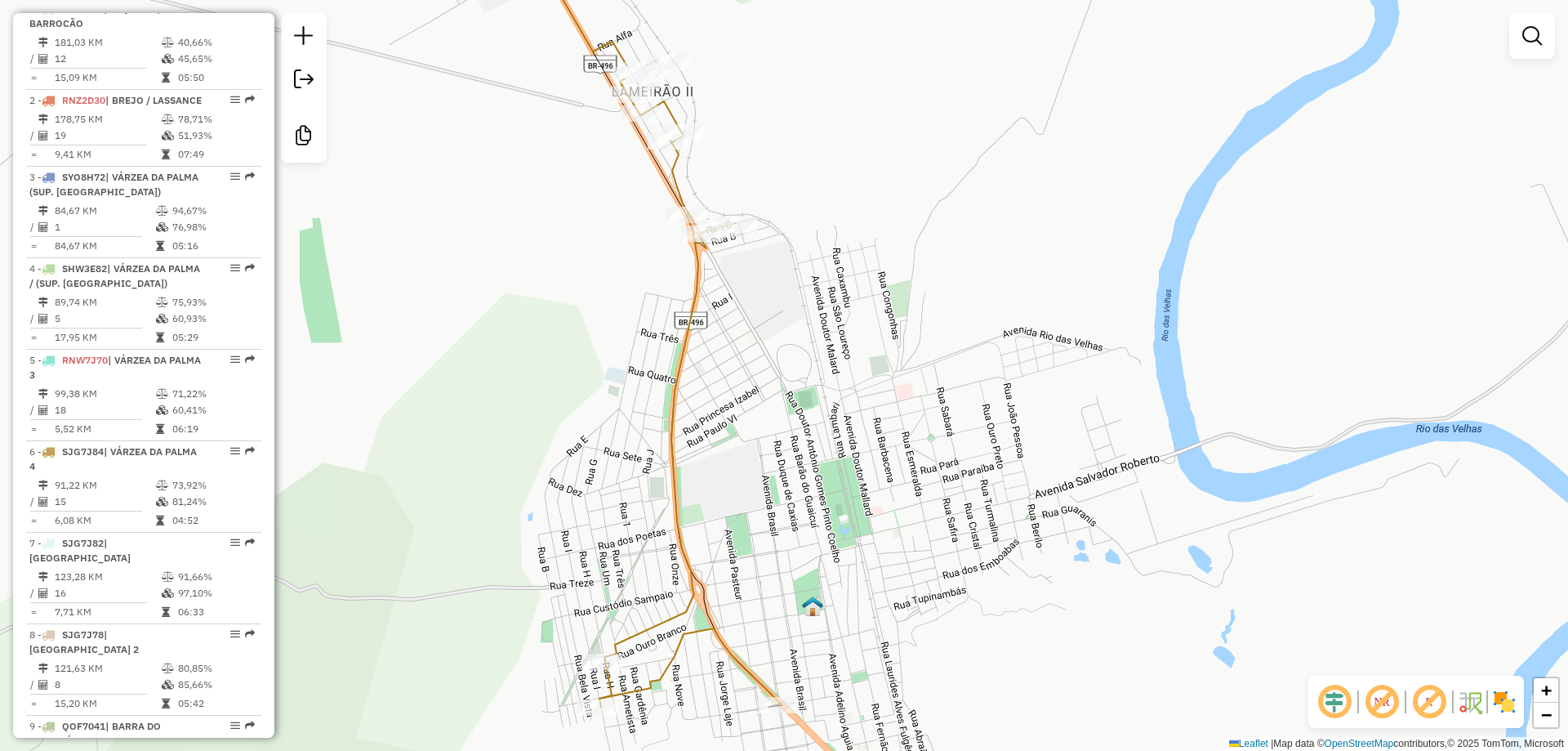
drag, startPoint x: 594, startPoint y: 354, endPoint x: 703, endPoint y: 386, distance: 113.6
click at [703, 386] on div "Janela de atendimento Grade de atendimento Capacidade Transportadoras Veículos …" at bounding box center [784, 375] width 1568 height 751
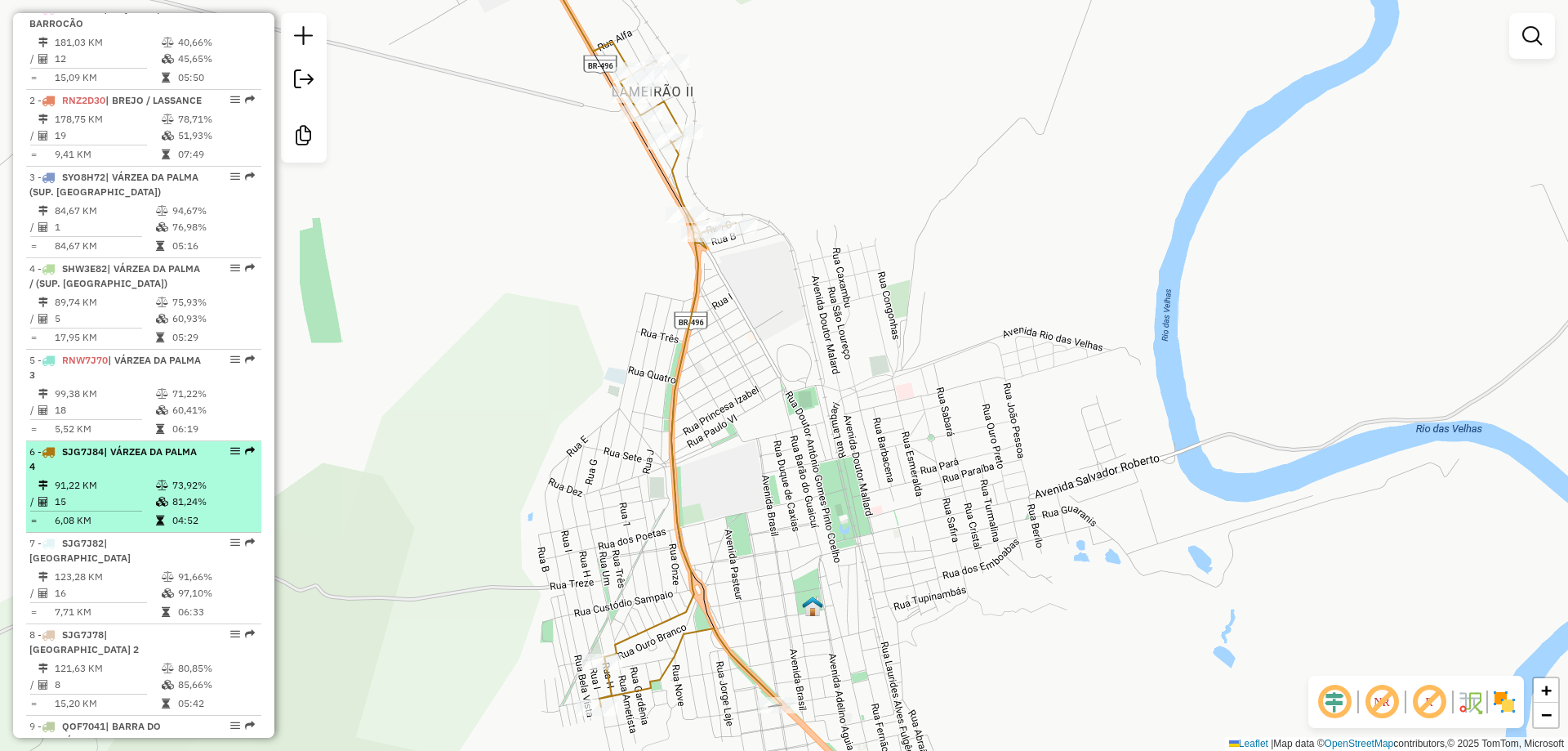
click at [87, 474] on div "6 - SJG7J84 | VÁRZEA DA PALMA 4" at bounding box center [116, 460] width 173 height 30
select select "**********"
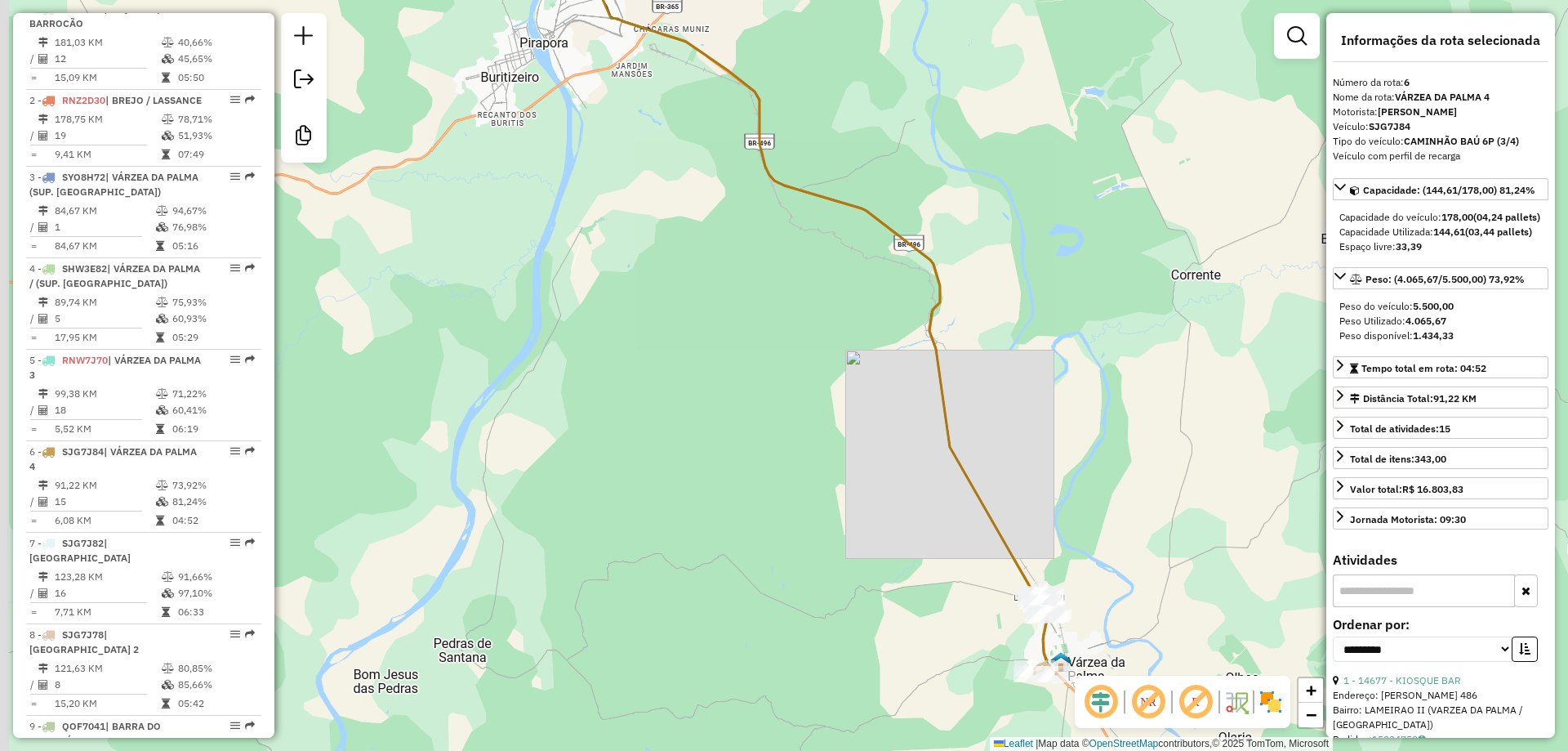
drag, startPoint x: 471, startPoint y: 572, endPoint x: 571, endPoint y: 377, distance: 219.1
click at [571, 377] on div "Janela de atendimento Grade de atendimento Capacidade Transportadoras Veículos …" at bounding box center [784, 375] width 1568 height 751
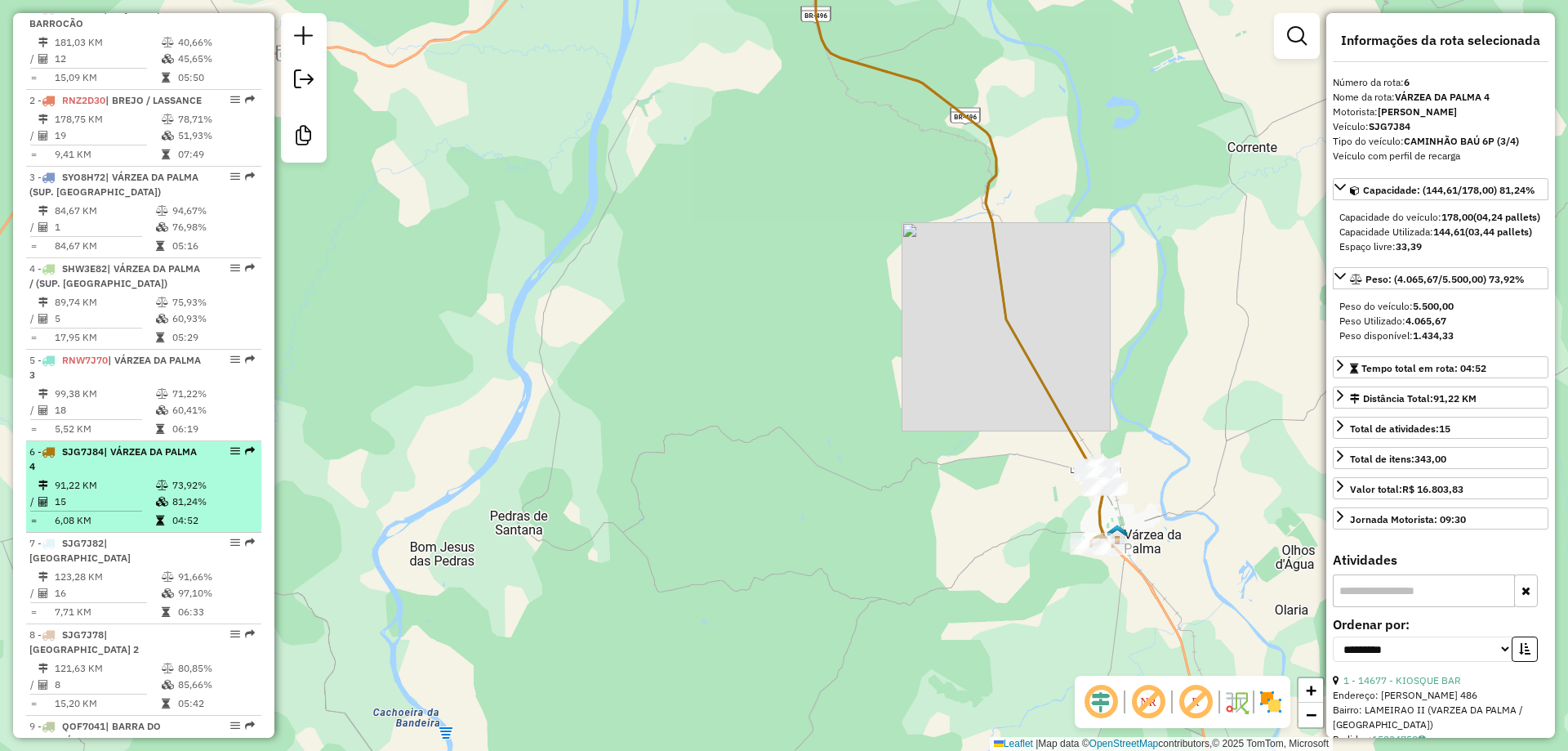
click at [105, 474] on div "6 - SJG7J84 | VÁRZEA DA PALMA 4" at bounding box center [116, 460] width 173 height 30
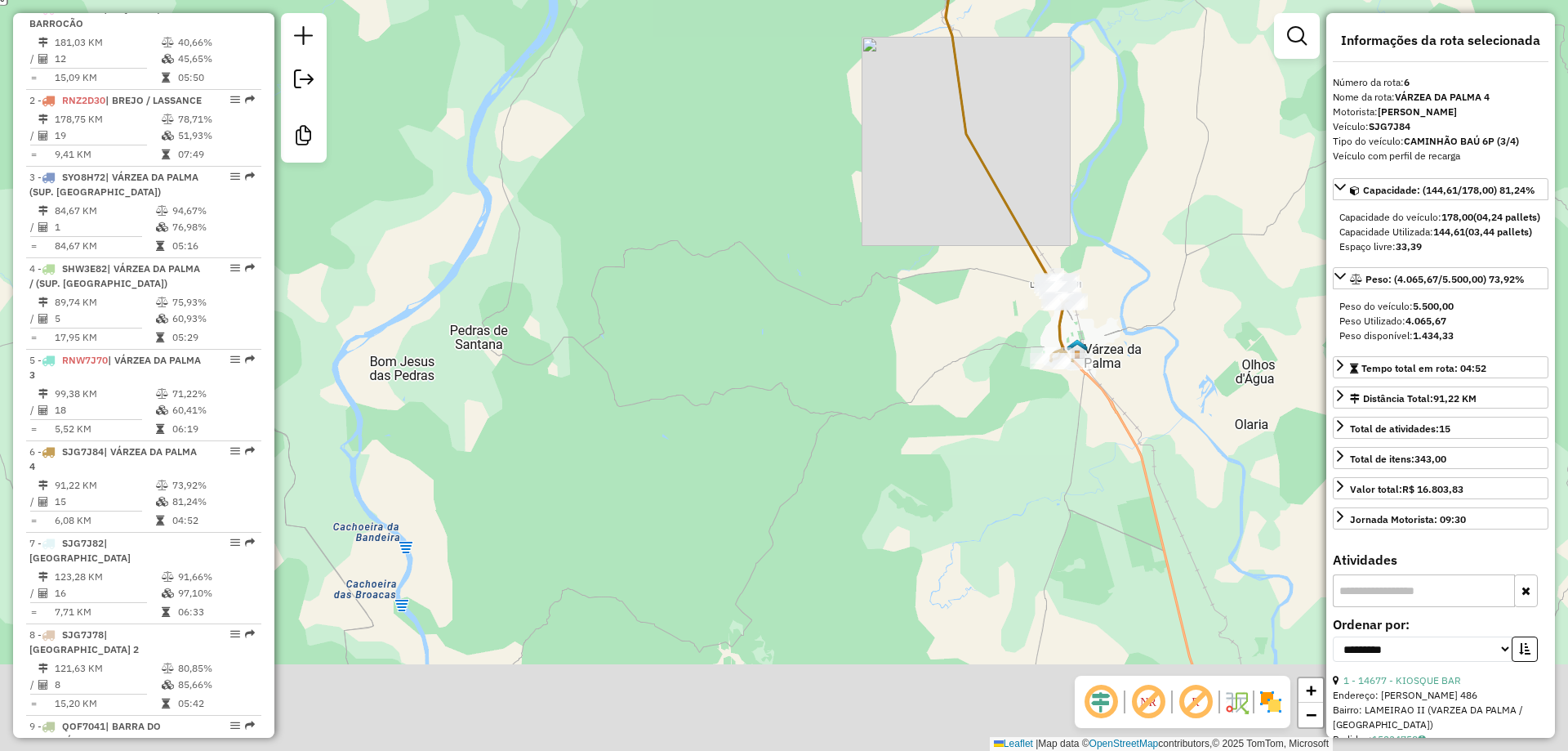
drag, startPoint x: 377, startPoint y: 423, endPoint x: 422, endPoint y: 144, distance: 282.6
click at [422, 144] on div "Janela de atendimento Grade de atendimento Capacidade Transportadoras Veículos …" at bounding box center [784, 375] width 1568 height 751
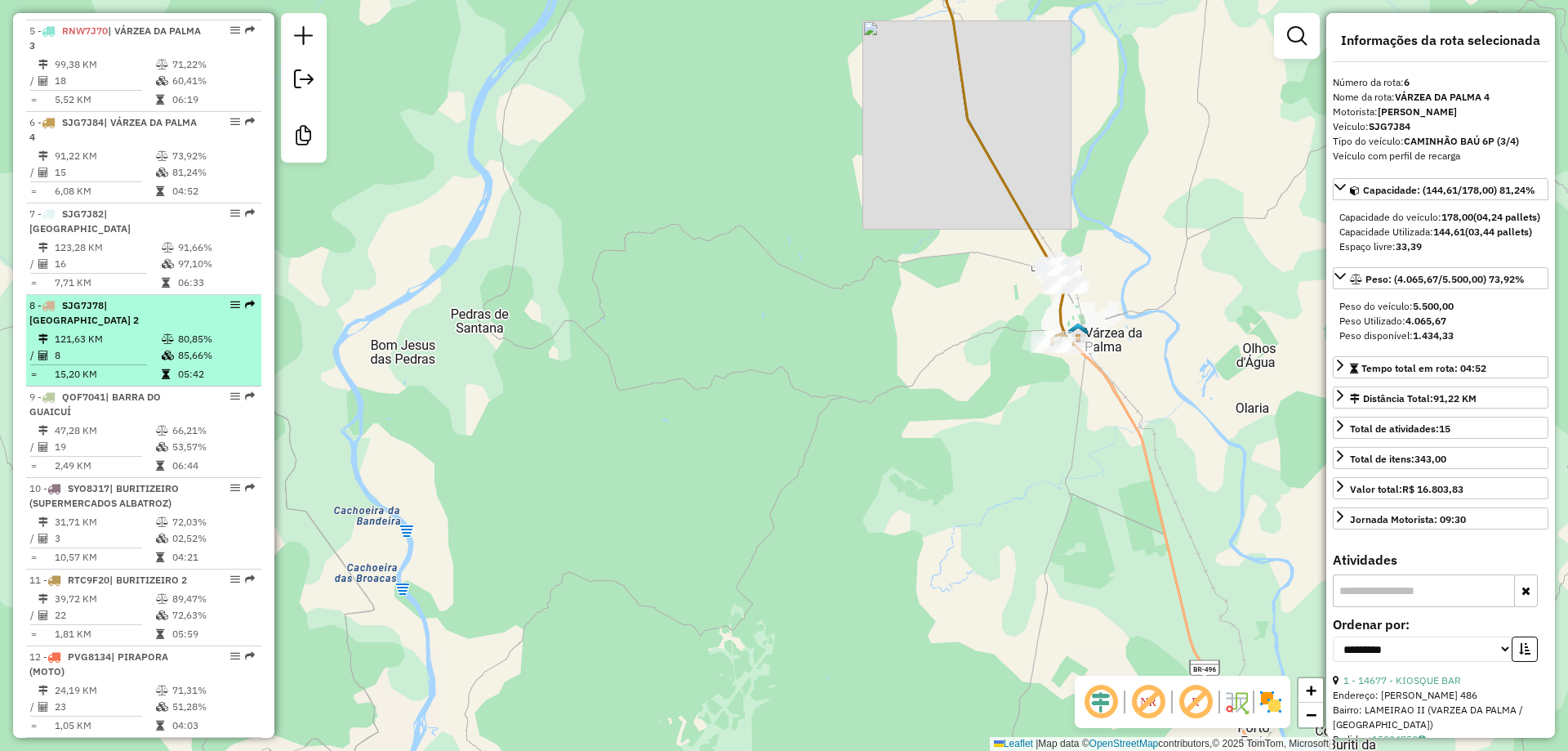
scroll to position [1058, 0]
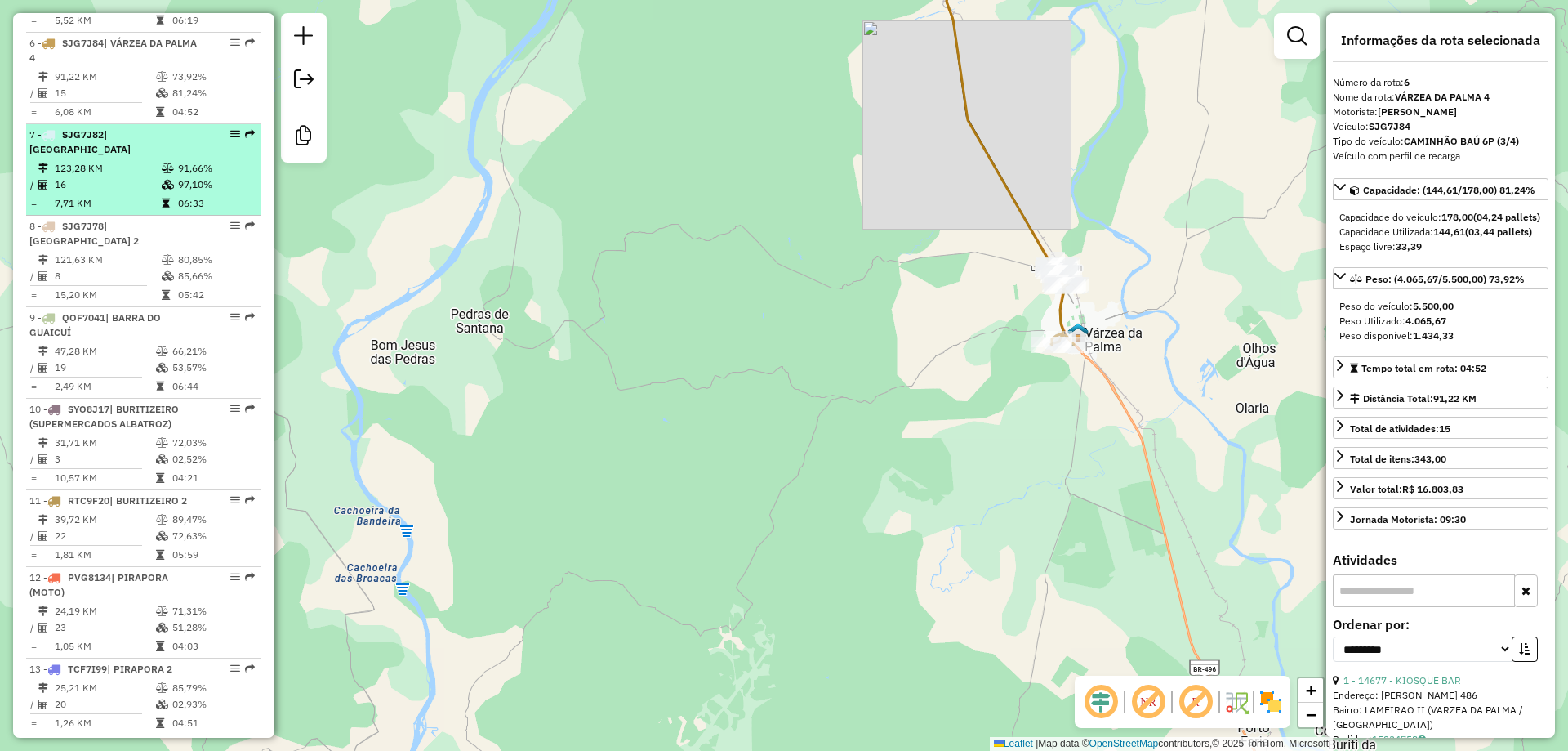
click at [64, 157] on div "7 - SJG7J82 | [GEOGRAPHIC_DATA]" at bounding box center [116, 142] width 173 height 30
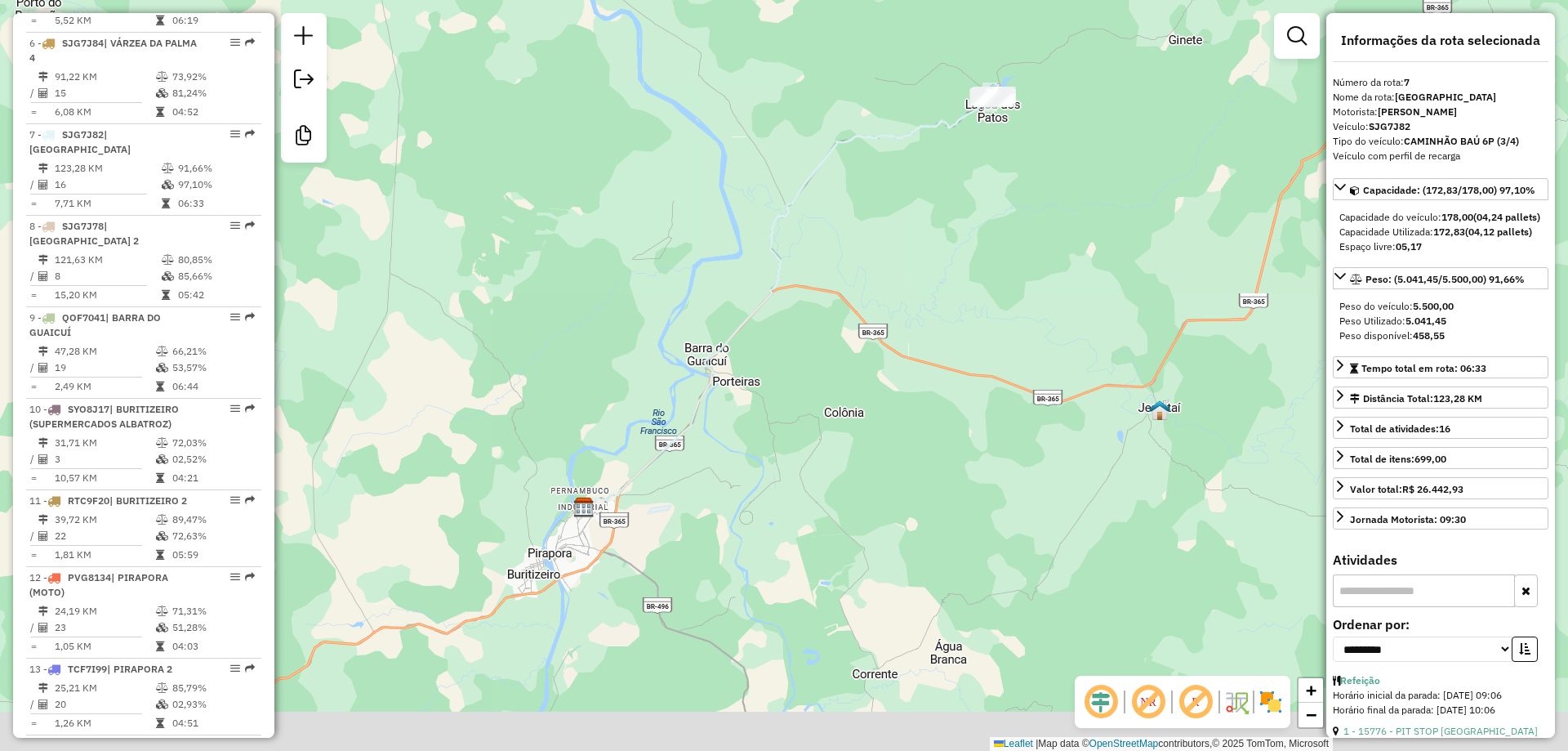
drag, startPoint x: 854, startPoint y: 415, endPoint x: 780, endPoint y: 614, distance: 212.3
click at [783, 607] on div "Janela de atendimento Grade de atendimento Capacidade Transportadoras Veículos …" at bounding box center [784, 375] width 1568 height 751
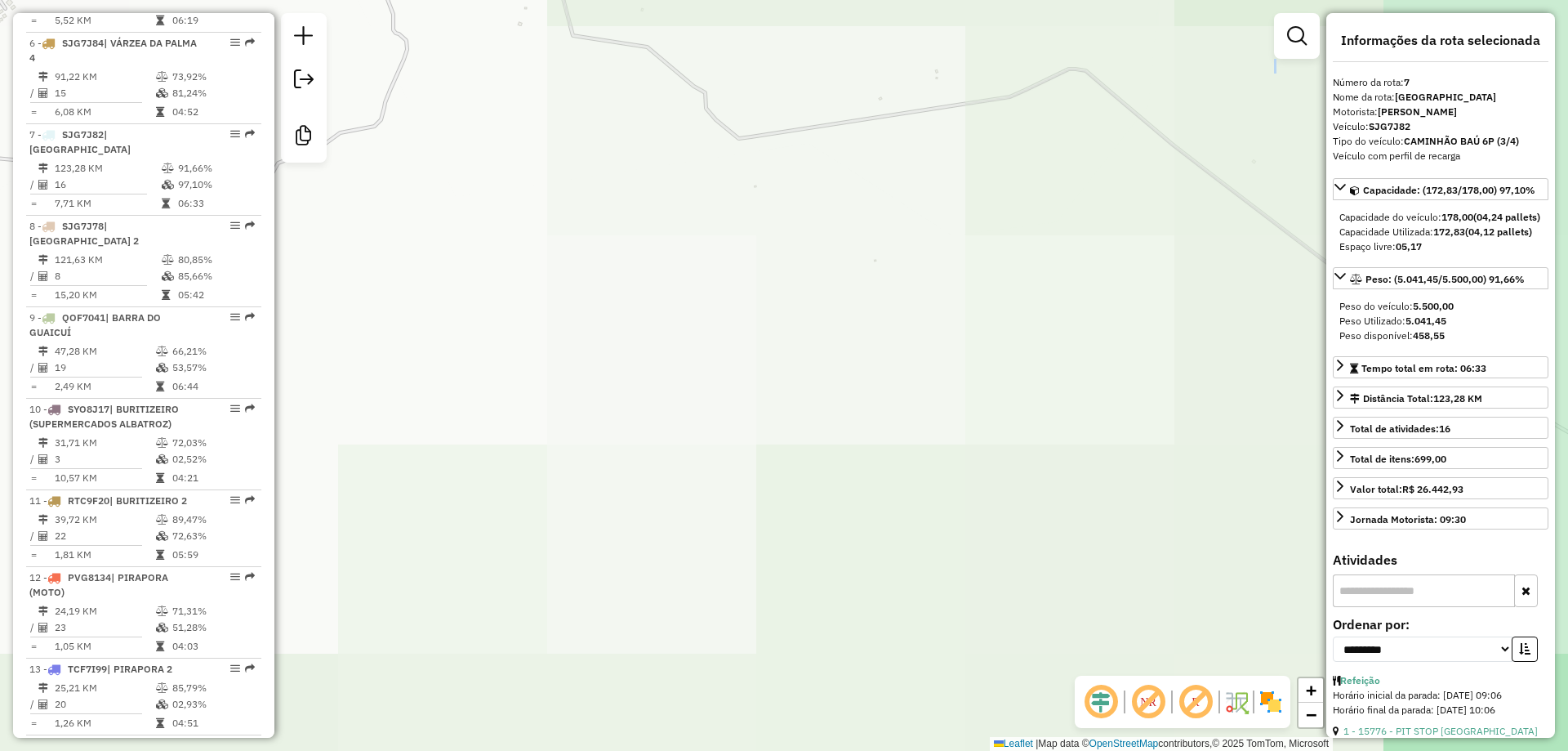
drag, startPoint x: 369, startPoint y: 287, endPoint x: 465, endPoint y: 322, distance: 102.2
click at [931, 612] on div "Janela de atendimento Grade de atendimento Capacidade Transportadoras Veículos …" at bounding box center [784, 375] width 1568 height 751
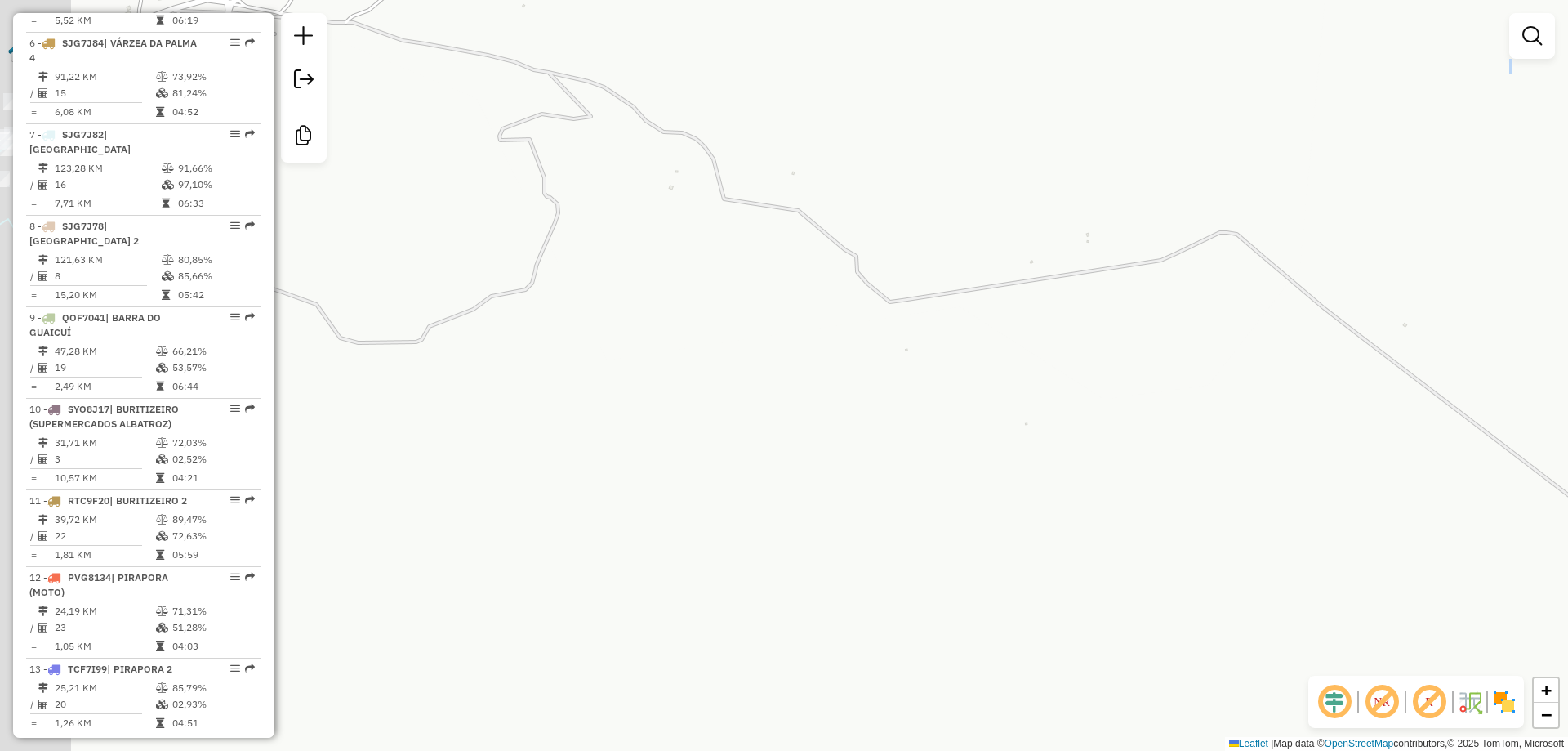
drag, startPoint x: 615, startPoint y: 480, endPoint x: 810, endPoint y: 493, distance: 195.4
click at [858, 617] on div "Janela de atendimento Grade de atendimento Capacidade Transportadoras Veículos …" at bounding box center [784, 375] width 1568 height 751
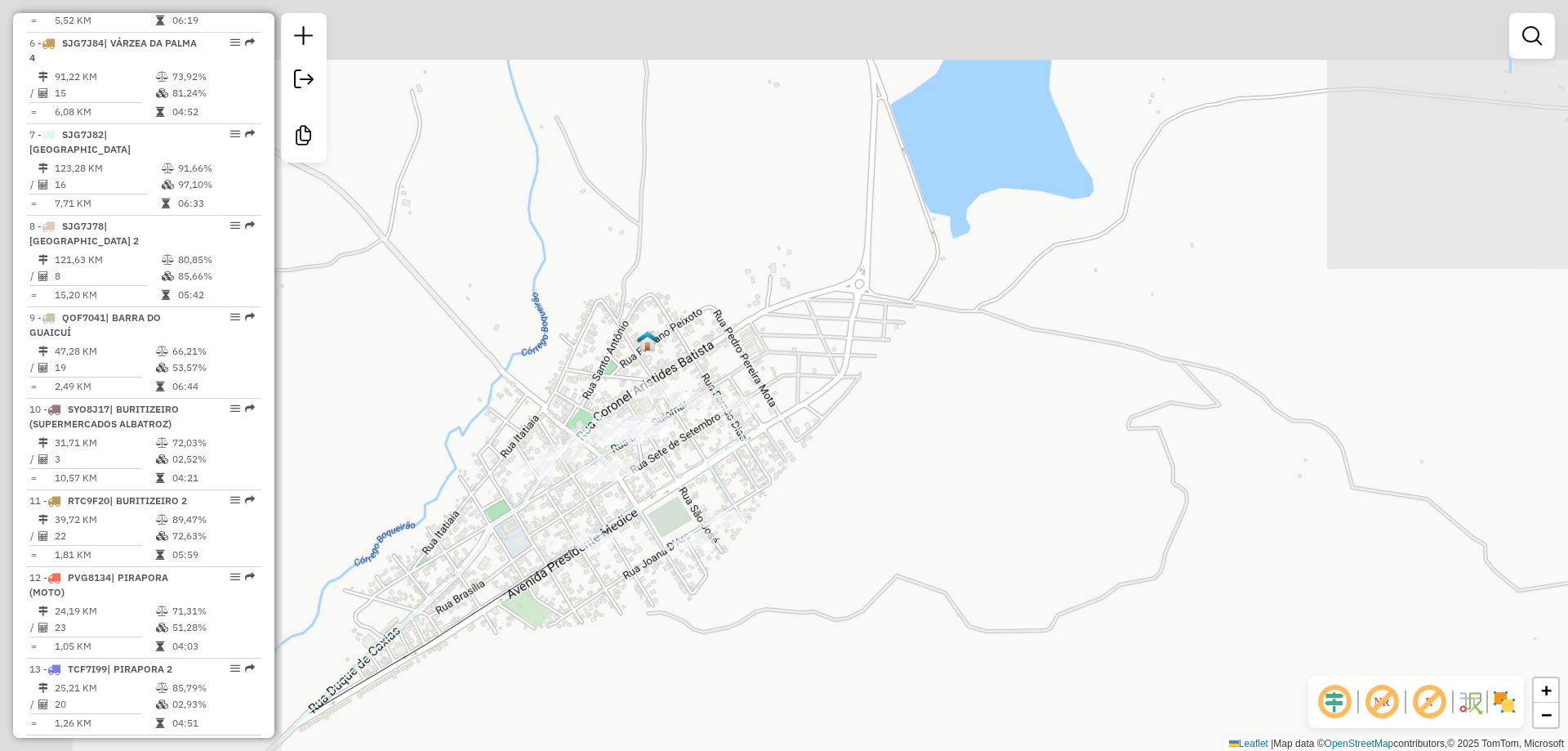
drag, startPoint x: 838, startPoint y: 494, endPoint x: 968, endPoint y: 534, distance: 136.0
click at [1004, 543] on div "Janela de atendimento Grade de atendimento Capacidade Transportadoras Veículos …" at bounding box center [784, 375] width 1568 height 751
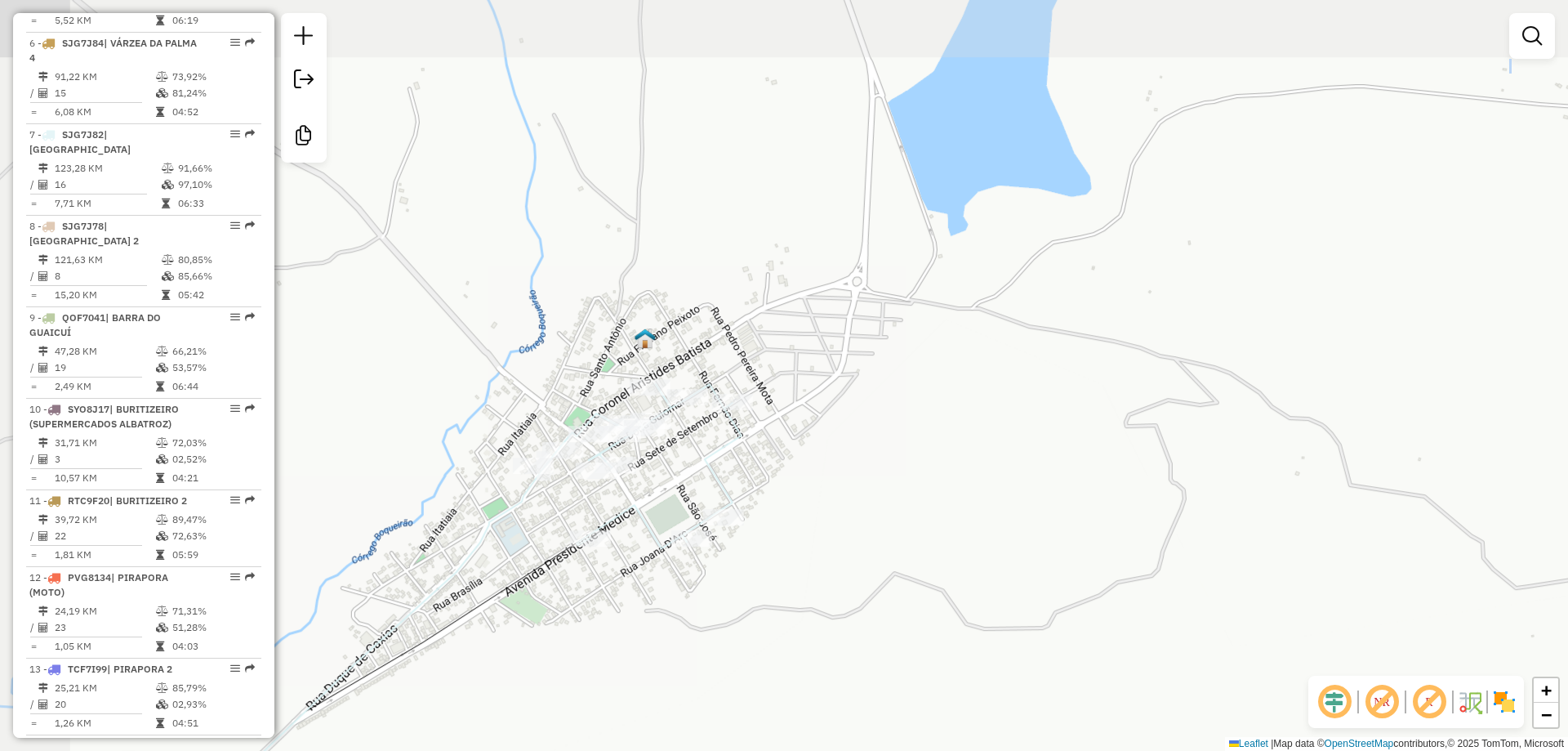
drag, startPoint x: 965, startPoint y: 534, endPoint x: 1118, endPoint y: 468, distance: 166.6
click at [1136, 471] on div "Janela de atendimento Grade de atendimento Capacidade Transportadoras Veículos …" at bounding box center [784, 375] width 1568 height 751
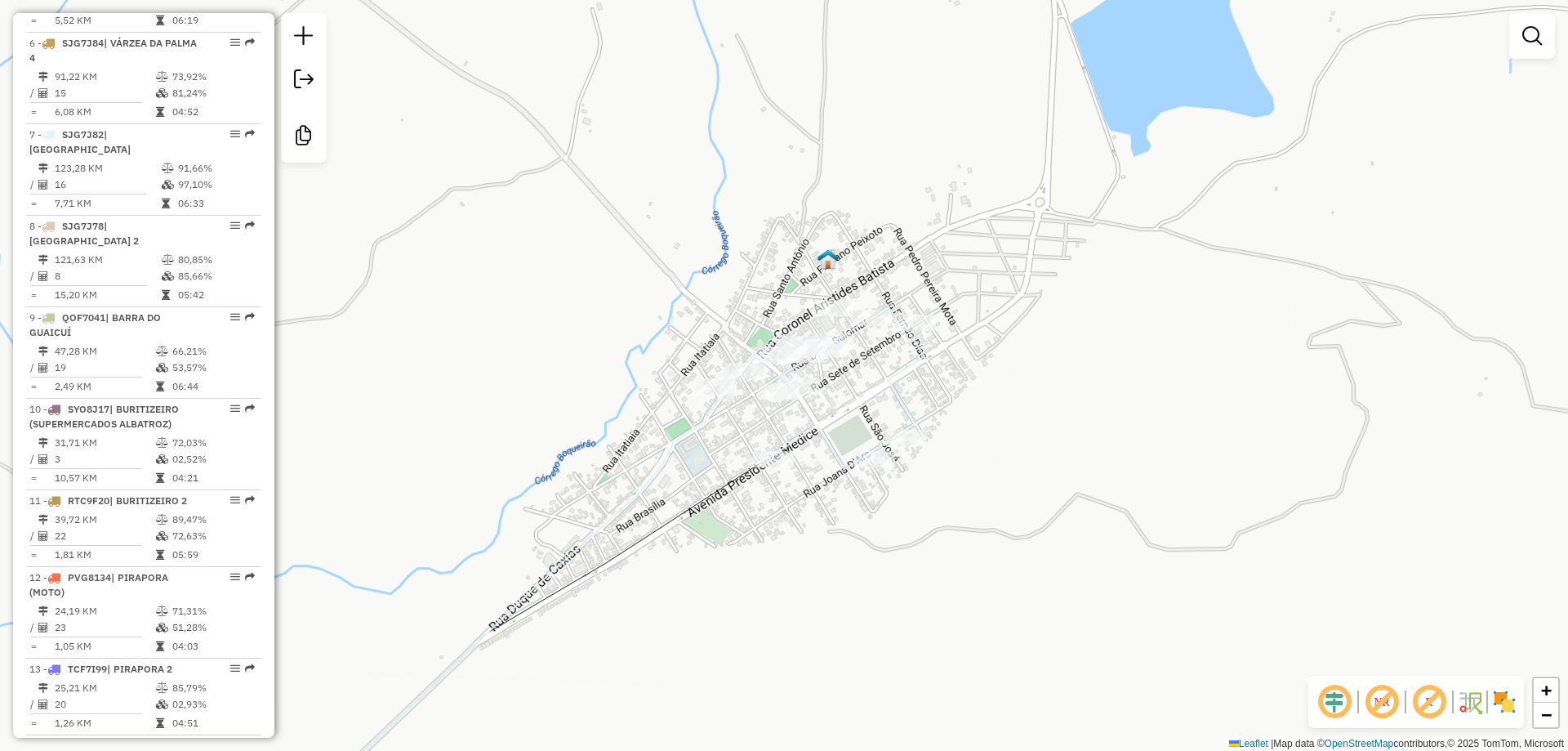
click at [969, 451] on div "Janela de atendimento Grade de atendimento Capacidade Transportadoras Veículos …" at bounding box center [784, 375] width 1568 height 751
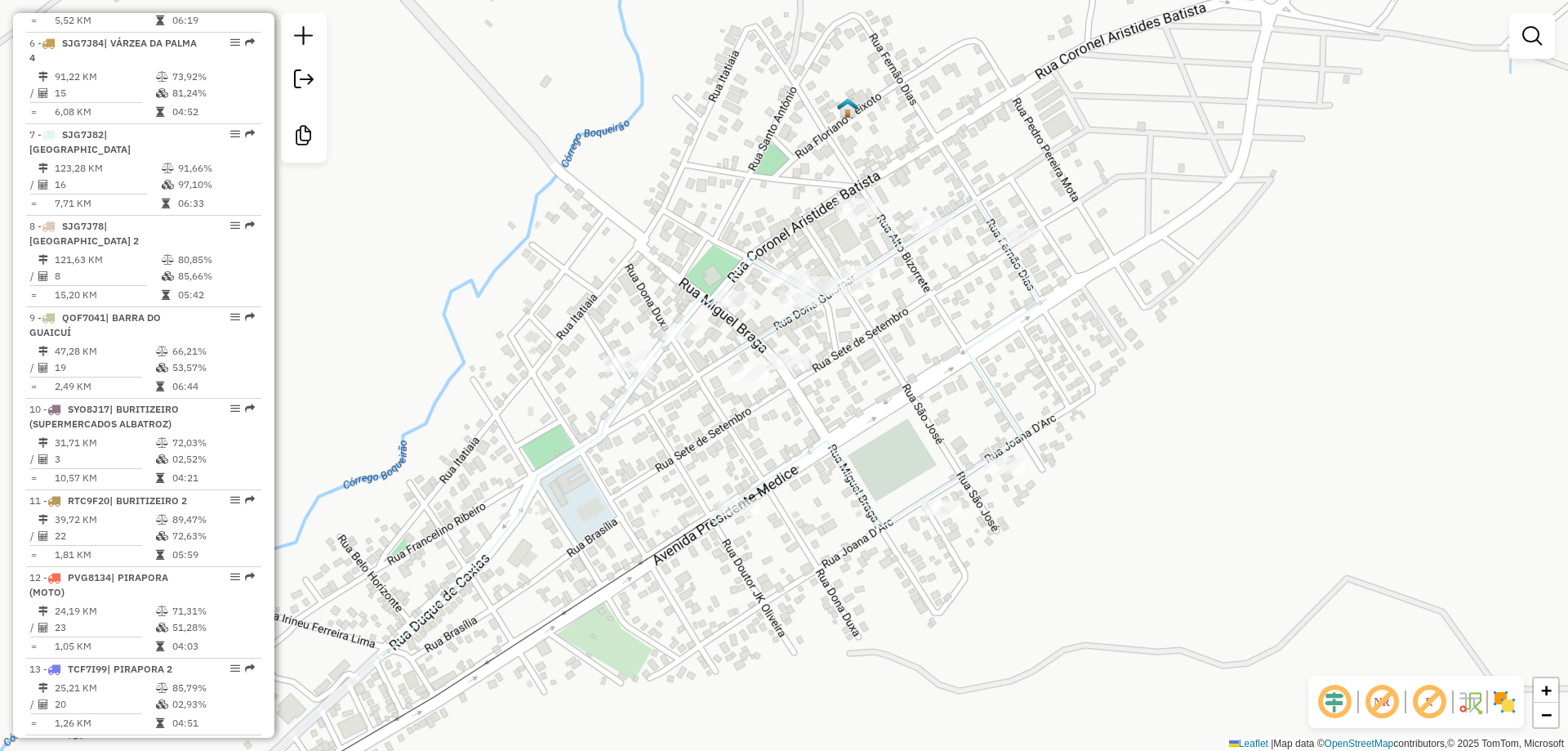
drag, startPoint x: 970, startPoint y: 451, endPoint x: 1130, endPoint y: 488, distance: 164.2
click at [1130, 488] on div "Janela de atendimento Grade de atendimento Capacidade Transportadoras Veículos …" at bounding box center [784, 375] width 1568 height 751
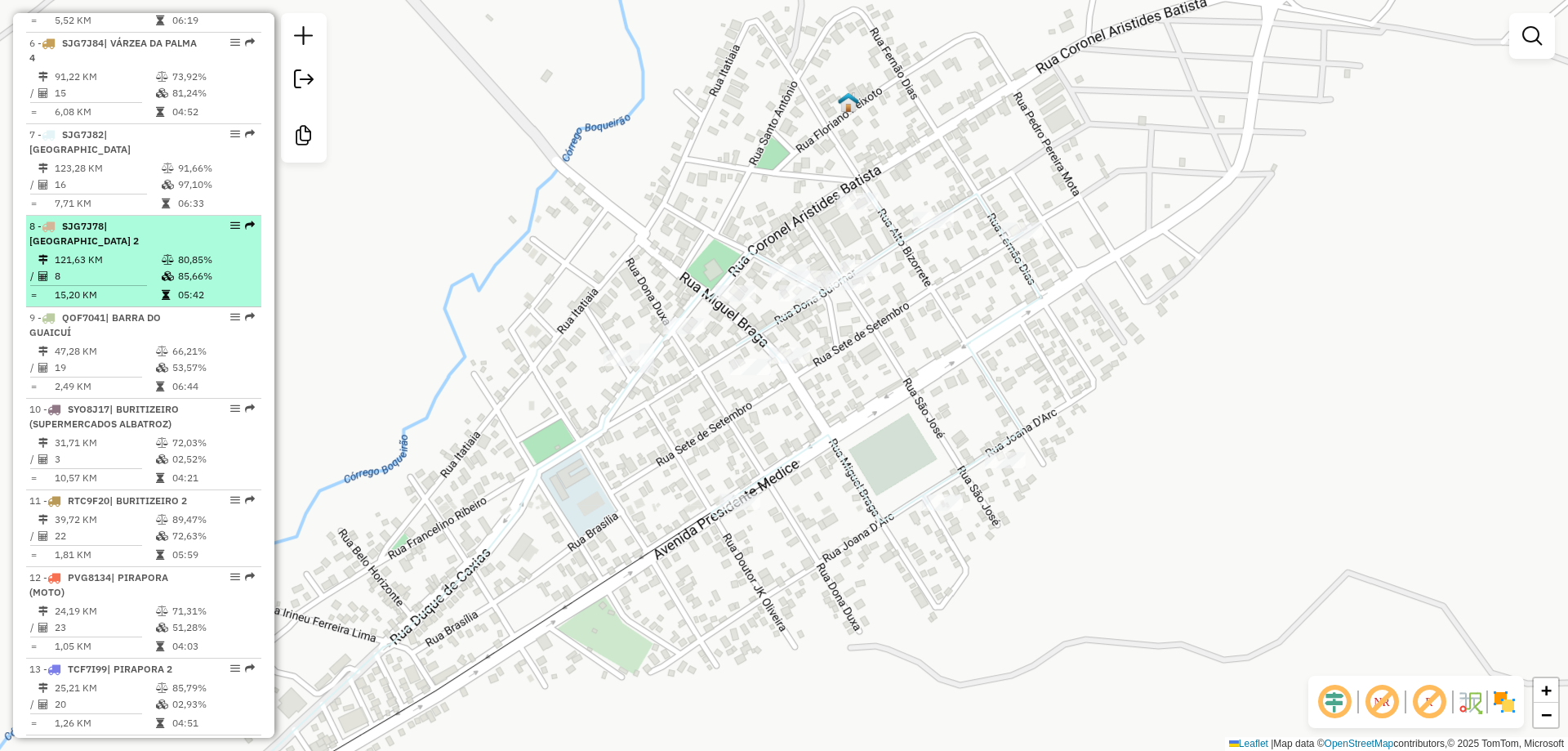
click at [105, 248] on div "8 - SJG7J78 | [GEOGRAPHIC_DATA] 2" at bounding box center [116, 234] width 173 height 30
select select "**********"
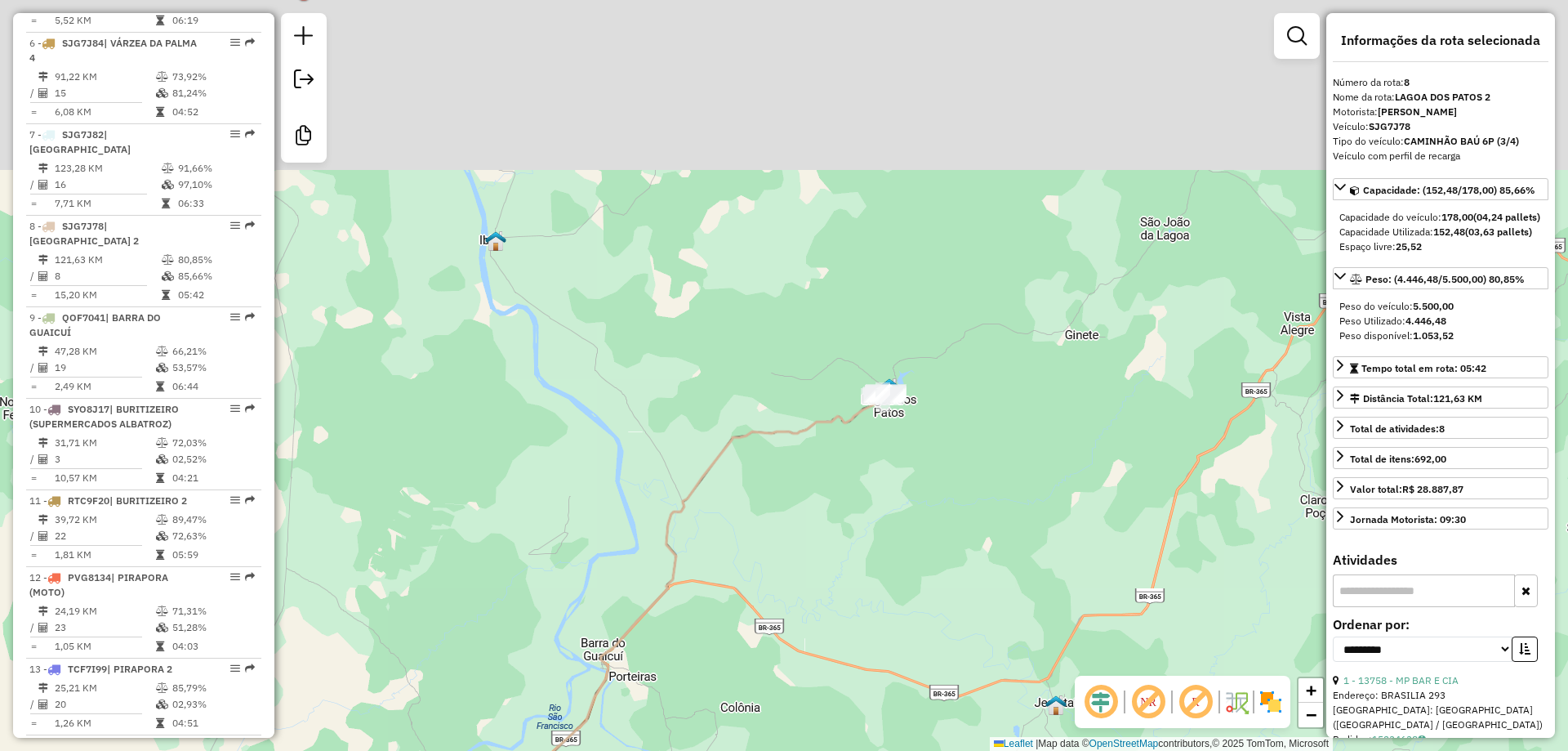
drag, startPoint x: 838, startPoint y: 440, endPoint x: 804, endPoint y: 596, distance: 159.7
click at [793, 583] on div "Janela de atendimento Grade de atendimento Capacidade Transportadoras Veículos …" at bounding box center [784, 375] width 1568 height 751
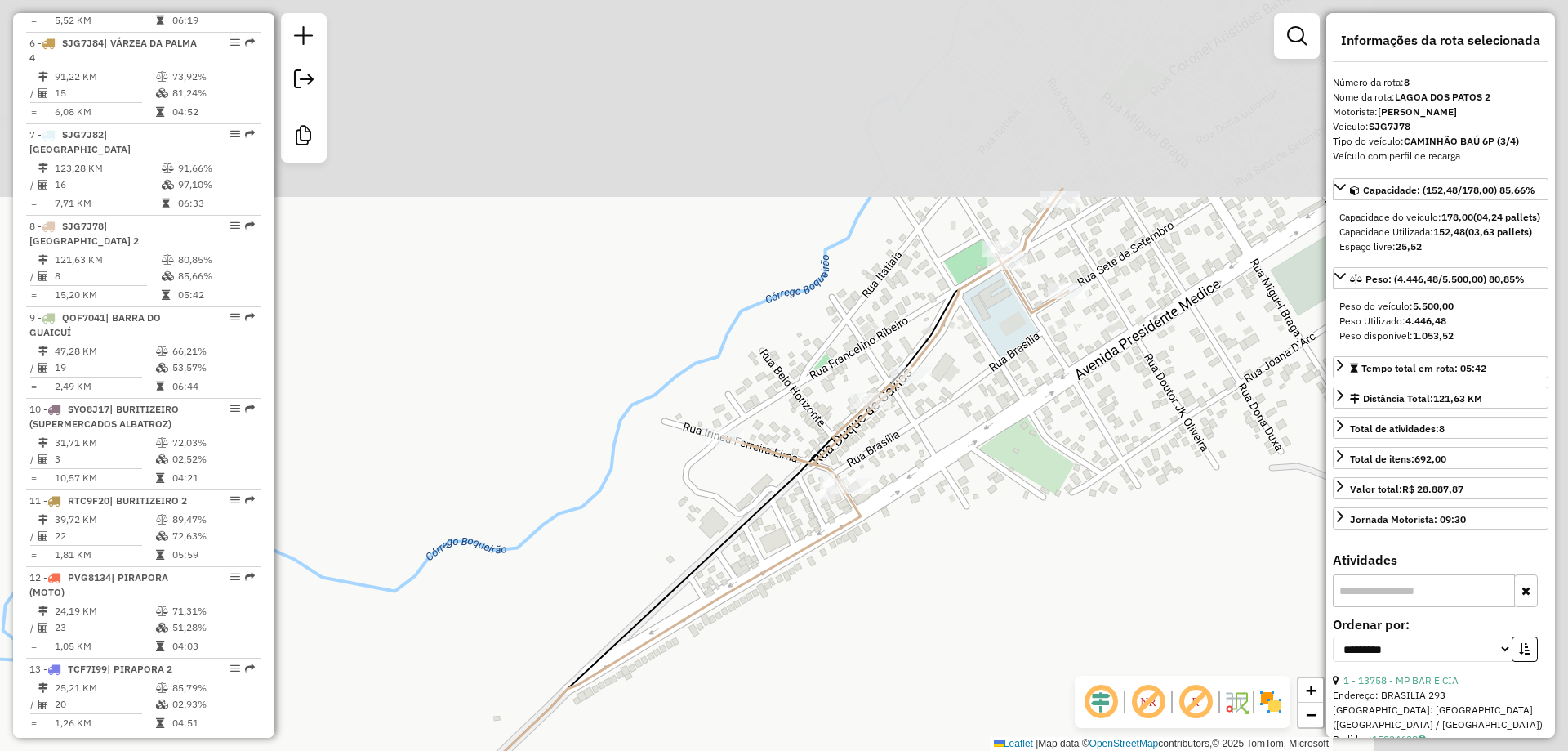
drag, startPoint x: 1118, startPoint y: 447, endPoint x: 864, endPoint y: 617, distance: 305.6
click at [806, 635] on div "Janela de atendimento Grade de atendimento Capacidade Transportadoras Veículos …" at bounding box center [784, 375] width 1568 height 751
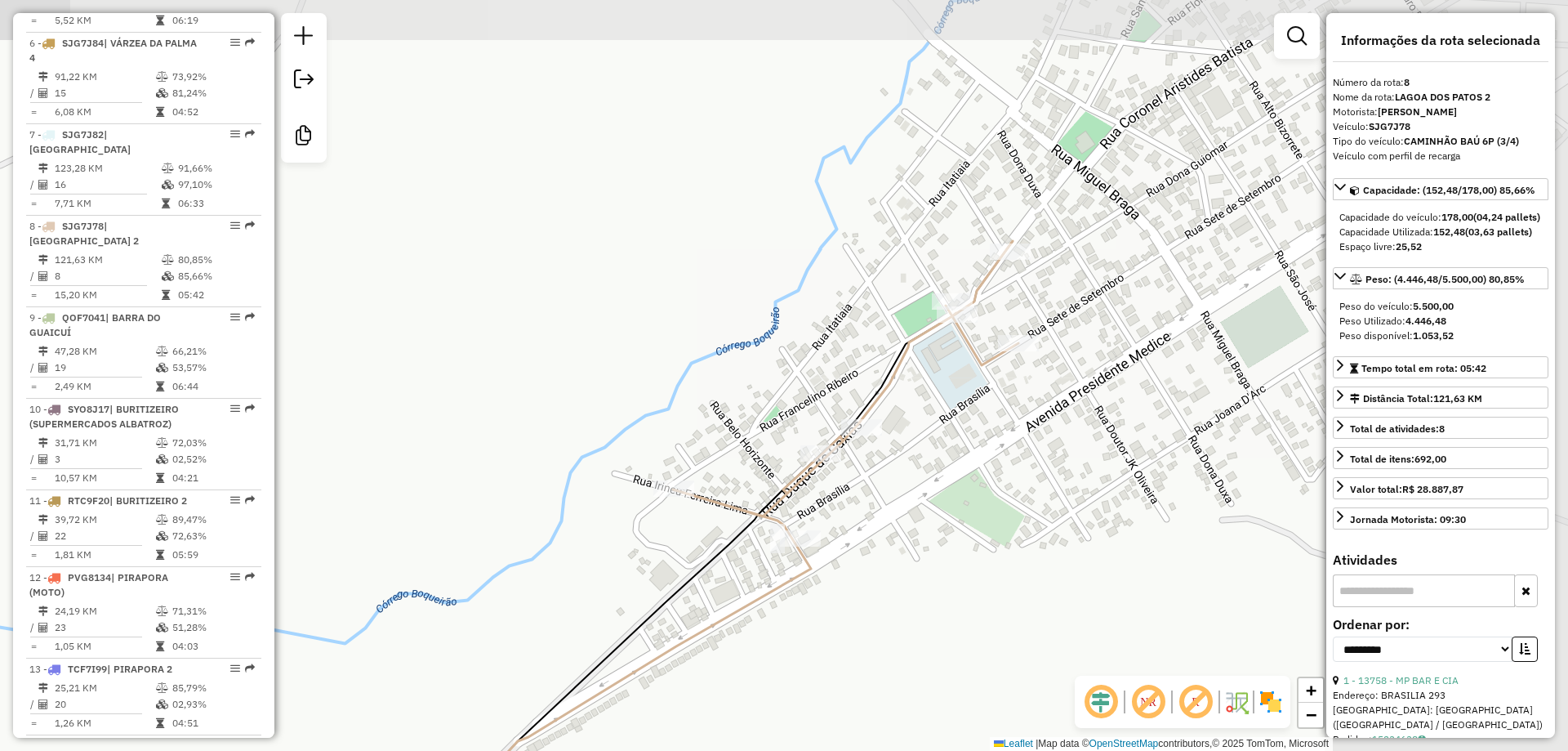
click at [1000, 584] on div "Janela de atendimento Grade de atendimento Capacidade Transportadoras Veículos …" at bounding box center [784, 375] width 1568 height 751
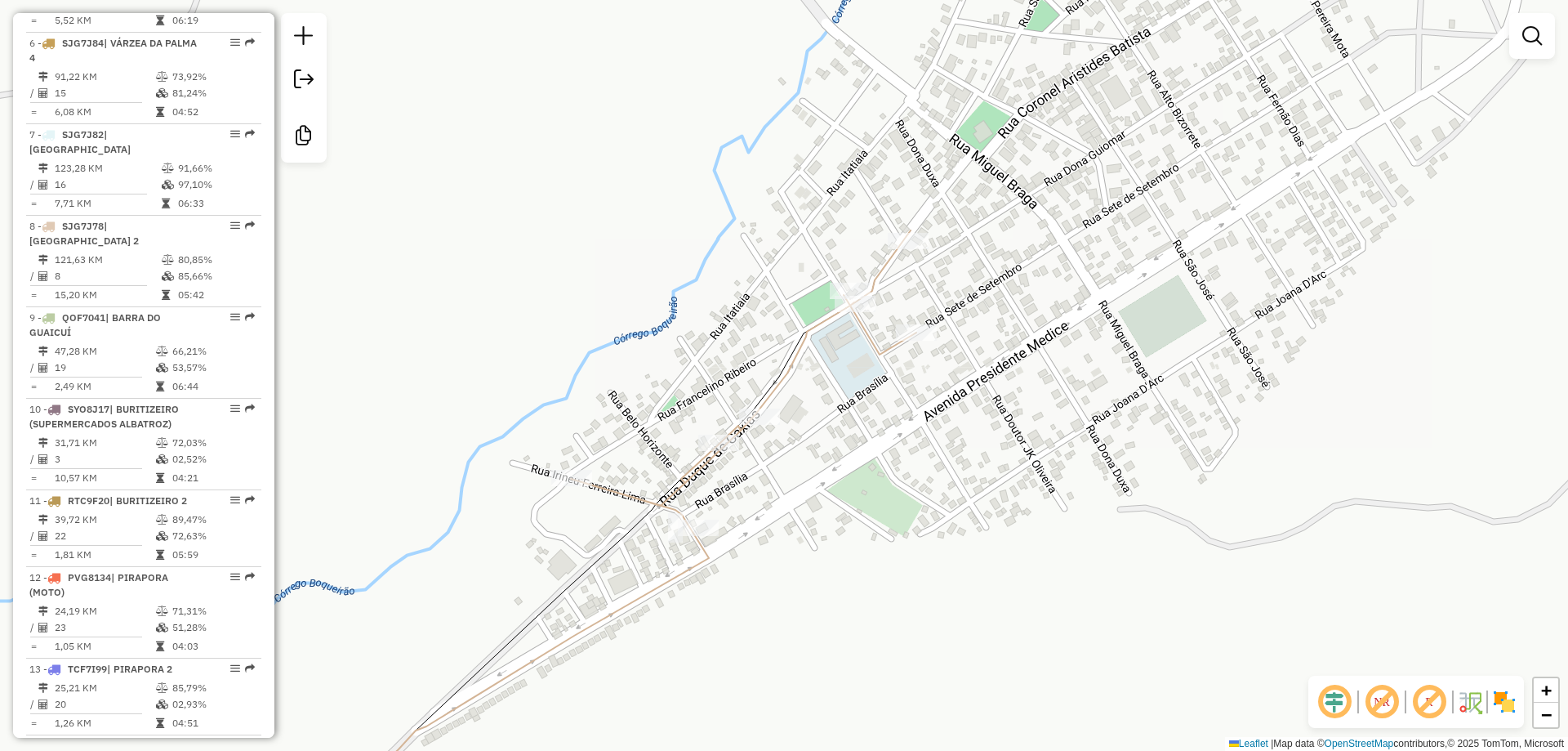
drag, startPoint x: 971, startPoint y: 597, endPoint x: 858, endPoint y: 568, distance: 116.7
click at [881, 601] on div "Janela de atendimento Grade de atendimento Capacidade Transportadoras Veículos …" at bounding box center [784, 375] width 1568 height 751
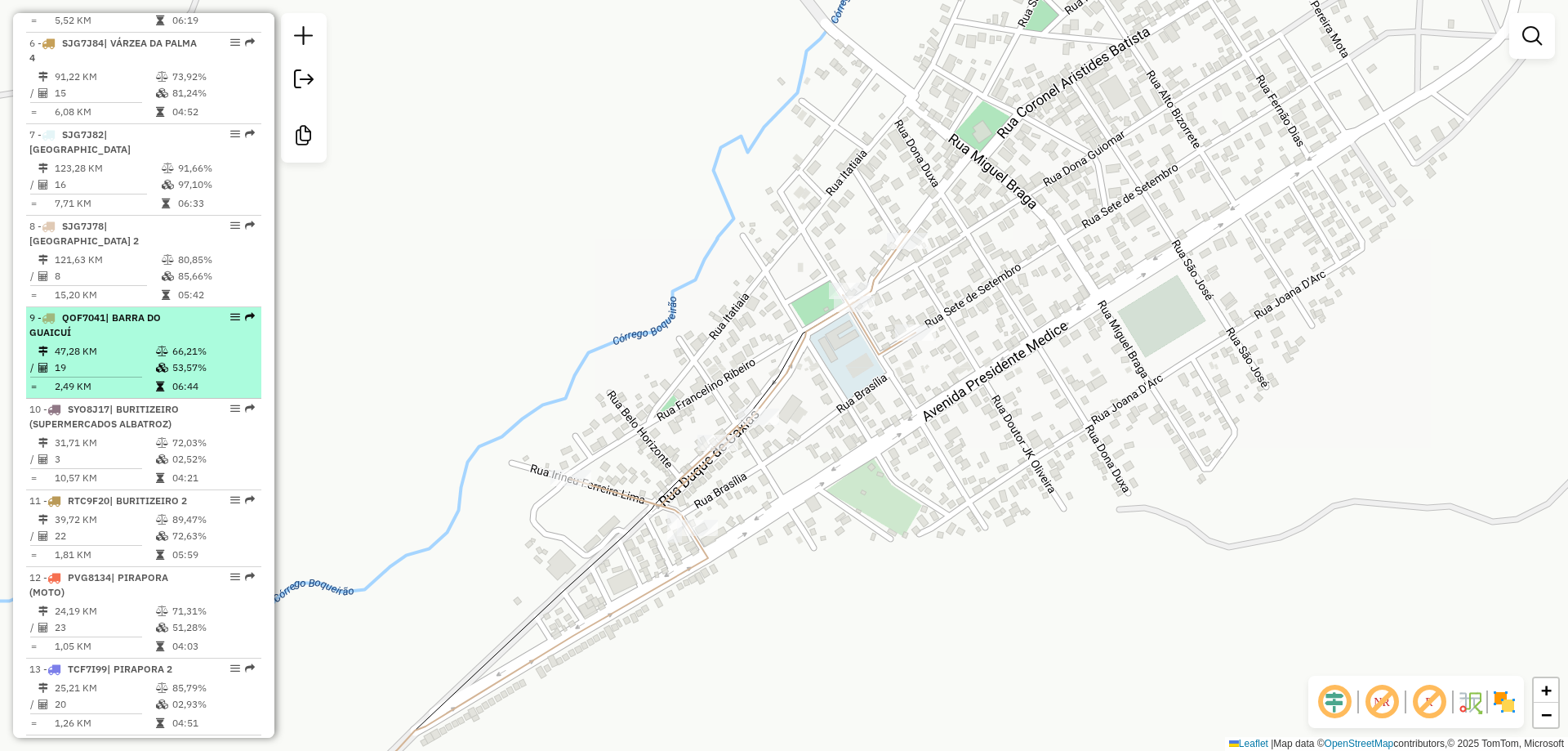
click at [156, 356] on icon at bounding box center [162, 351] width 12 height 10
select select "**********"
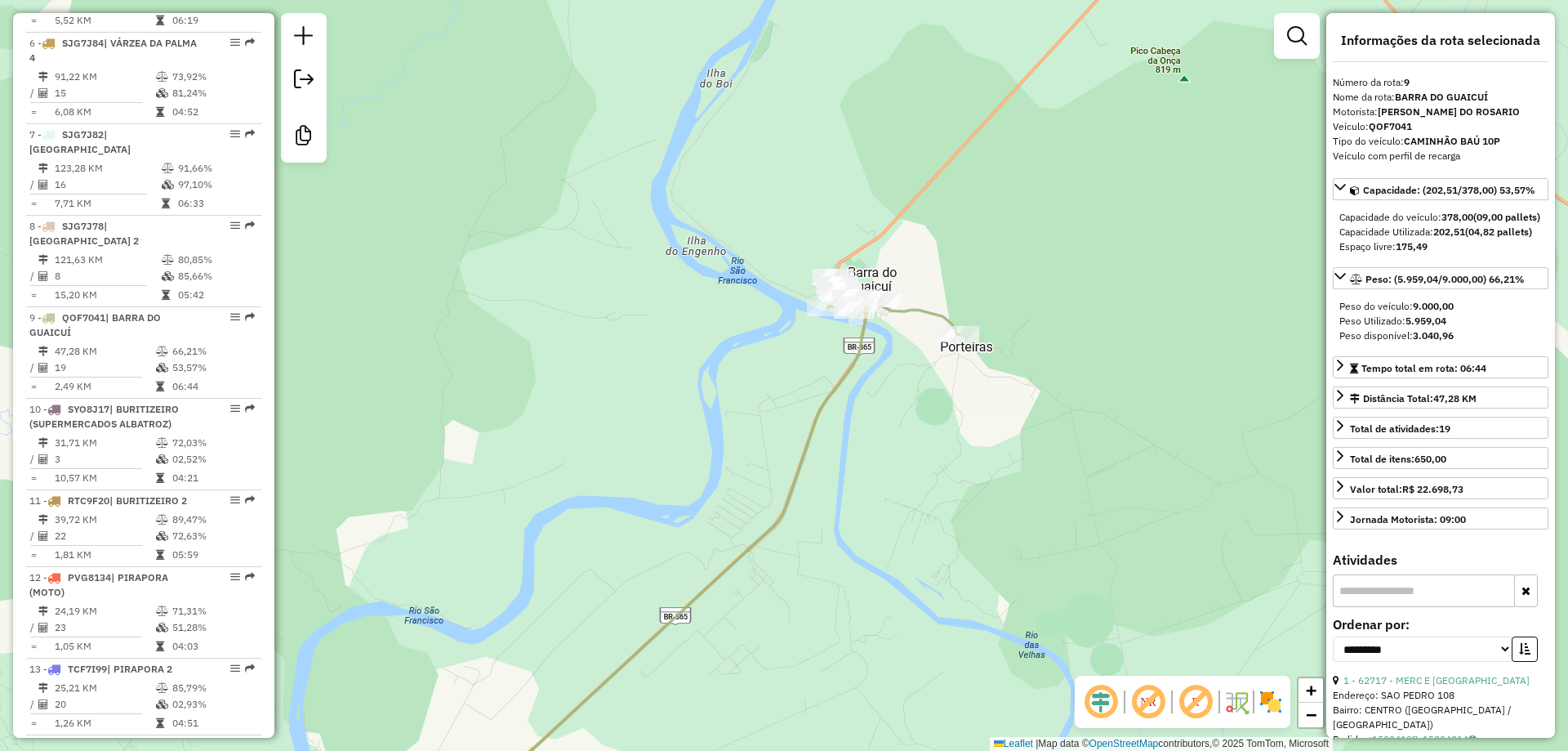
drag, startPoint x: 738, startPoint y: 410, endPoint x: 611, endPoint y: 628, distance: 252.3
click at [609, 622] on div "Janela de atendimento Grade de atendimento Capacidade Transportadoras Veículos …" at bounding box center [784, 375] width 1568 height 751
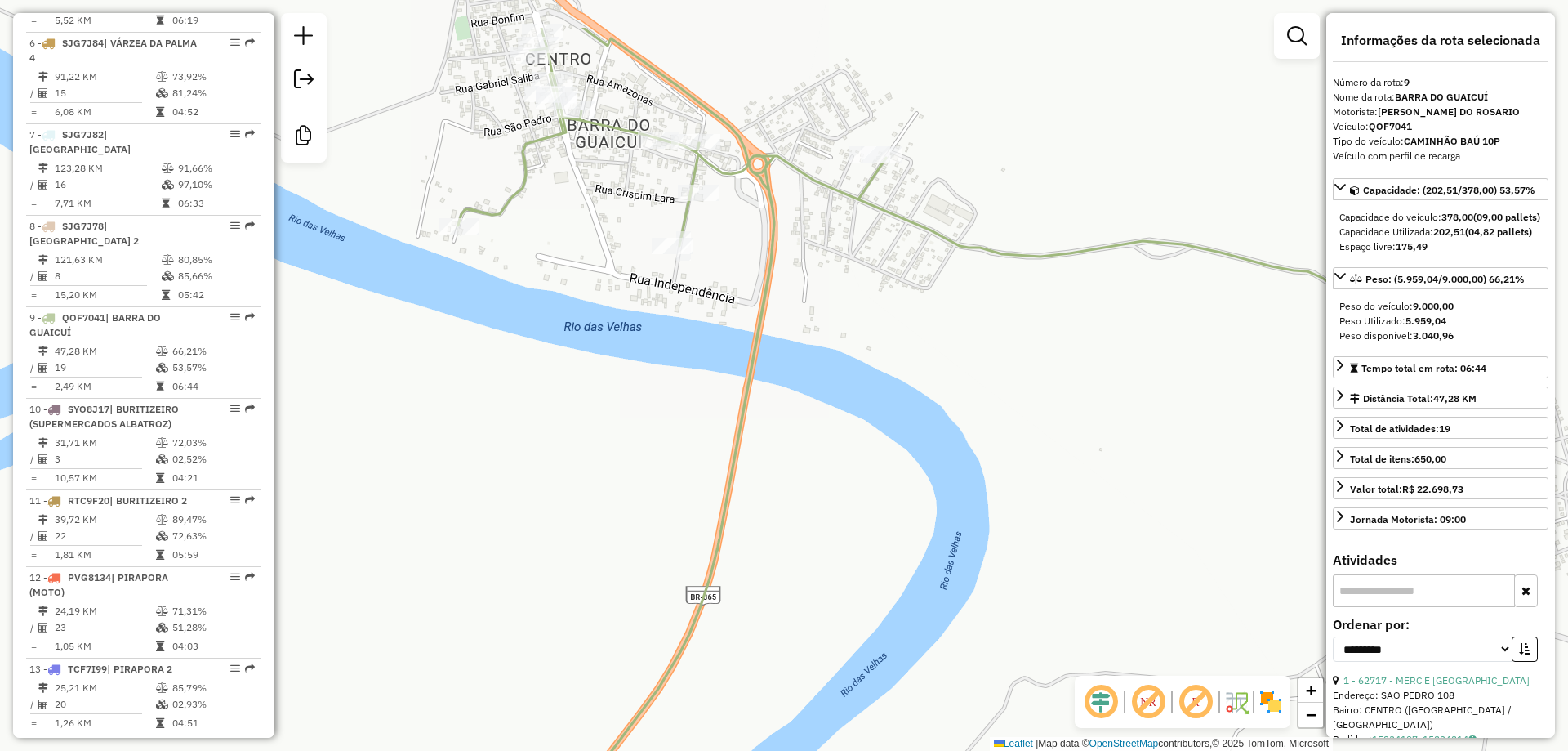
drag, startPoint x: 884, startPoint y: 342, endPoint x: 806, endPoint y: 488, distance: 165.5
click at [806, 488] on div "Janela de atendimento Grade de atendimento Capacidade Transportadoras Veículos …" at bounding box center [784, 375] width 1568 height 751
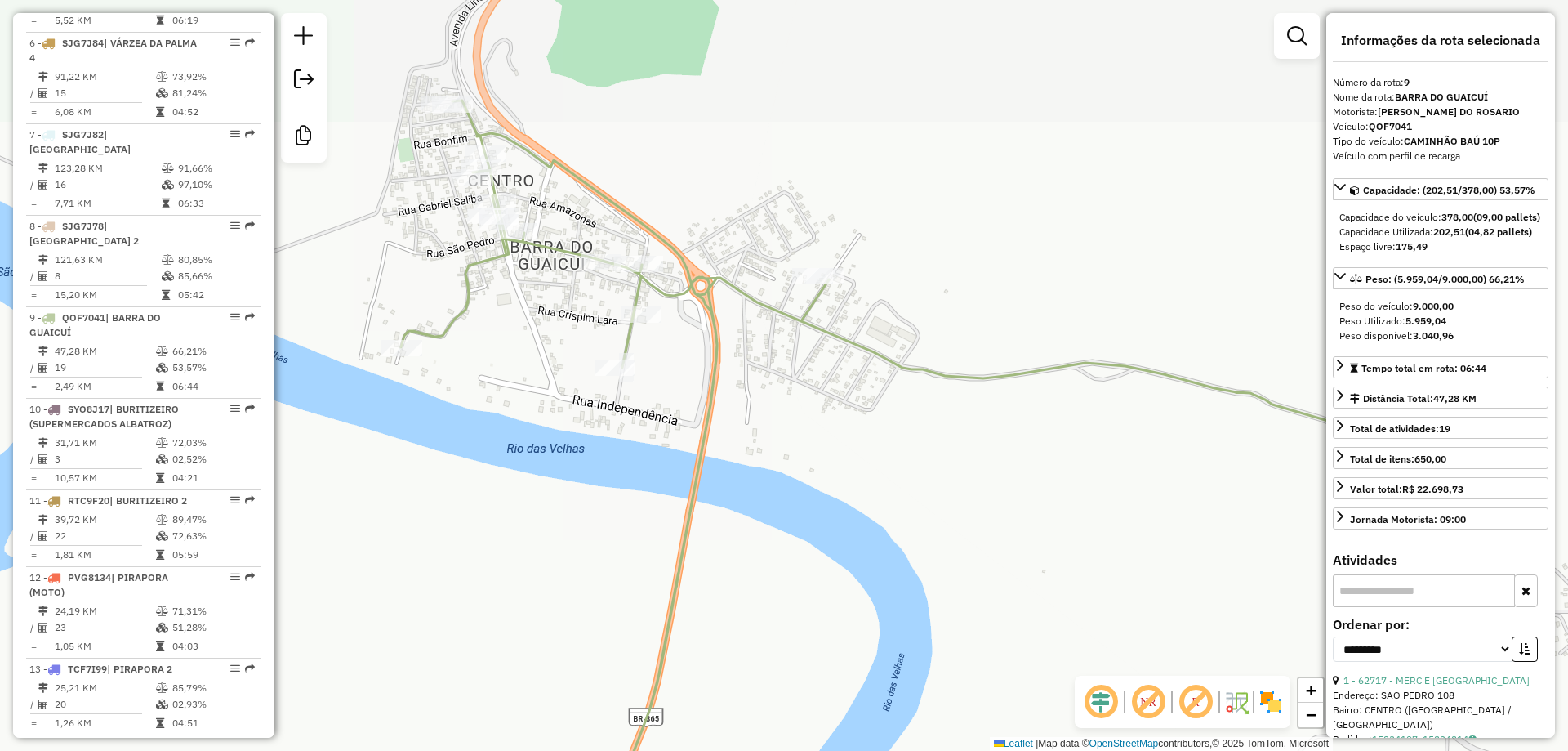
click at [806, 488] on div "Janela de atendimento Grade de atendimento Capacidade Transportadoras Veículos …" at bounding box center [784, 375] width 1568 height 751
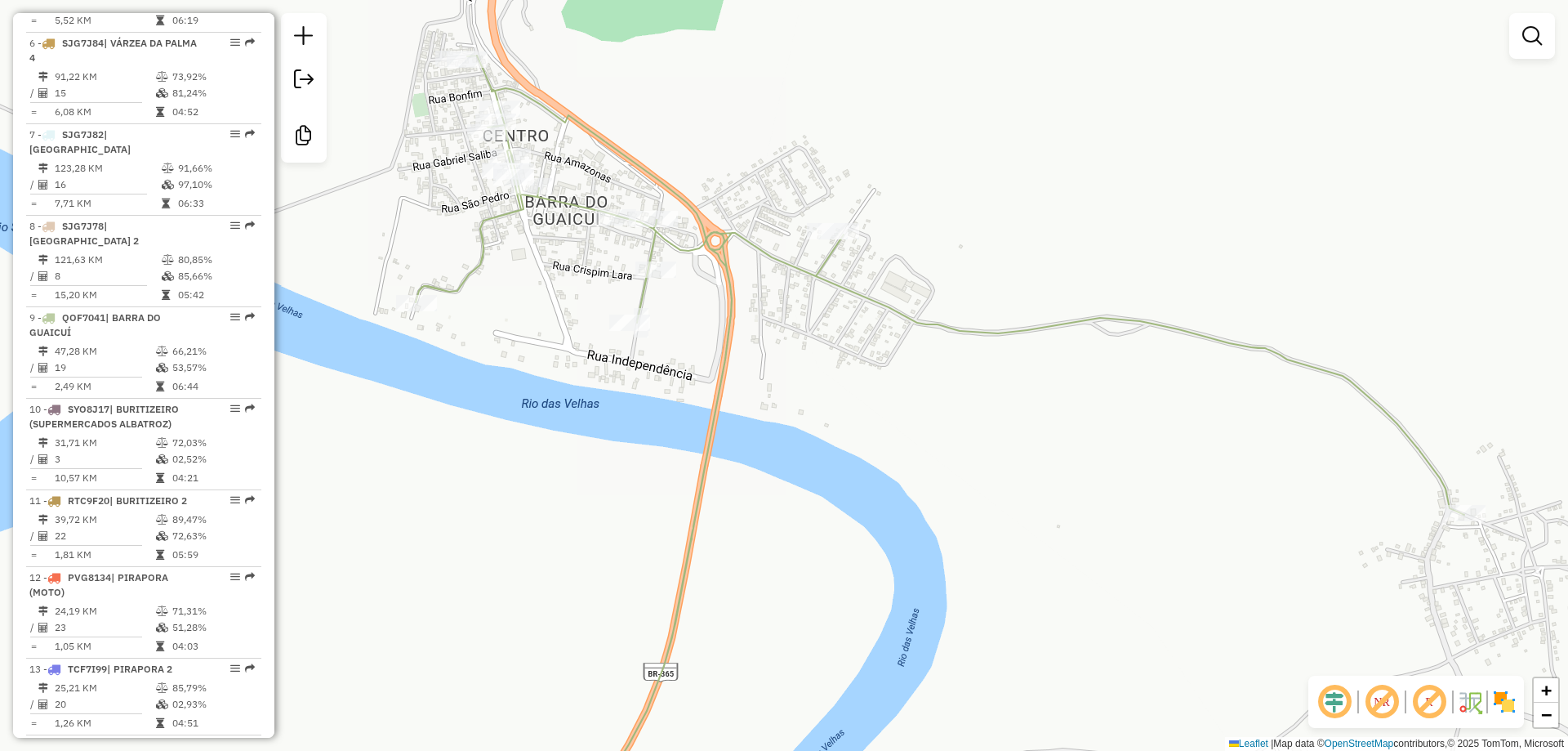
drag, startPoint x: 803, startPoint y: 440, endPoint x: 829, endPoint y: 463, distance: 34.7
click at [829, 463] on div "Janela de atendimento Grade de atendimento Capacidade Transportadoras Veículos …" at bounding box center [784, 375] width 1568 height 751
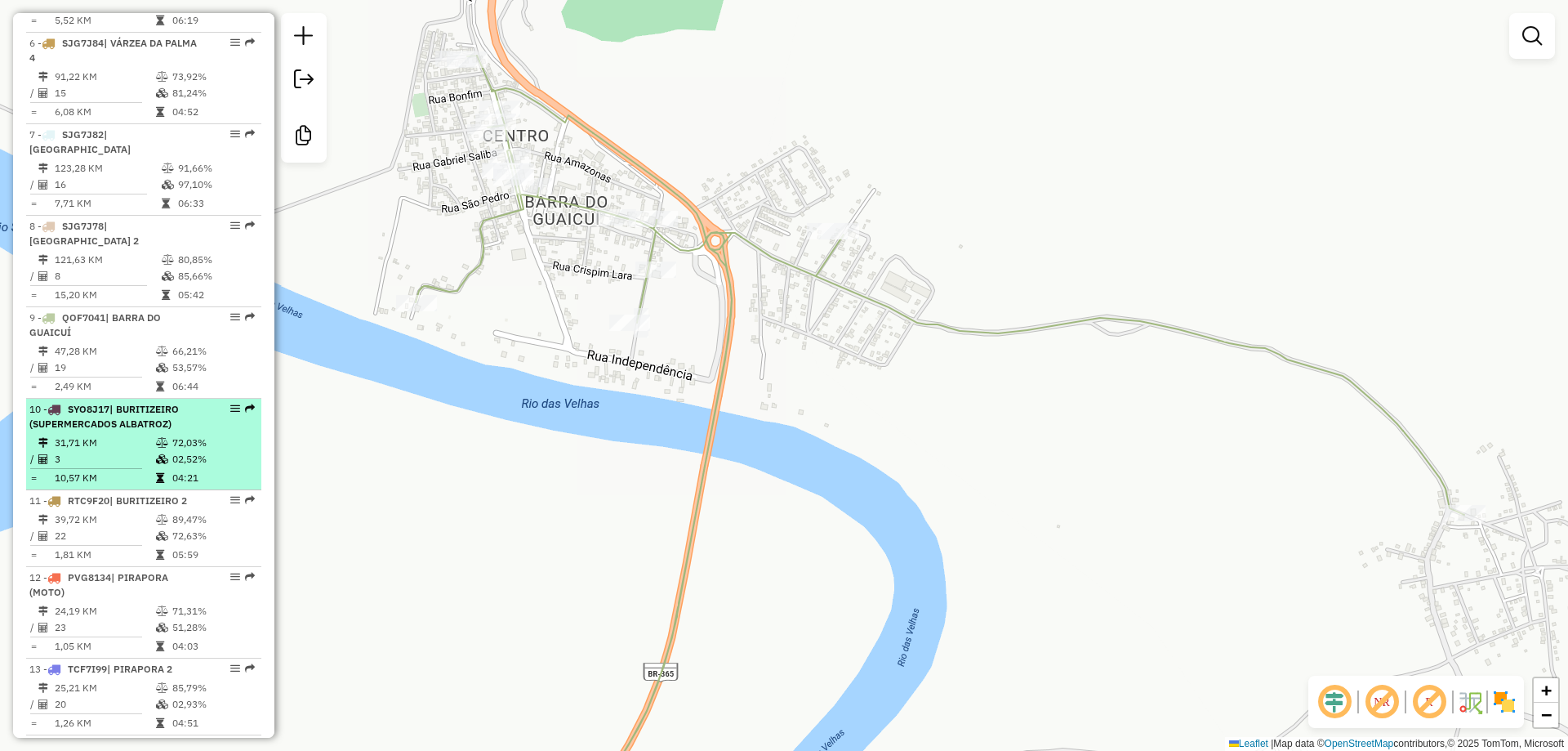
click at [86, 430] on span "| BURITIZEIRO (SUPERMERCADOS ALBATROZ)" at bounding box center [104, 416] width 150 height 27
select select "**********"
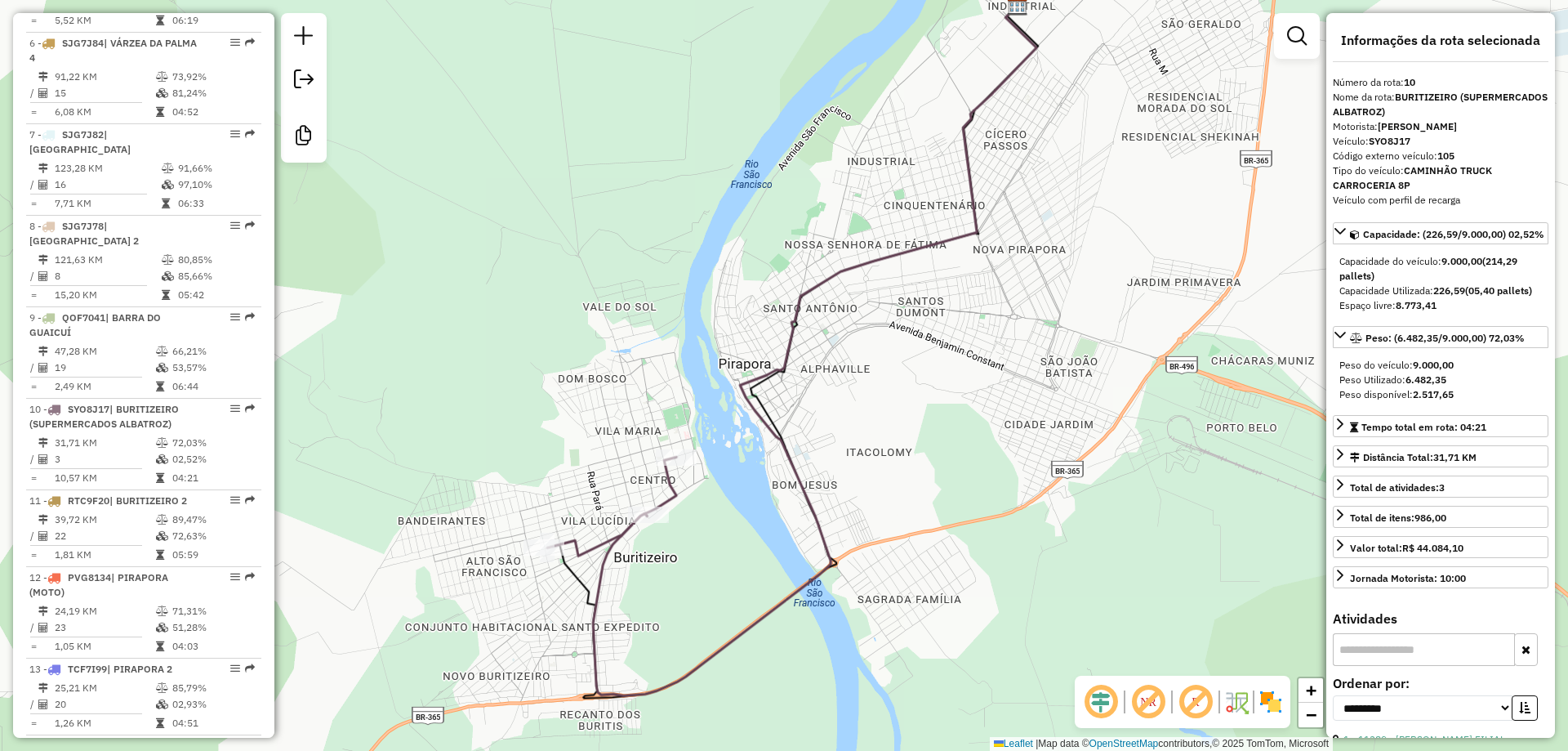
drag, startPoint x: 749, startPoint y: 540, endPoint x: 752, endPoint y: 411, distance: 129.0
click at [832, 386] on div "Janela de atendimento Grade de atendimento Capacidade Transportadoras Veículos …" at bounding box center [784, 375] width 1568 height 751
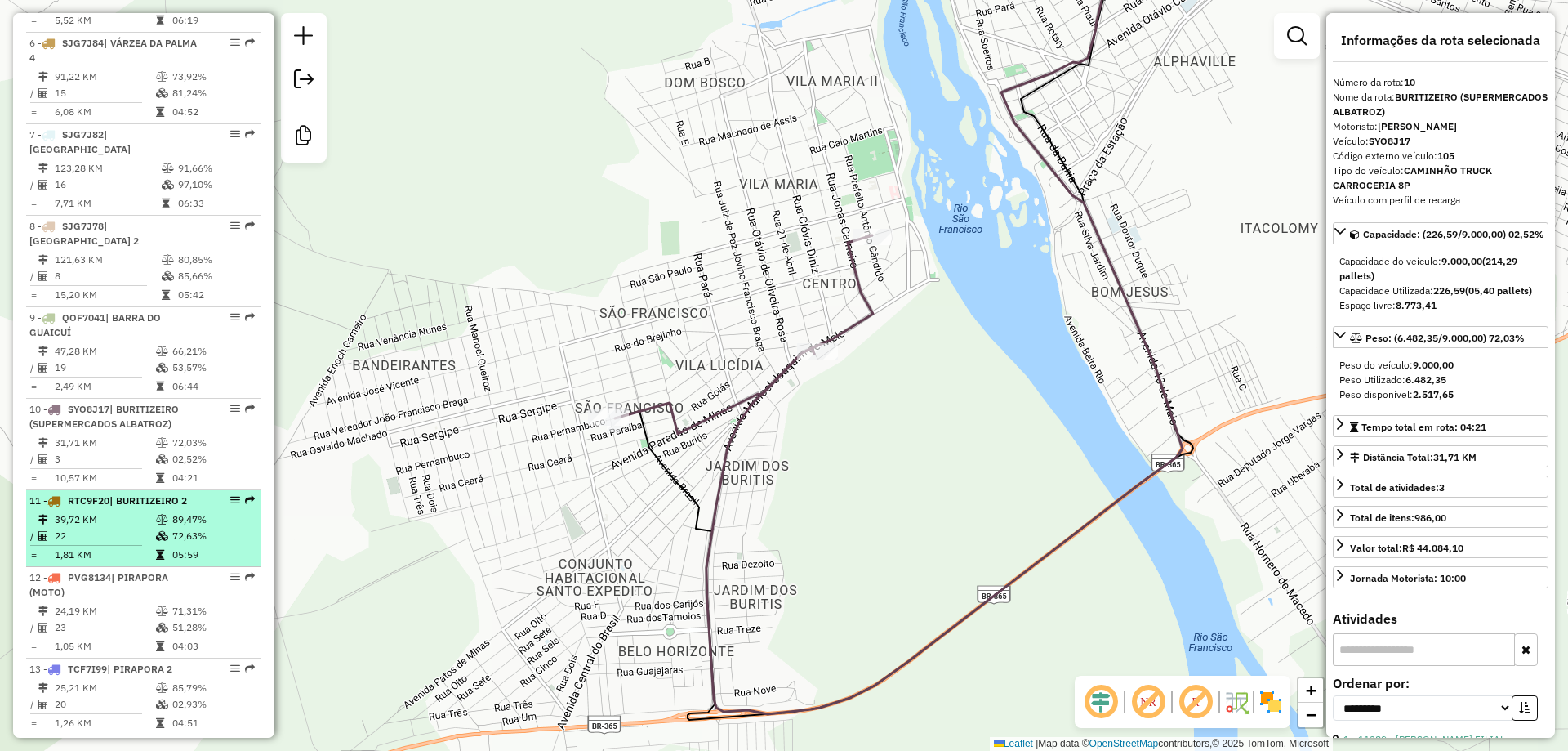
click at [94, 528] on td "39,72 KM" at bounding box center [104, 520] width 101 height 17
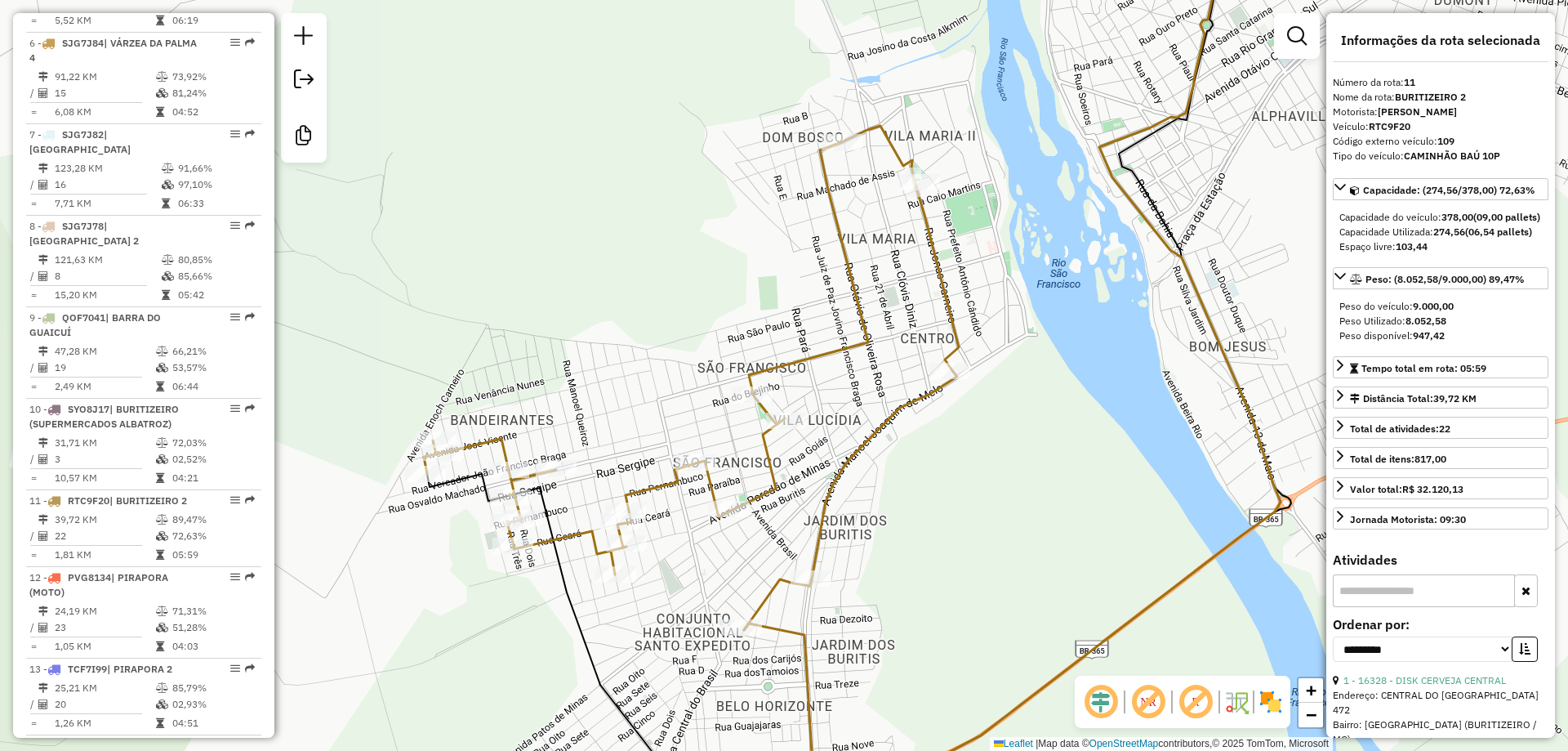
drag, startPoint x: 644, startPoint y: 357, endPoint x: 661, endPoint y: 413, distance: 58.5
click at [661, 413] on div "Janela de atendimento Grade de atendimento Capacidade Transportadoras Veículos …" at bounding box center [784, 375] width 1568 height 751
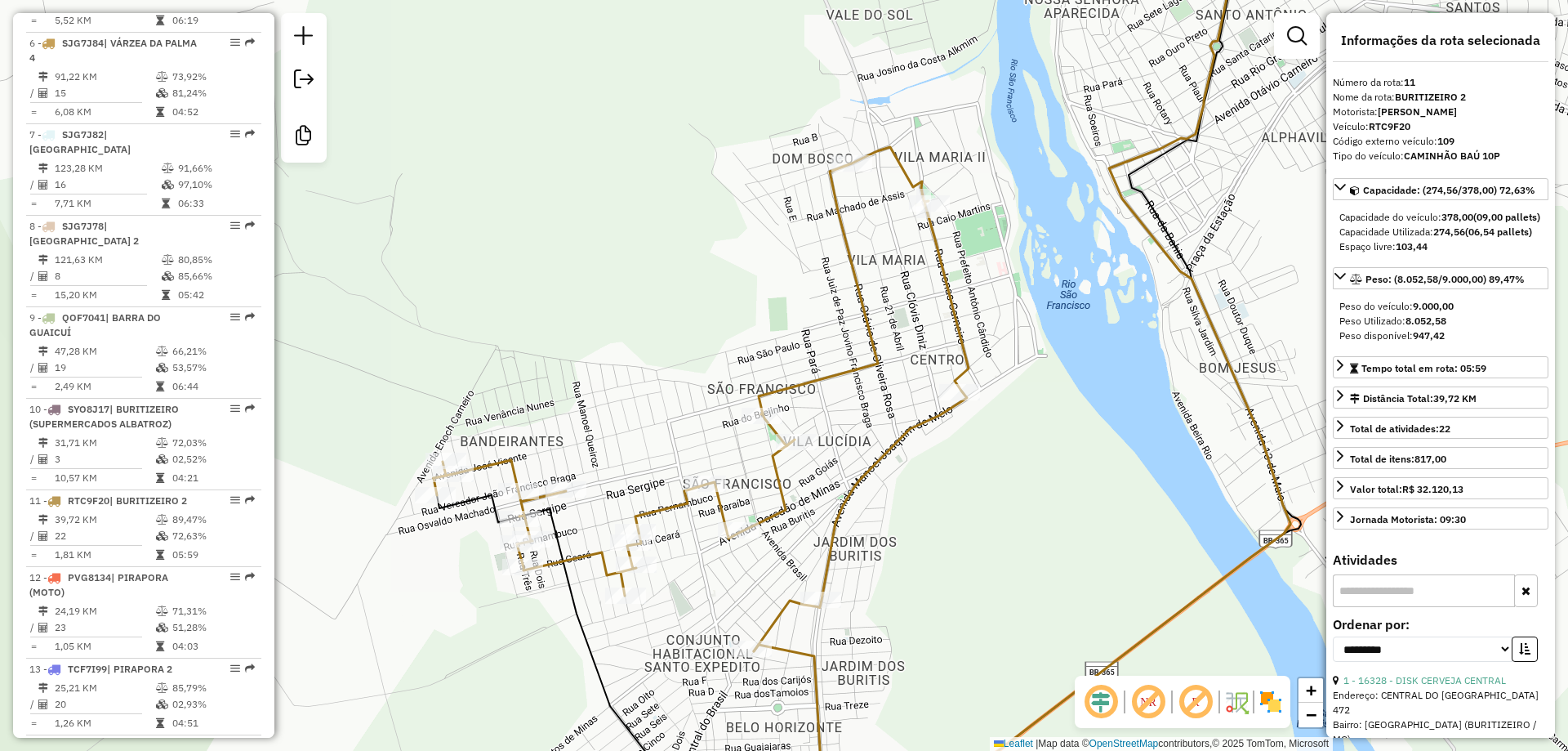
click at [661, 413] on div "Janela de atendimento Grade de atendimento Capacidade Transportadoras Veículos …" at bounding box center [784, 375] width 1568 height 751
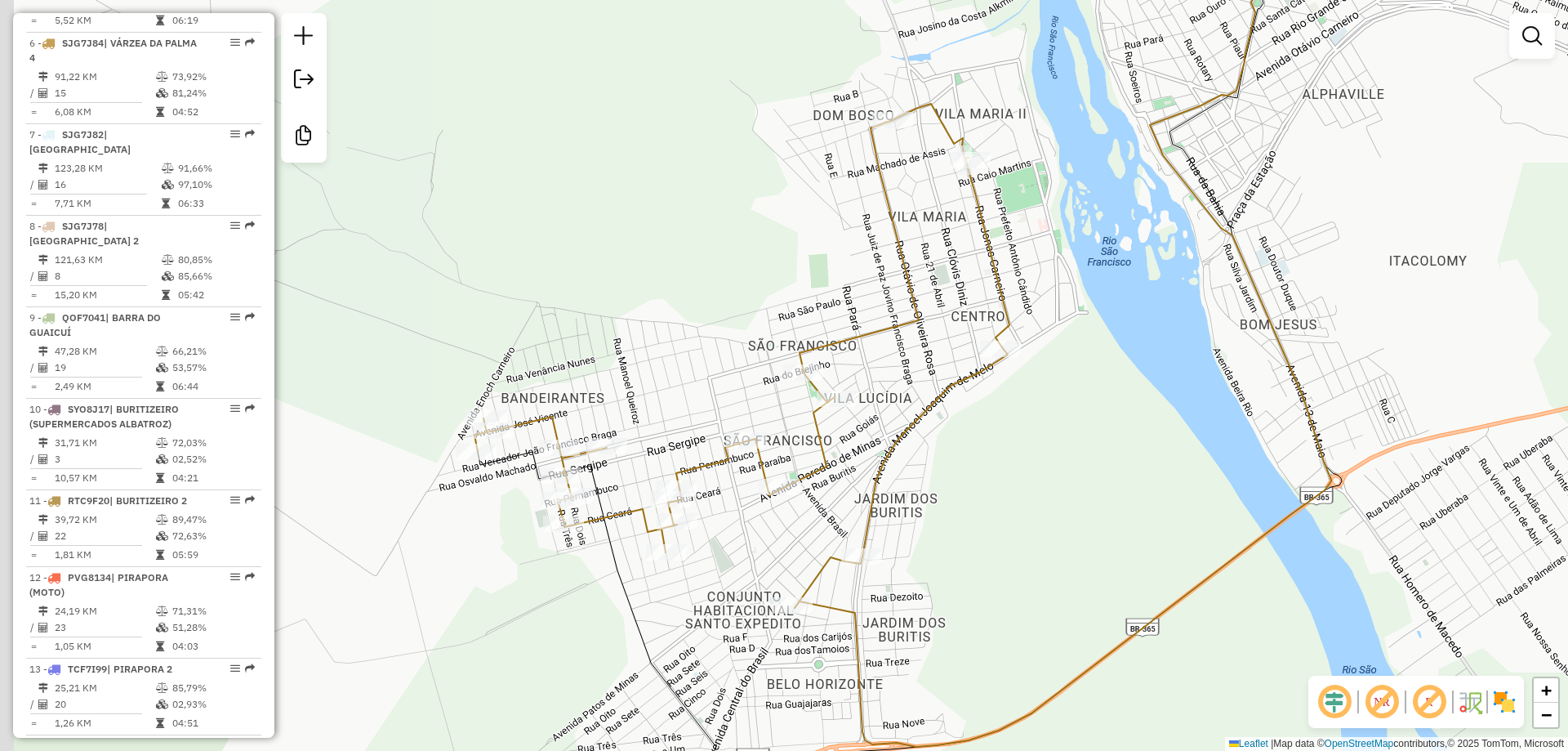
drag, startPoint x: 665, startPoint y: 396, endPoint x: 705, endPoint y: 371, distance: 47.2
click at [705, 371] on div "Janela de atendimento Grade de atendimento Capacidade Transportadoras Veículos …" at bounding box center [784, 375] width 1568 height 751
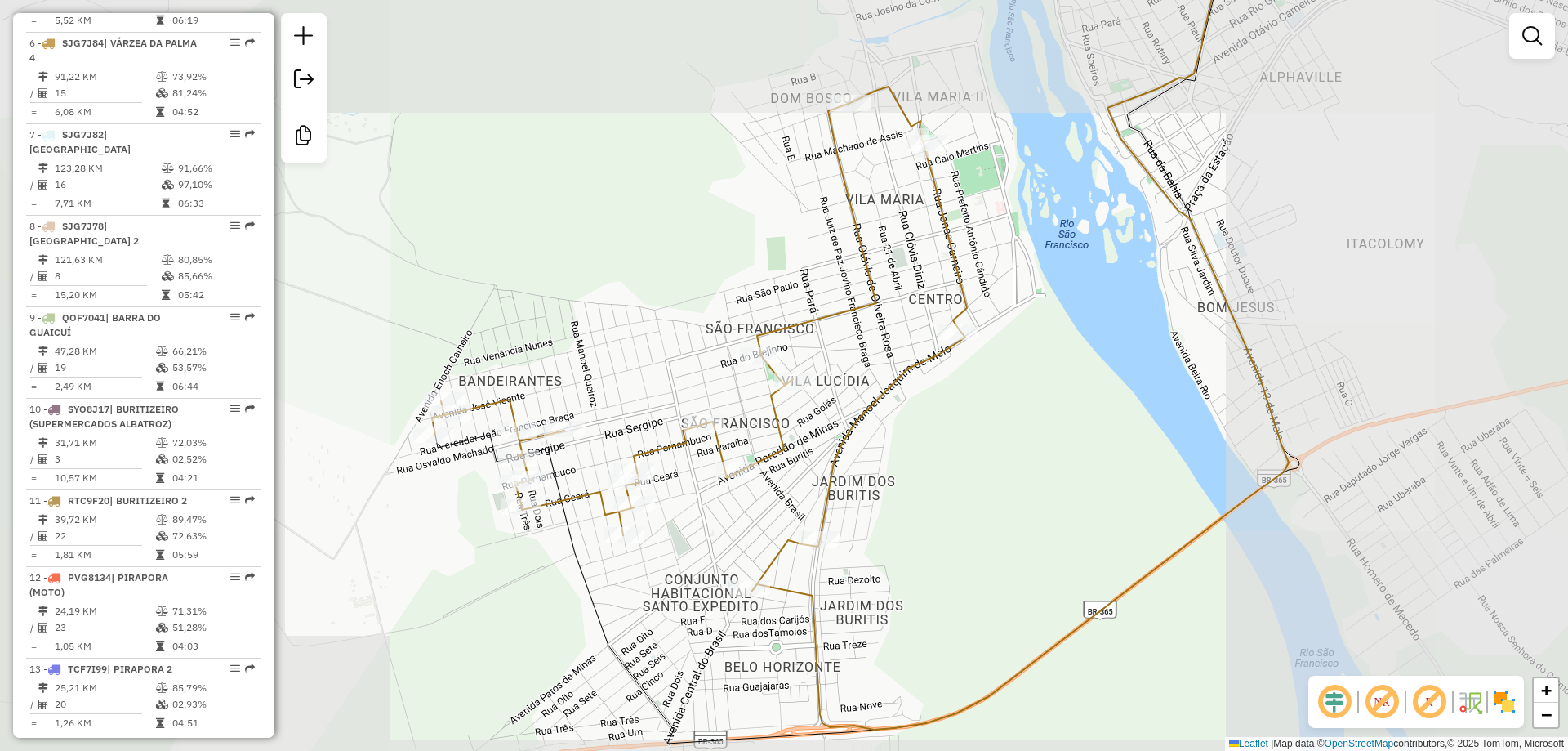
drag, startPoint x: 614, startPoint y: 326, endPoint x: 651, endPoint y: 348, distance: 43.0
click at [649, 348] on div "Janela de atendimento Grade de atendimento Capacidade Transportadoras Veículos …" at bounding box center [784, 375] width 1568 height 751
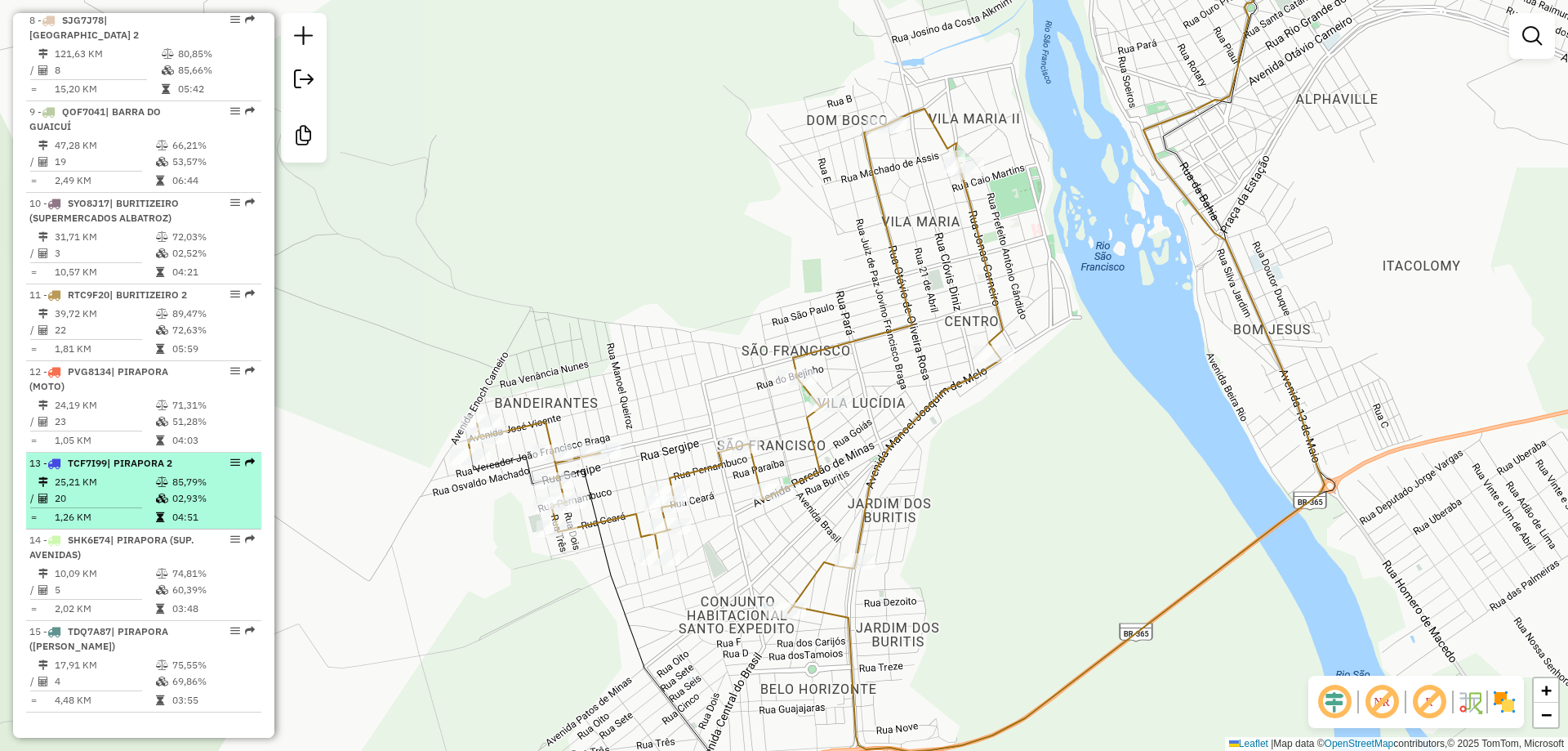
scroll to position [1304, 0]
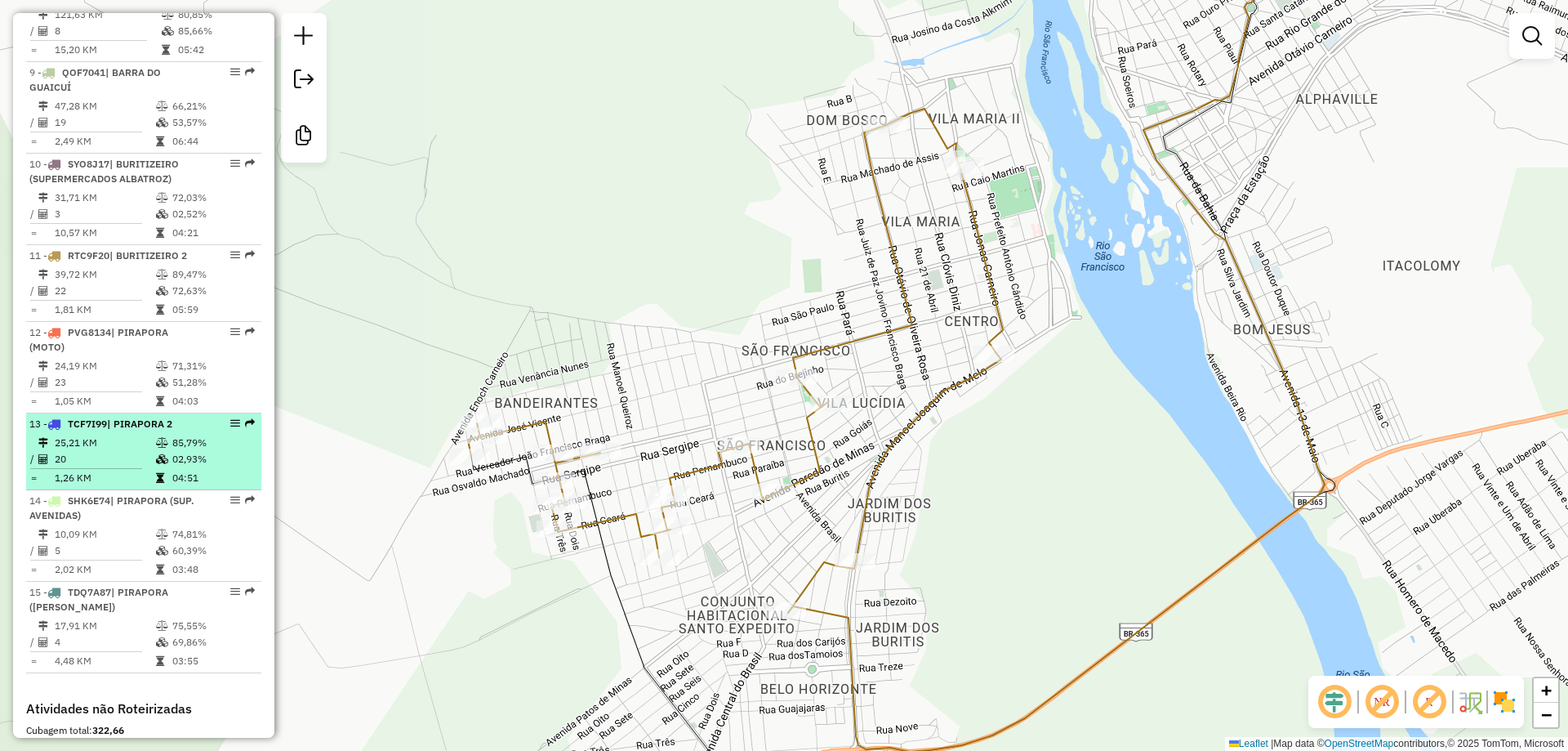
click at [115, 430] on span "| PIRAPORA 2" at bounding box center [140, 423] width 65 height 12
select select "**********"
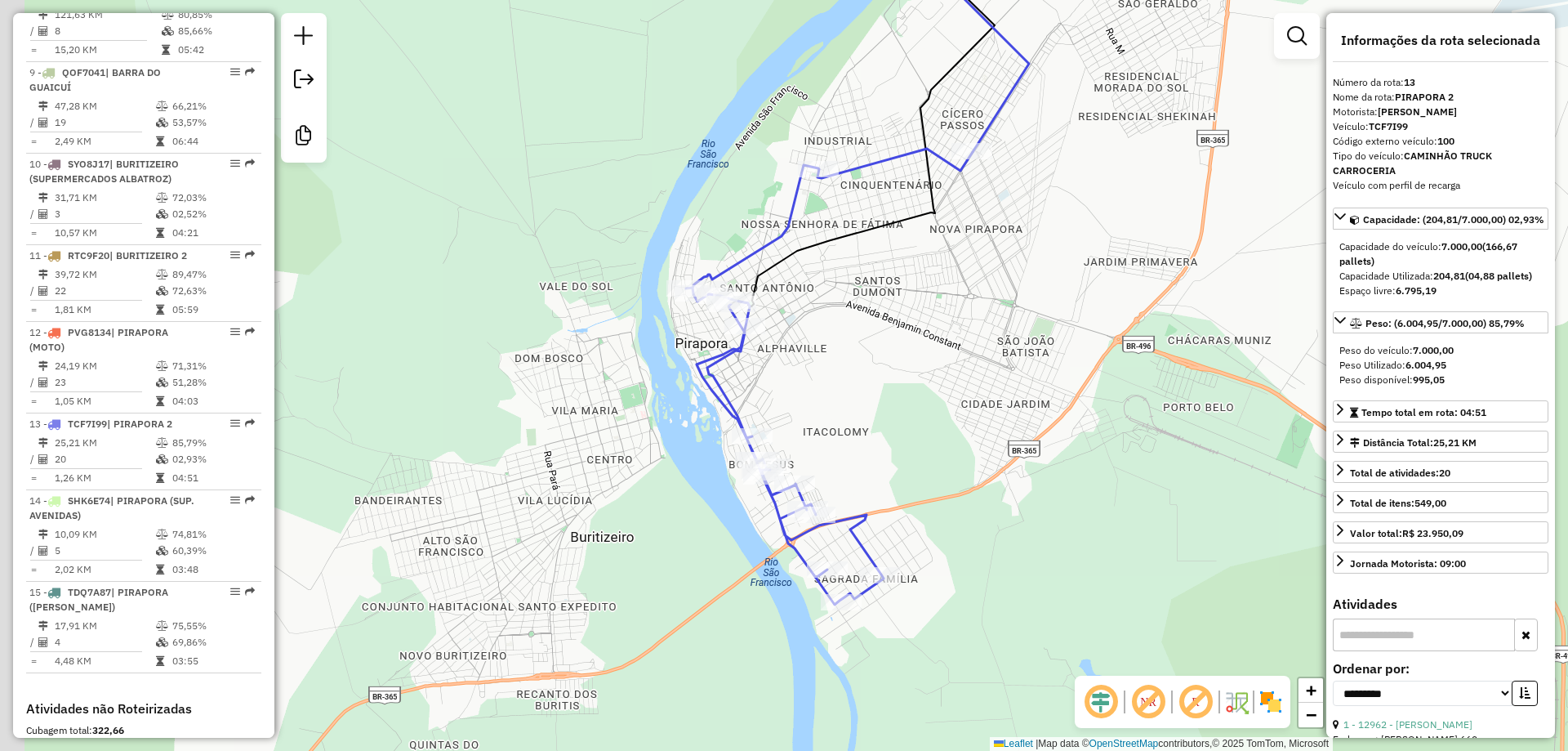
drag, startPoint x: 661, startPoint y: 530, endPoint x: 723, endPoint y: 465, distance: 89.8
click at [723, 465] on div "Janela de atendimento Grade de atendimento Capacidade Transportadoras Veículos …" at bounding box center [784, 375] width 1568 height 751
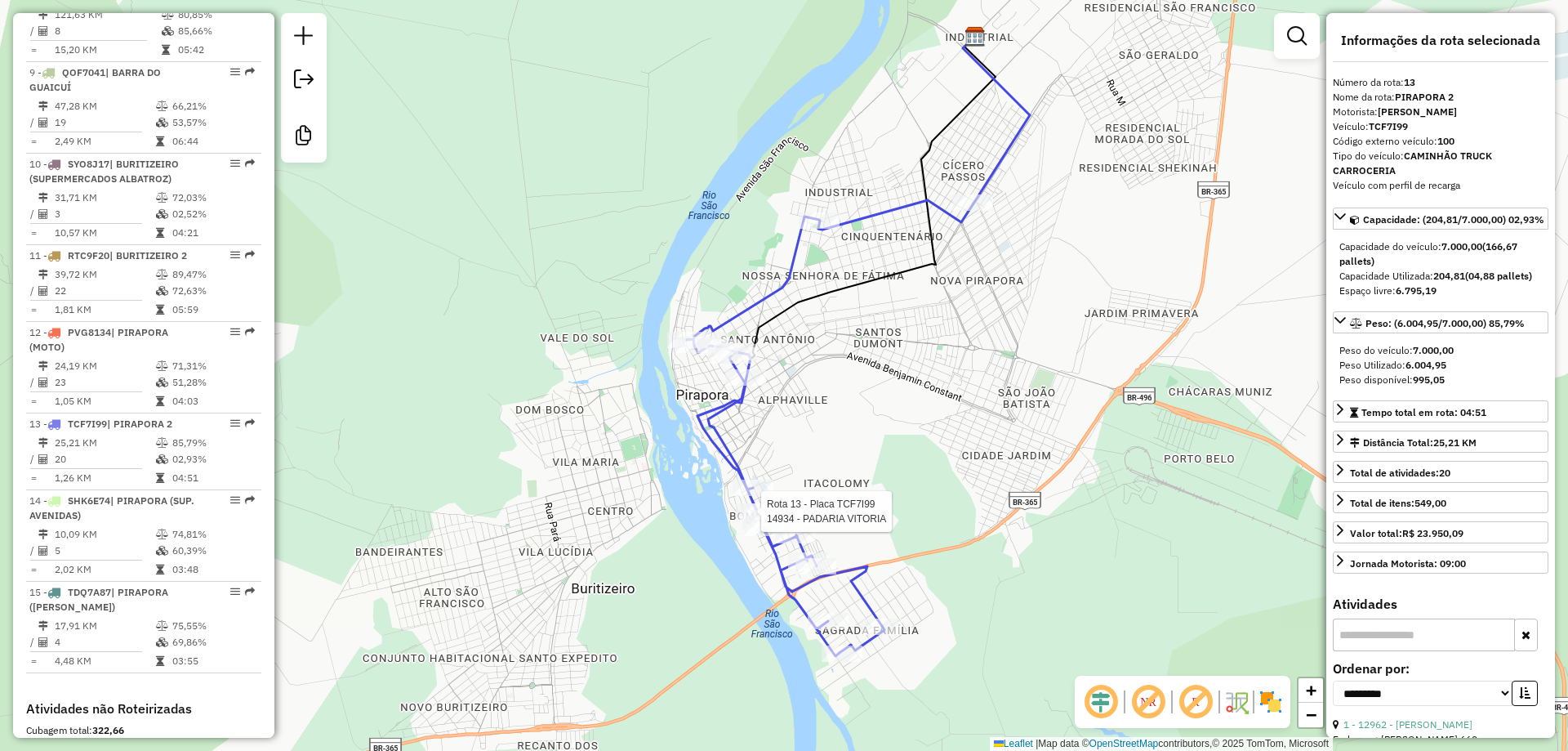
drag, startPoint x: 812, startPoint y: 483, endPoint x: 832, endPoint y: 519, distance: 41.2
click at [814, 504] on div "Rota 13 - Placa TCF7I99 14934 - PADARIA VITORIA Janela de atendimento Grade de …" at bounding box center [784, 375] width 1568 height 751
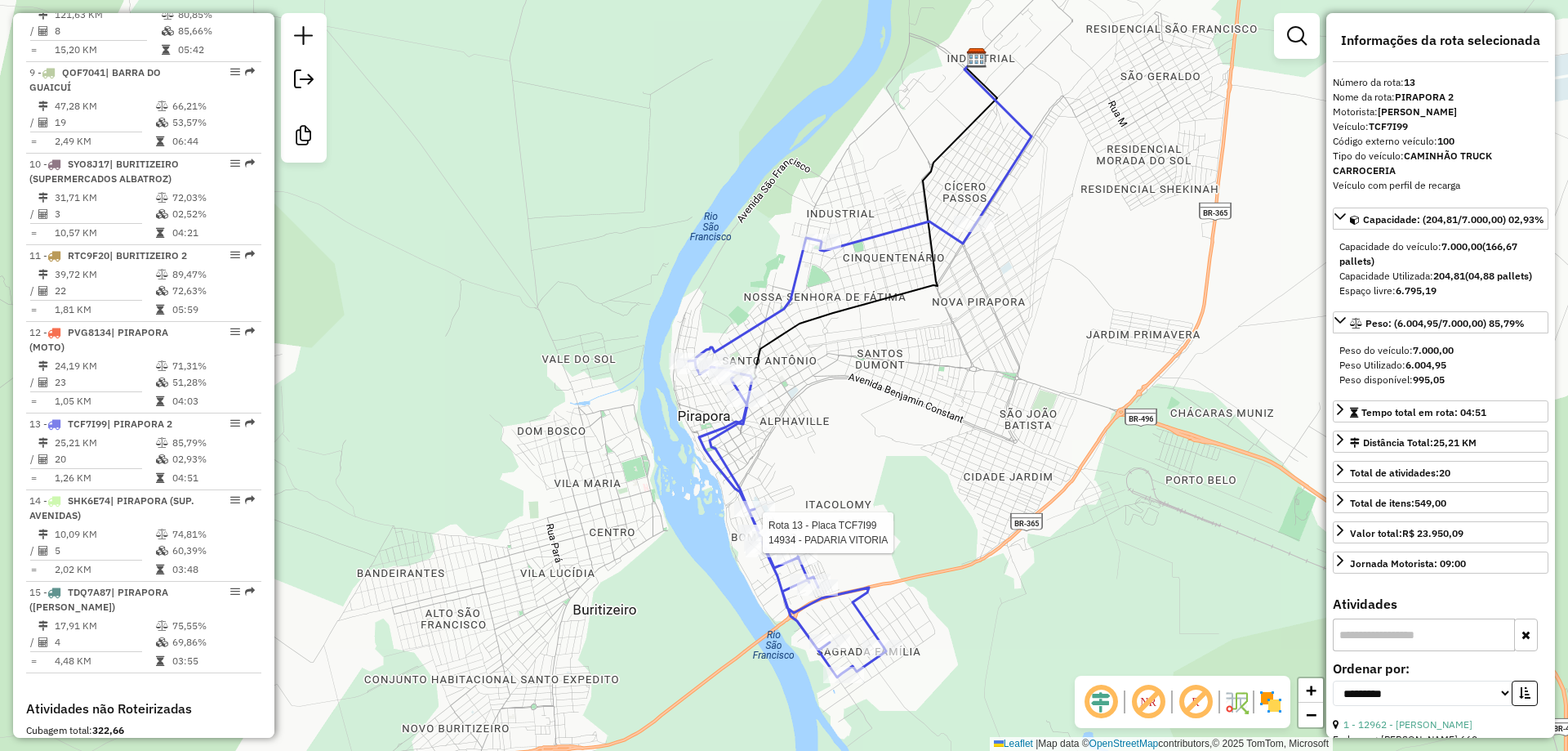
click at [967, 473] on div "Rota 13 - Placa TCF7I99 14934 - PADARIA VITORIA Janela de atendimento Grade de …" at bounding box center [784, 375] width 1568 height 751
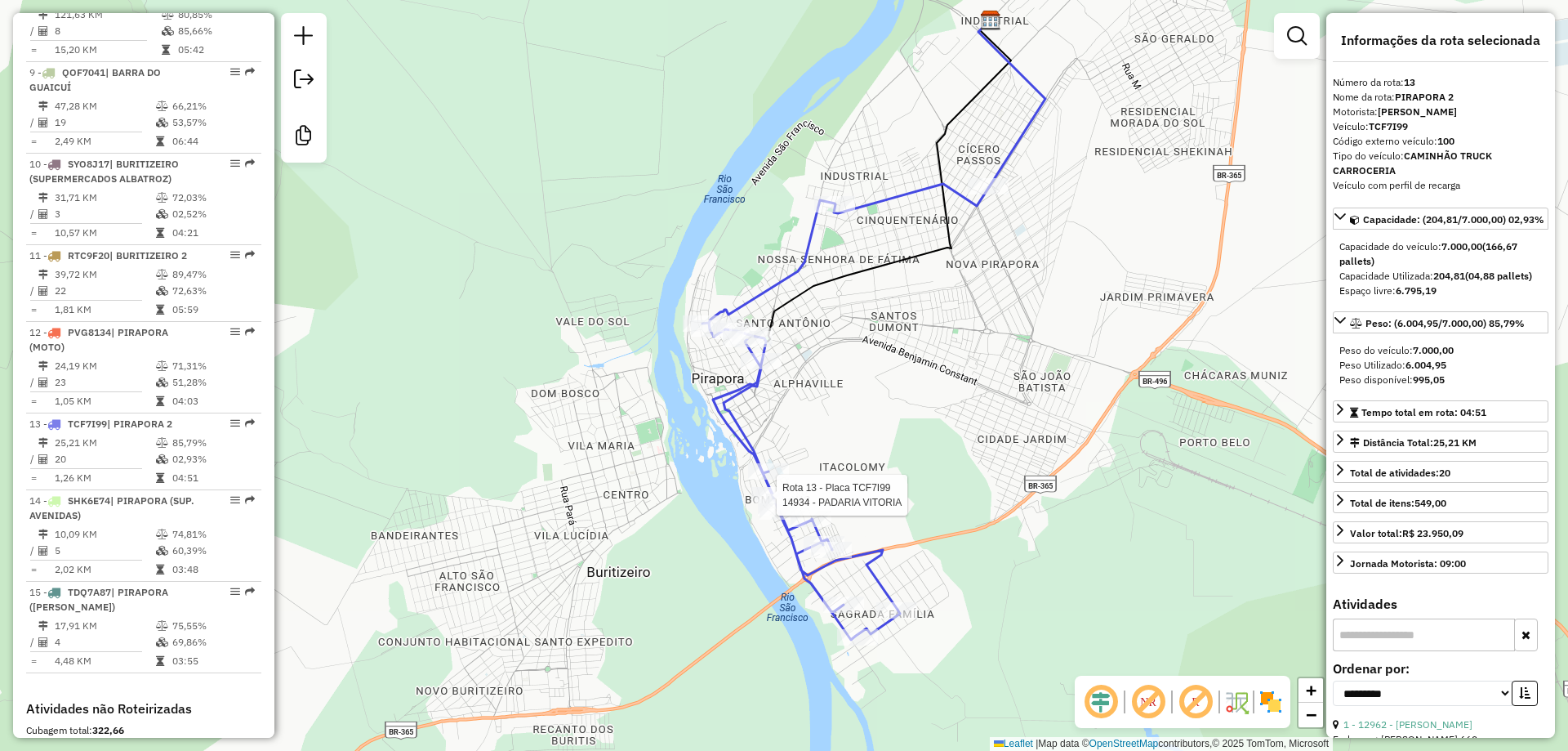
click at [983, 463] on div "Rota 13 - Placa TCF7I99 14934 - PADARIA VITORIA Janela de atendimento Grade de …" at bounding box center [784, 375] width 1568 height 751
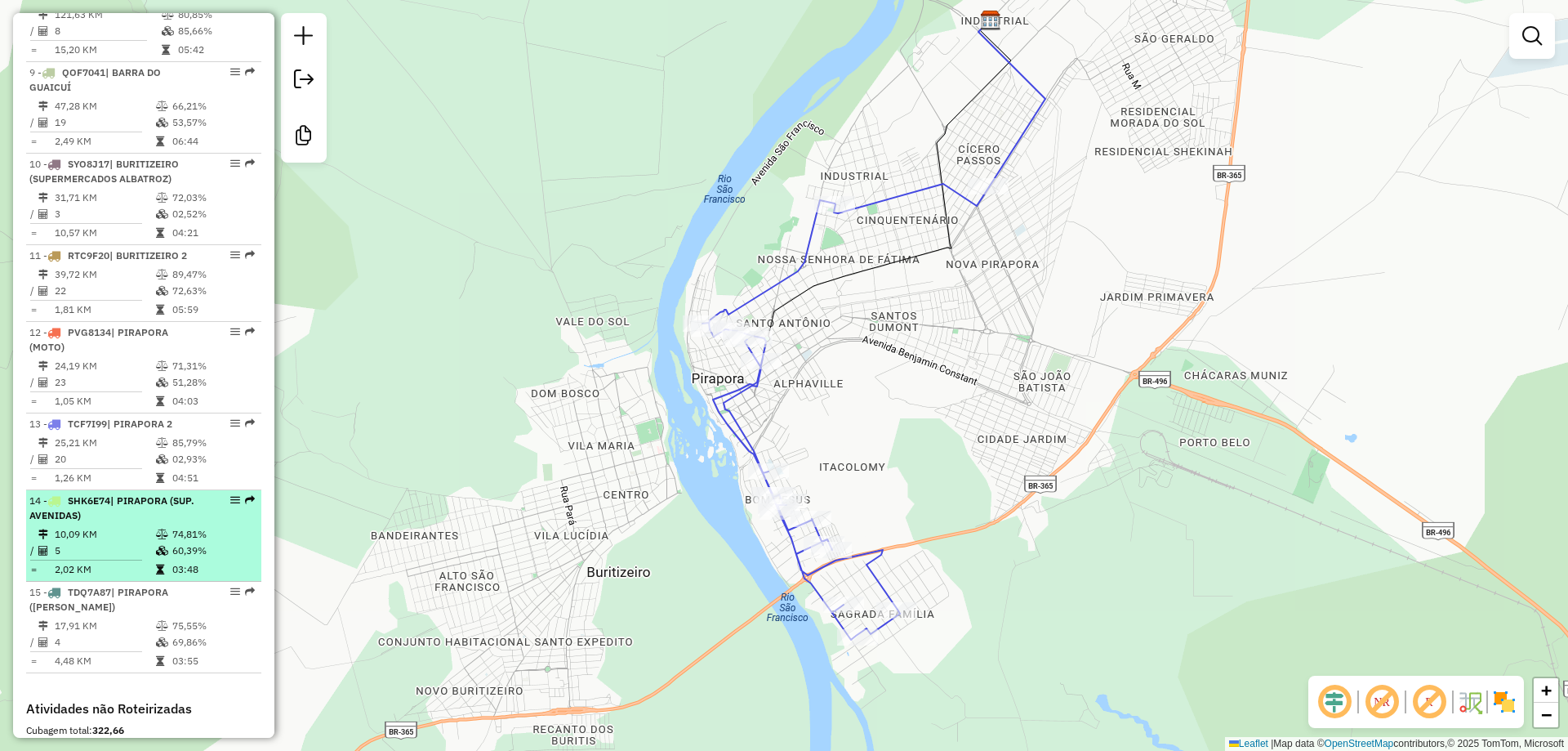
click at [117, 522] on li "14 - SHK6E74 | PIRAPORA (SUP. AVENIDAS) 10,09 KM 74,81% / 5 60,39% = 2,02 KM 03…" at bounding box center [143, 536] width 235 height 91
select select "**********"
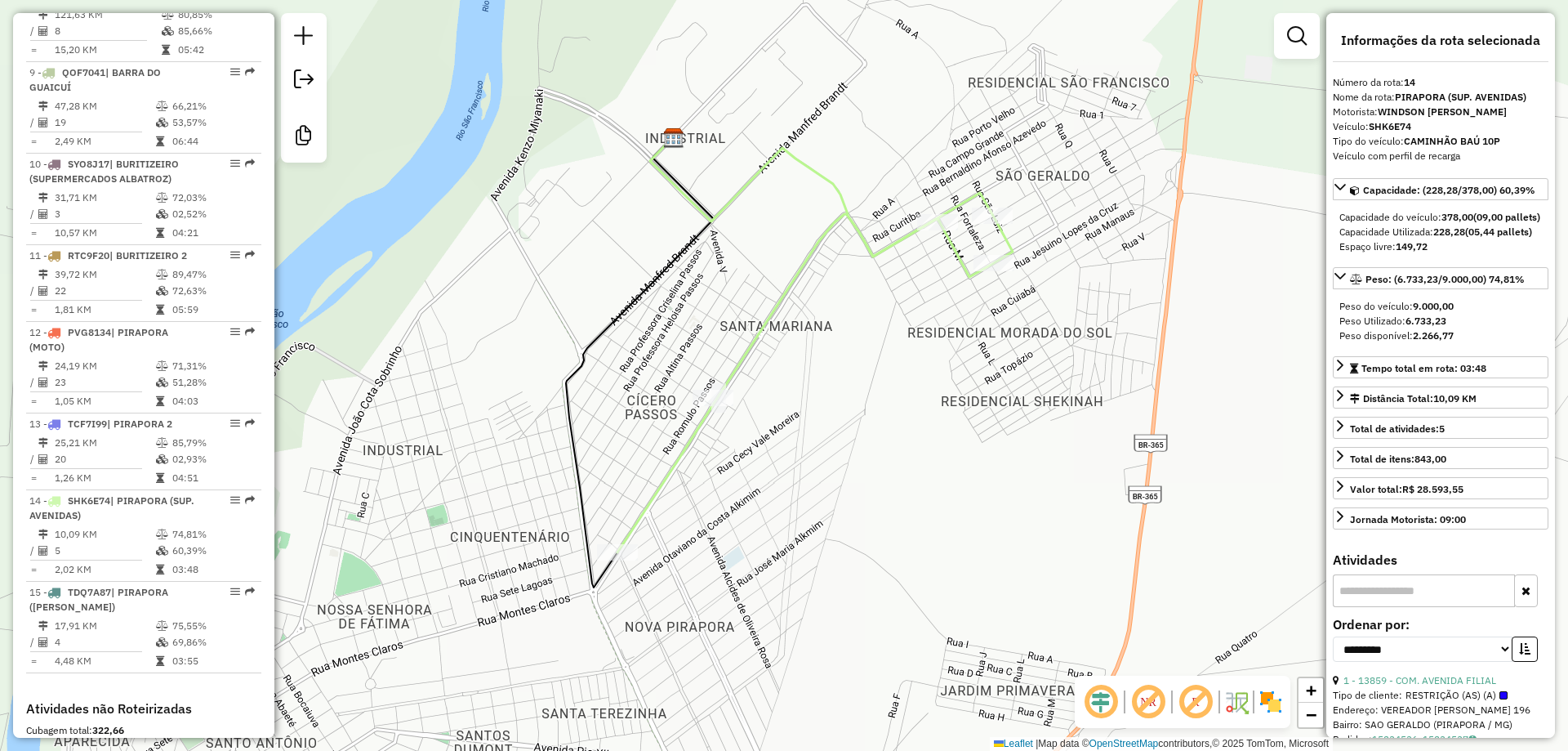
drag, startPoint x: 683, startPoint y: 474, endPoint x: 673, endPoint y: 495, distance: 23.3
click at [673, 495] on div "Janela de atendimento Grade de atendimento Capacidade Transportadoras Veículos …" at bounding box center [784, 375] width 1568 height 751
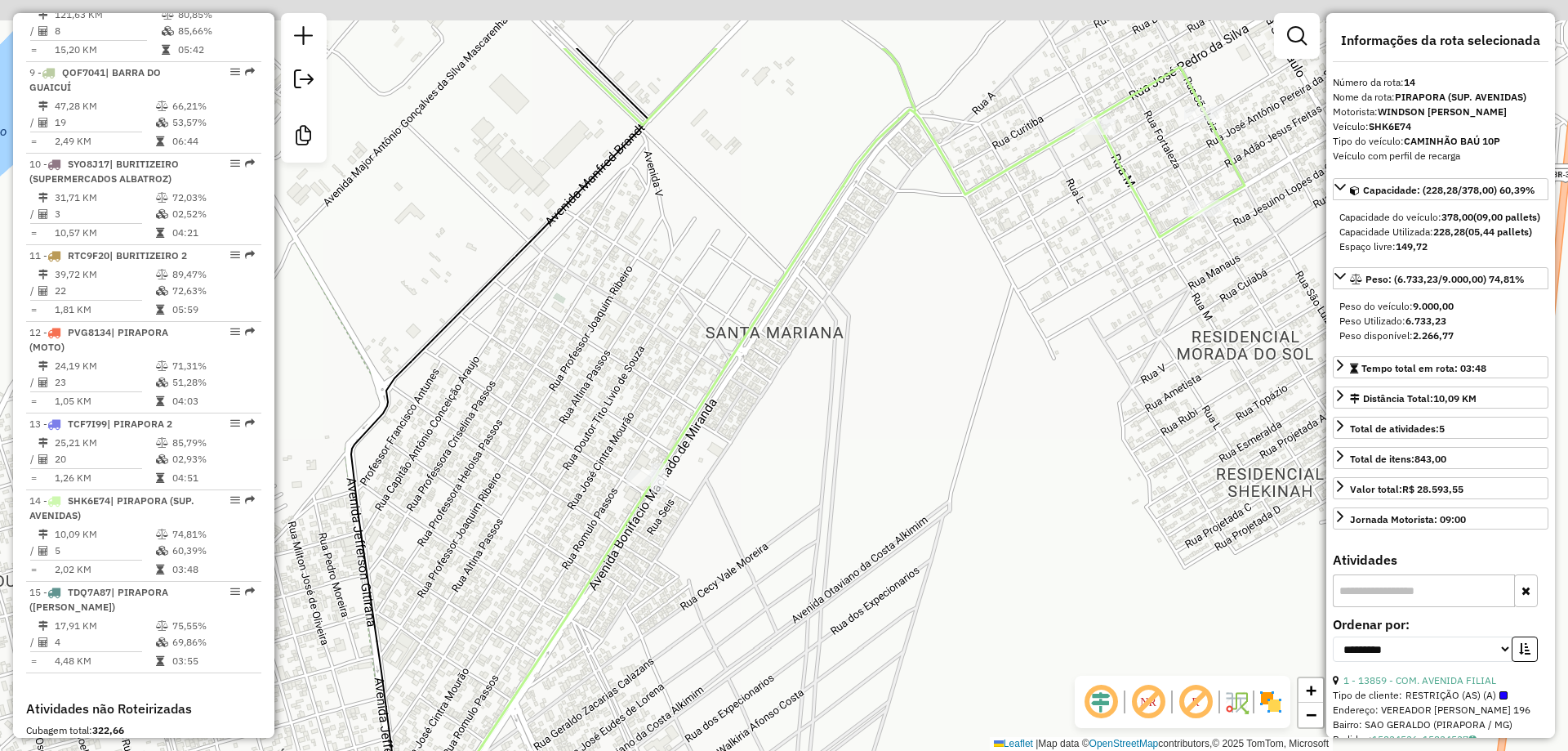
drag, startPoint x: 810, startPoint y: 487, endPoint x: 858, endPoint y: 615, distance: 136.7
click at [857, 613] on div "Janela de atendimento Grade de atendimento Capacidade Transportadoras Veículos …" at bounding box center [784, 375] width 1568 height 751
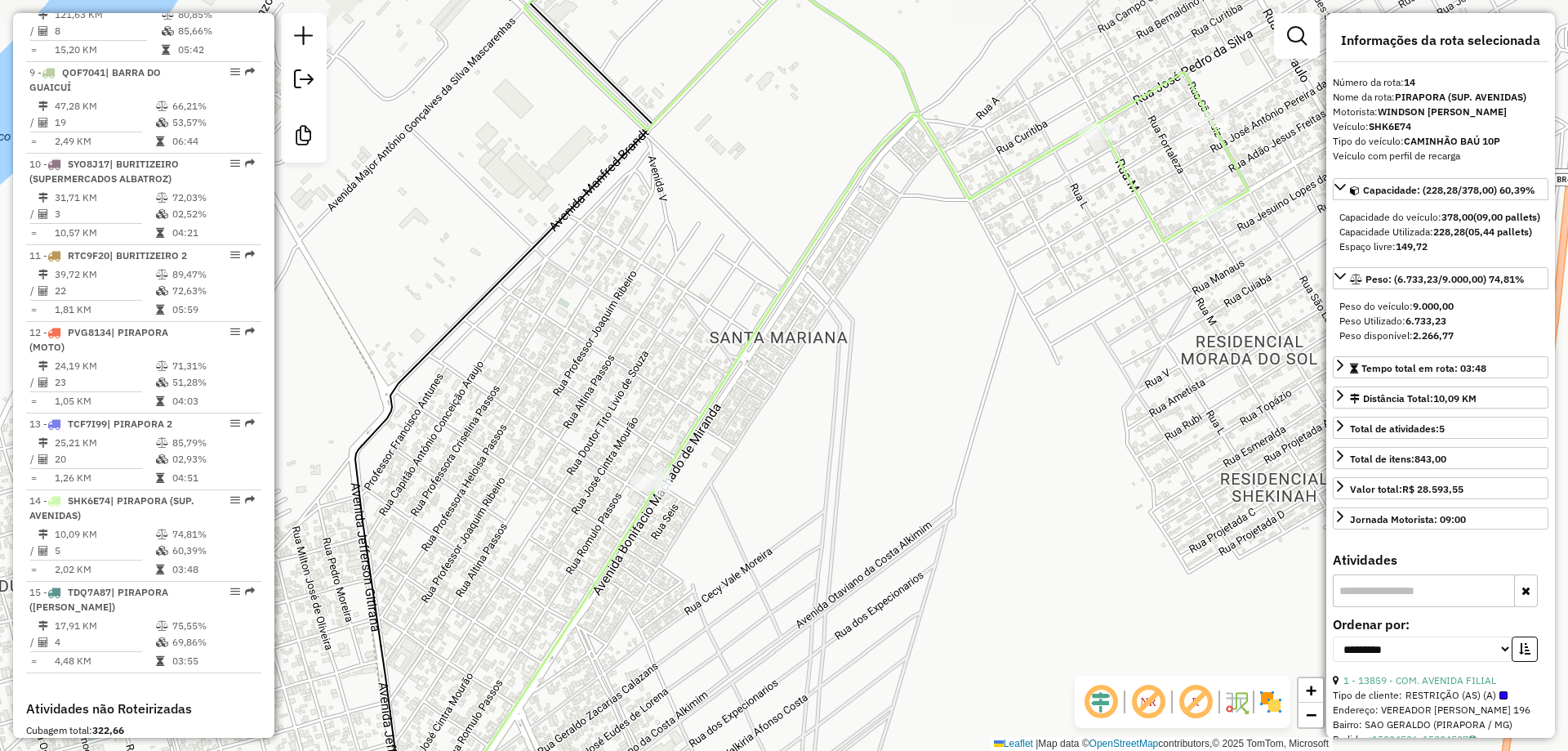
drag, startPoint x: 858, startPoint y: 615, endPoint x: 858, endPoint y: 521, distance: 94.0
click at [858, 521] on div "Janela de atendimento Grade de atendimento Capacidade Transportadoras Veículos …" at bounding box center [784, 375] width 1568 height 751
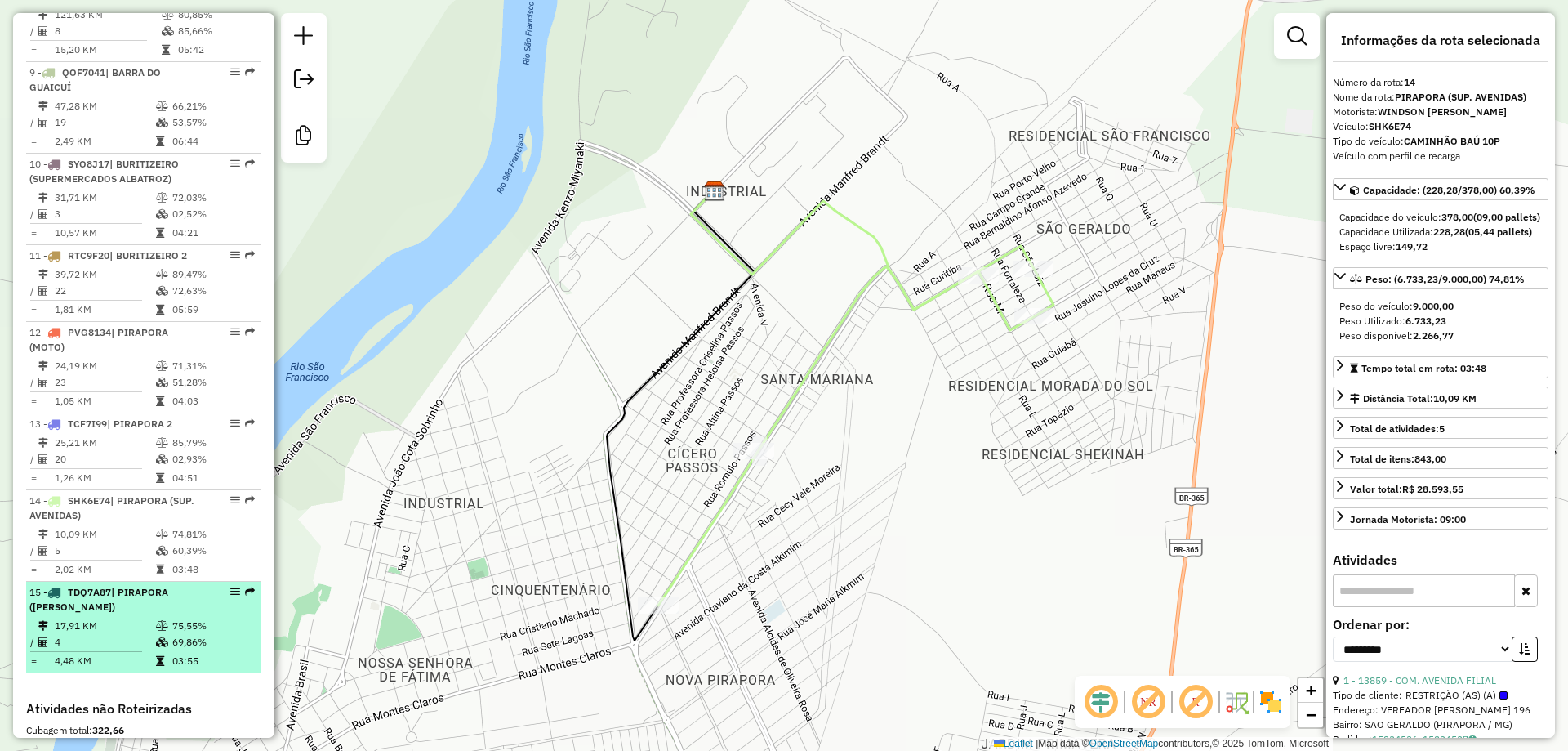
click at [126, 635] on td "17,91 KM" at bounding box center [104, 626] width 101 height 17
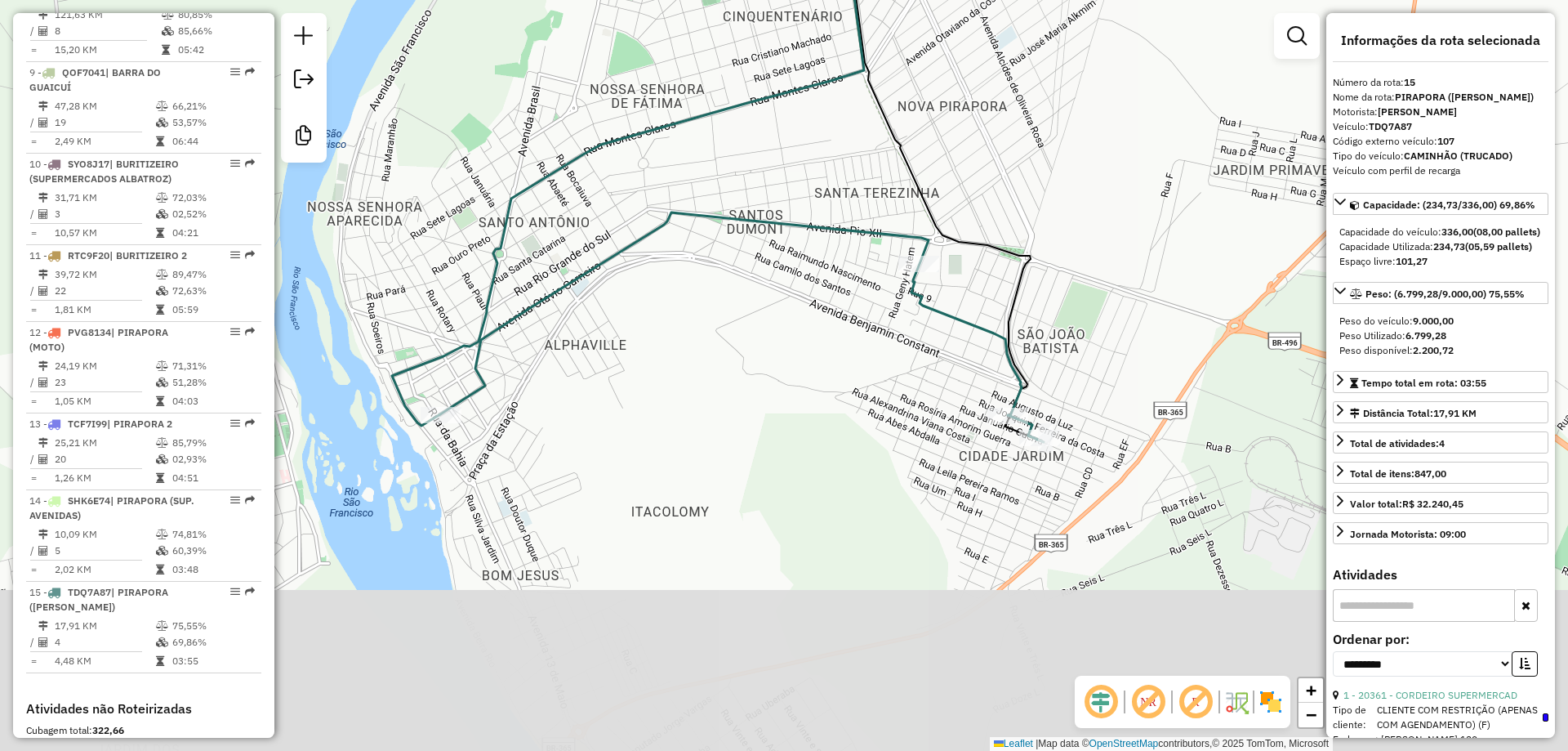
drag, startPoint x: 776, startPoint y: 422, endPoint x: 789, endPoint y: 319, distance: 103.8
click at [789, 319] on div "Janela de atendimento Grade de atendimento Capacidade Transportadoras Veículos …" at bounding box center [784, 375] width 1568 height 751
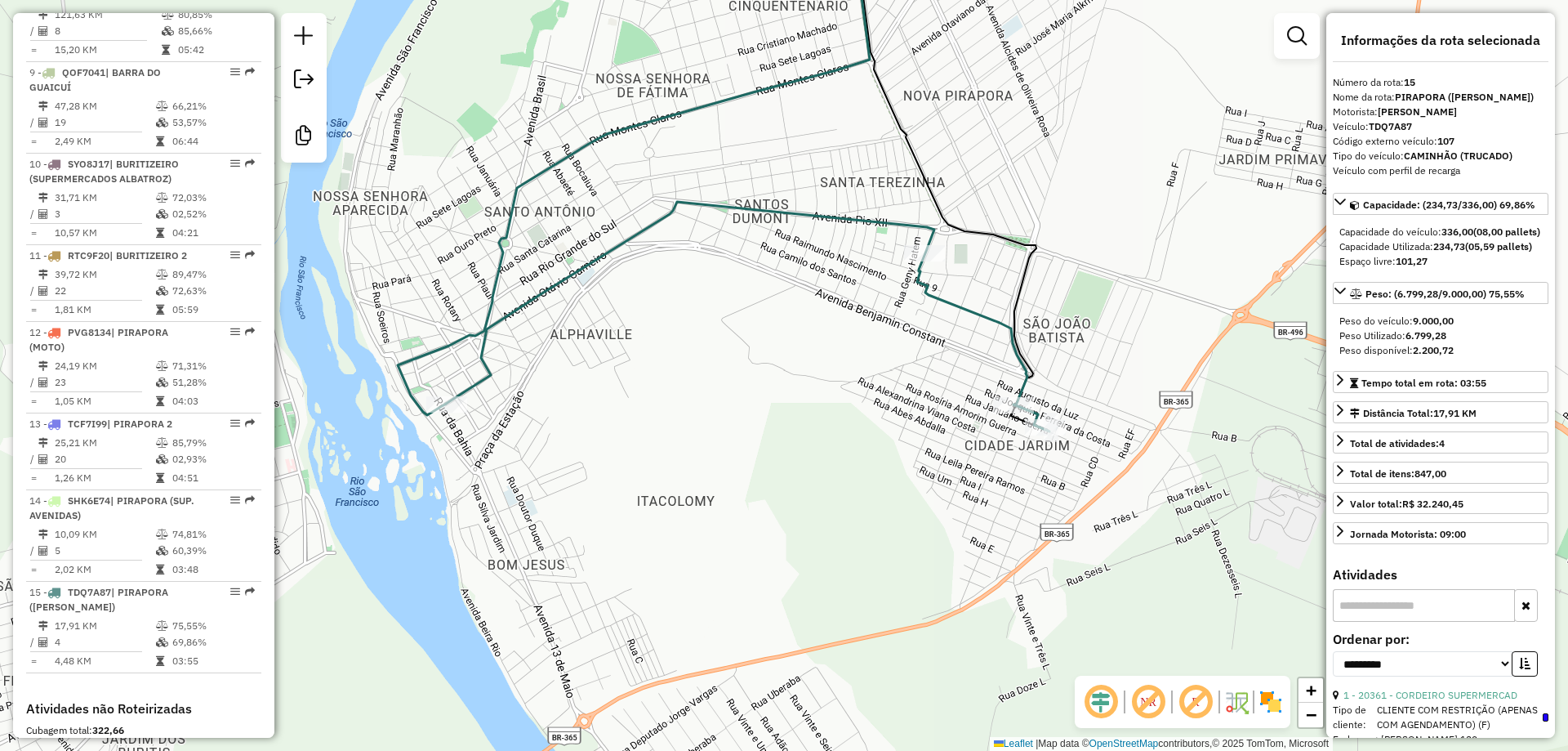
drag, startPoint x: 616, startPoint y: 274, endPoint x: 729, endPoint y: 286, distance: 113.6
click at [729, 286] on div "Janela de atendimento Grade de atendimento Capacidade Transportadoras Veículos …" at bounding box center [784, 375] width 1568 height 751
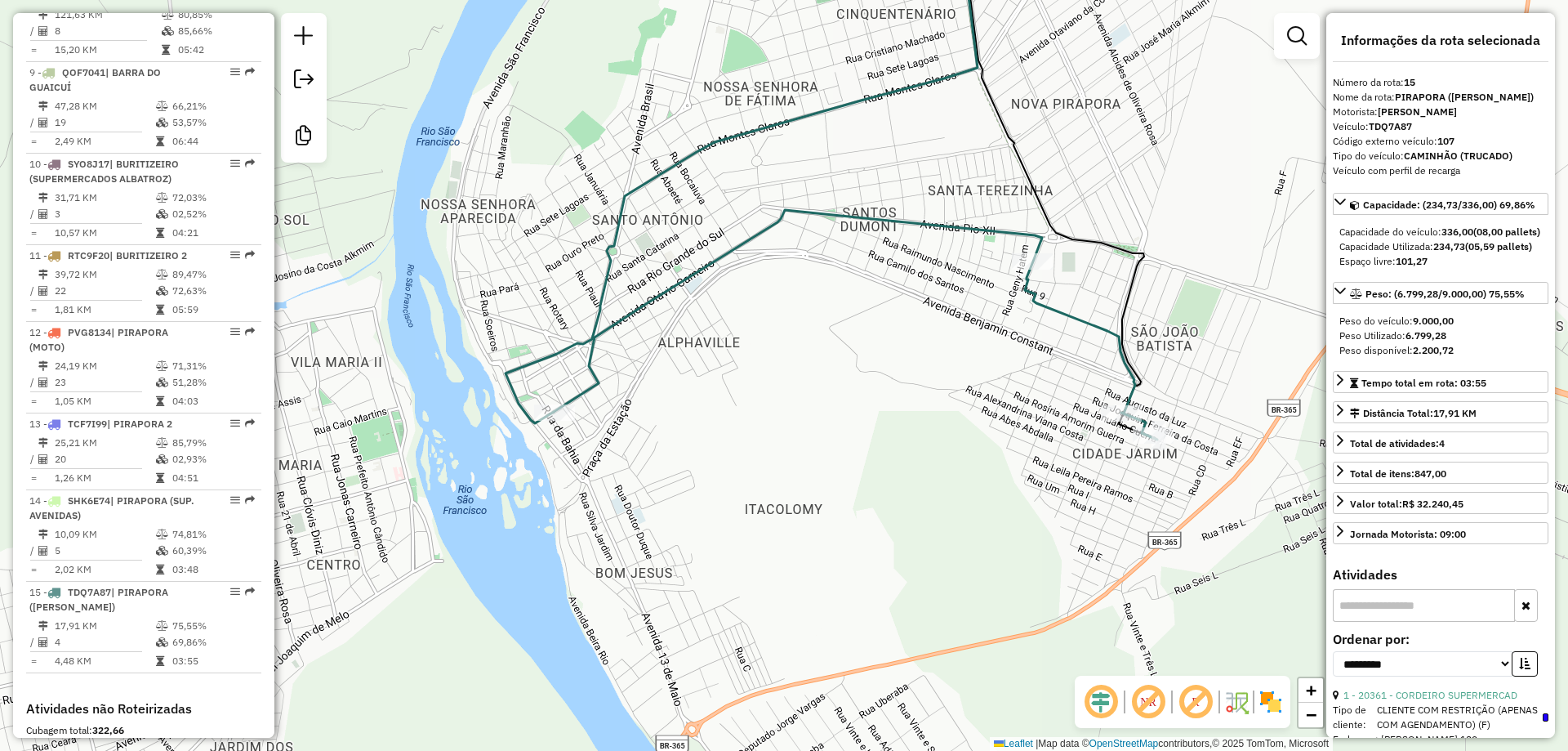
click at [731, 286] on div "Janela de atendimento Grade de atendimento Capacidade Transportadoras Veículos …" at bounding box center [784, 375] width 1568 height 751
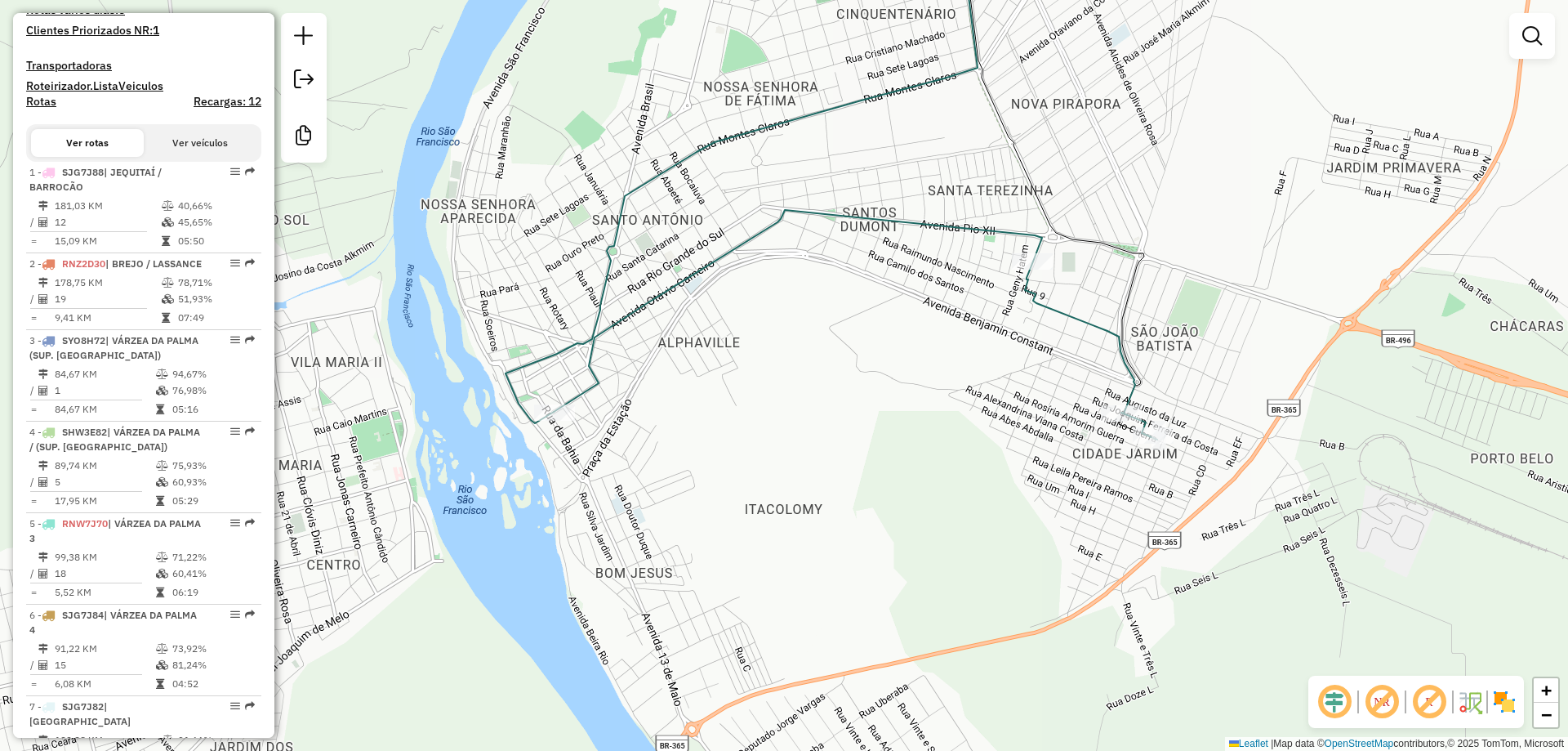
scroll to position [159, 0]
